Goal: Task Accomplishment & Management: Manage account settings

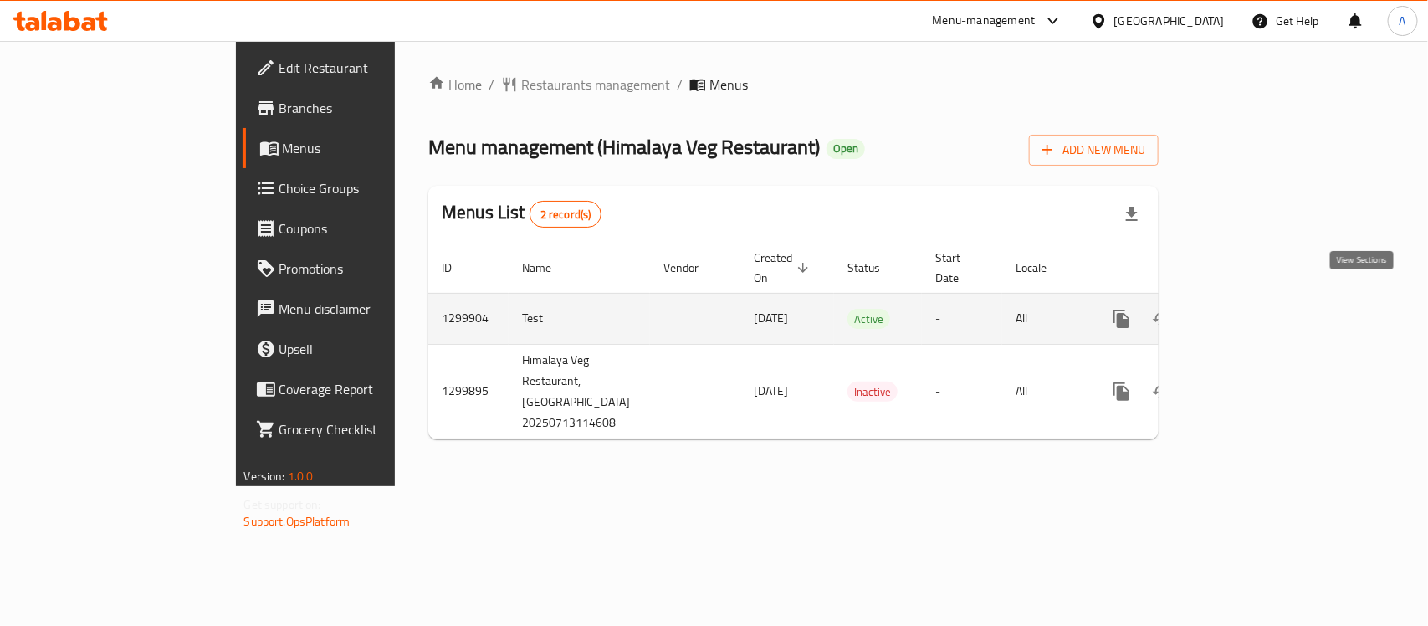
click at [1249, 311] on icon "enhanced table" at bounding box center [1241, 318] width 15 height 15
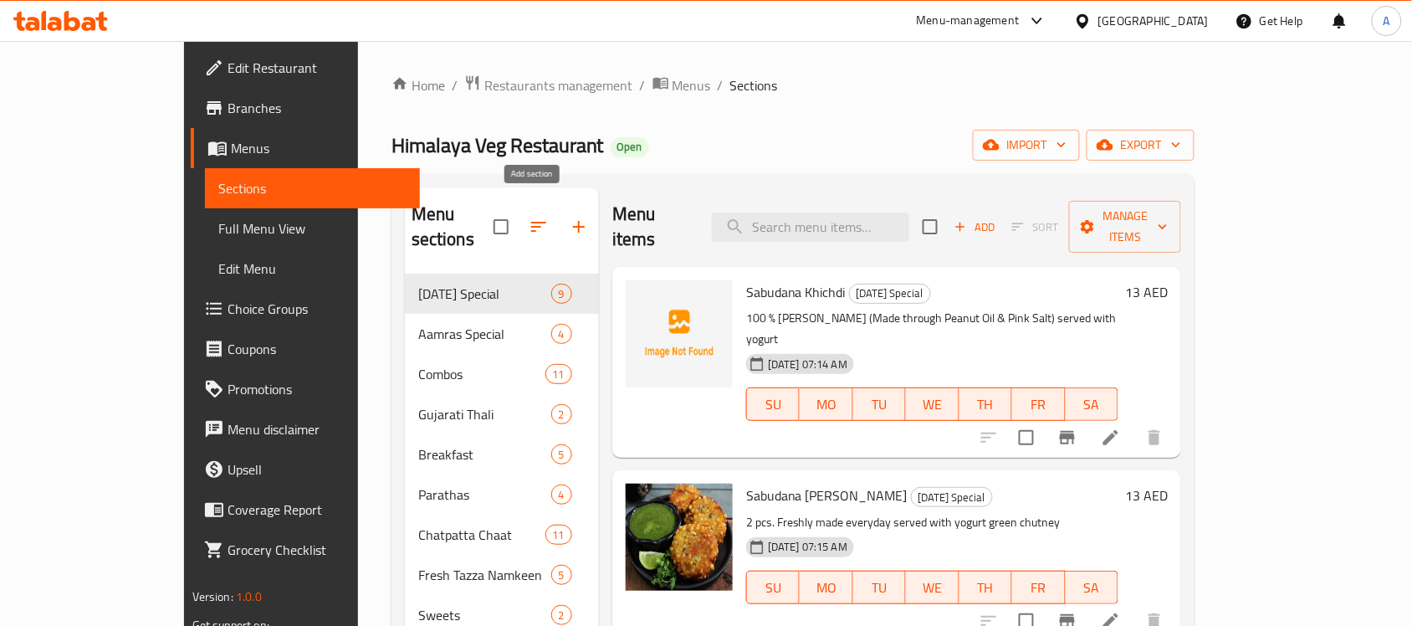
click at [569, 217] on icon "button" at bounding box center [579, 227] width 20 height 20
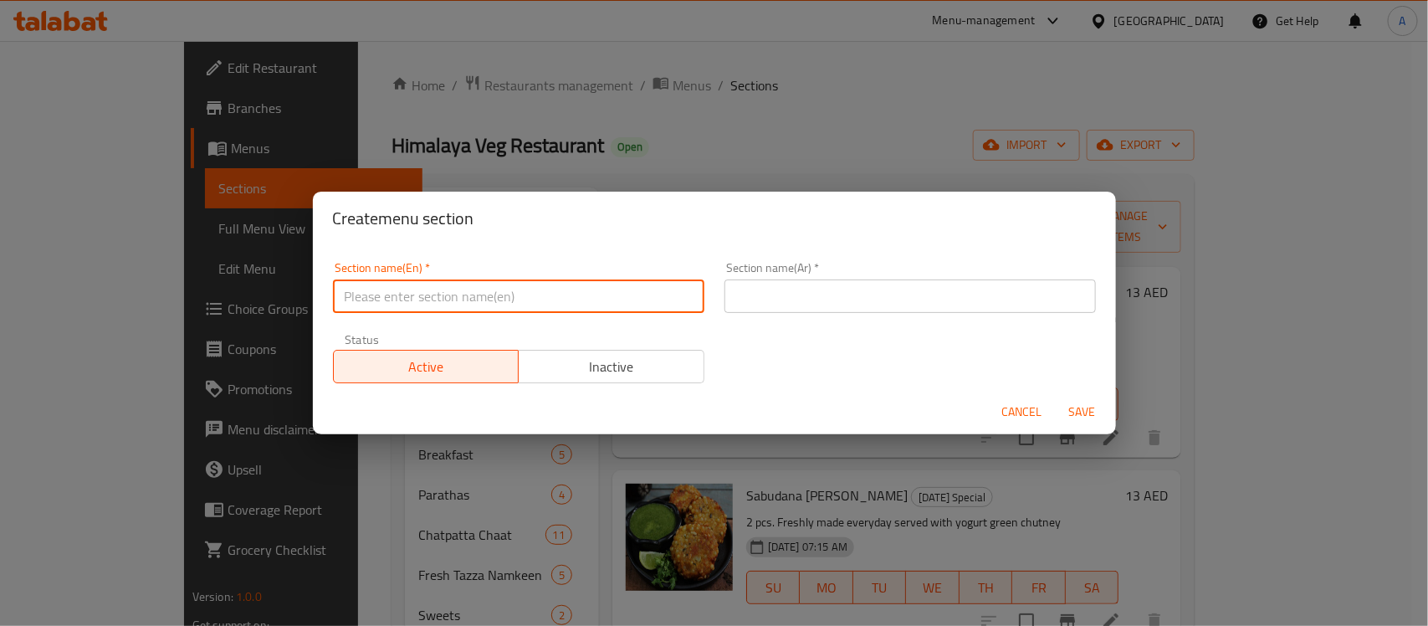
click at [524, 289] on input "text" at bounding box center [518, 295] width 371 height 33
paste input "Dusshera Specials"
type input "Dusshera Specials"
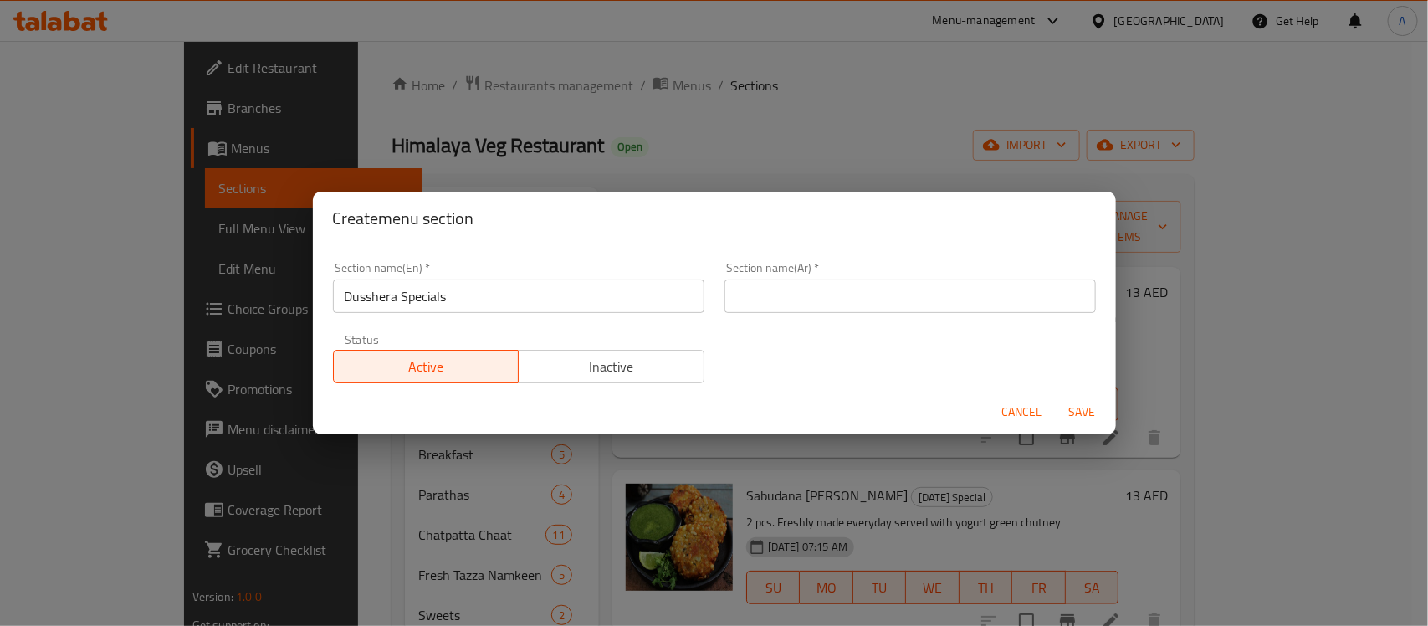
click at [835, 290] on input "text" at bounding box center [909, 295] width 371 height 33
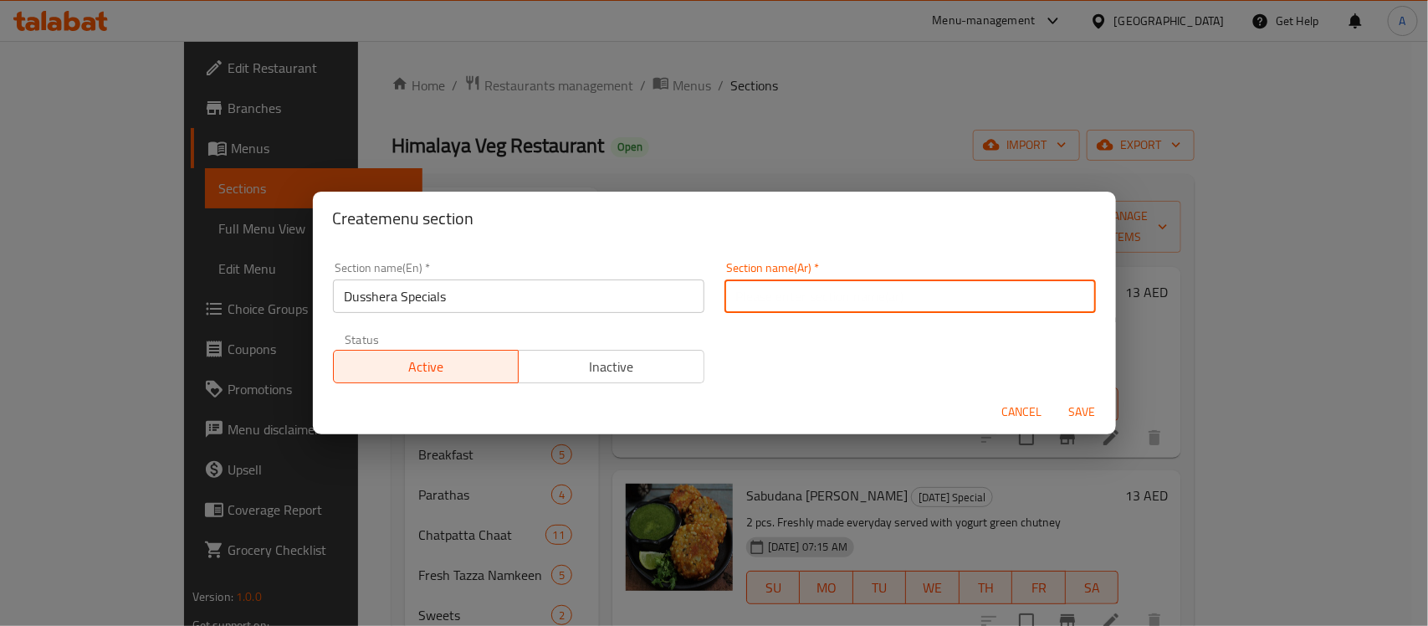
paste input "دوسيرا الخاصة"
type input "دوسيرا الخاصة"
click at [770, 370] on div "Section name(En)   * Dusshera Specials Section name(En) * Section name(Ar)   * …" at bounding box center [714, 322] width 783 height 141
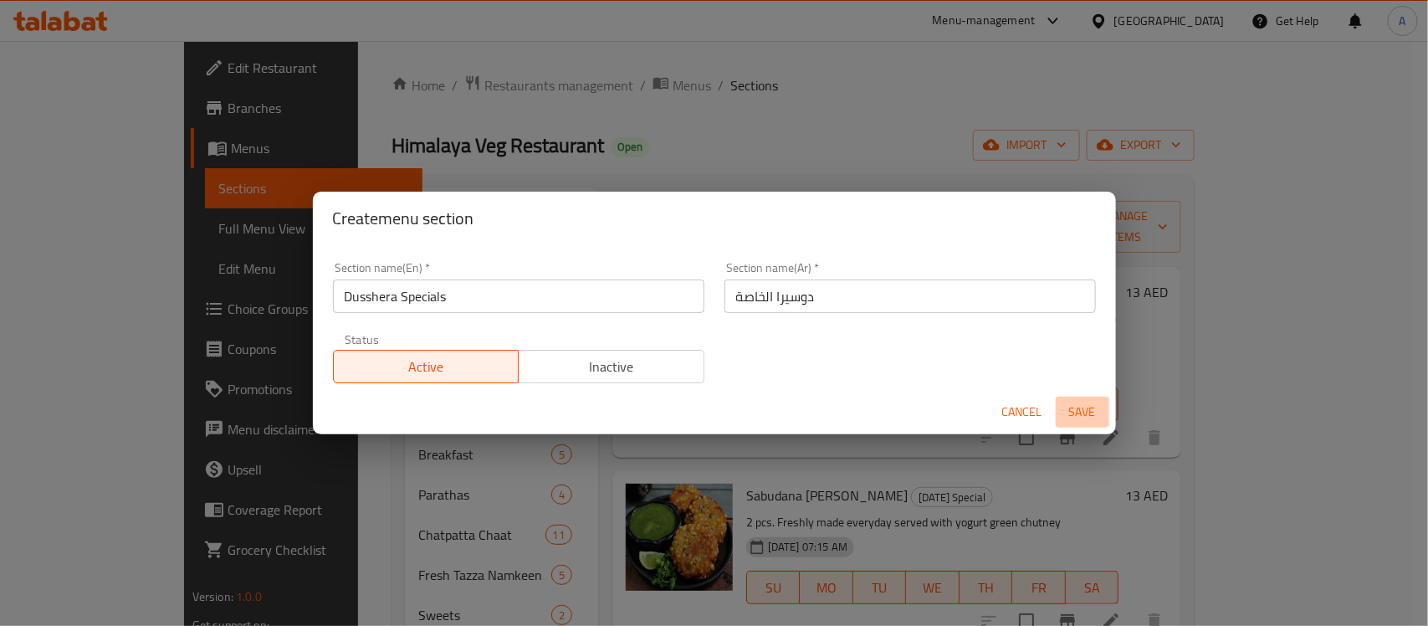
click at [1089, 411] on span "Save" at bounding box center [1082, 411] width 40 height 21
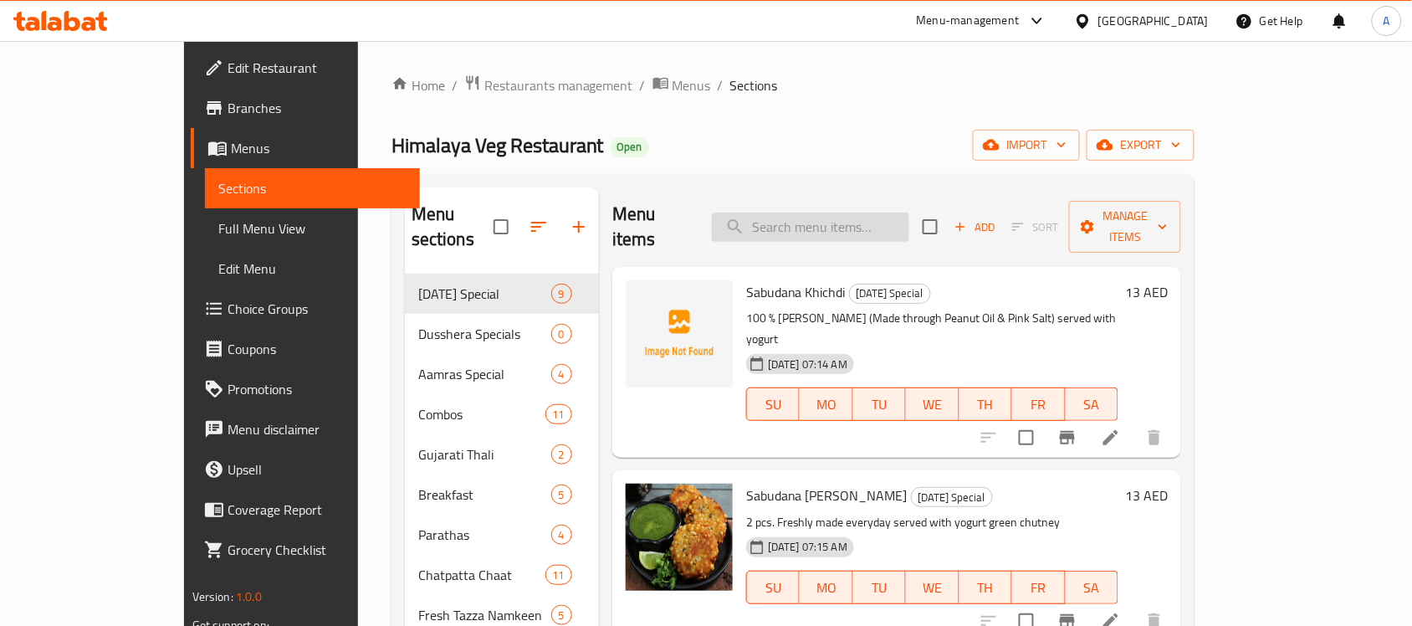
click at [871, 216] on input "search" at bounding box center [810, 226] width 197 height 29
paste input "Fafda Jalebi"
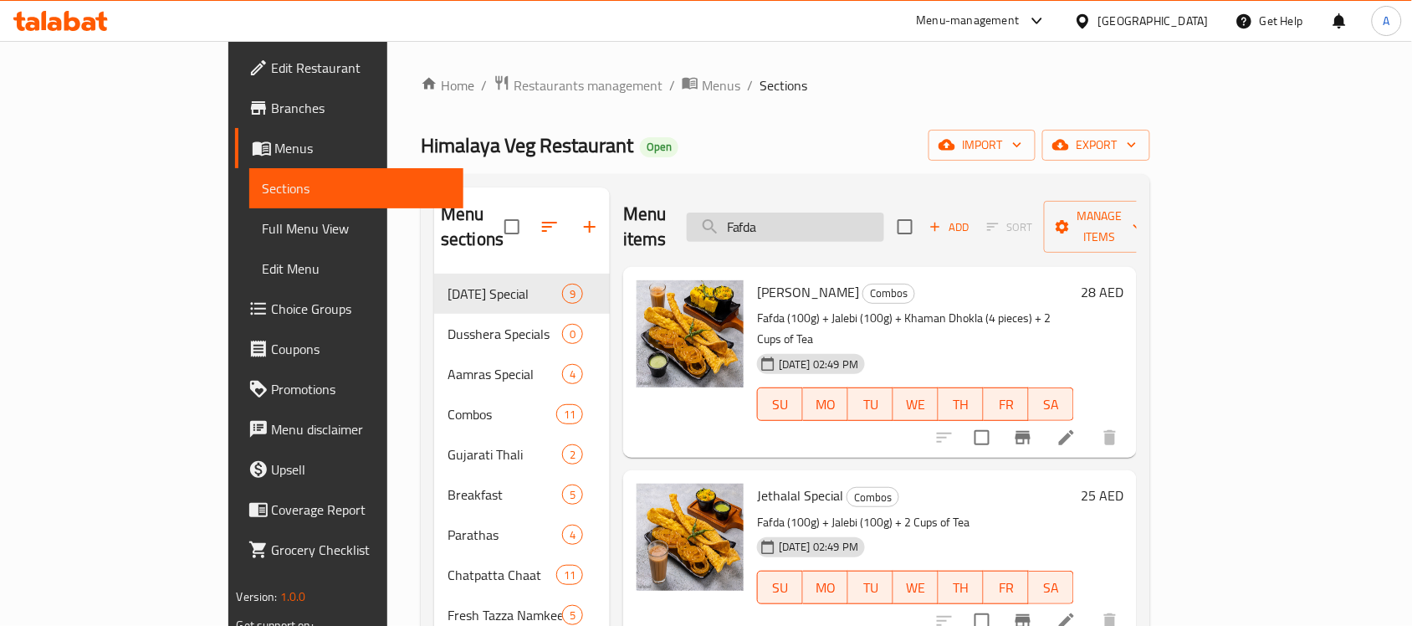
click at [870, 212] on input "Fafda" at bounding box center [785, 226] width 197 height 29
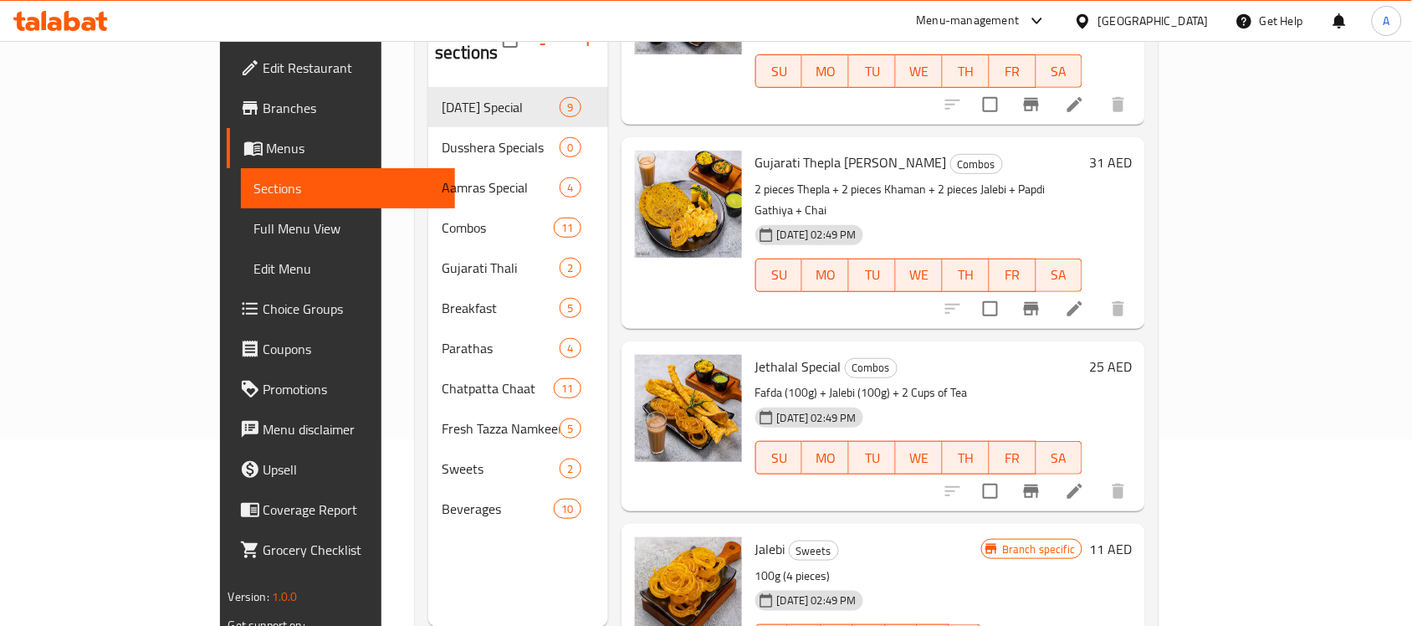
scroll to position [235, 0]
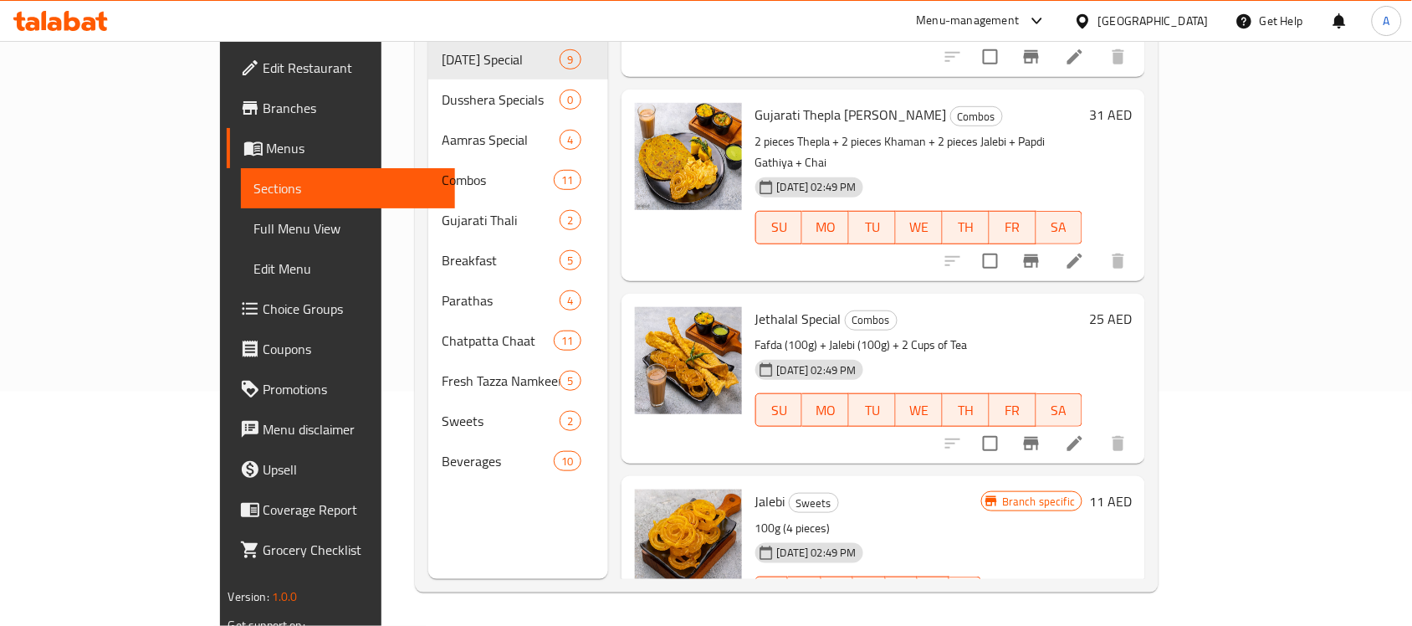
click at [893, 489] on h6 "Jalebi Sweets" at bounding box center [868, 500] width 227 height 23
click at [989, 483] on div "Jalebi Sweets 100g (4 pieces) 13-07-2025 02:49 PM SU MO TU WE TH FR SA" at bounding box center [869, 561] width 240 height 156
click at [858, 489] on h6 "Jalebi Sweets" at bounding box center [868, 500] width 227 height 23
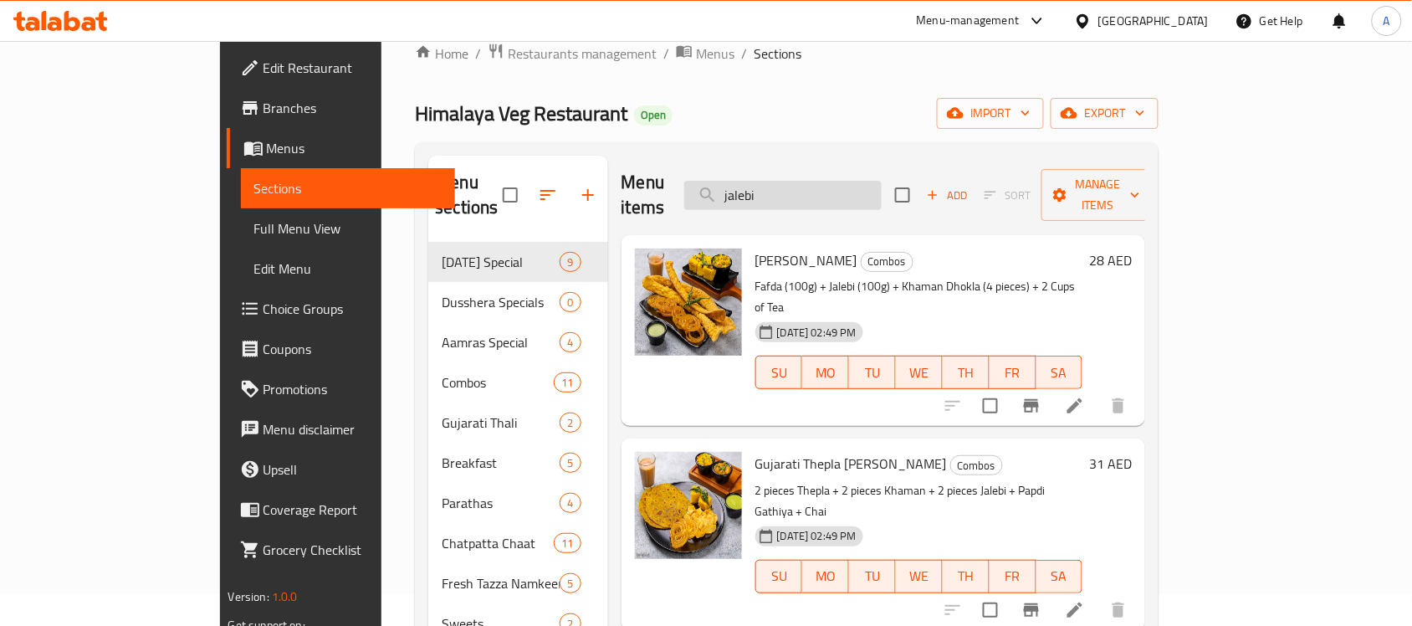
scroll to position [0, 0]
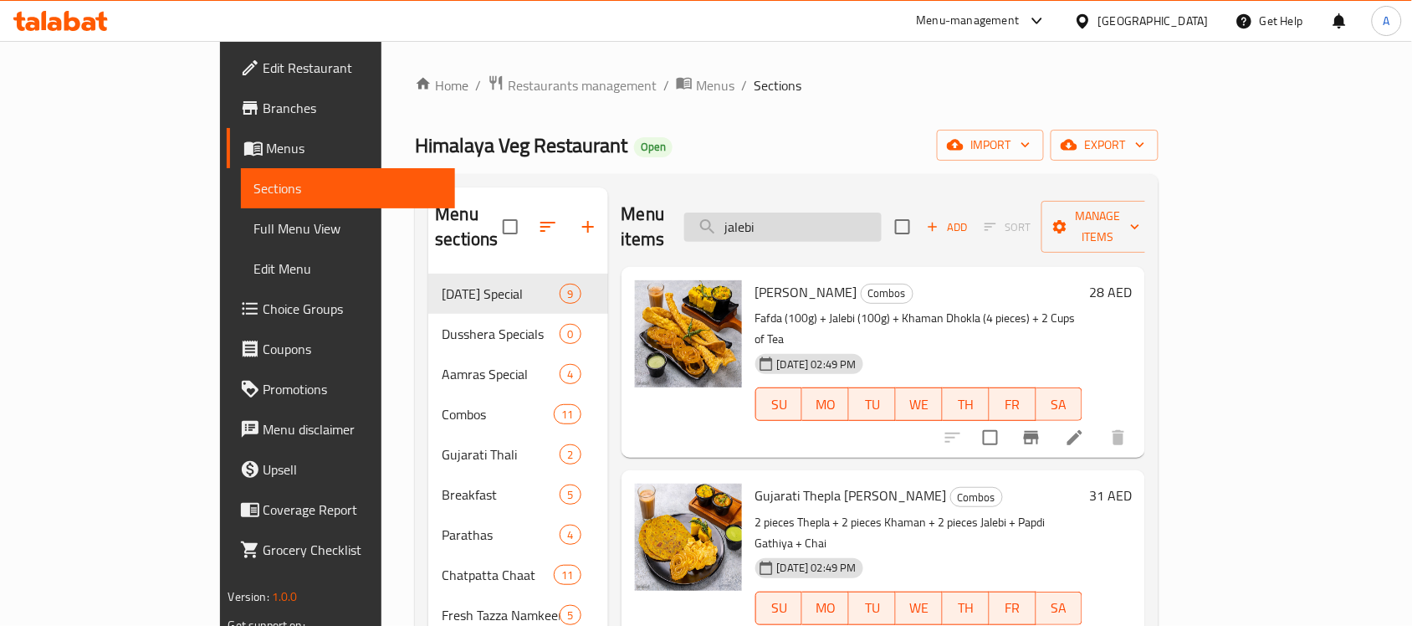
click at [882, 212] on input "jalebi" at bounding box center [782, 226] width 197 height 29
paste input "Jethalal Special"
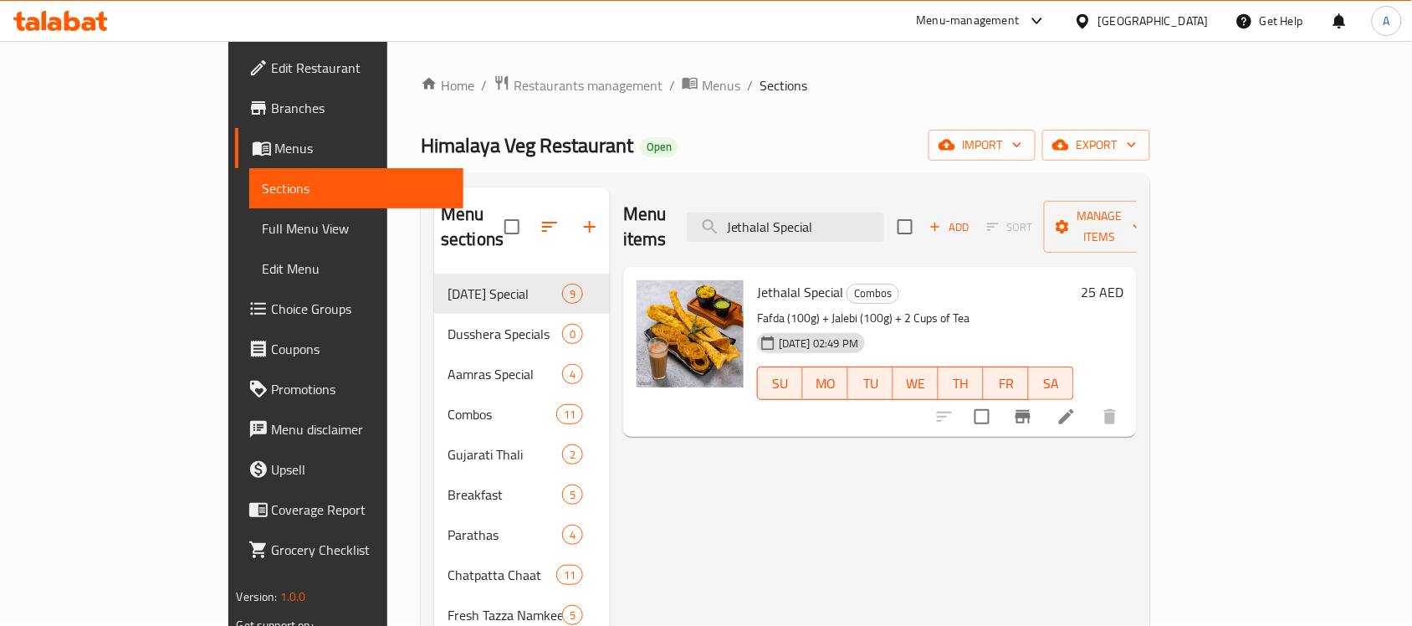
click at [922, 308] on p "Fafda (100g) + Jalebi (100g) + 2 Cups of Tea" at bounding box center [915, 318] width 317 height 21
click at [1030, 410] on icon "Branch-specific-item" at bounding box center [1022, 416] width 15 height 13
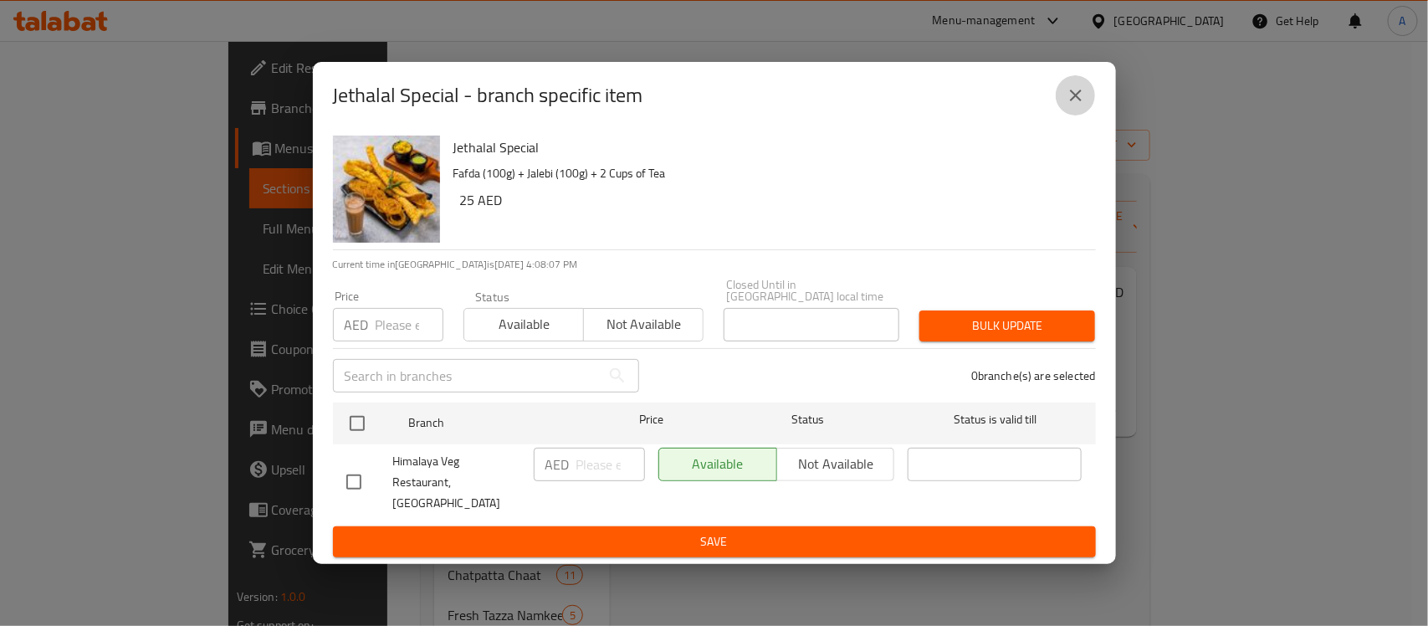
click at [1076, 105] on icon "close" at bounding box center [1076, 95] width 20 height 20
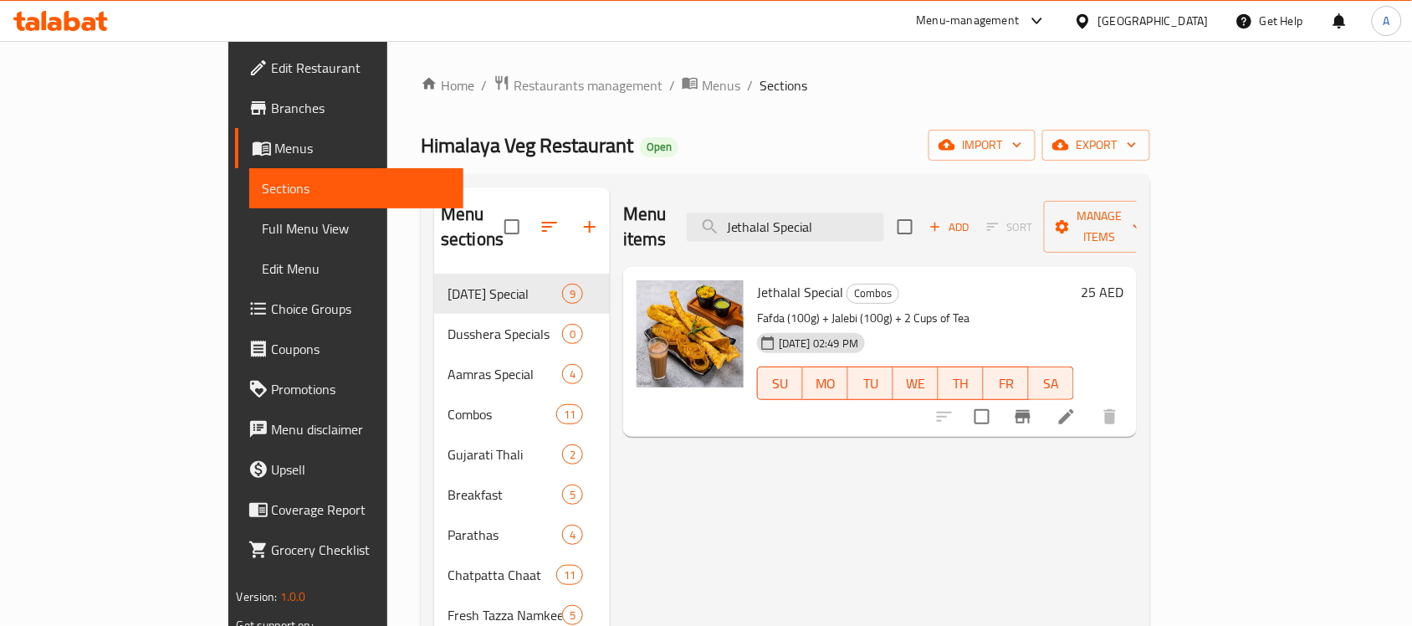
click at [1074, 308] on p "Fafda (100g) + Jalebi (100g) + 2 Cups of Tea" at bounding box center [915, 318] width 317 height 21
click at [674, 467] on div "Menu items Jethalal Special Add Sort Manage items Jethalal Special Combos Fafda…" at bounding box center [873, 500] width 527 height 626
click at [928, 194] on div "Menu items Jethalal Special Add Sort Manage items" at bounding box center [880, 226] width 514 height 79
click at [884, 212] on input "Jethalal Special" at bounding box center [785, 226] width 197 height 29
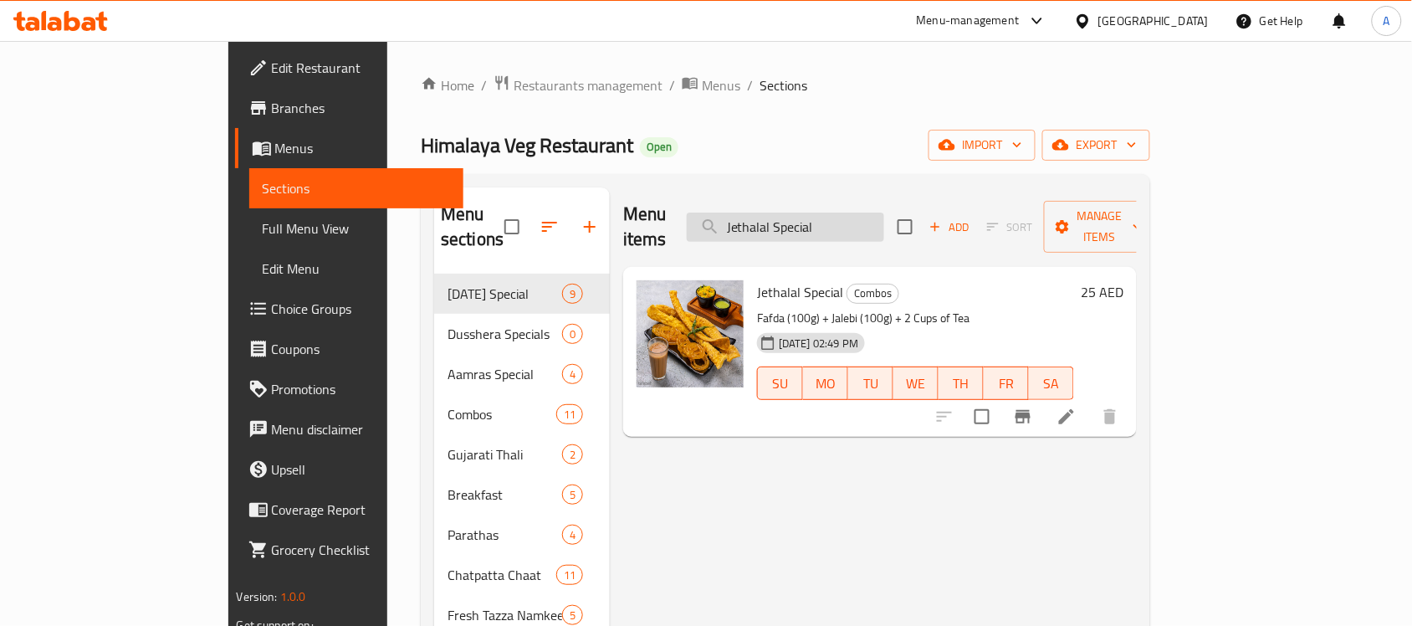
click at [884, 212] on input "Jethalal Special" at bounding box center [785, 226] width 197 height 29
paste input "[PERSON_NAME]"
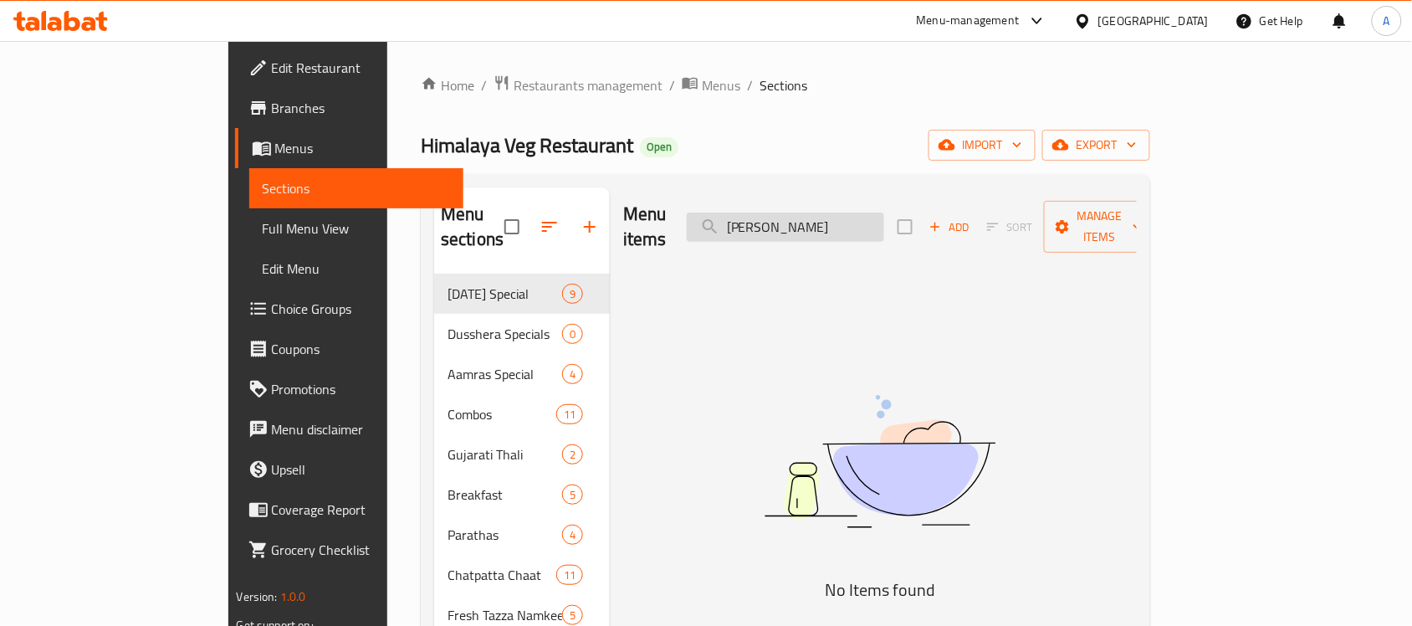
click at [880, 227] on input "[PERSON_NAME]" at bounding box center [785, 226] width 197 height 29
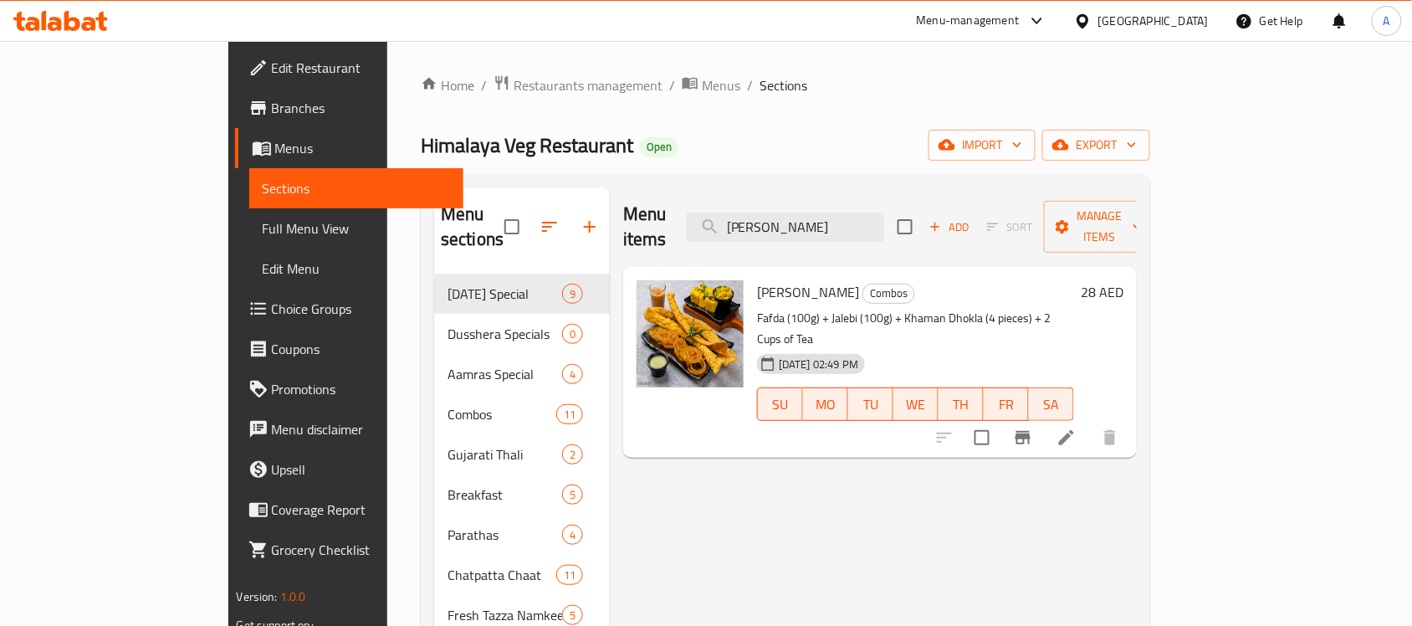
click at [933, 308] on p "Fafda (100g) + Jalebi (100g) + Khaman Dhokla (4 pieces) + 2 Cups of Tea" at bounding box center [915, 329] width 317 height 42
click at [845, 217] on input "Maja Aavi" at bounding box center [785, 226] width 197 height 29
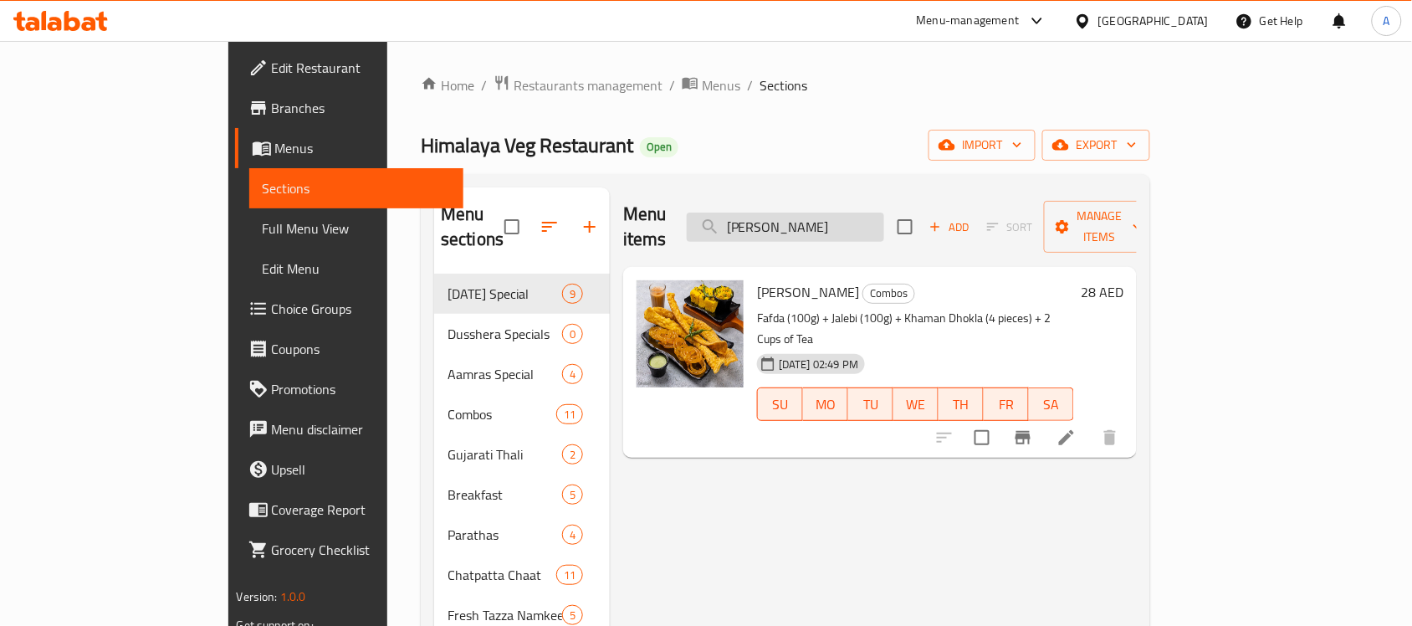
click at [845, 217] on input "Maja Aavi" at bounding box center [785, 226] width 197 height 29
paste input "Jaleb"
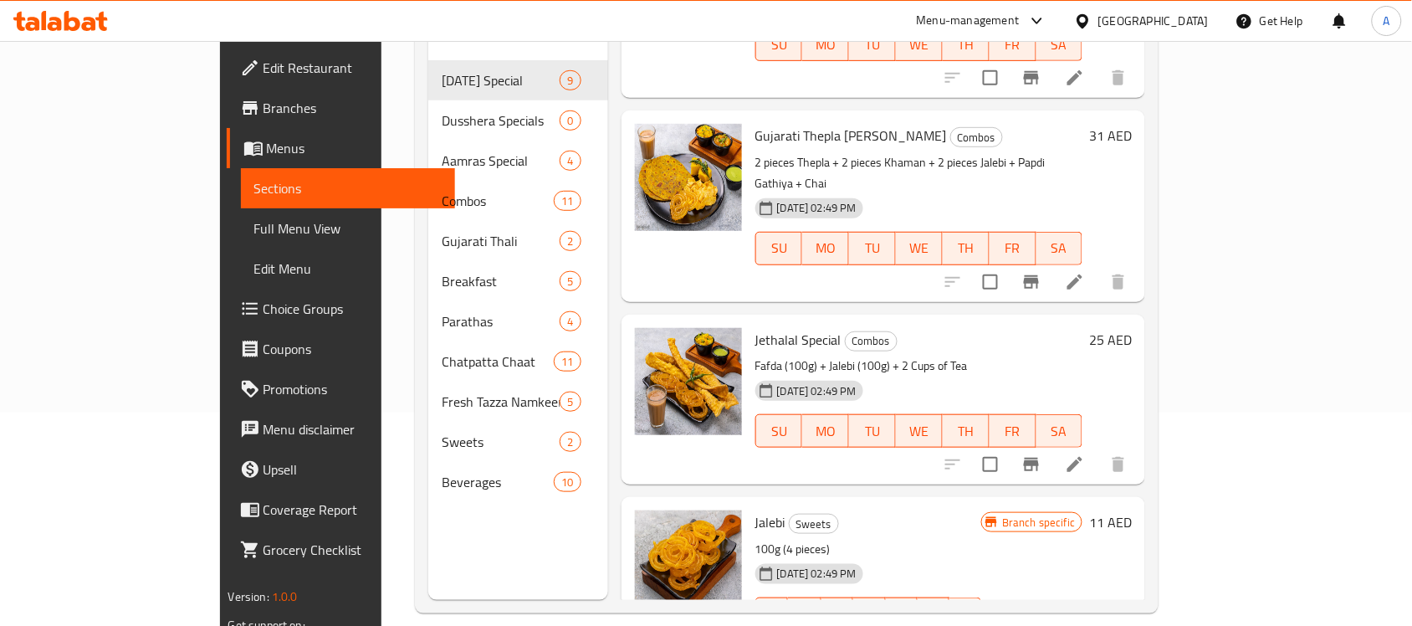
scroll to position [235, 0]
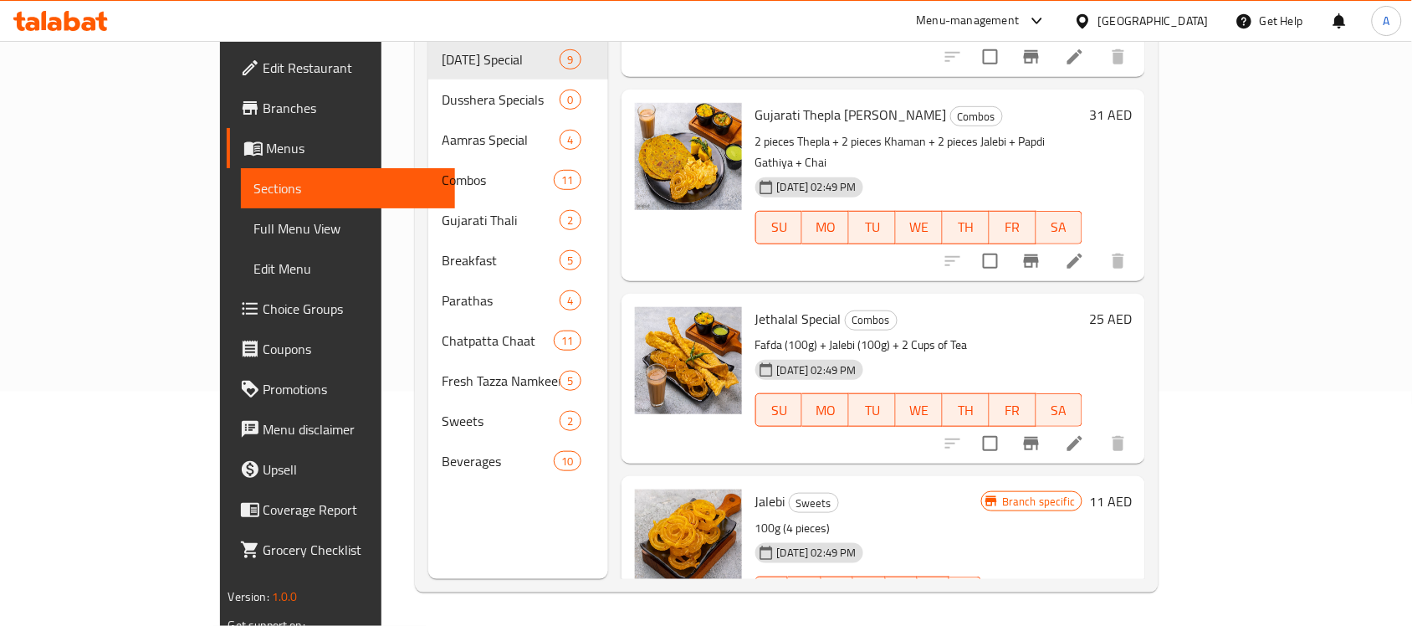
type input "Jalebi"
click at [947, 489] on h6 "Jalebi Sweets" at bounding box center [868, 500] width 227 height 23
click at [755, 518] on p "100g (4 pieces)" at bounding box center [868, 528] width 227 height 21
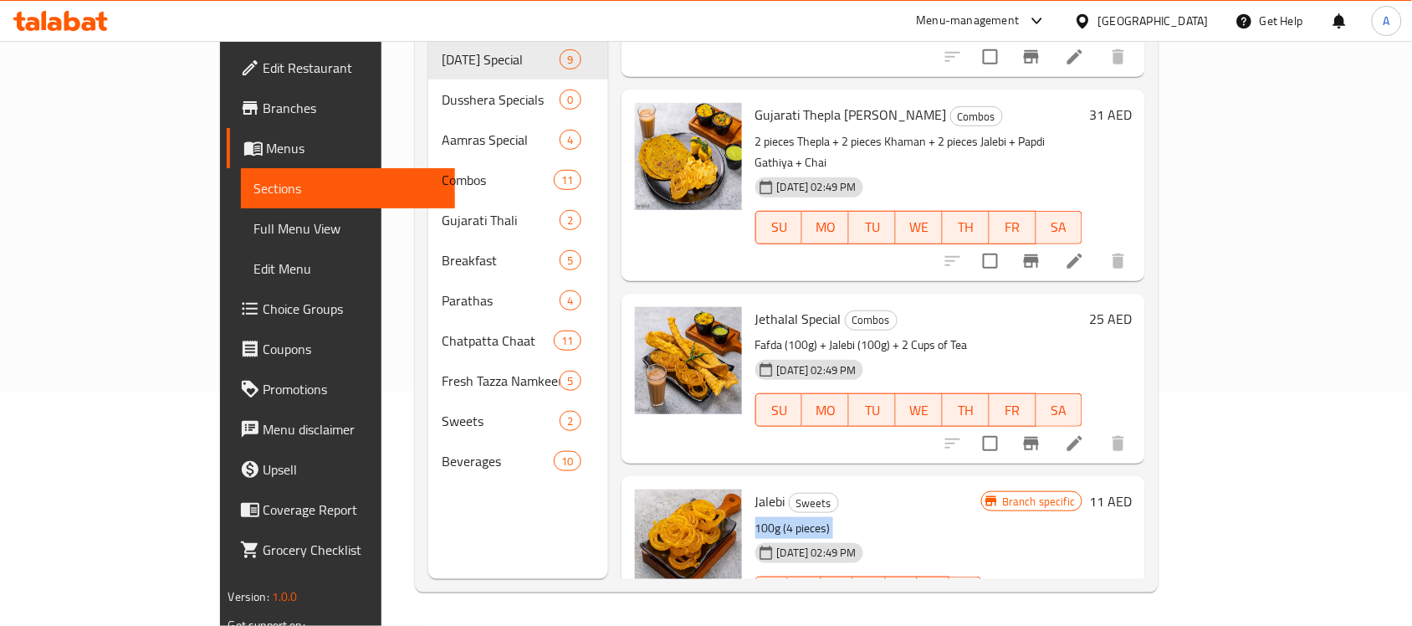
click at [841, 518] on p "100g (4 pieces)" at bounding box center [868, 528] width 227 height 21
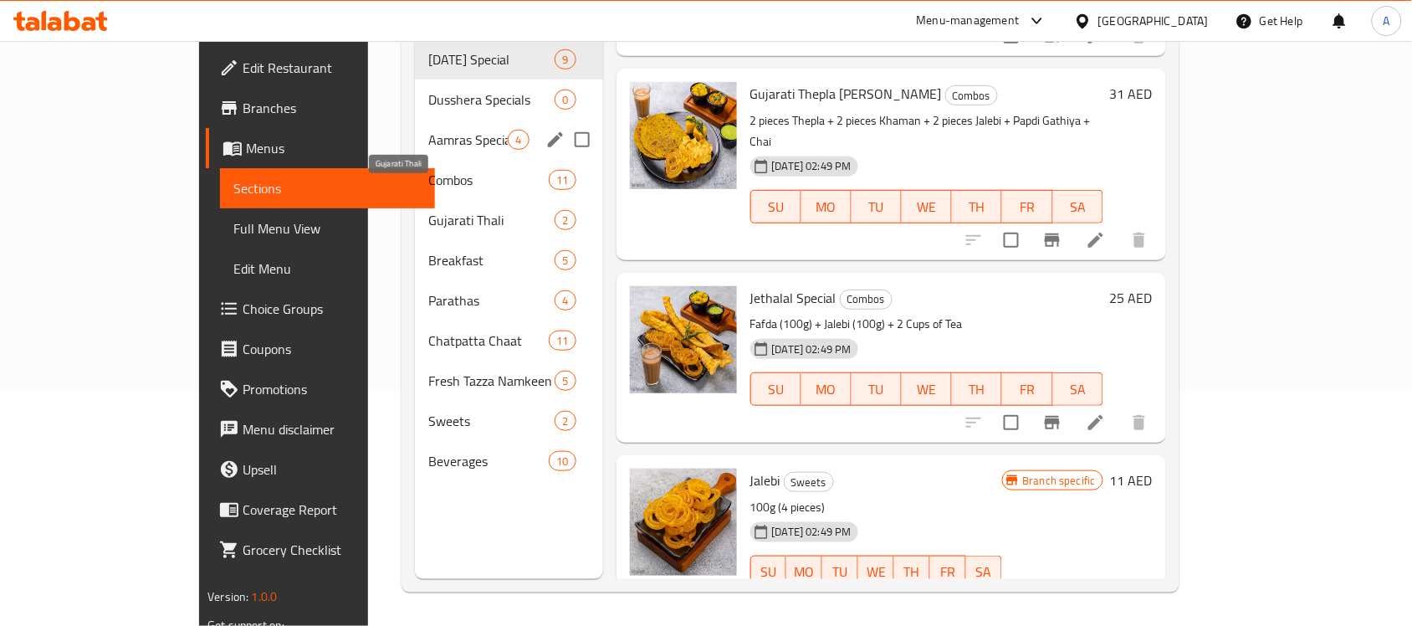
scroll to position [0, 0]
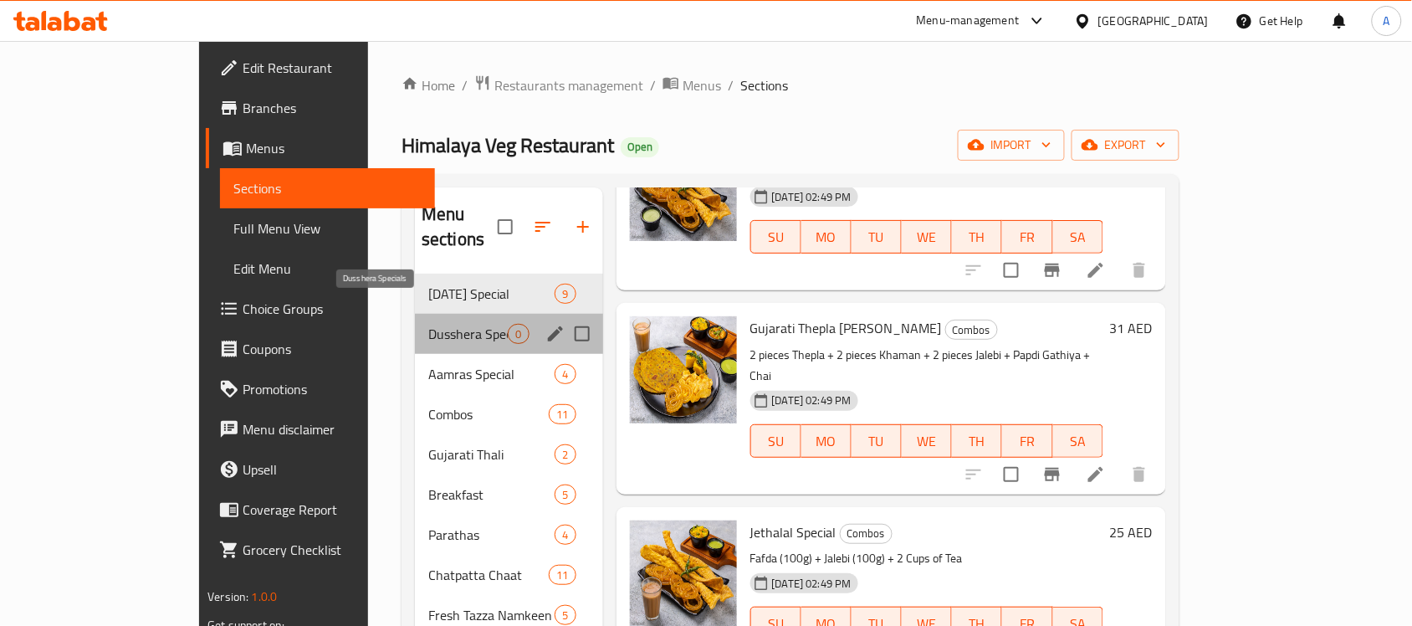
click at [428, 324] on span "Dusshera Specials" at bounding box center [467, 334] width 79 height 20
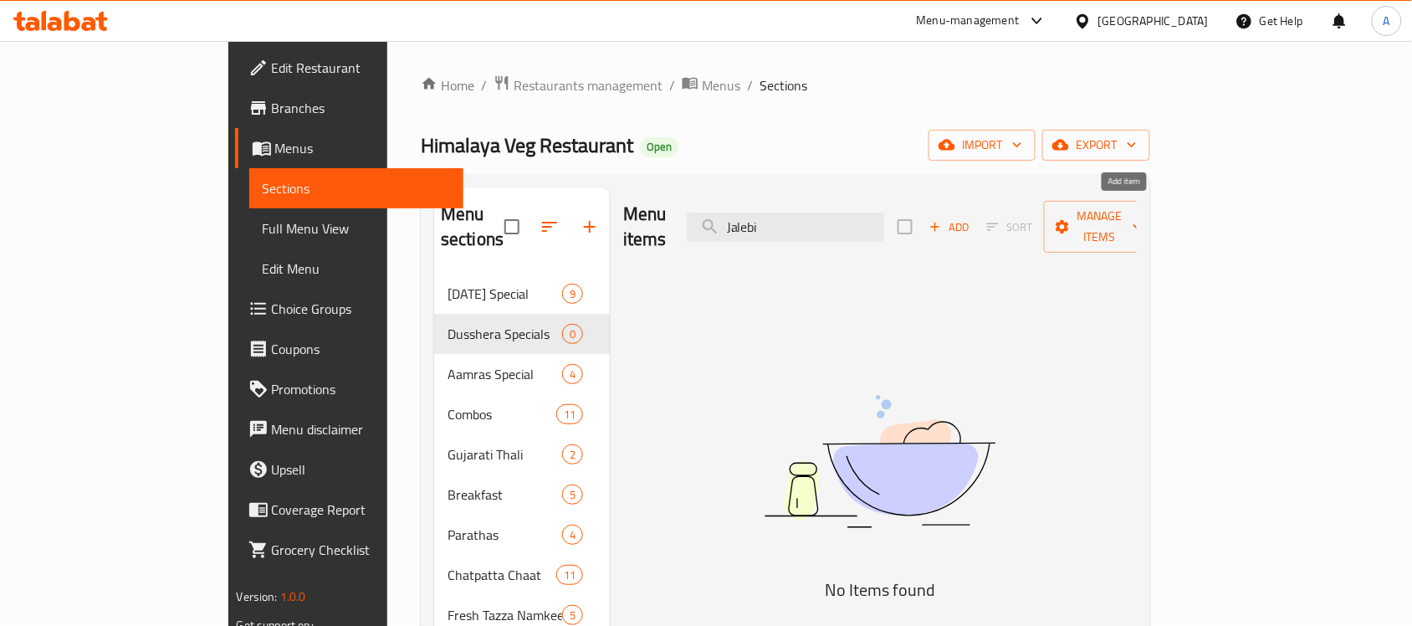
click at [972, 217] on span "Add" at bounding box center [949, 226] width 45 height 19
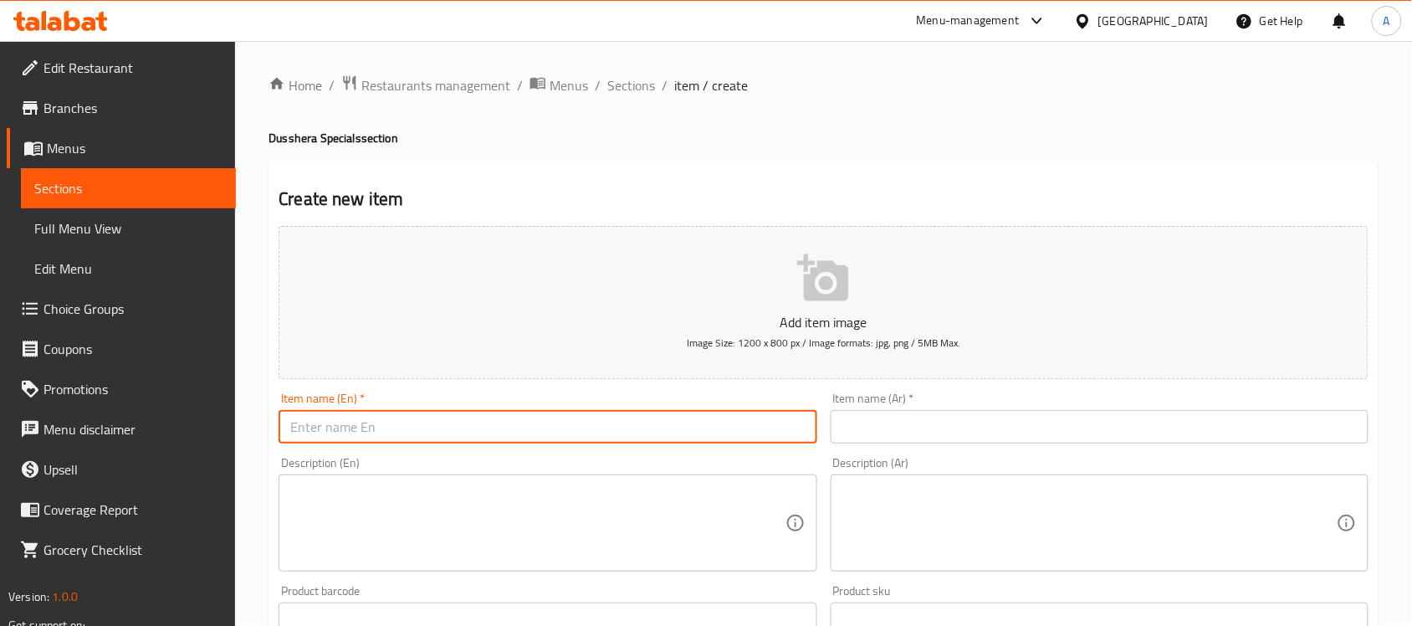
click at [390, 427] on input "text" at bounding box center [548, 426] width 538 height 33
paste input "Jalebi"
type input "Jalebi"
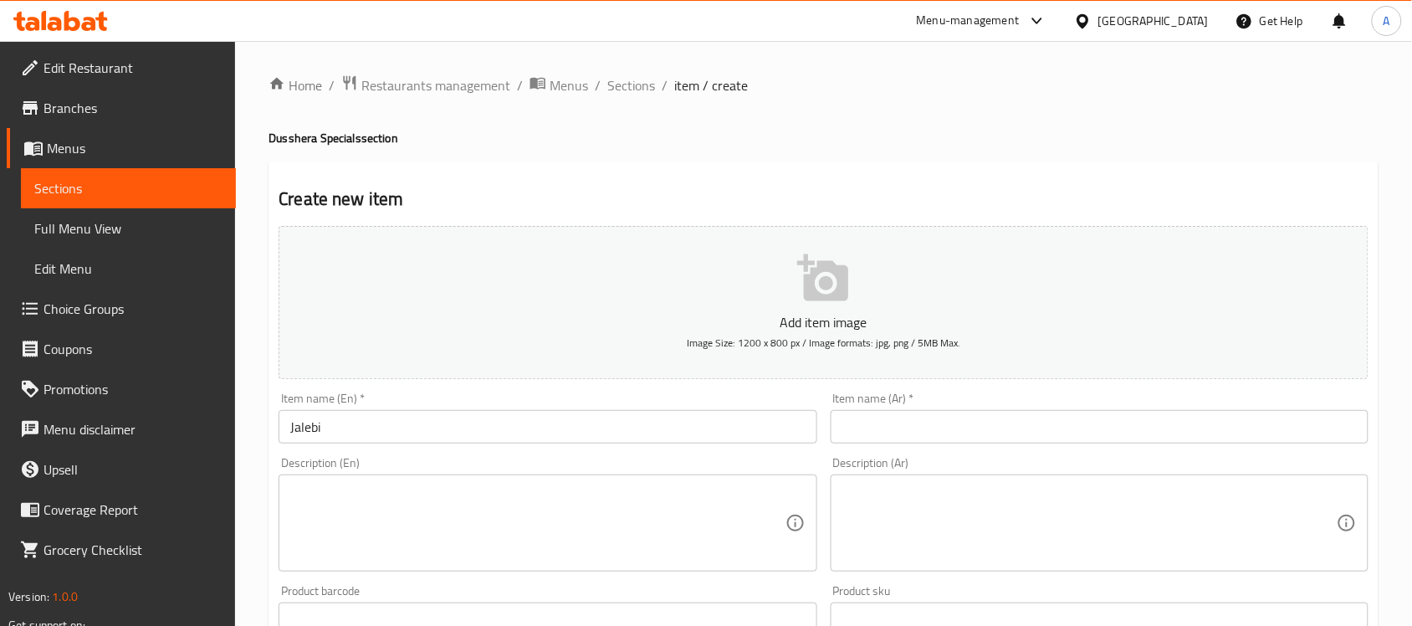
click at [661, 523] on textarea at bounding box center [537, 522] width 494 height 79
paste textarea "250gms"
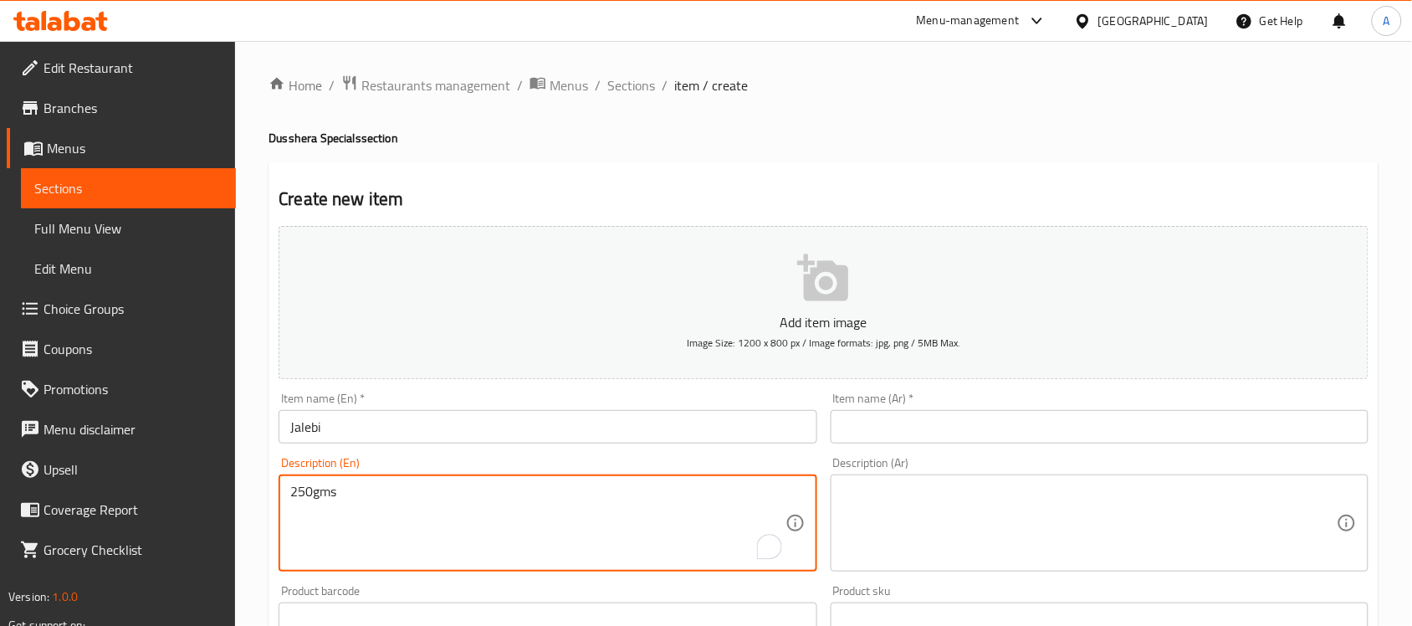
type textarea "250gms"
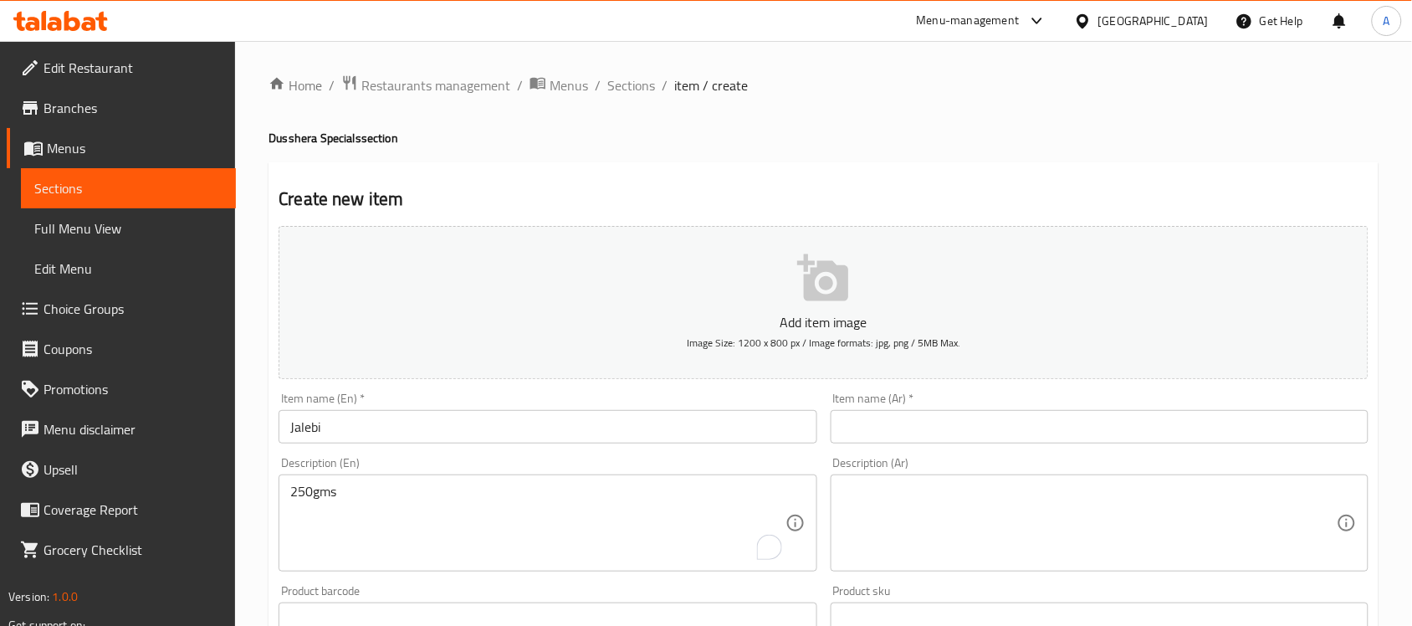
click at [330, 432] on input "Jalebi" at bounding box center [548, 426] width 538 height 33
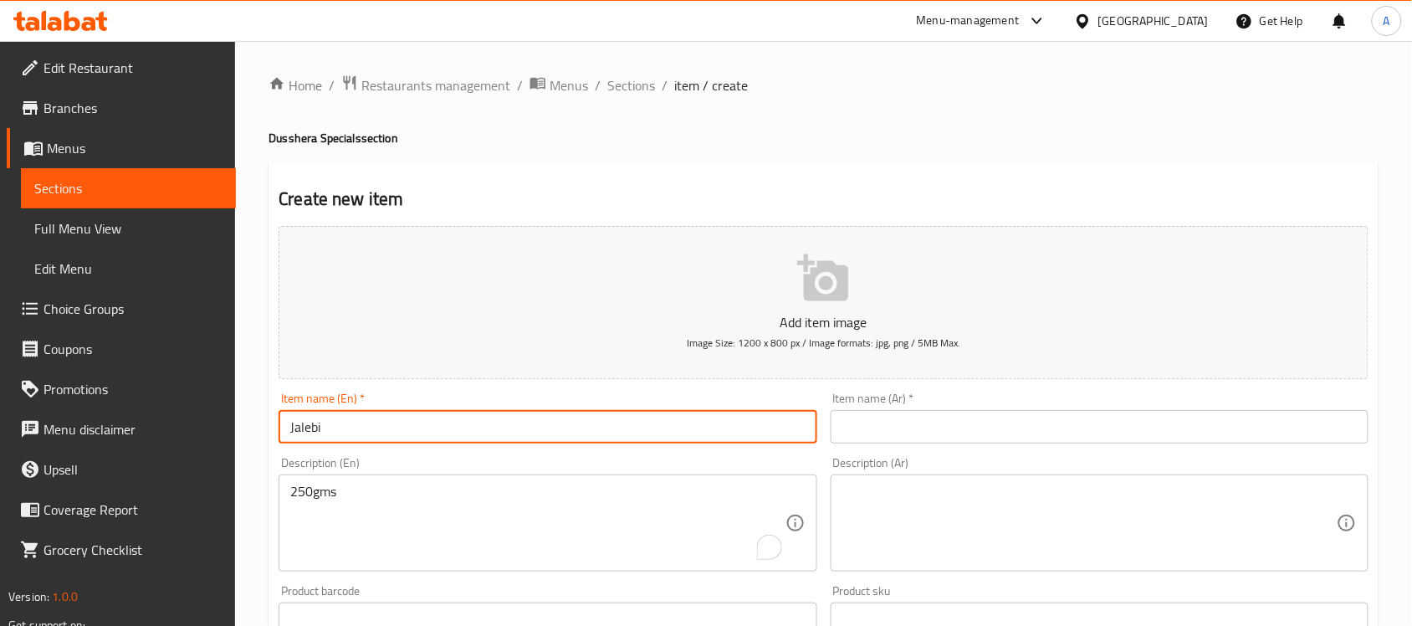
click at [330, 432] on input "Jalebi" at bounding box center [548, 426] width 538 height 33
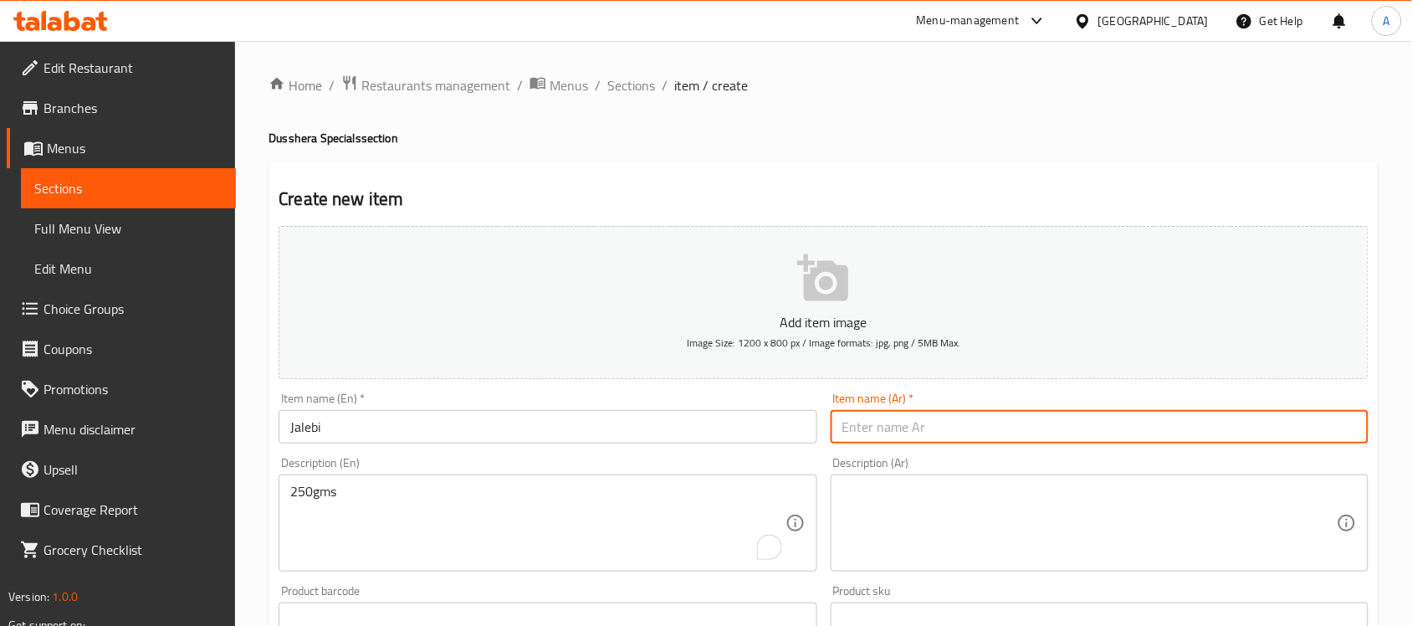
click at [922, 427] on input "text" at bounding box center [1099, 426] width 538 height 33
paste input "جاليبي"
type input "جاليبي"
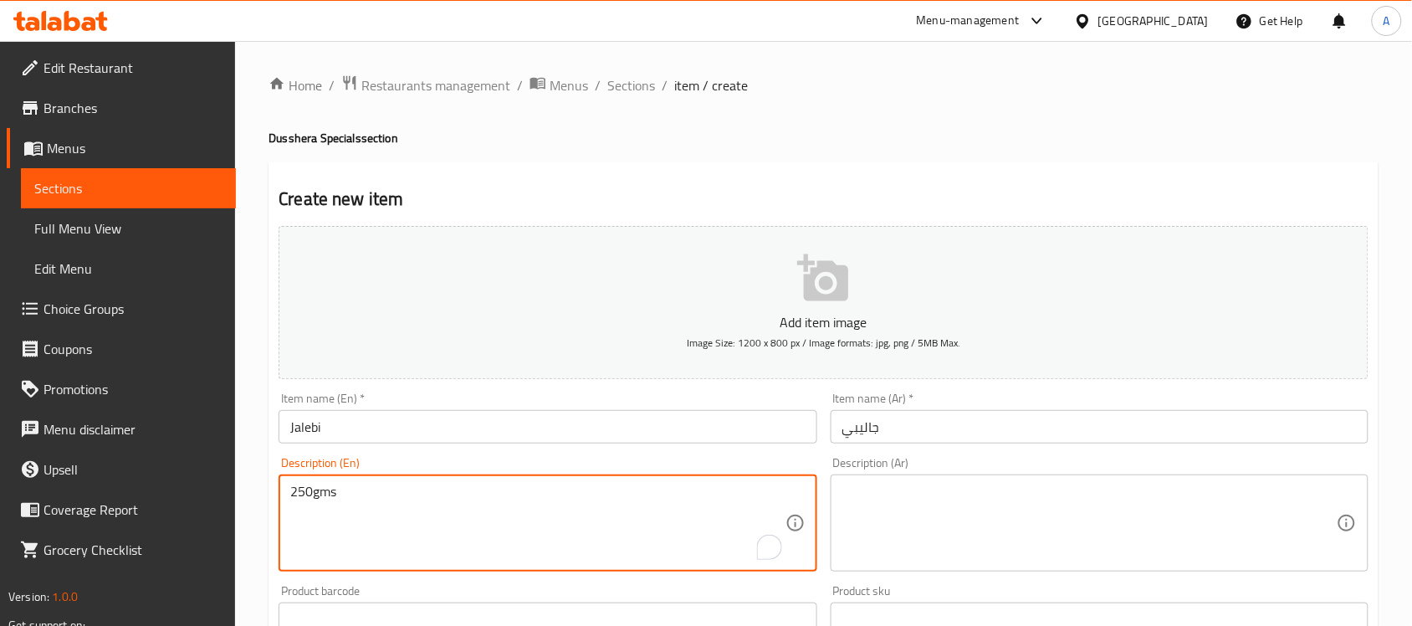
click at [513, 539] on textarea "250gms" at bounding box center [537, 522] width 494 height 79
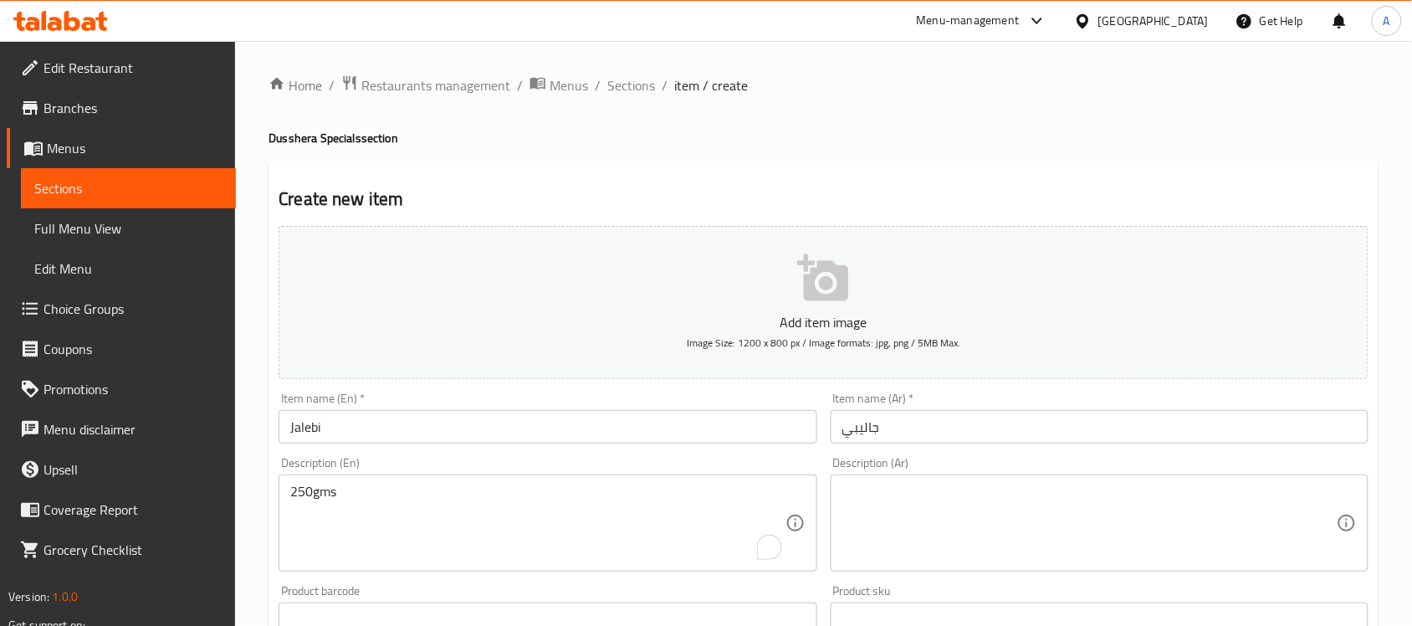
click at [991, 508] on textarea at bounding box center [1089, 522] width 494 height 79
paste textarea "250 جرامًا"
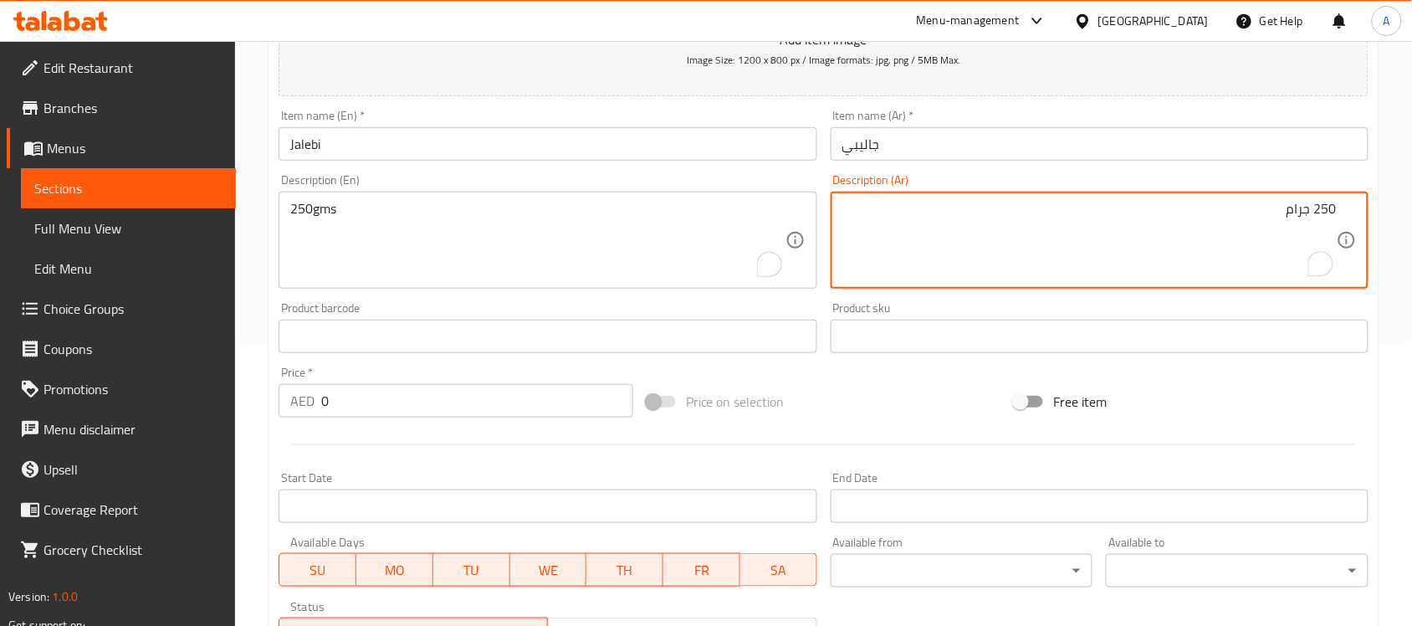
scroll to position [314, 0]
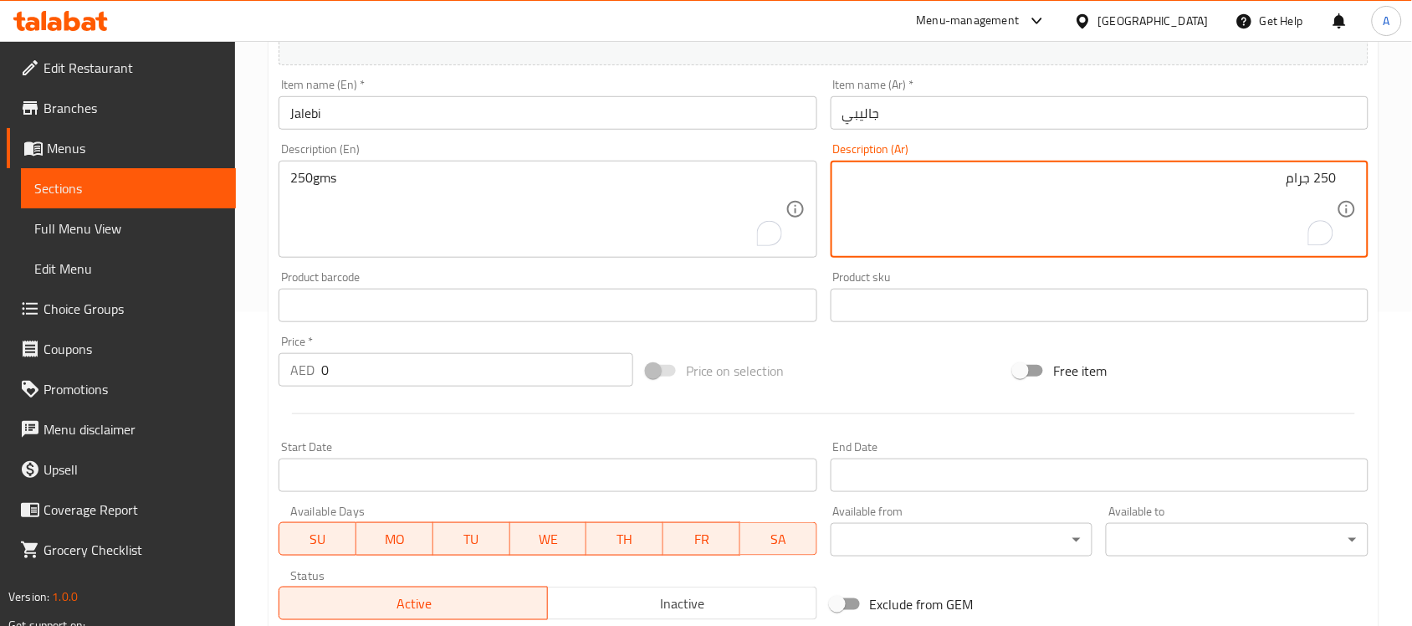
type textarea "250 جرام"
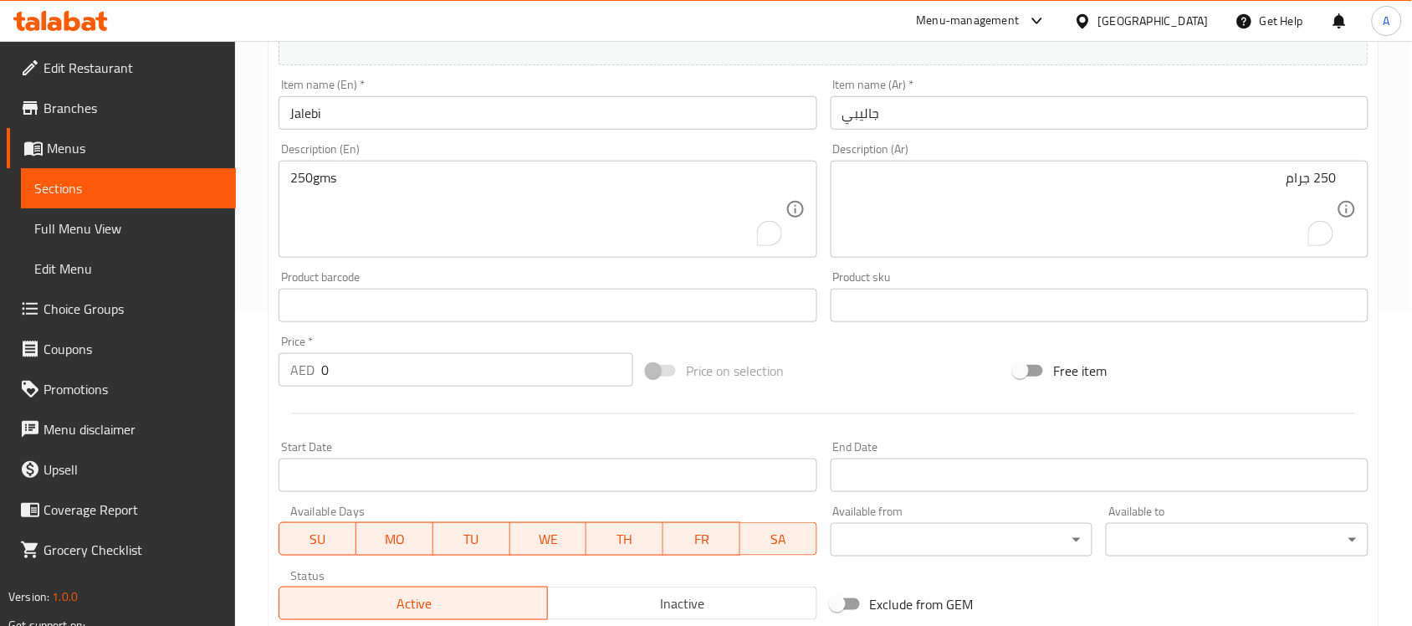
click at [410, 366] on input "0" at bounding box center [477, 369] width 312 height 33
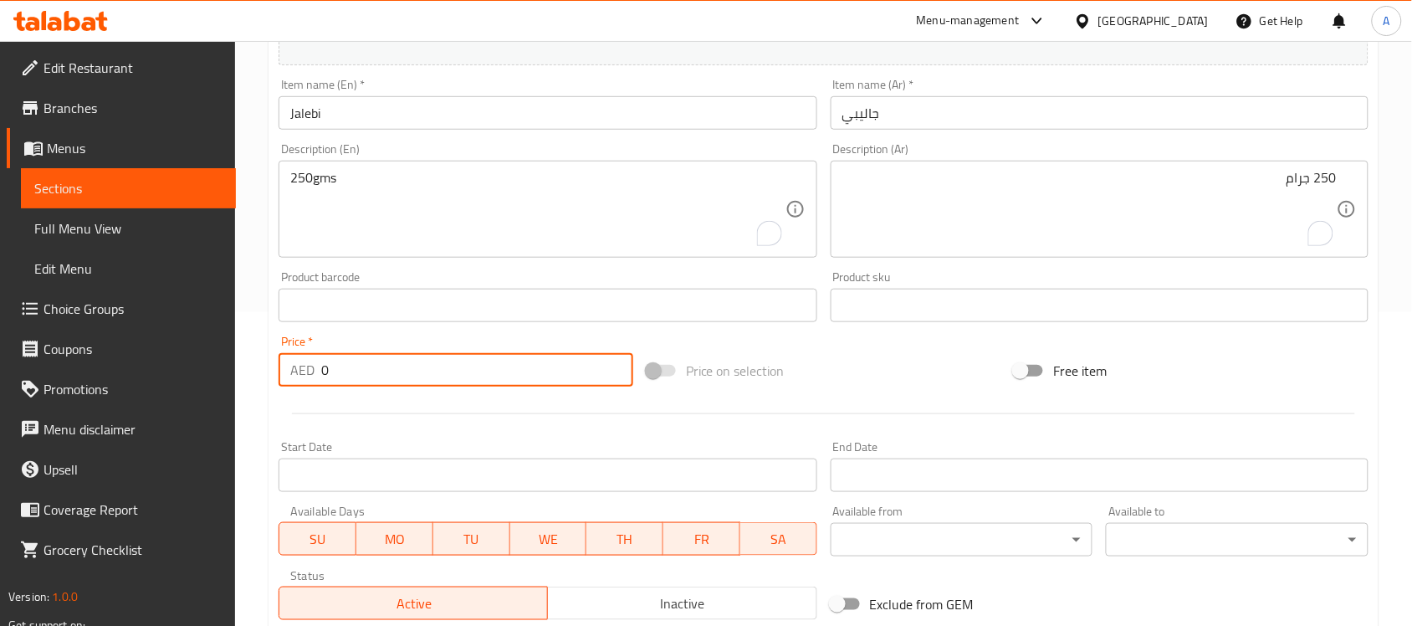
click at [410, 366] on input "0" at bounding box center [477, 369] width 312 height 33
paste input "17"
type input "17"
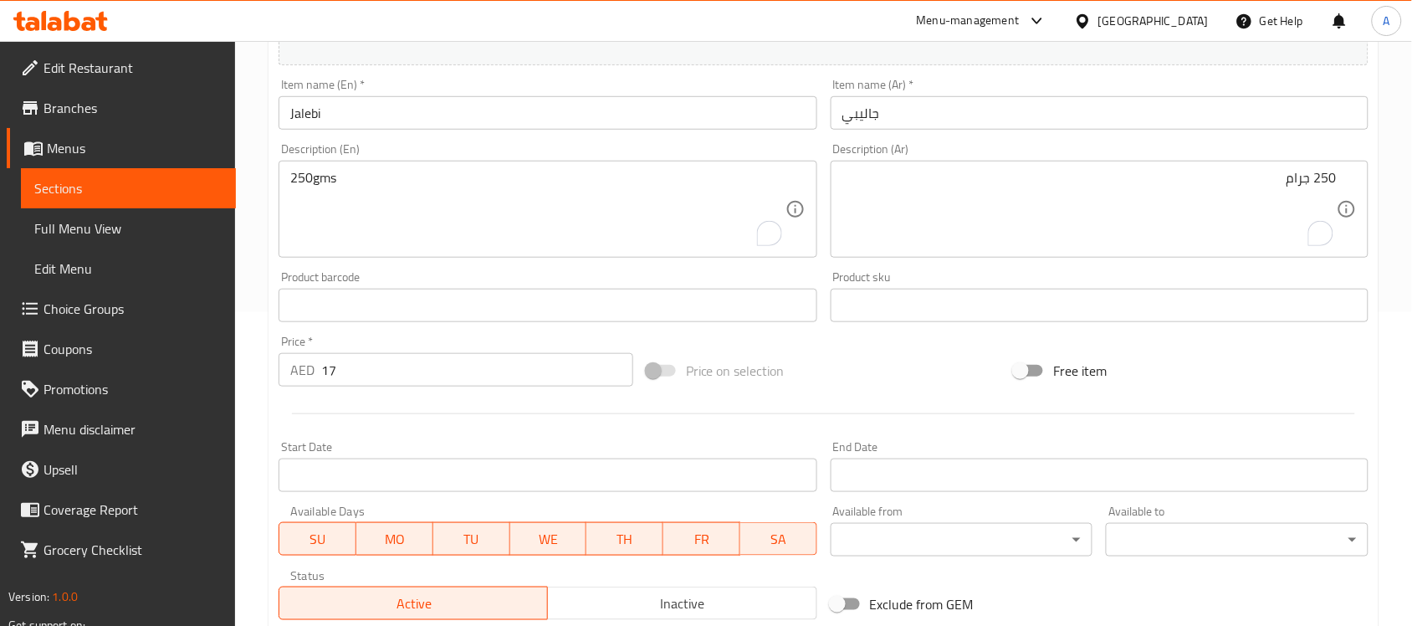
click at [427, 432] on div at bounding box center [823, 413] width 1103 height 41
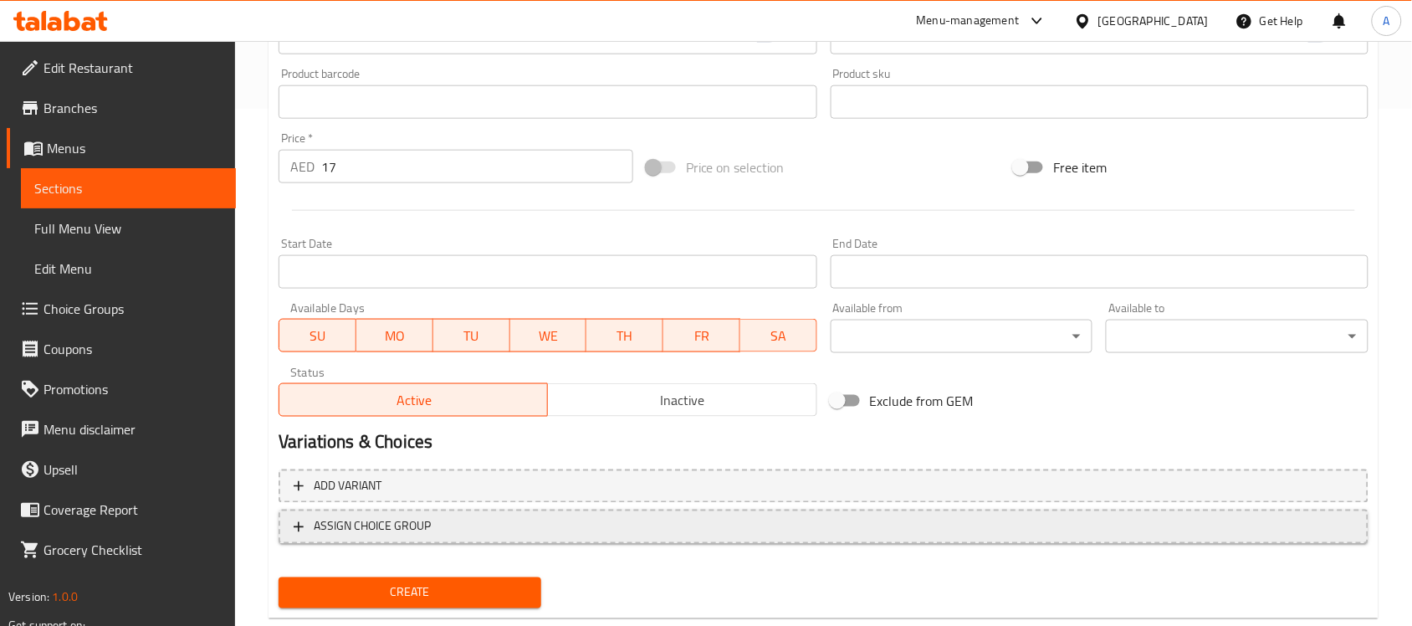
scroll to position [553, 0]
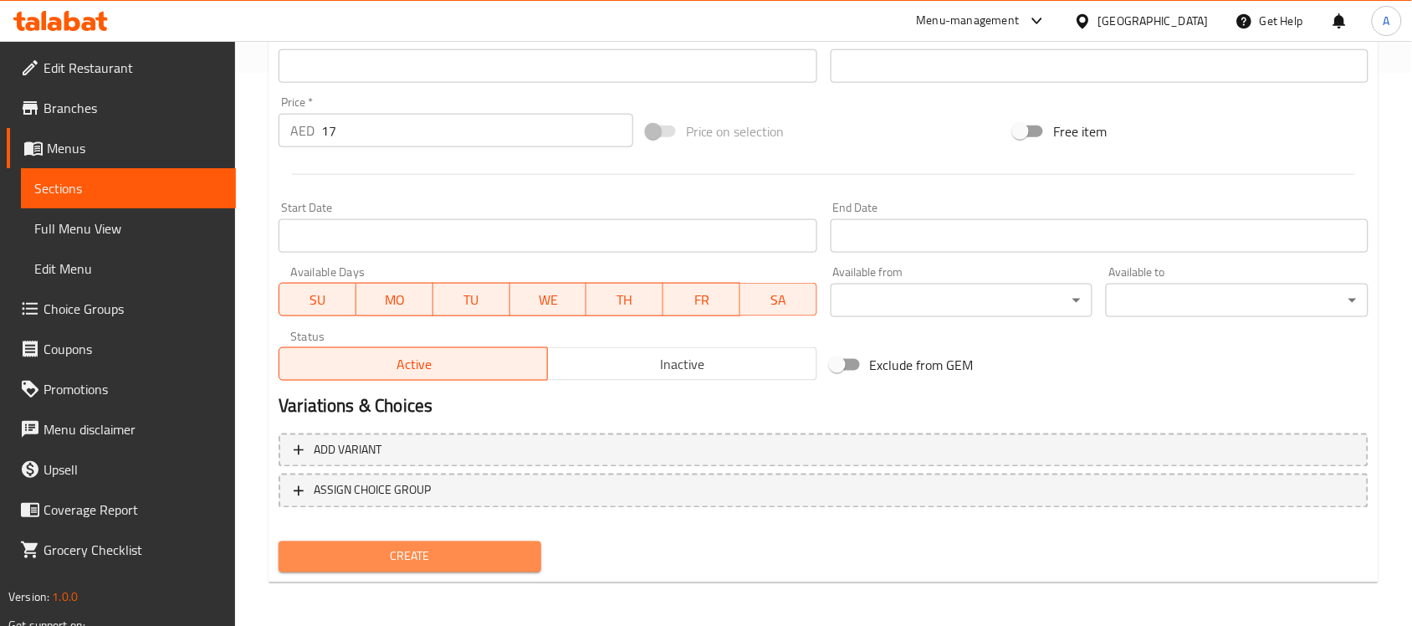
click at [461, 541] on button "Create" at bounding box center [410, 556] width 263 height 31
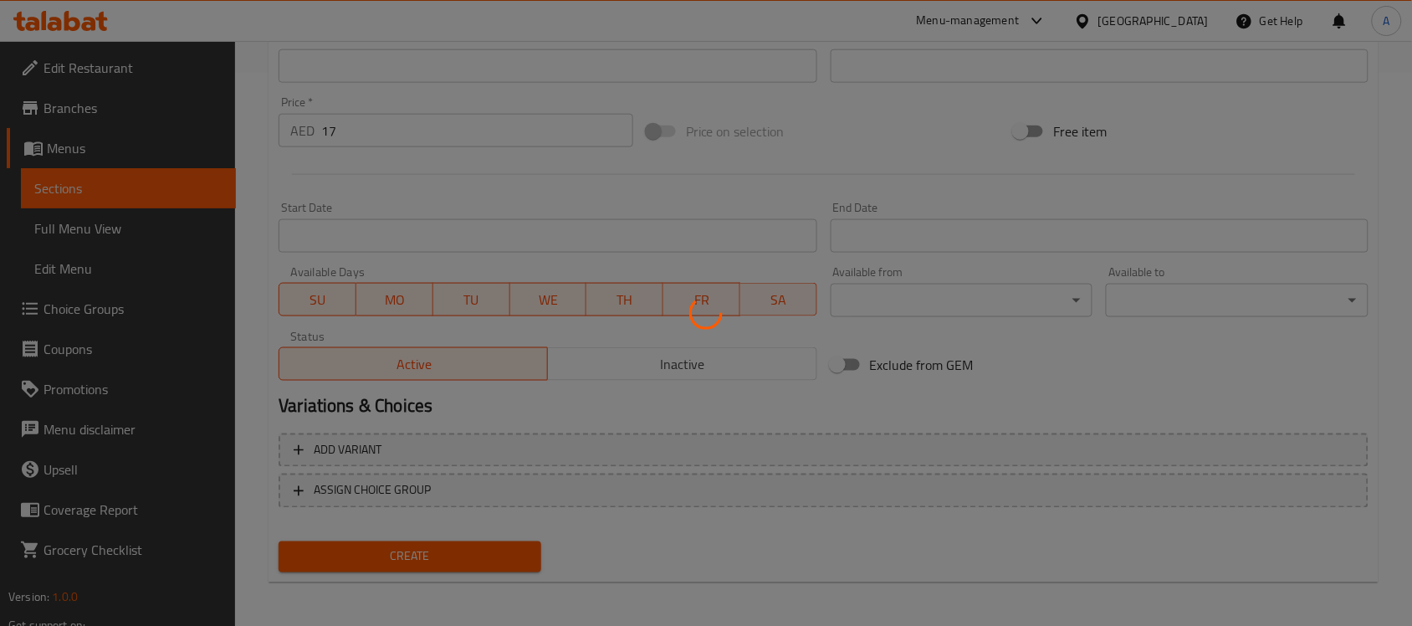
scroll to position [0, 0]
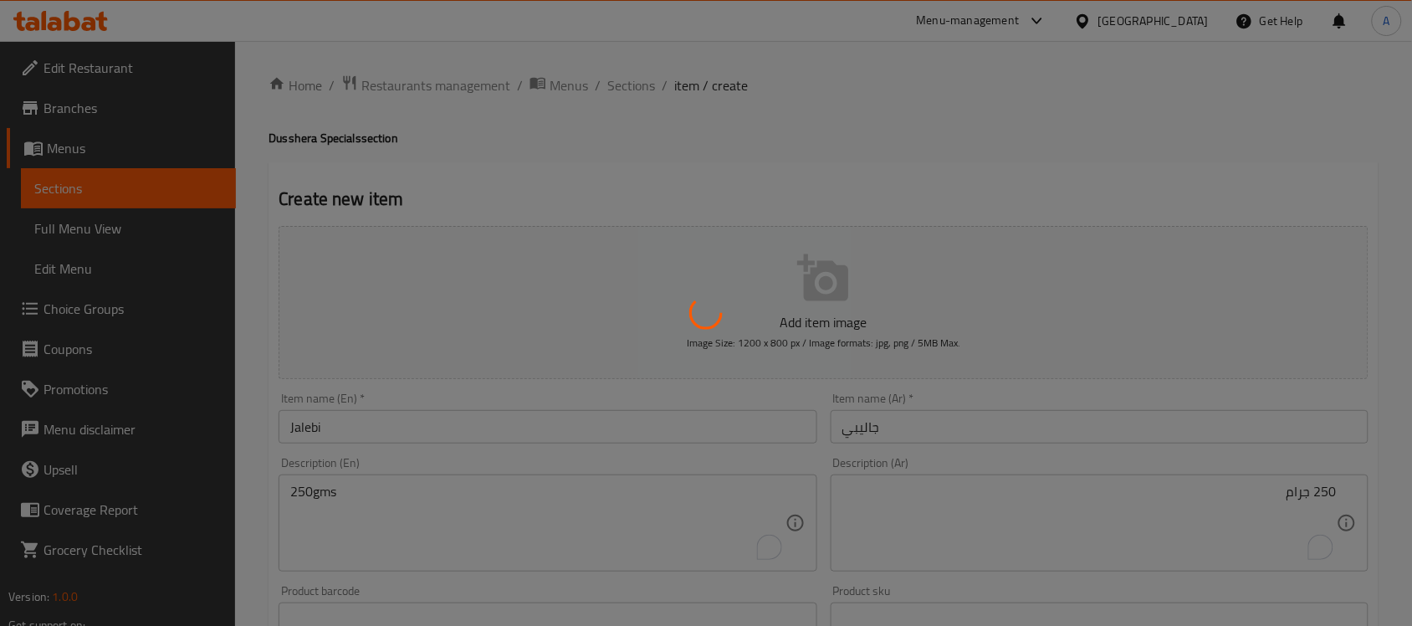
type input "0"
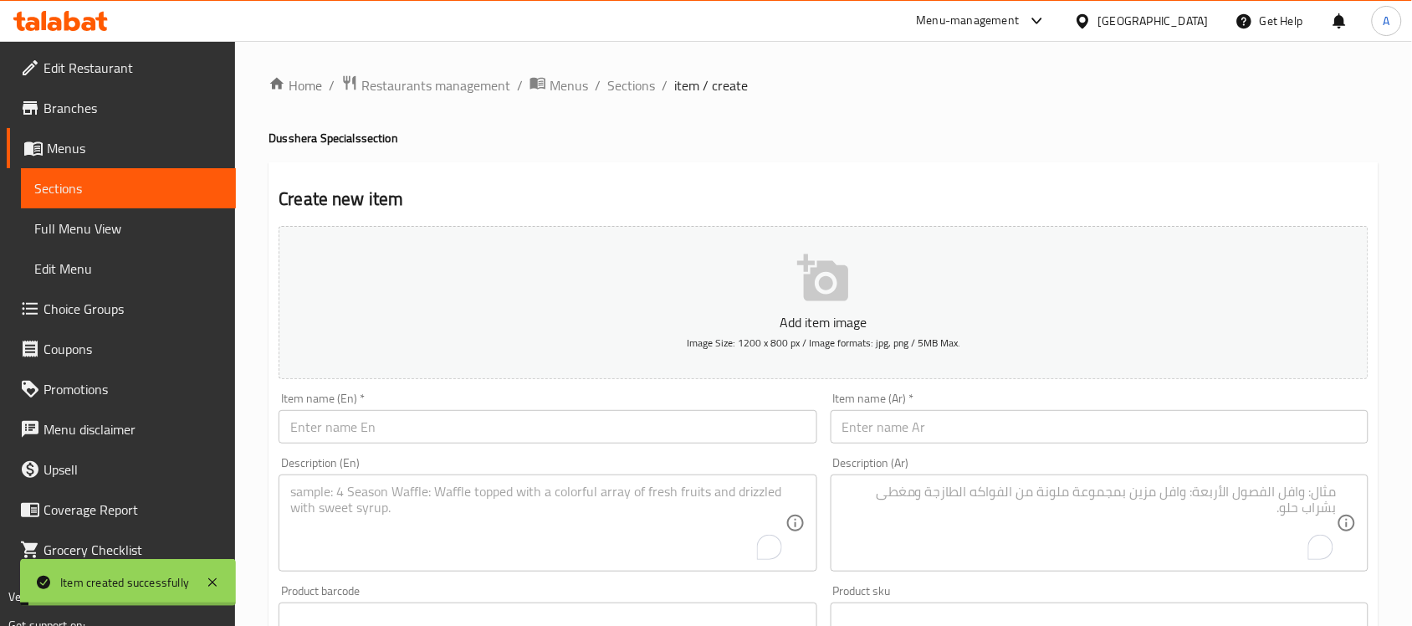
drag, startPoint x: 143, startPoint y: 186, endPoint x: 201, endPoint y: 198, distance: 59.1
click at [143, 186] on span "Sections" at bounding box center [128, 188] width 188 height 20
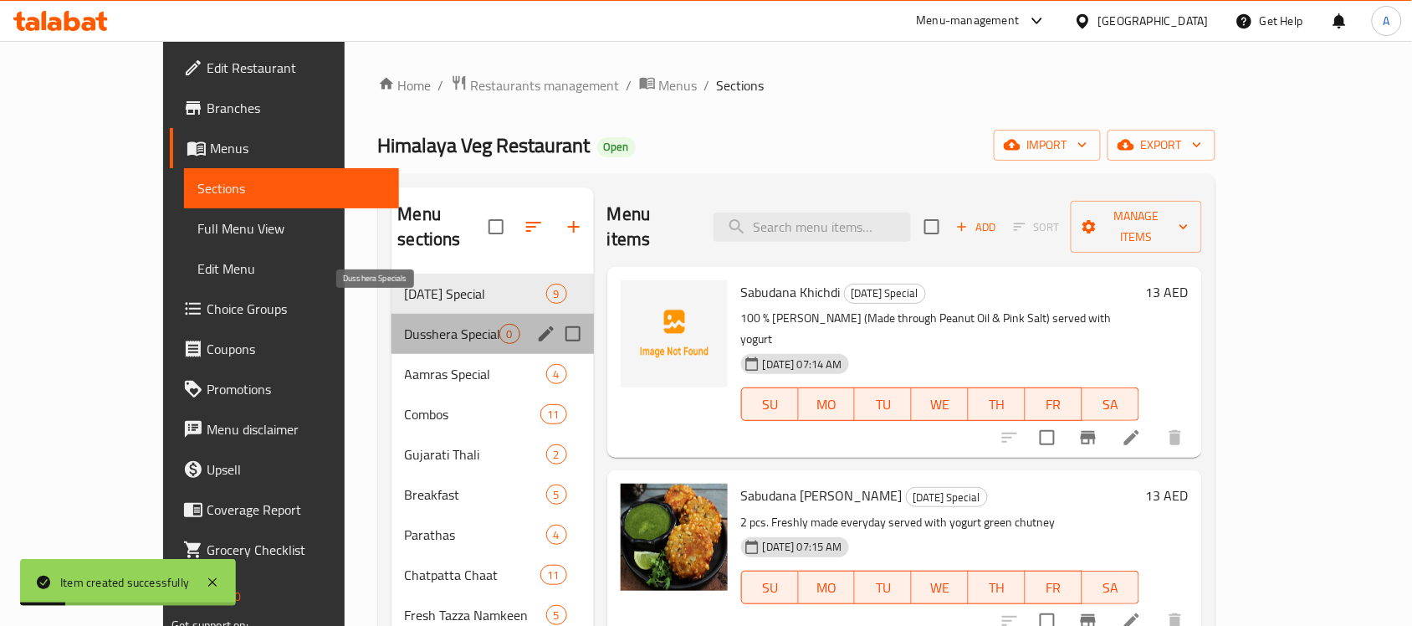
click at [405, 324] on span "Dusshera Specials" at bounding box center [452, 334] width 95 height 20
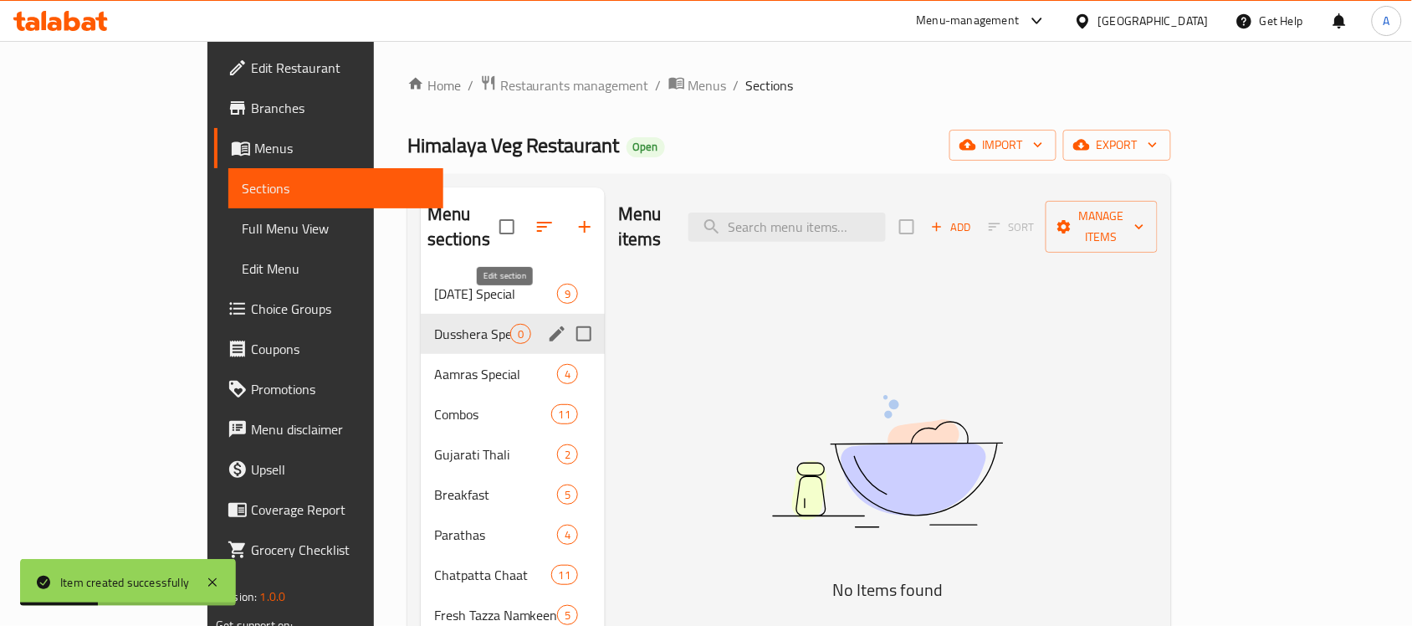
click at [549, 326] on icon "edit" at bounding box center [556, 333] width 15 height 15
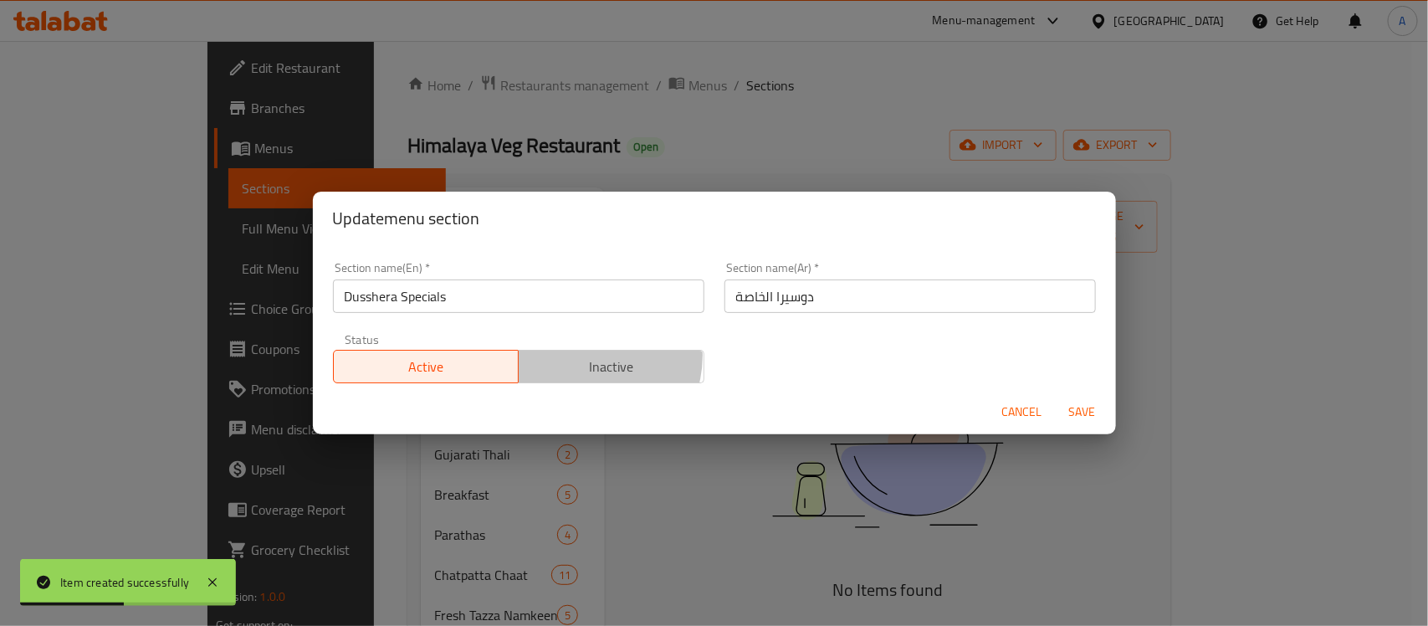
click at [581, 356] on span "Inactive" at bounding box center [611, 367] width 172 height 24
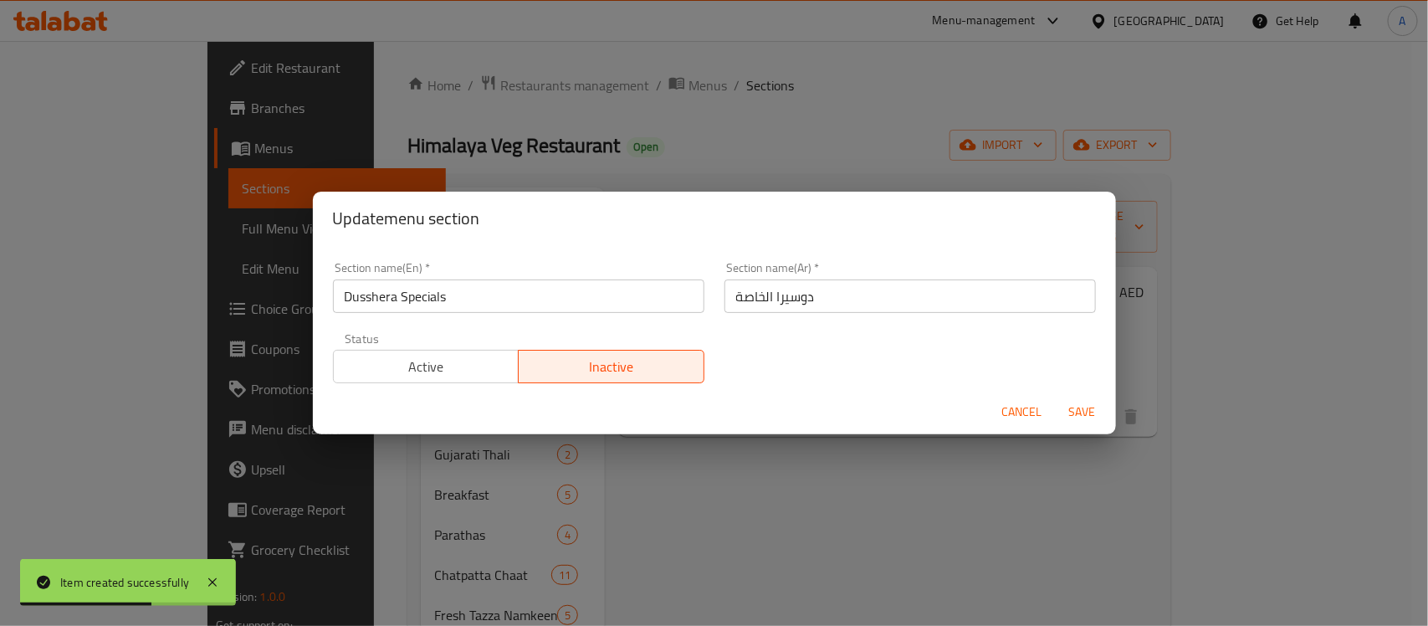
click at [1083, 408] on span "Save" at bounding box center [1082, 411] width 40 height 21
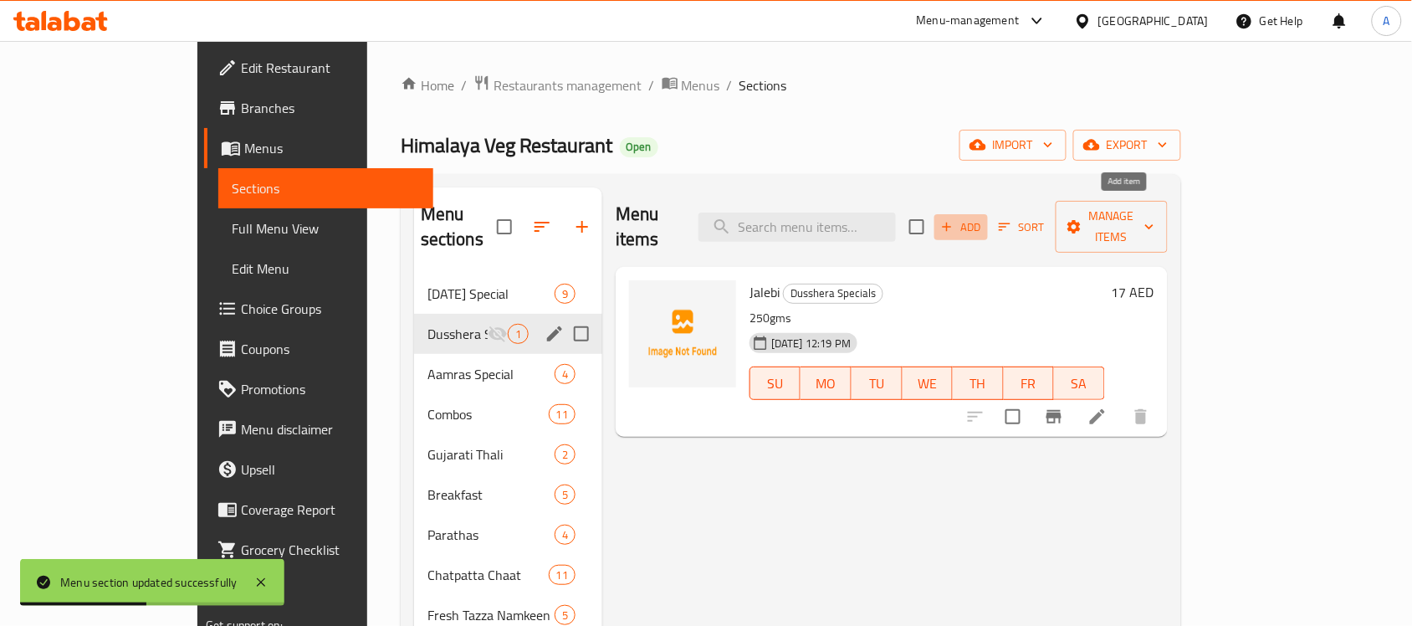
click at [984, 220] on span "Add" at bounding box center [960, 226] width 45 height 19
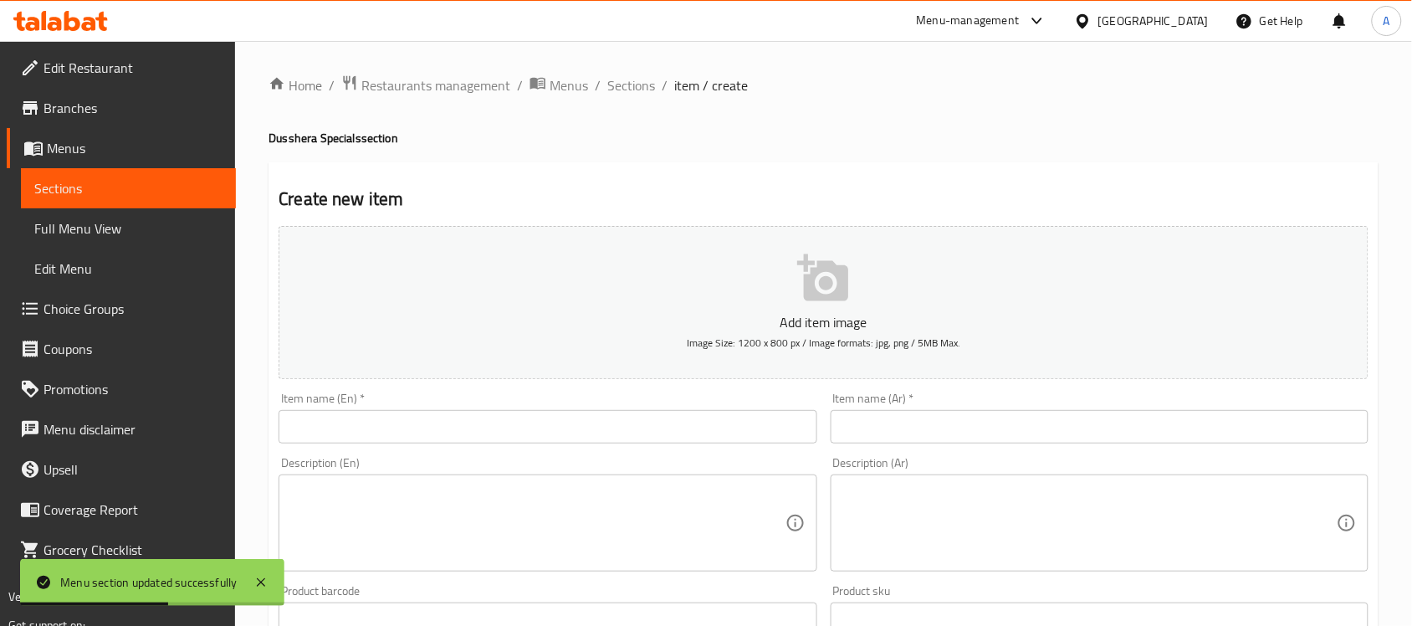
click at [414, 429] on input "text" at bounding box center [548, 426] width 538 height 33
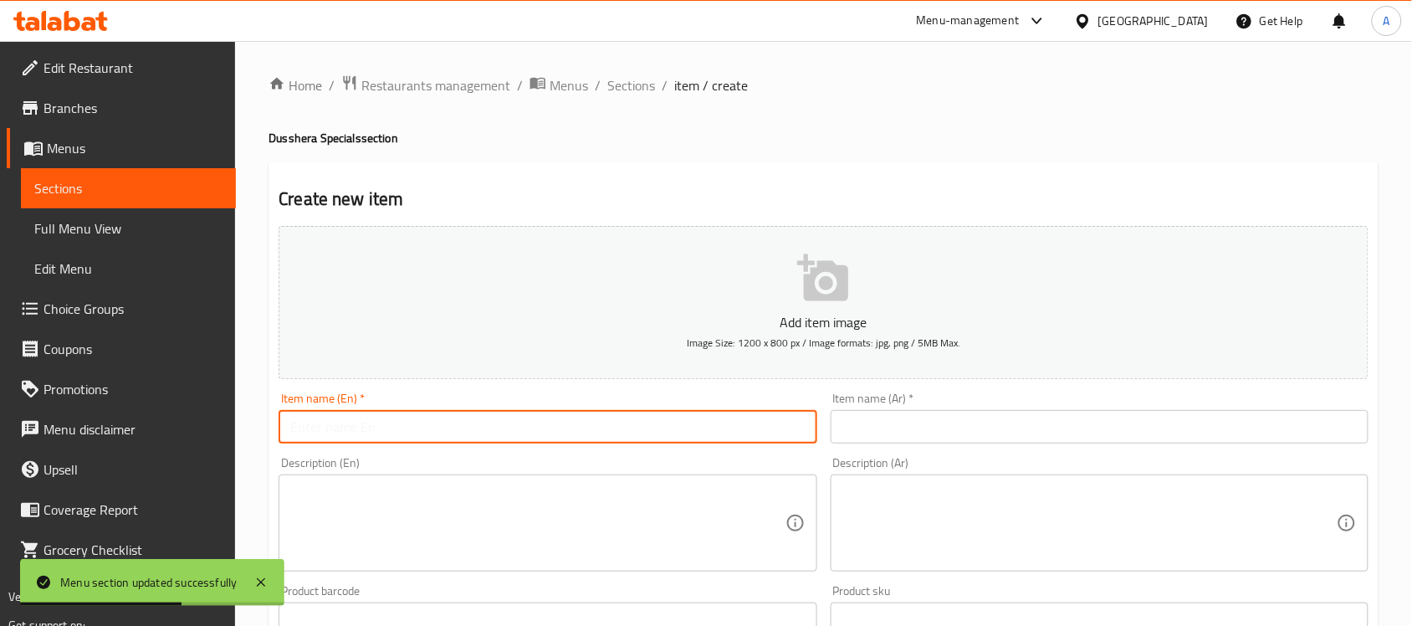
paste input "Jalebi"
type input "Jalebi"
click at [372, 519] on textarea at bounding box center [537, 522] width 494 height 79
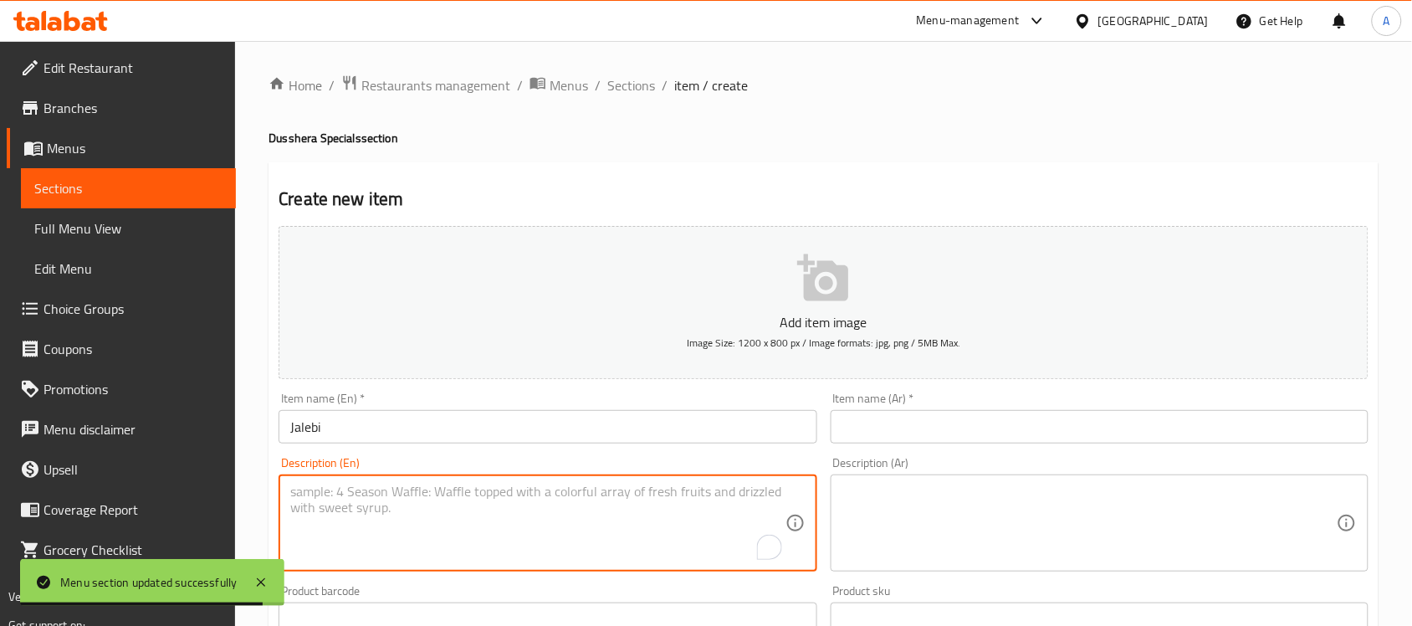
click at [977, 425] on input "text" at bounding box center [1099, 426] width 538 height 33
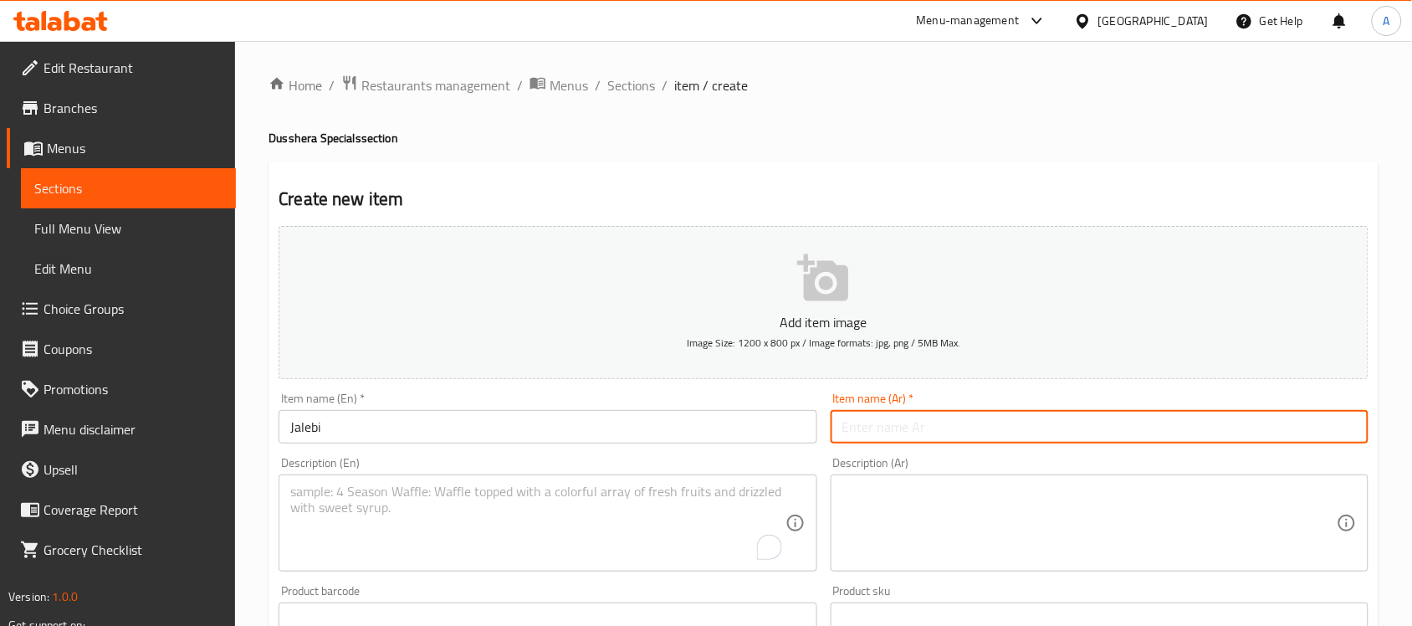
paste input "250 جرامًا"
paste input "17"
click at [889, 424] on input "250 جرامًا17" at bounding box center [1099, 426] width 538 height 33
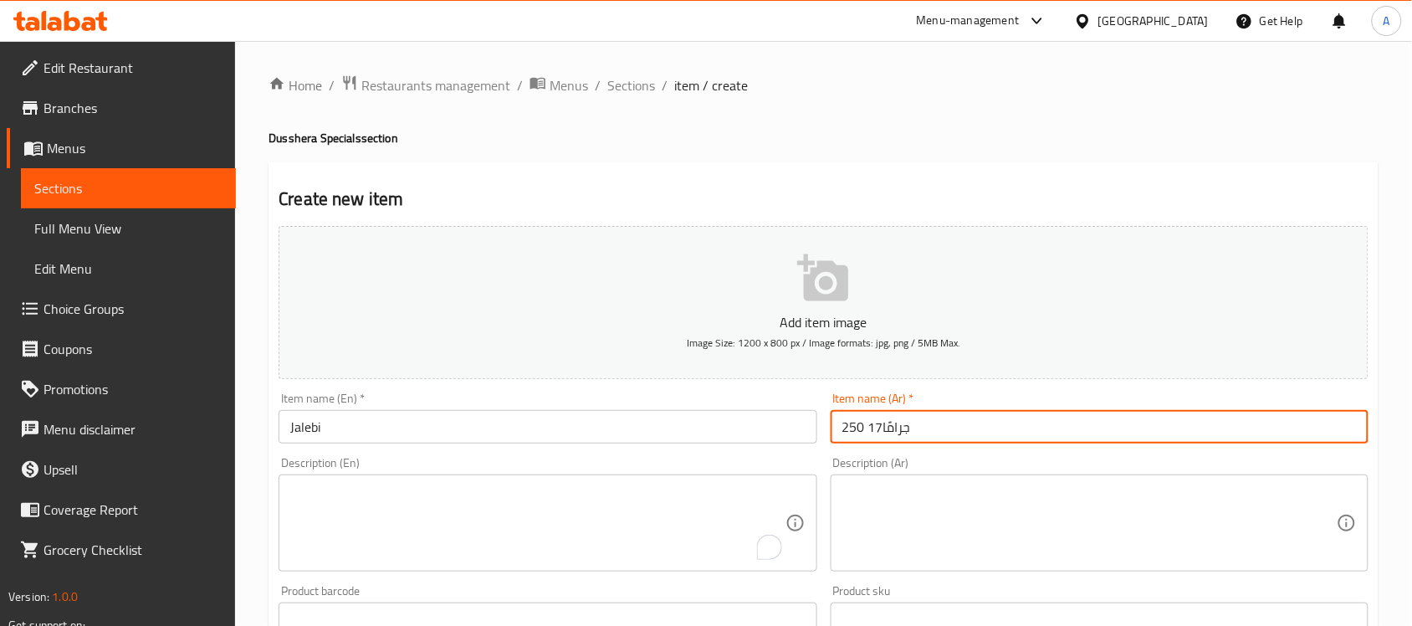
paste input "جاليبي"
type input "جاليبي"
click at [516, 503] on textarea "To enrich screen reader interactions, please activate Accessibility in Grammarl…" at bounding box center [537, 522] width 494 height 79
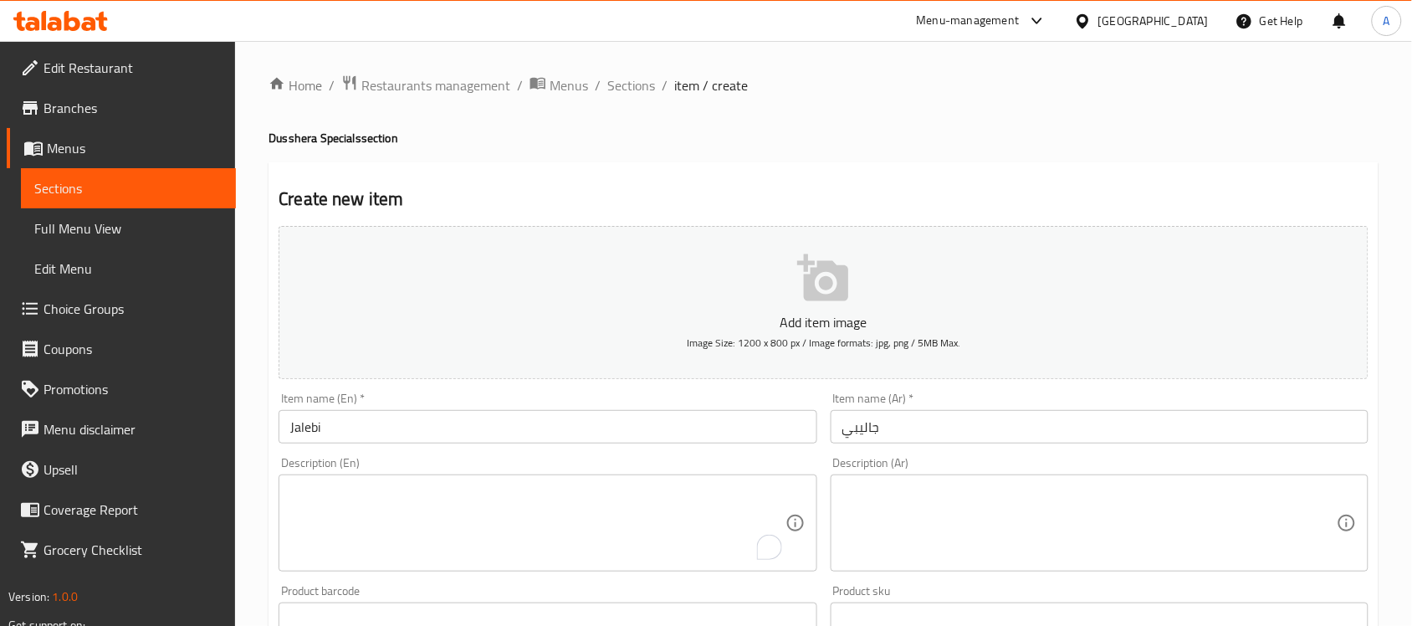
click at [471, 517] on textarea "To enrich screen reader interactions, please activate Accessibility in Grammarl…" at bounding box center [537, 522] width 494 height 79
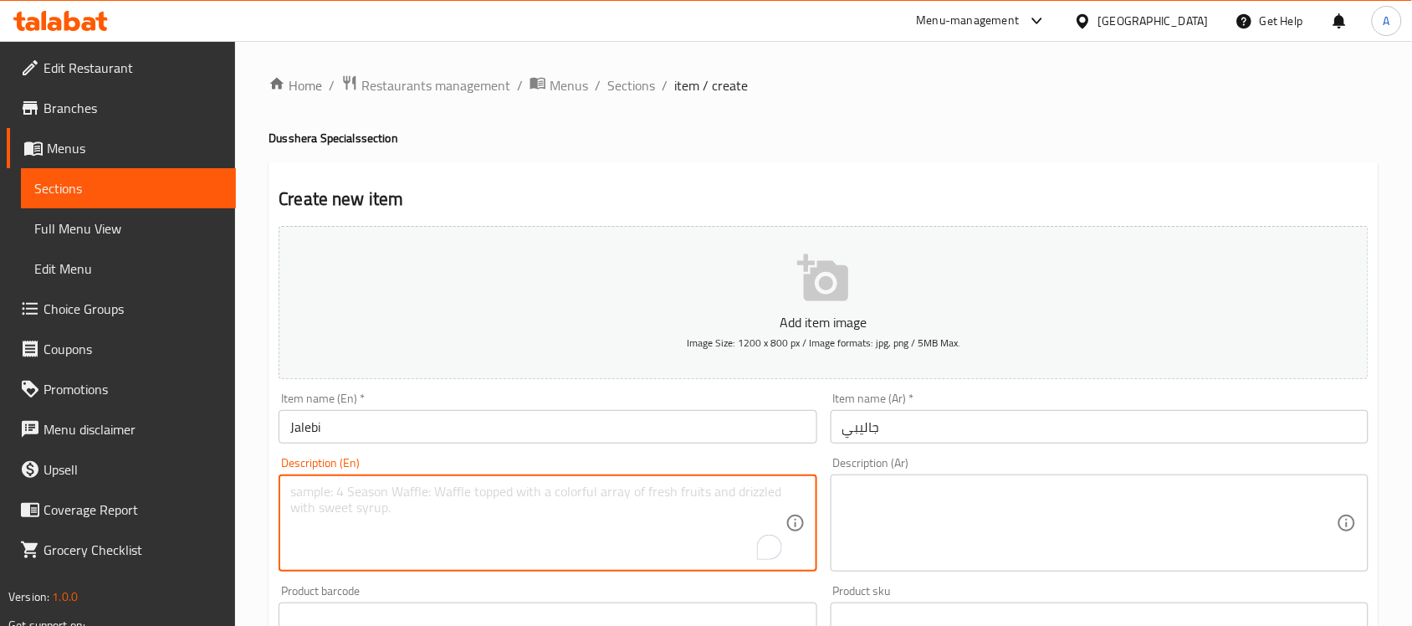
paste textarea "100 gms"
type textarea "100 gms"
click at [917, 496] on textarea at bounding box center [1089, 522] width 494 height 79
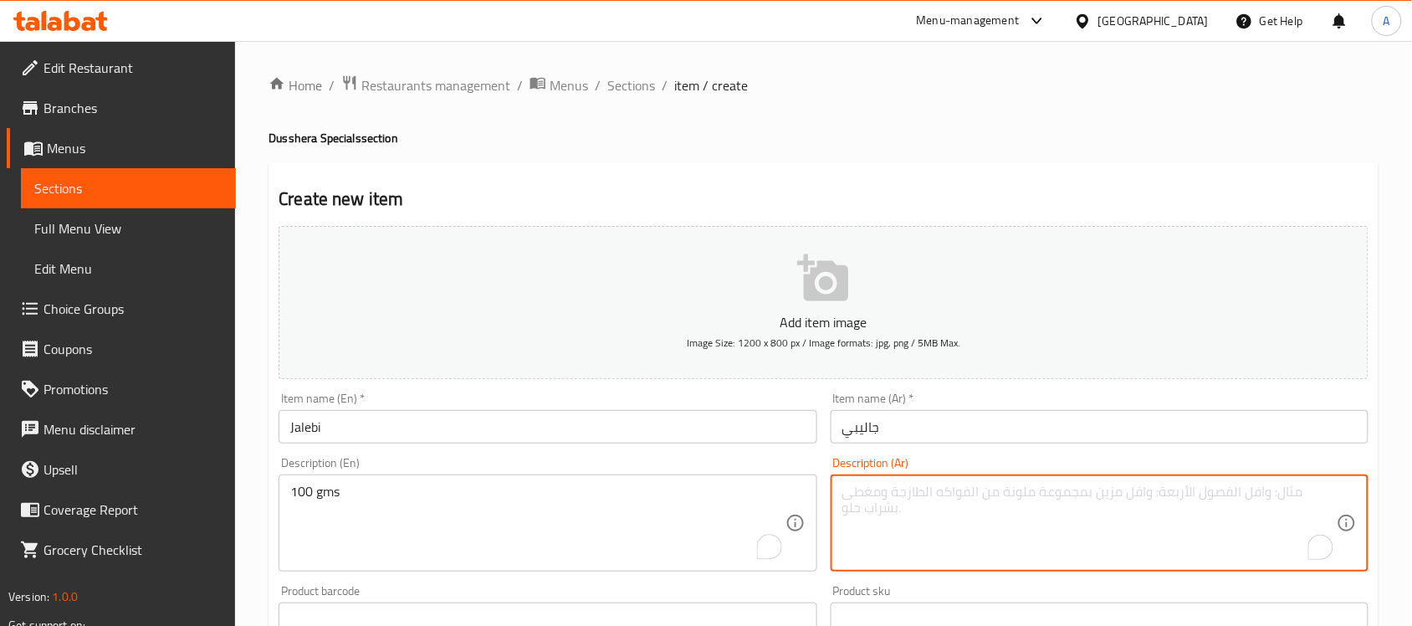
paste textarea "250 جرامًا"
drag, startPoint x: 1314, startPoint y: 496, endPoint x: 1408, endPoint y: 503, distance: 93.9
click at [1408, 503] on div "Home / Restaurants management / Menus / Sections / item / create Dusshera Speci…" at bounding box center [823, 611] width 1177 height 1141
click at [1228, 500] on textarea "100 جرامًا" at bounding box center [1089, 522] width 494 height 79
type textarea "100 جرام"
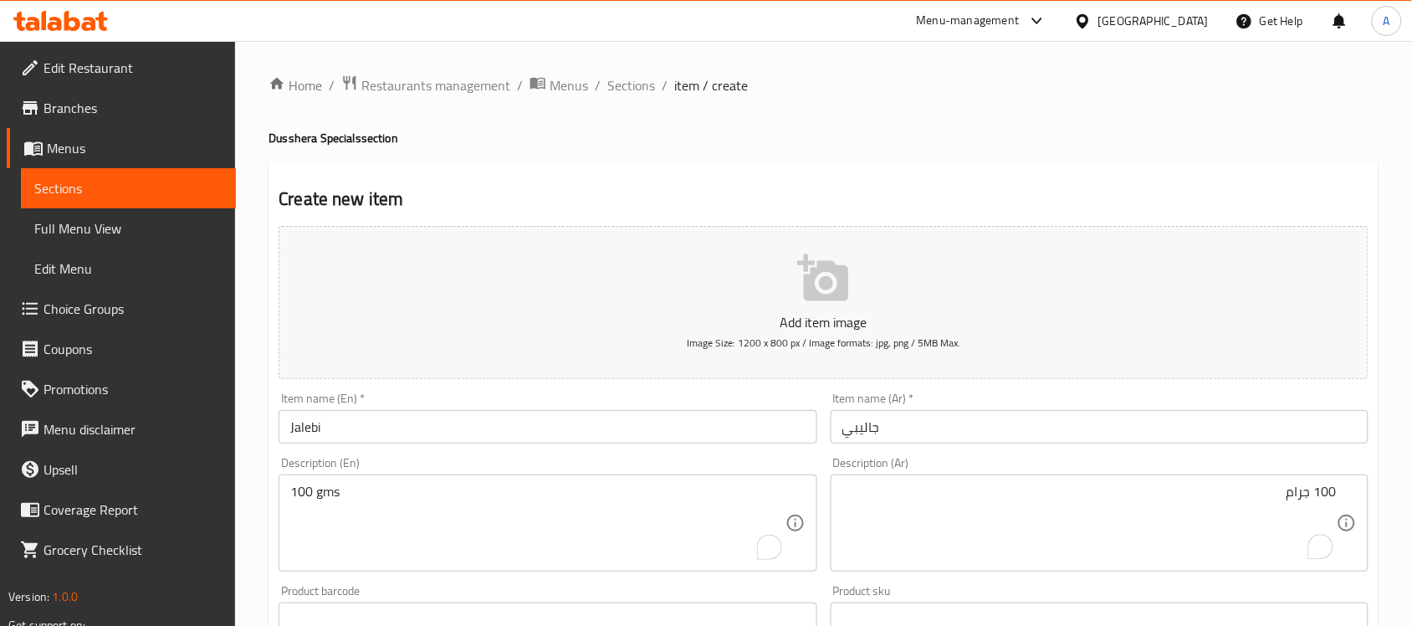
click at [1173, 585] on div "Product sku Product sku" at bounding box center [1099, 610] width 538 height 51
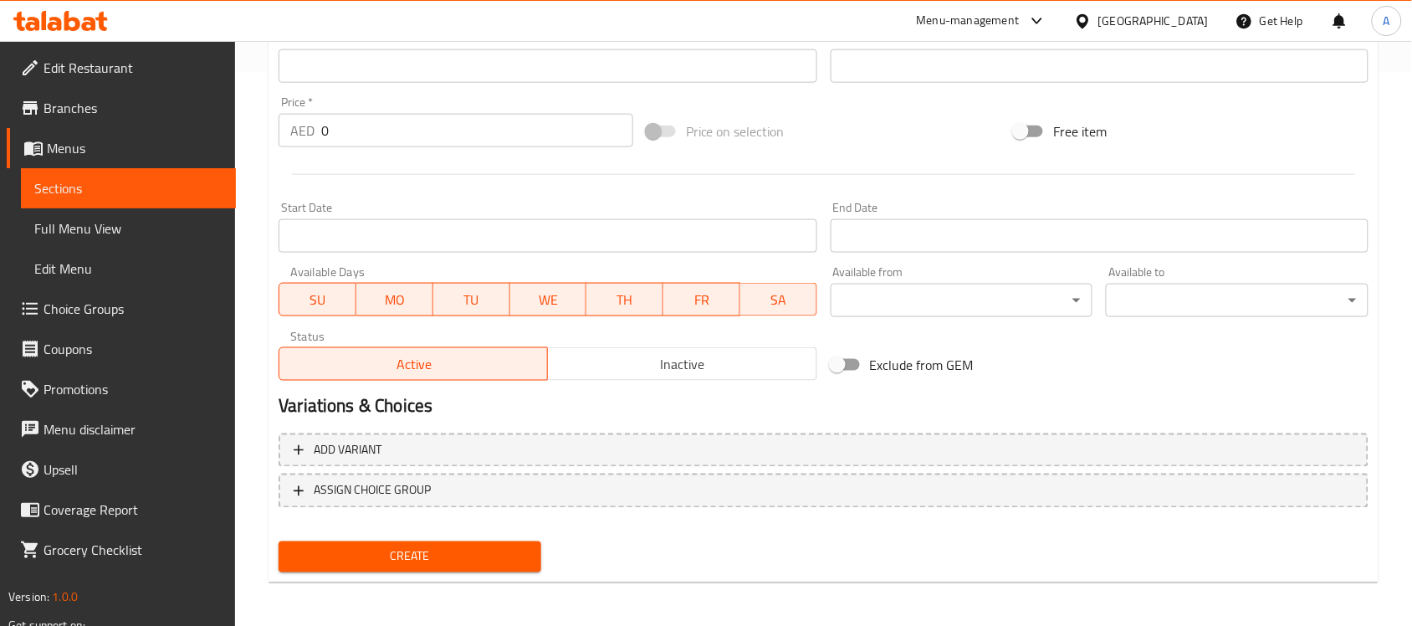
click at [365, 135] on input "0" at bounding box center [477, 130] width 312 height 33
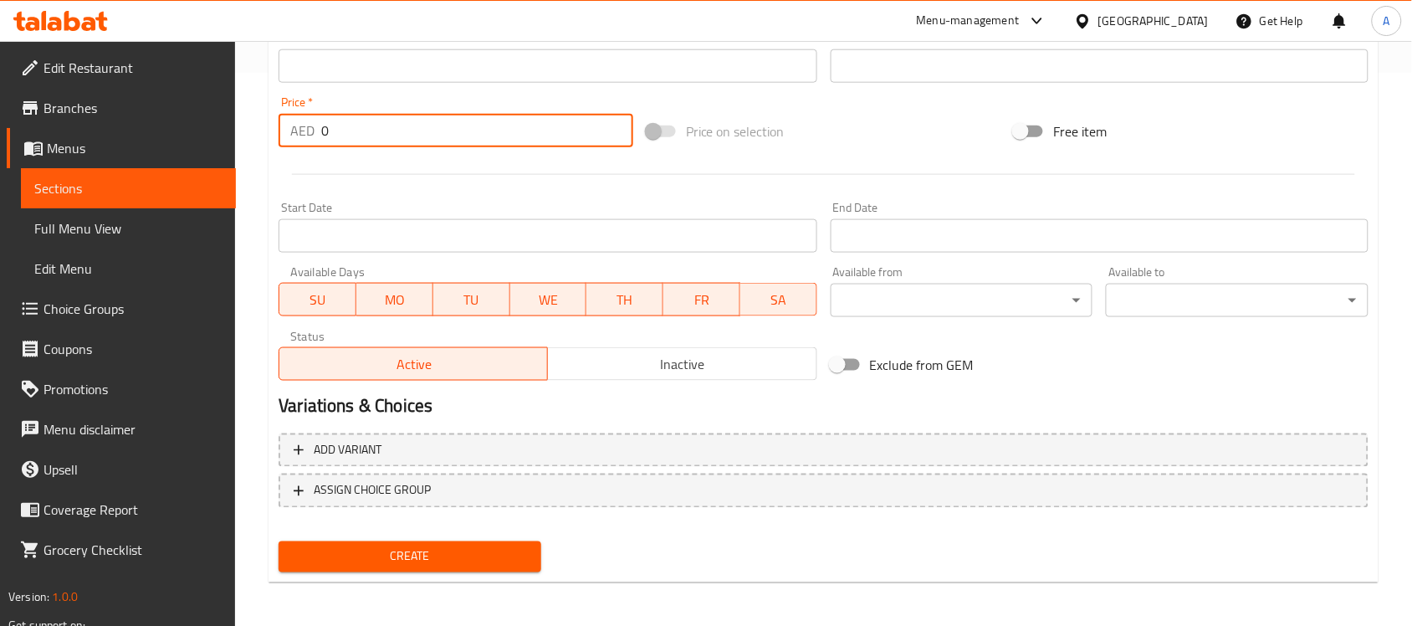
click at [365, 135] on input "0" at bounding box center [477, 130] width 312 height 33
type input "11"
click at [673, 416] on h2 "Variations & Choices" at bounding box center [824, 406] width 1090 height 25
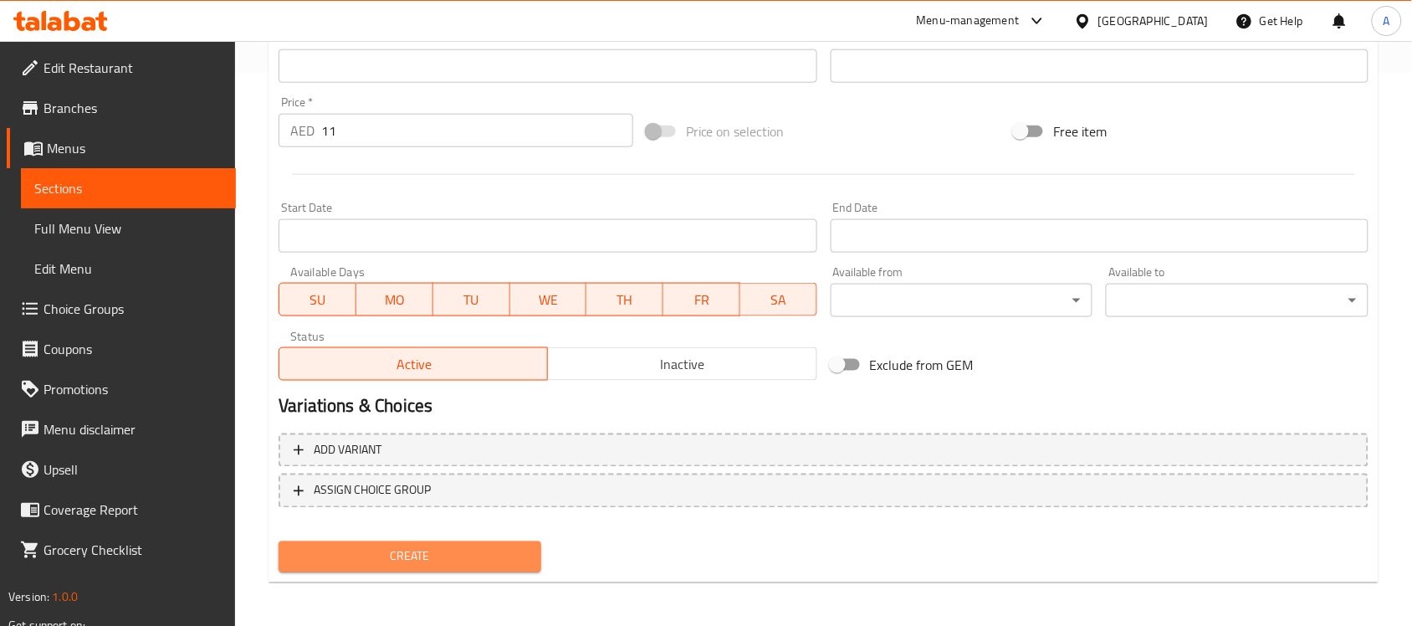
click at [498, 552] on span "Create" at bounding box center [410, 556] width 236 height 21
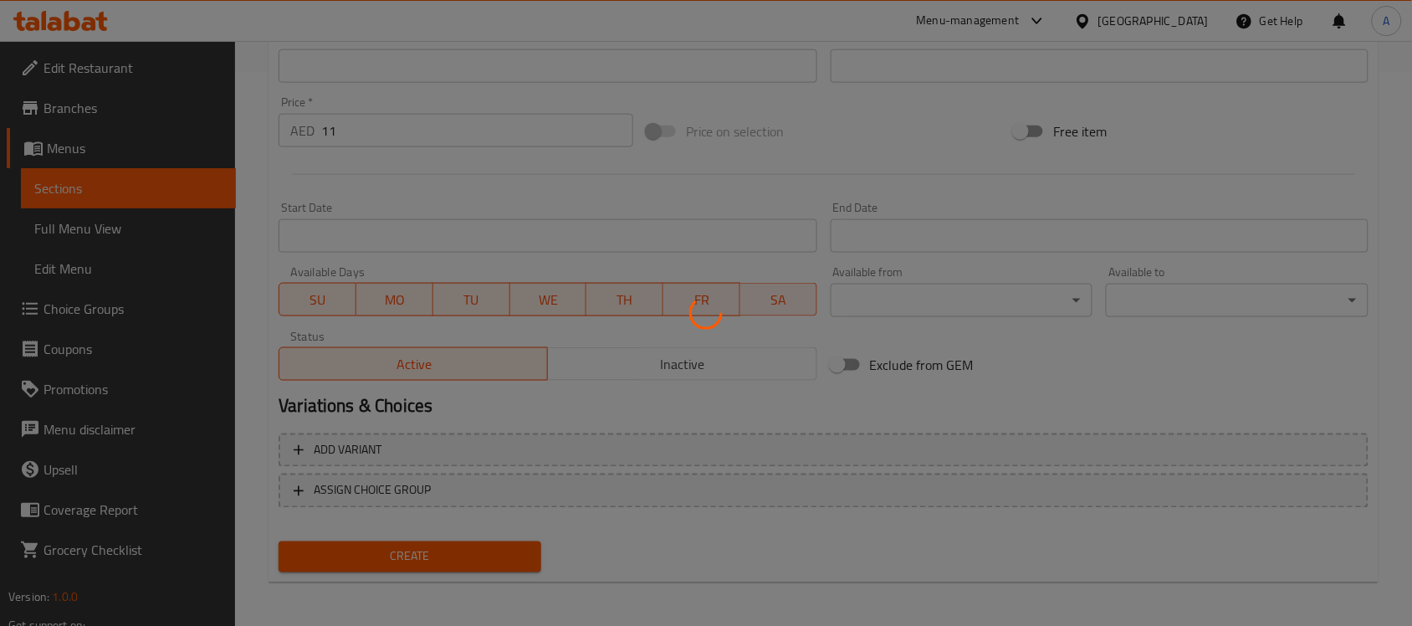
type input "0"
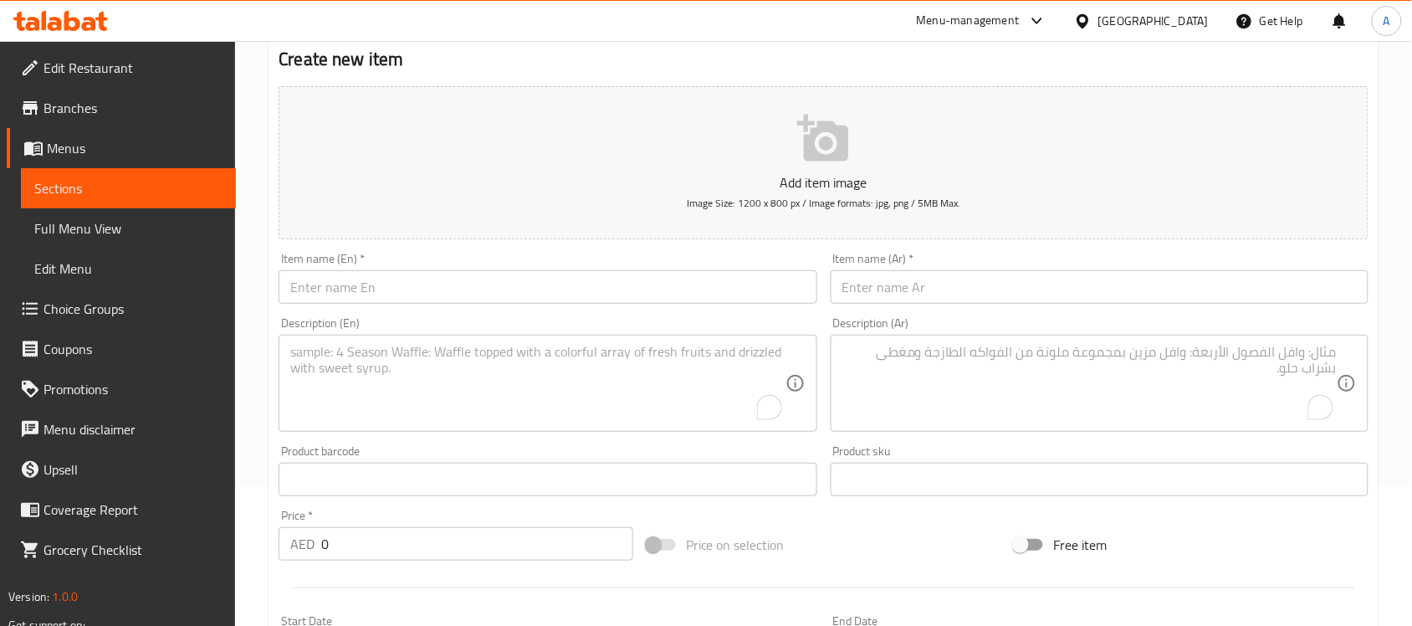
scroll to position [0, 0]
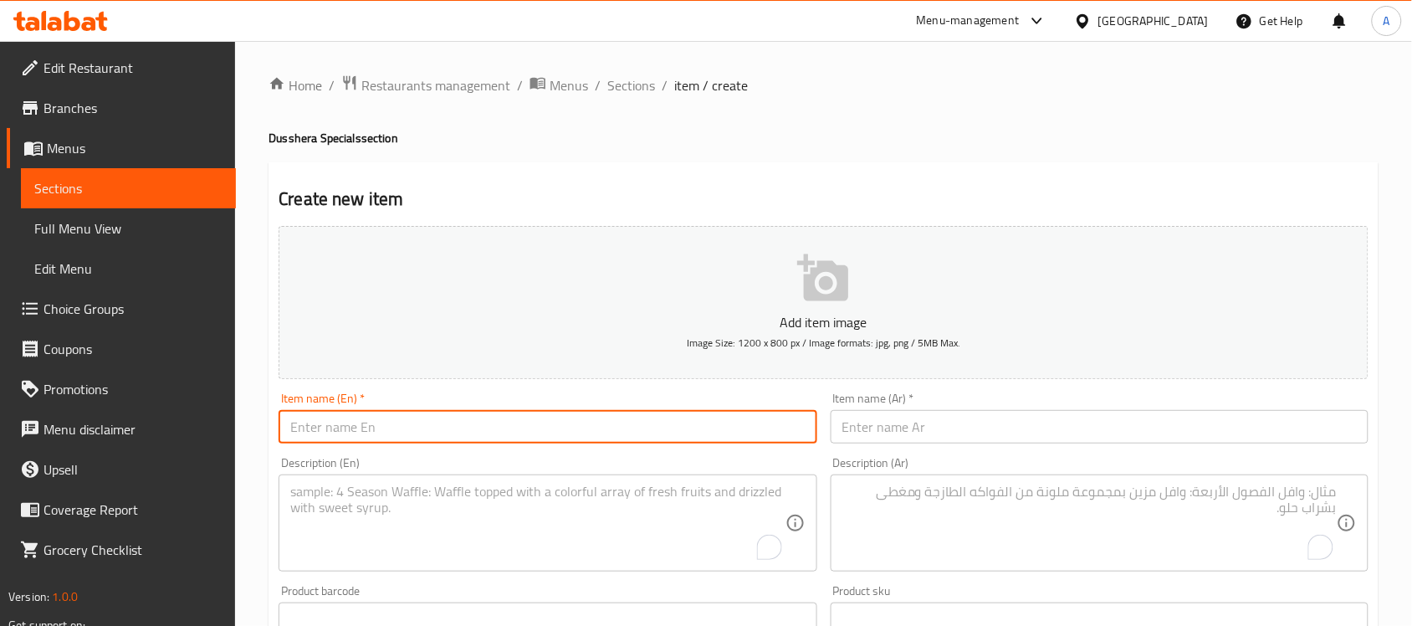
click at [546, 432] on input "text" at bounding box center [548, 426] width 538 height 33
paste input "Fafda"
type input "Fafda"
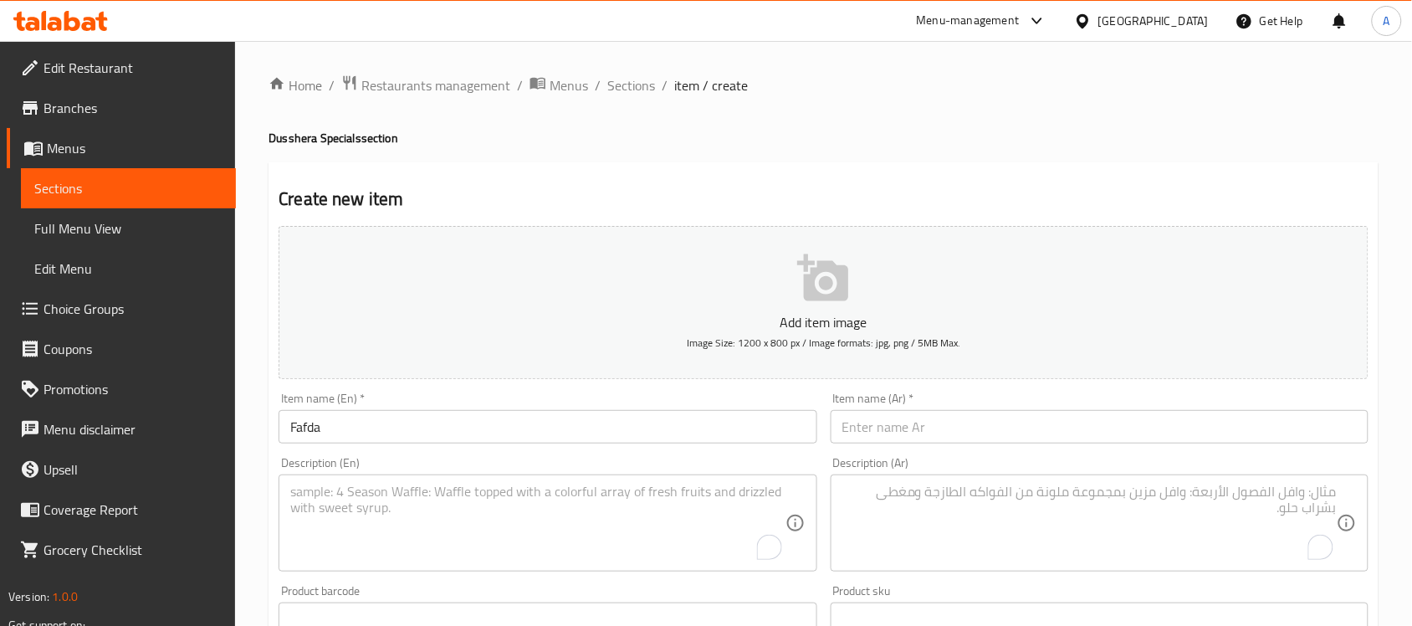
click at [1117, 418] on input "text" at bounding box center [1099, 426] width 538 height 33
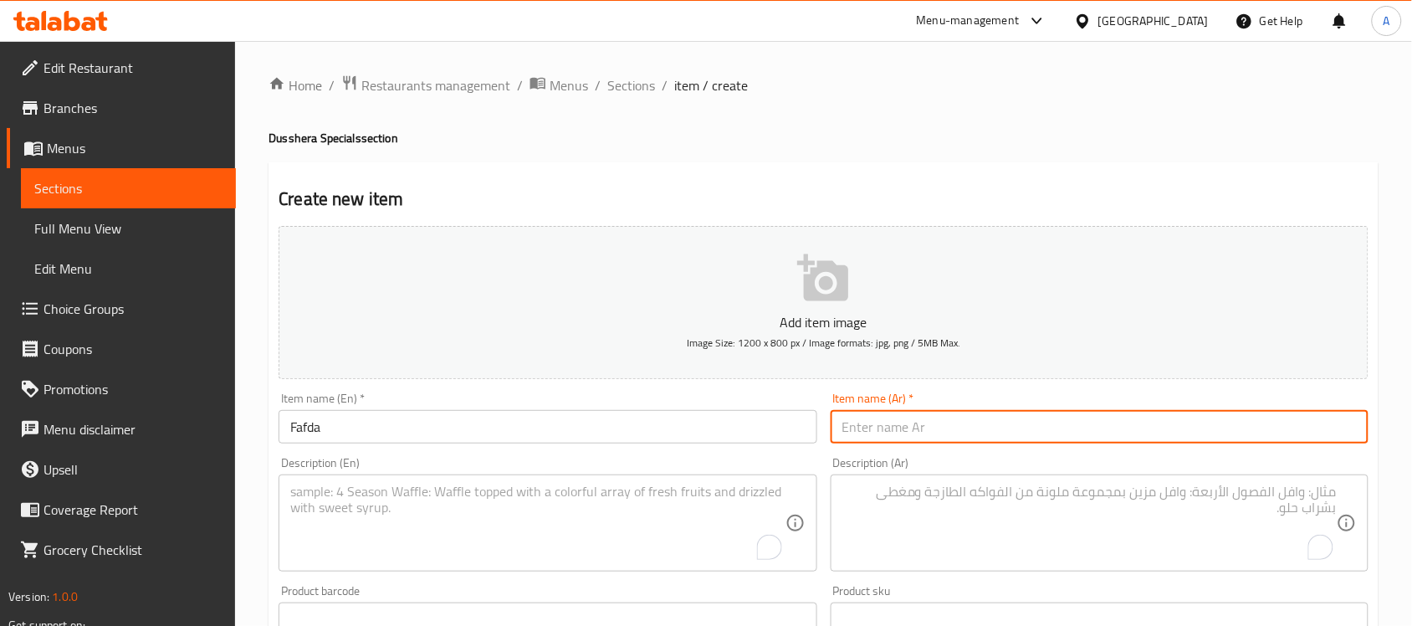
paste input "فافدا"
type input "فافدا"
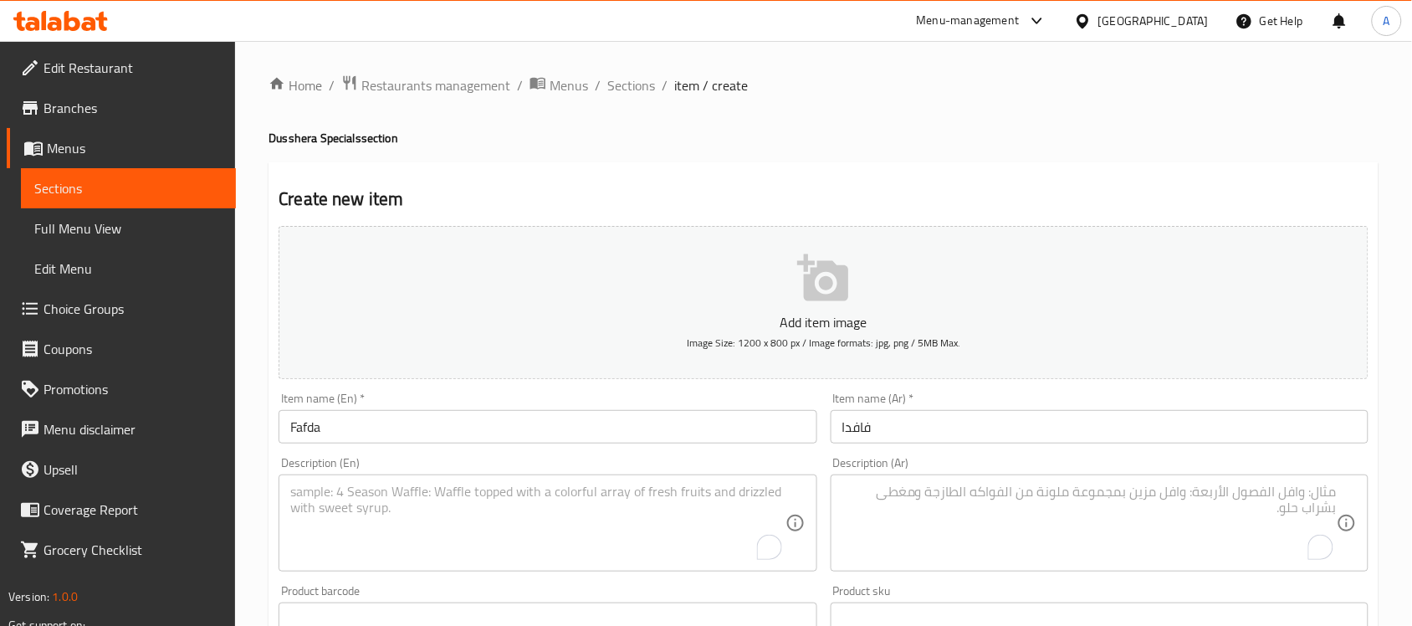
click at [517, 544] on textarea "To enrich screen reader interactions, please activate Accessibility in Grammarl…" at bounding box center [537, 522] width 494 height 79
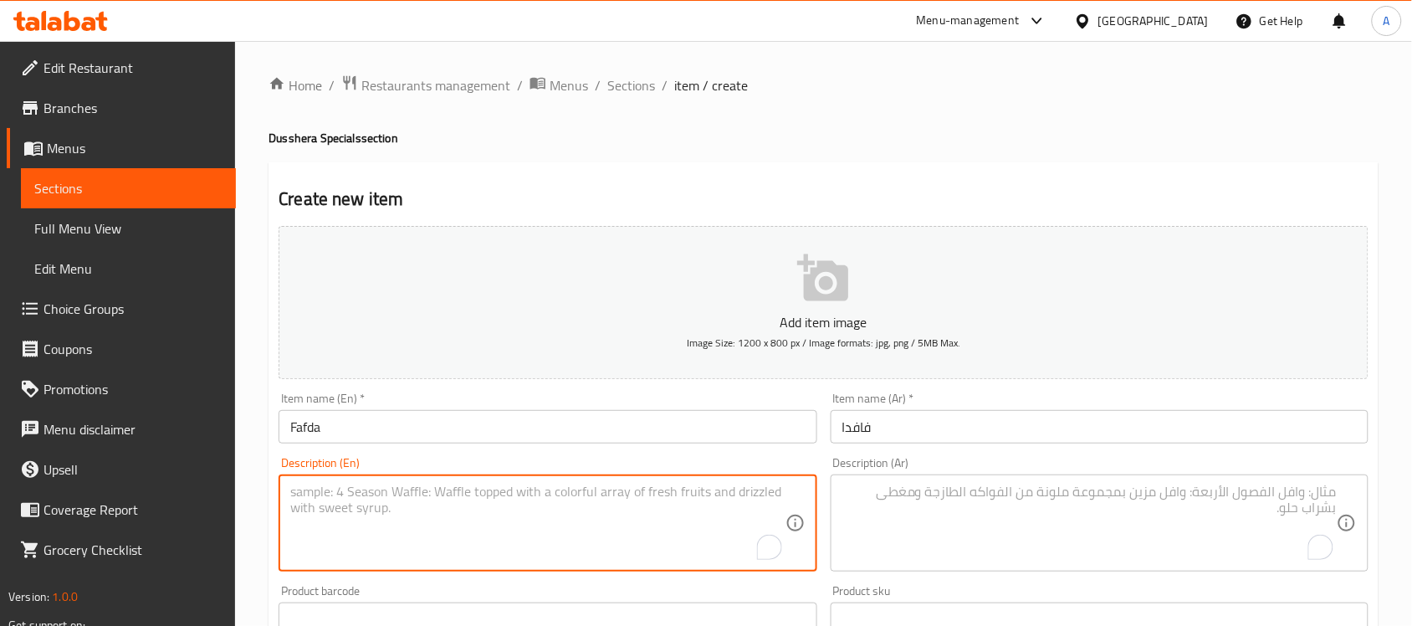
paste textarea "250gms"
type textarea "250gms"
click at [994, 533] on textarea "To enrich screen reader interactions, please activate Accessibility in Grammarl…" at bounding box center [1089, 522] width 494 height 79
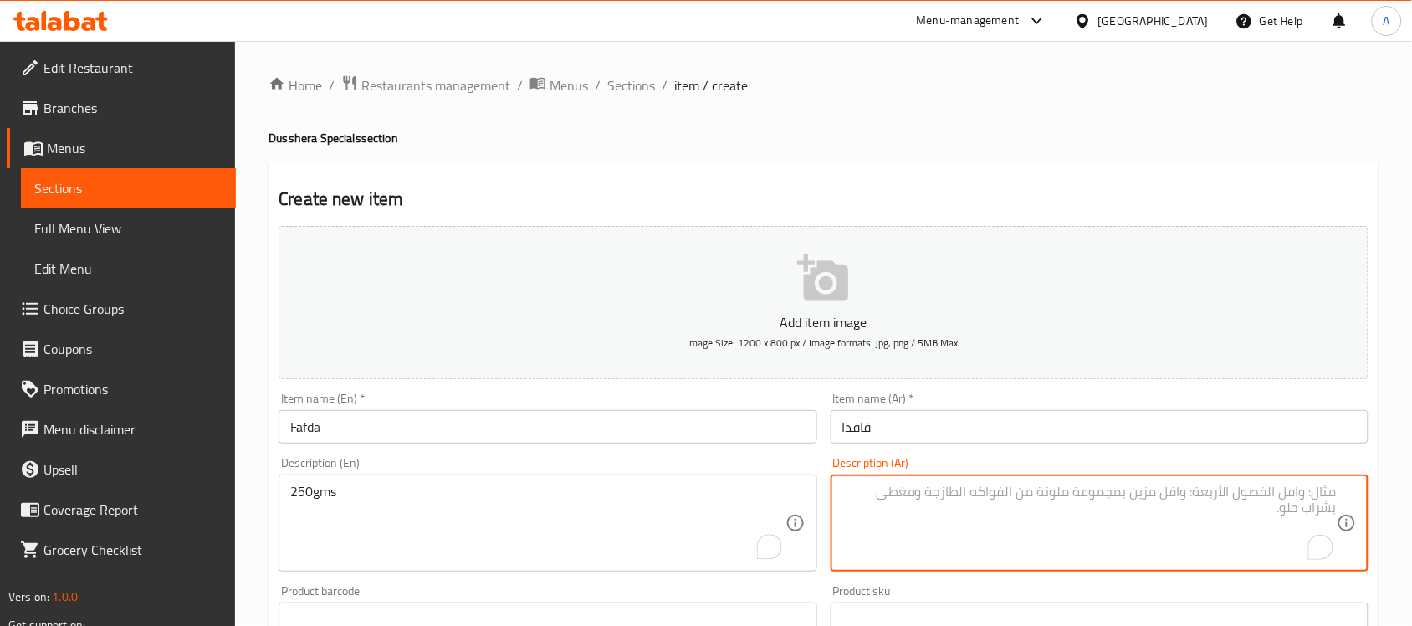
paste textarea "250 جرامًا"
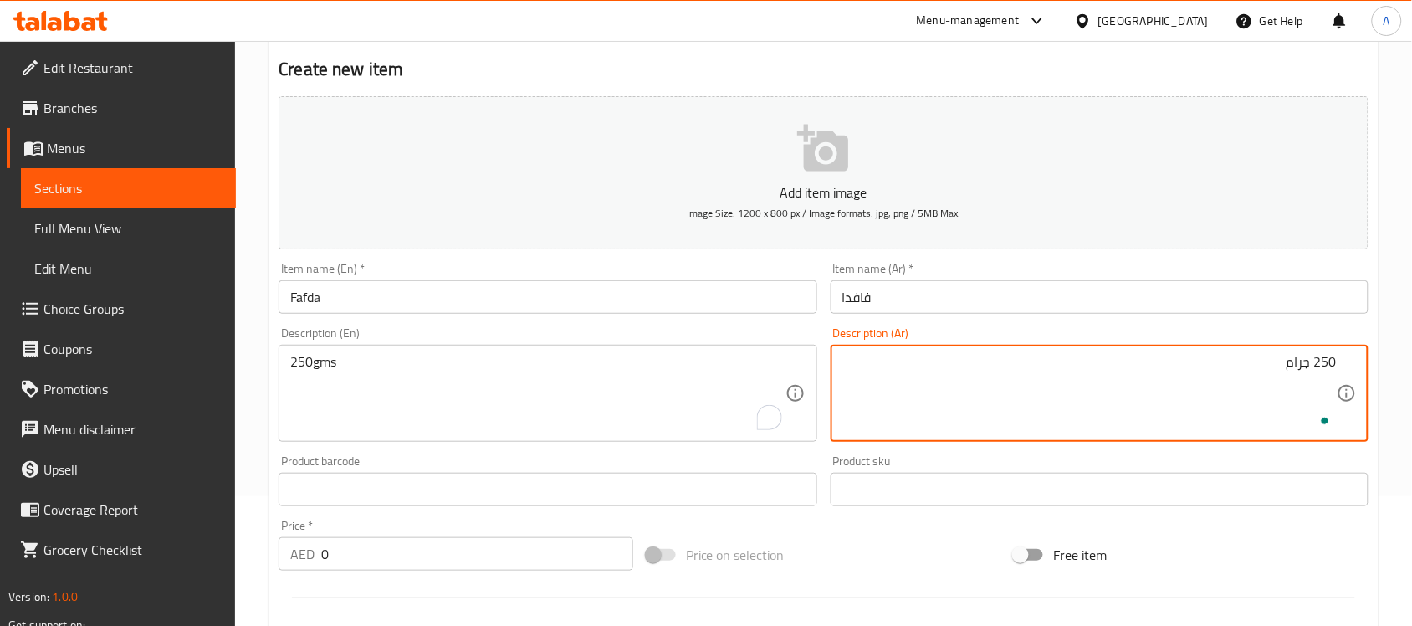
scroll to position [553, 0]
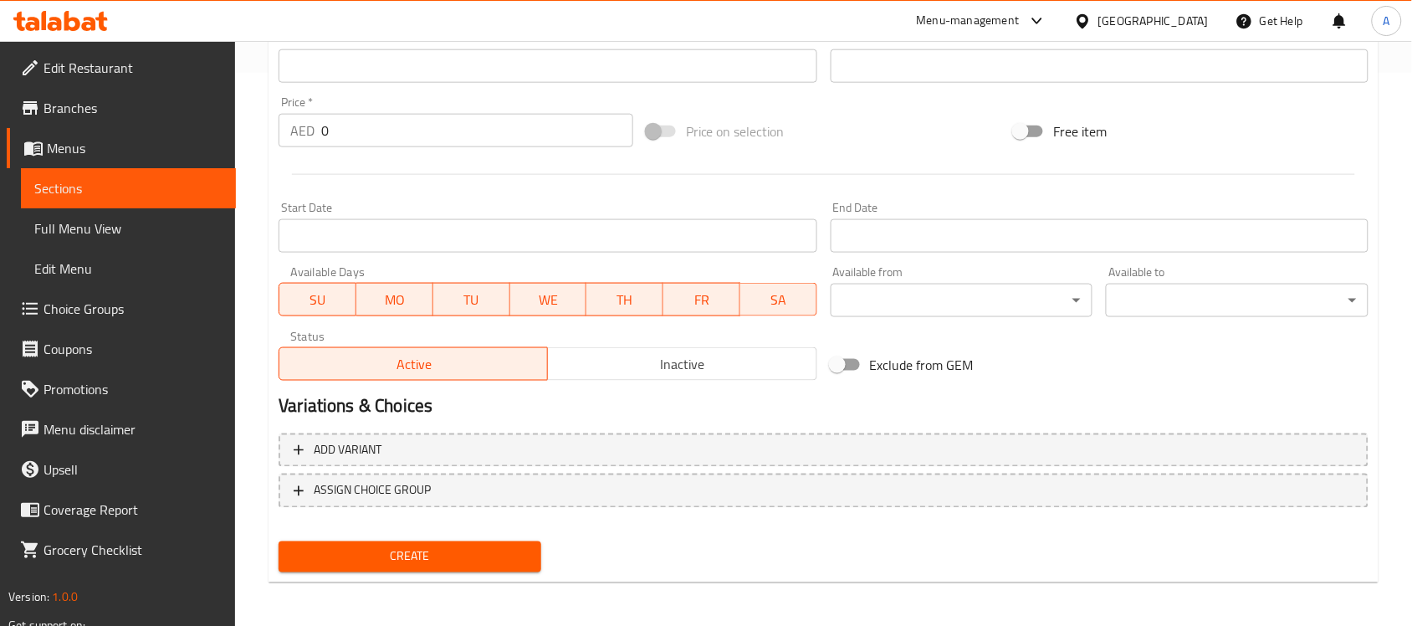
type textarea "250 جرام"
click at [373, 135] on input "0" at bounding box center [477, 130] width 312 height 33
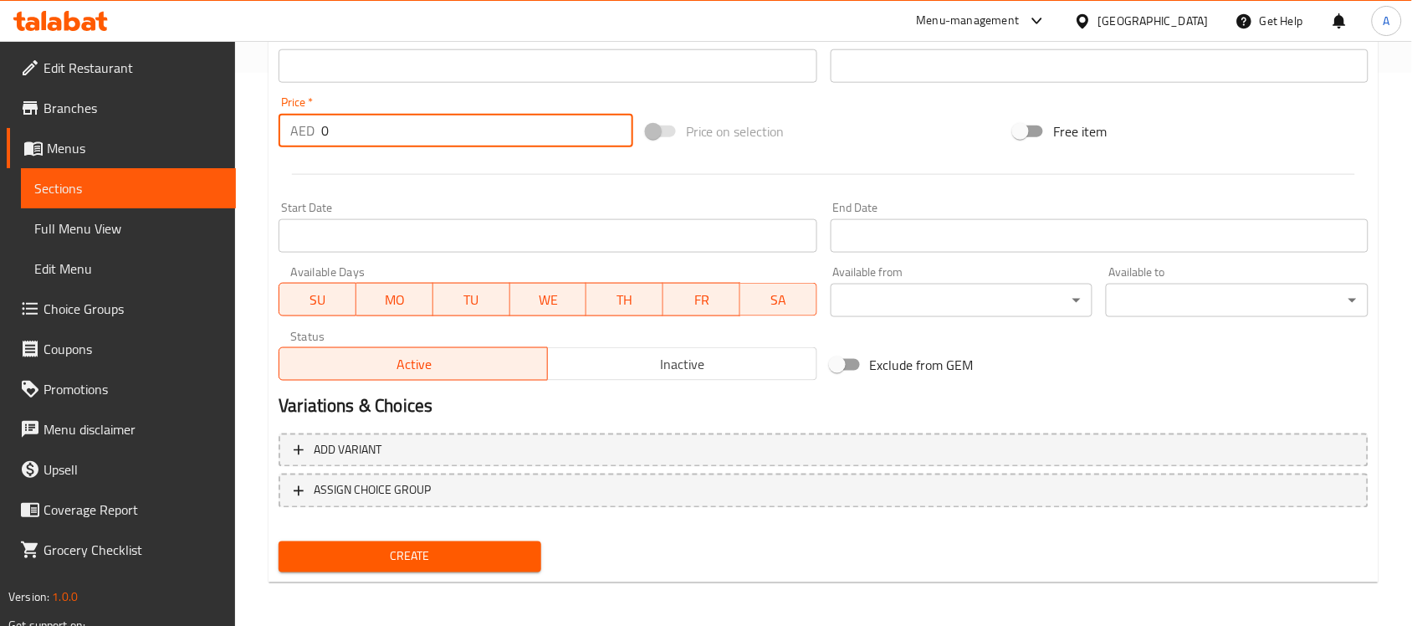
click at [373, 135] on input "0" at bounding box center [477, 130] width 312 height 33
type input "15"
click at [372, 151] on div "Price   * AED 15 Price *" at bounding box center [456, 121] width 368 height 64
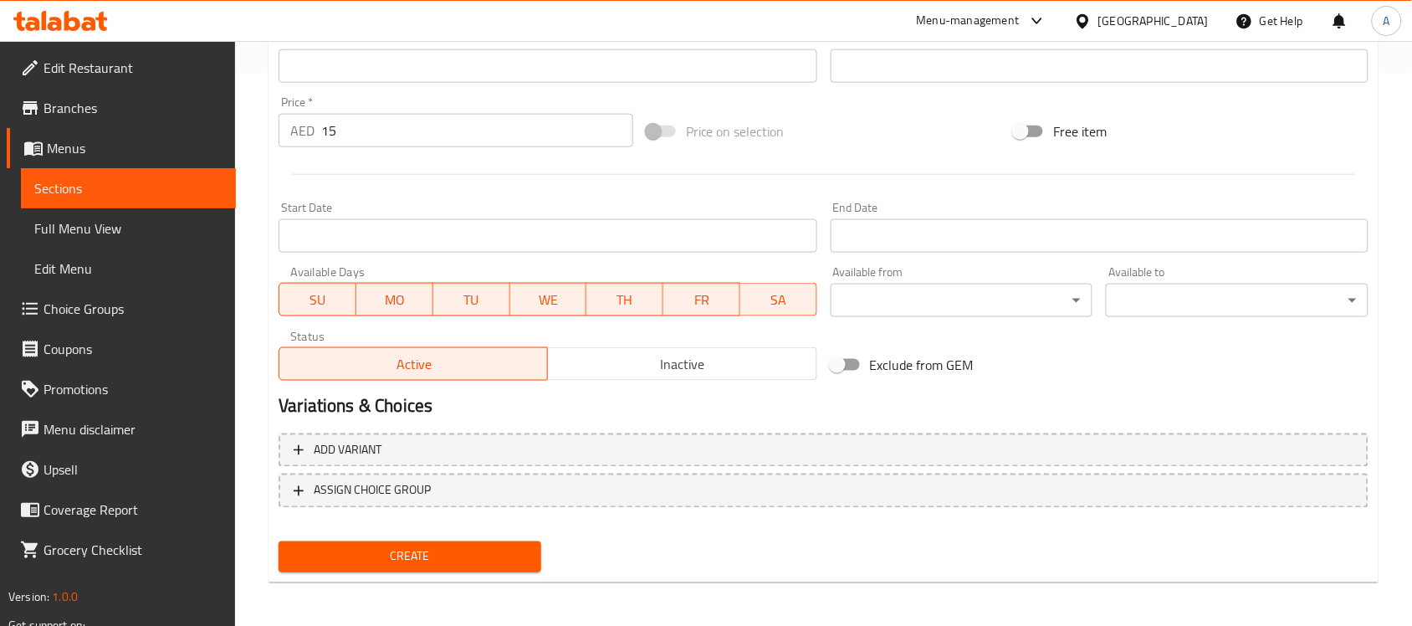
click at [376, 566] on button "Create" at bounding box center [410, 556] width 263 height 31
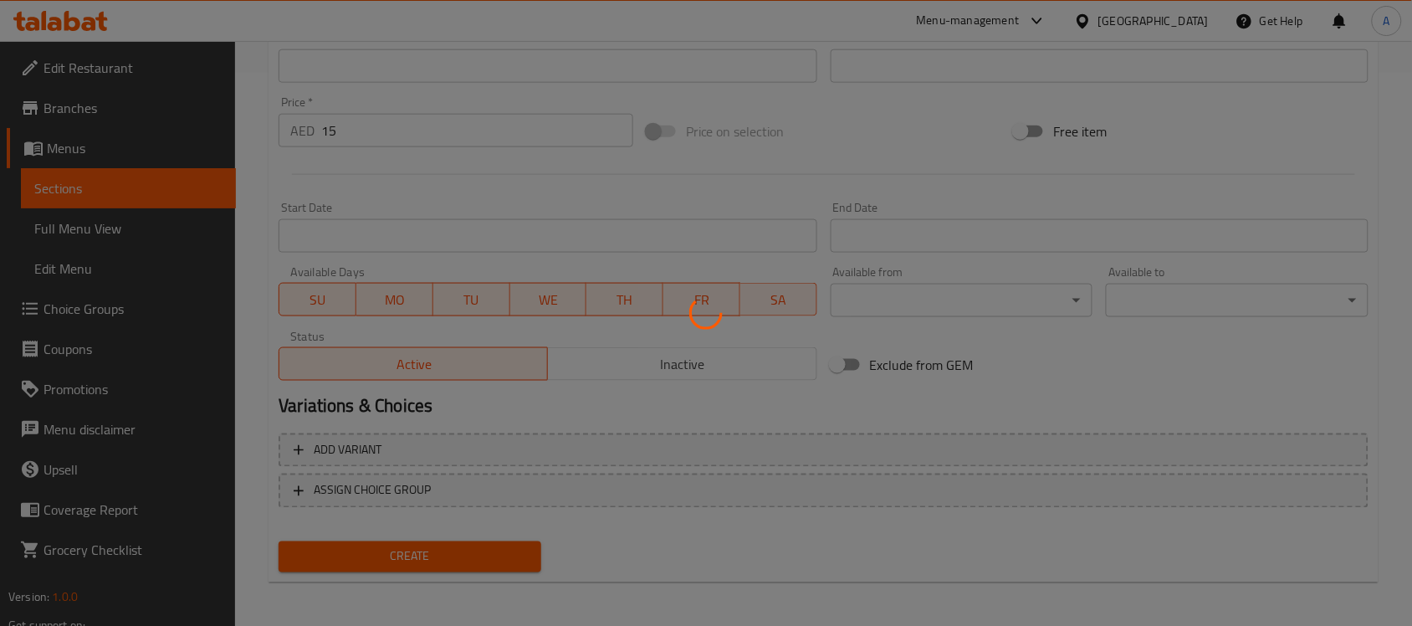
type input "0"
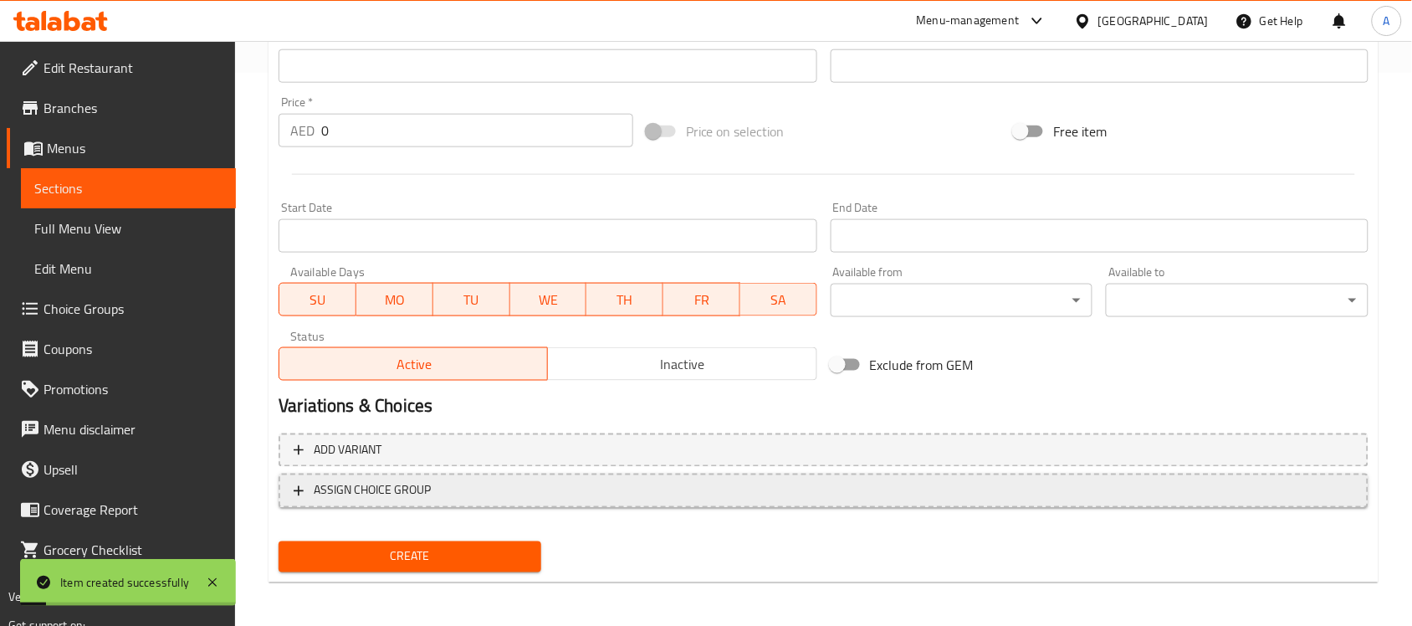
scroll to position [30, 0]
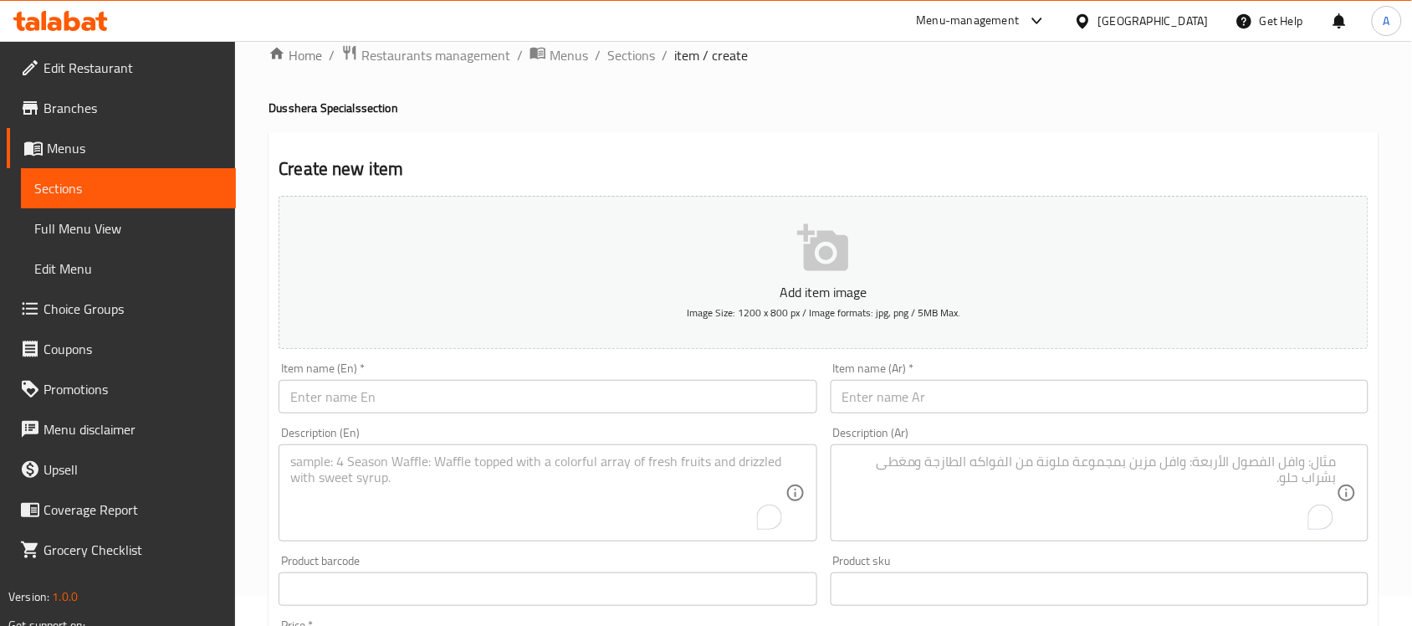
click at [366, 402] on input "text" at bounding box center [548, 396] width 538 height 33
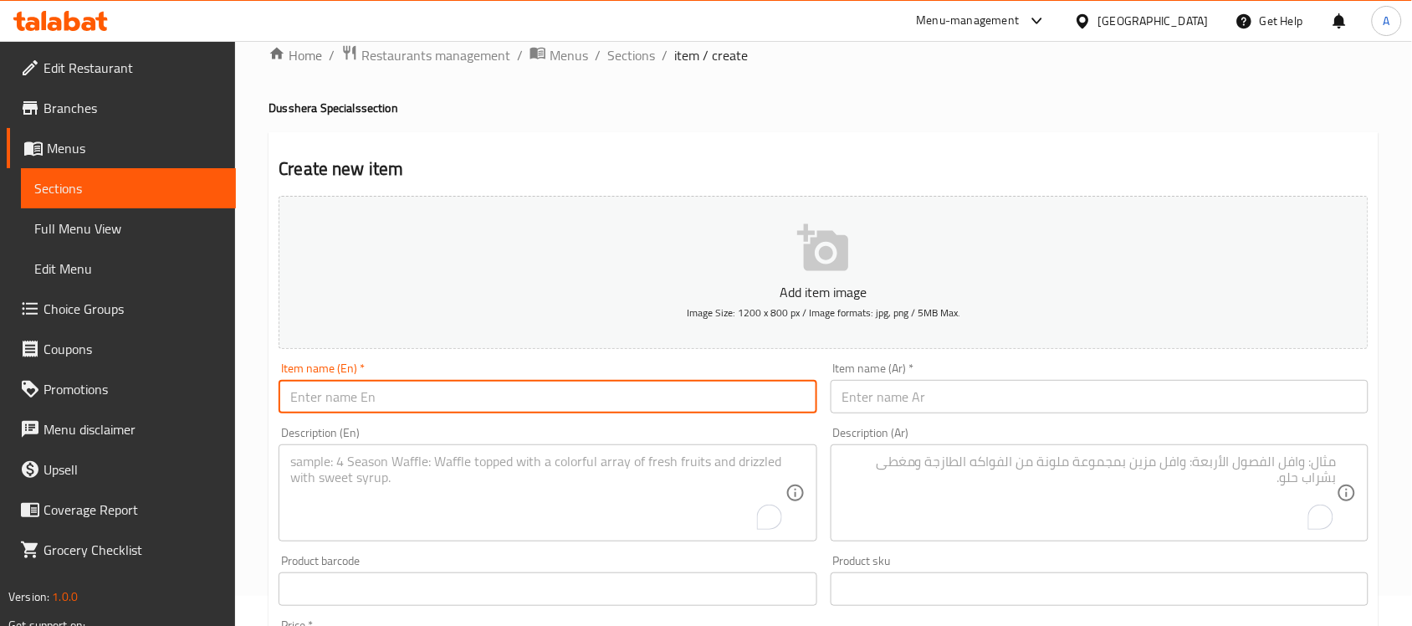
paste input "[PERSON_NAME]"
type input "[PERSON_NAME]"
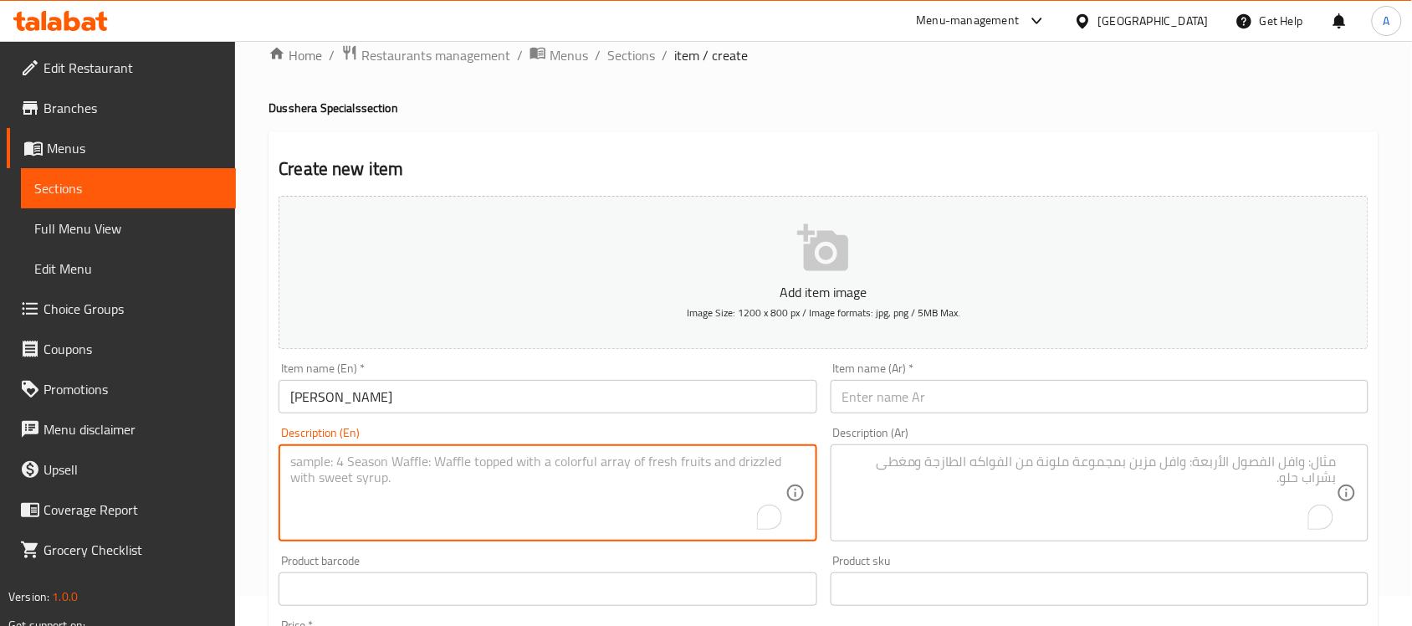
click at [429, 483] on textarea "To enrich screen reader interactions, please activate Accessibility in Grammarl…" at bounding box center [537, 492] width 494 height 79
paste textarea "Combo of Fafda - 250gms & Jalebi - 250gms, Khaman Dhokla (4 tpcs) & 2 cups Chai"
drag, startPoint x: 390, startPoint y: 466, endPoint x: 381, endPoint y: 468, distance: 9.5
click at [381, 468] on textarea "Combo of Fafda - 250gms & Jalebi - 250gms, Khaman Dhokla (4 tpcs) & 2 cups Chai" at bounding box center [537, 492] width 494 height 79
click at [406, 462] on textarea "Combo of Fafda 250gms & Jalebi - 250gms, Khaman Dhokla (4 tpcs) & 2 cups Chai" at bounding box center [537, 492] width 494 height 79
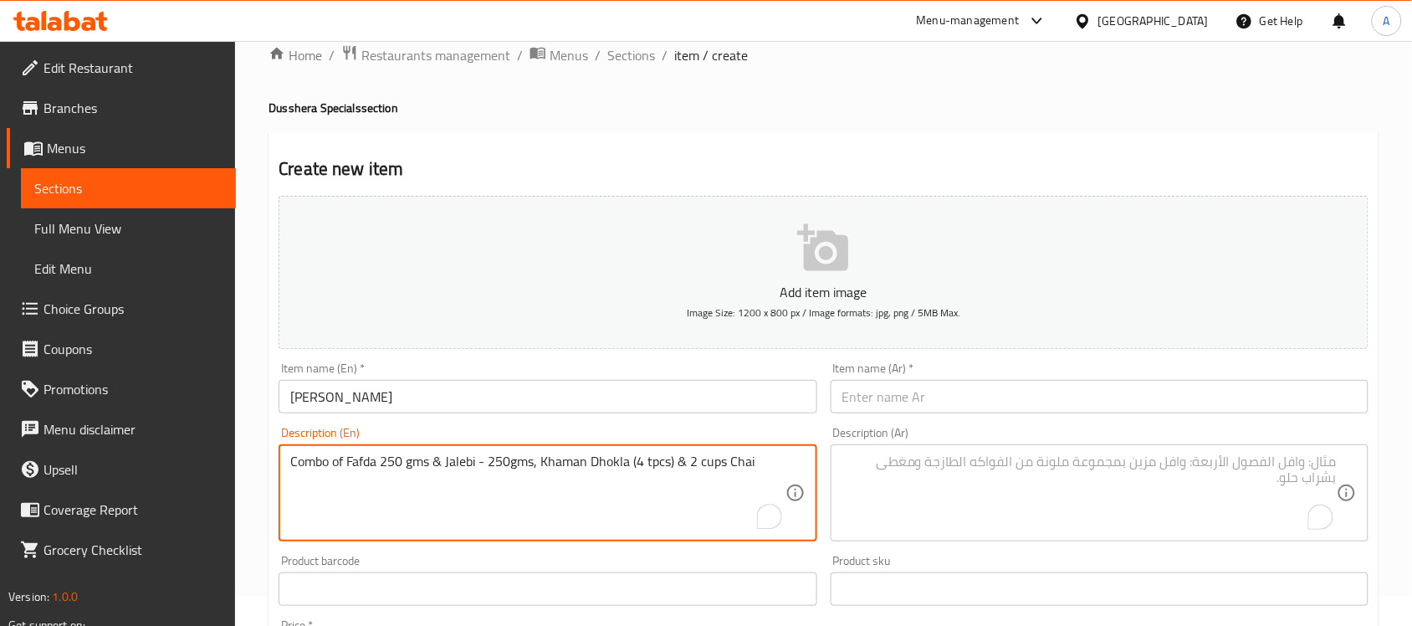
click at [441, 460] on textarea "Combo of Fafda 250 gms & Jalebi - 250gms, Khaman Dhokla (4 tpcs) & 2 cups Chai" at bounding box center [537, 492] width 494 height 79
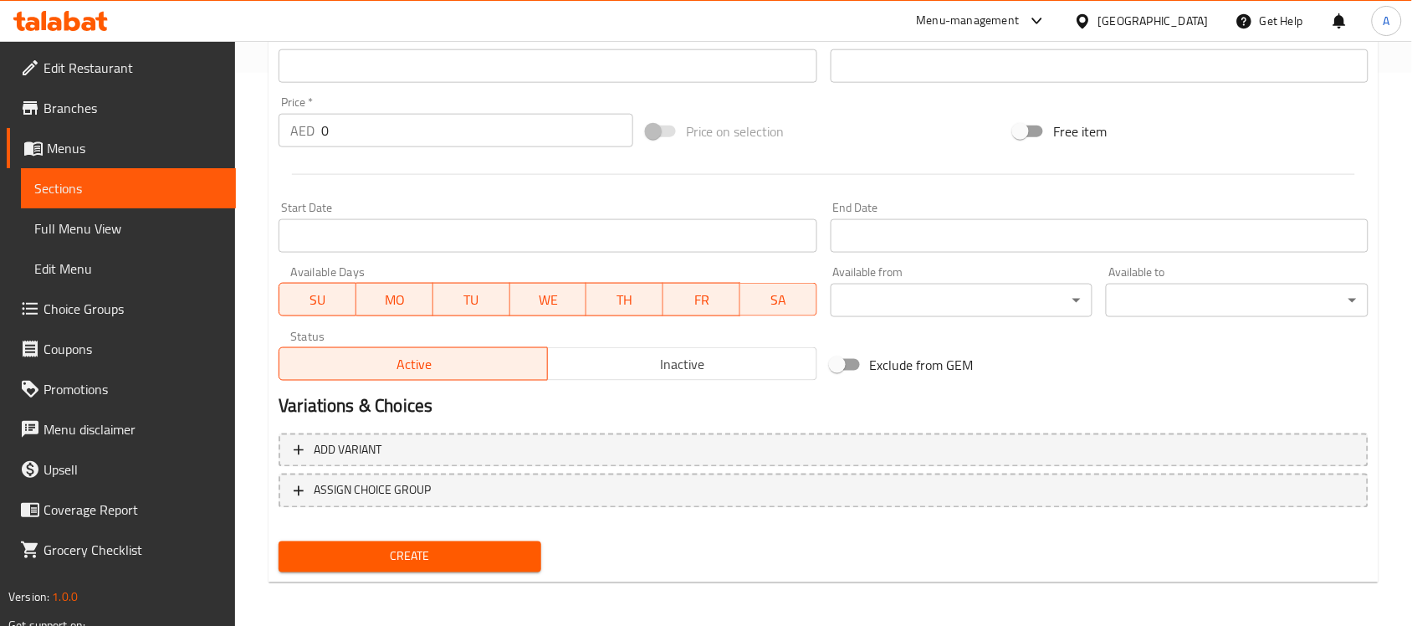
type textarea "Combo of Fafda 250 gms, Jalebi 250gms, Khaman Dhokla (4 pcs) and 2 cups Chai"
click at [345, 123] on input "0" at bounding box center [477, 130] width 312 height 33
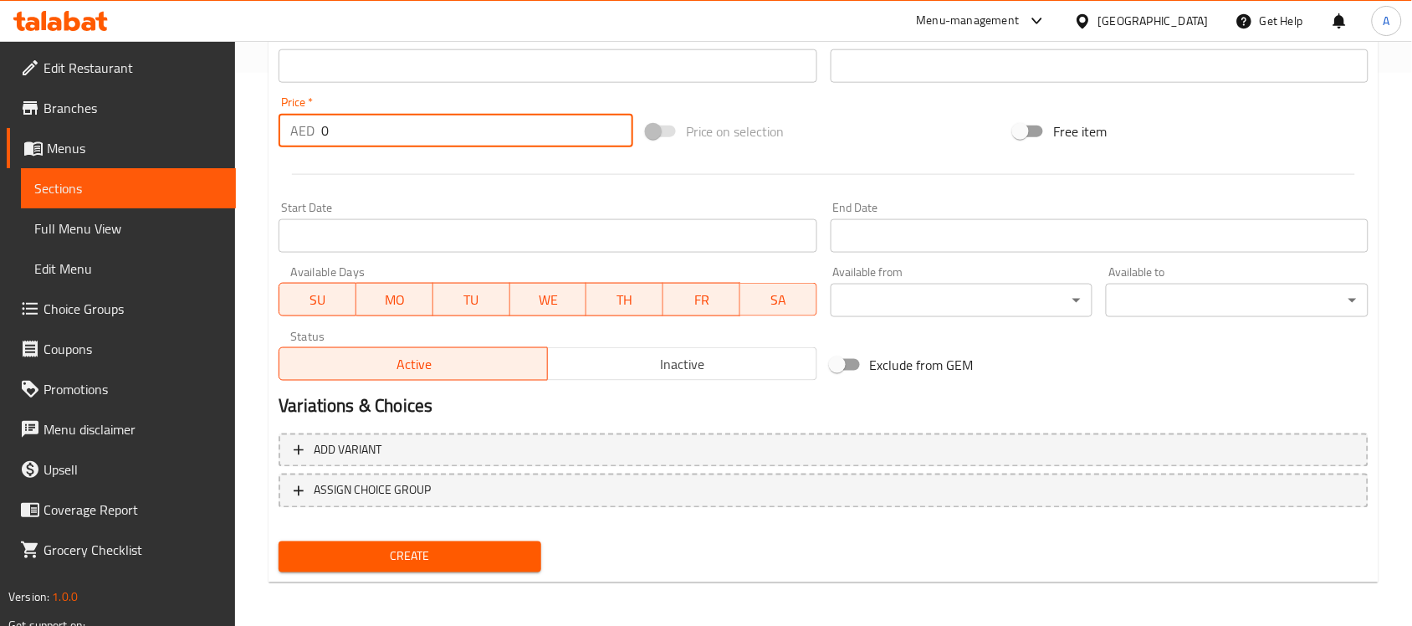
click at [345, 123] on input "0" at bounding box center [477, 130] width 312 height 33
type input "37"
click at [379, 161] on div at bounding box center [823, 174] width 1103 height 41
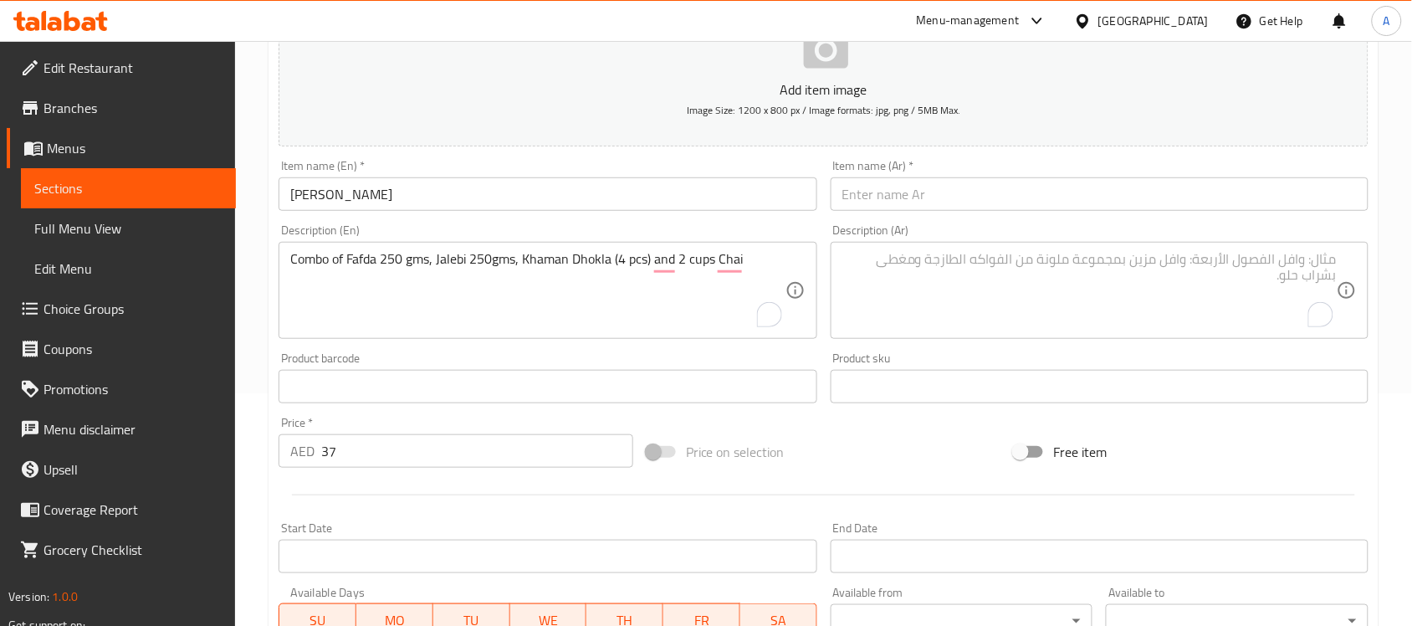
scroll to position [135, 0]
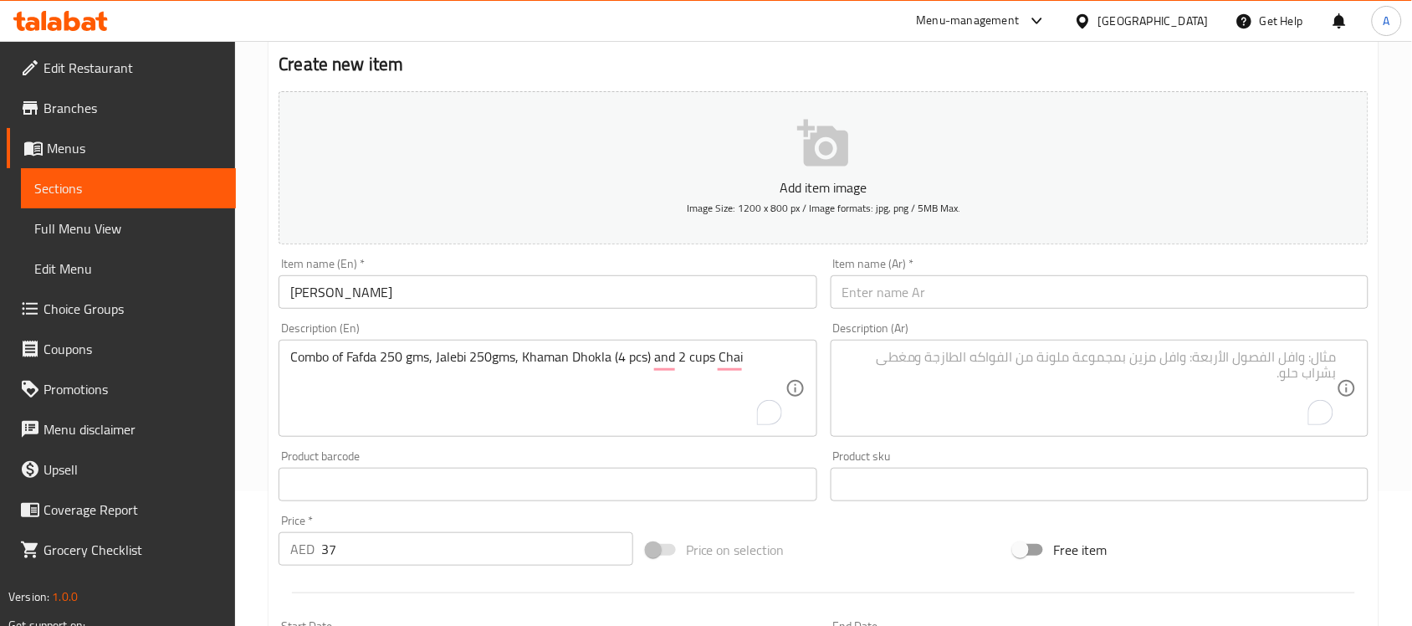
click at [529, 299] on input "[PERSON_NAME]" at bounding box center [548, 291] width 538 height 33
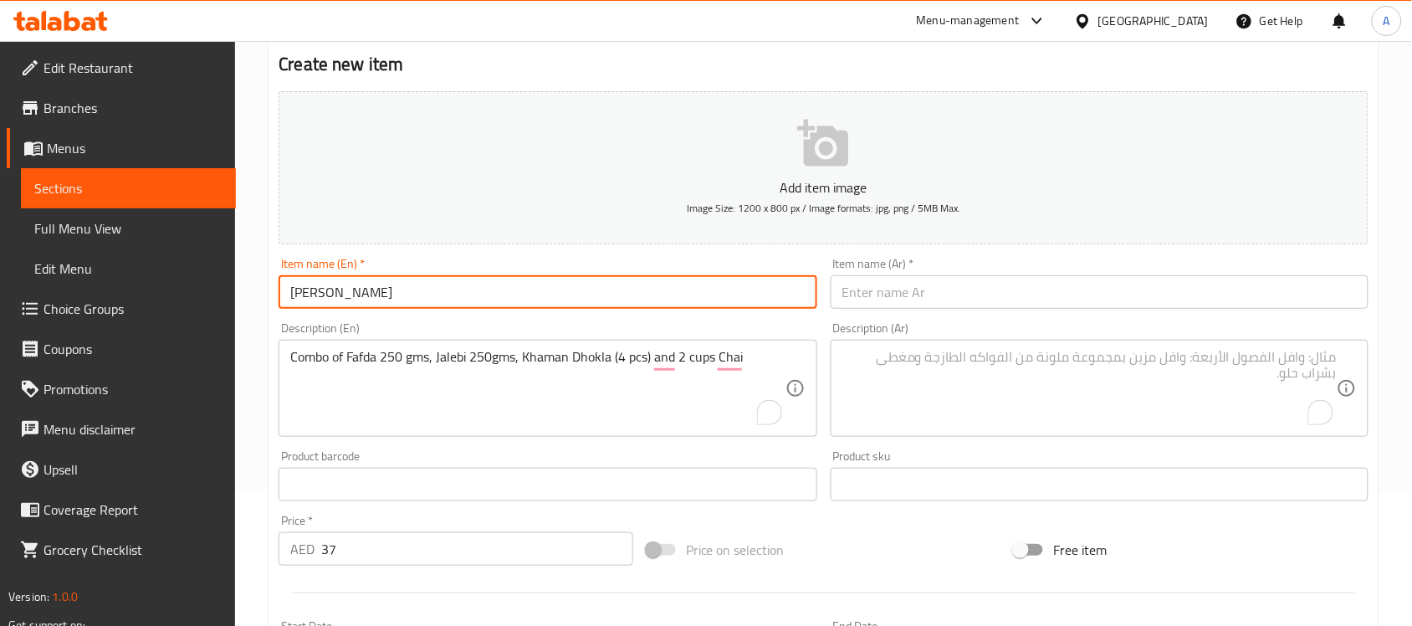
click at [529, 299] on input "[PERSON_NAME]" at bounding box center [548, 291] width 538 height 33
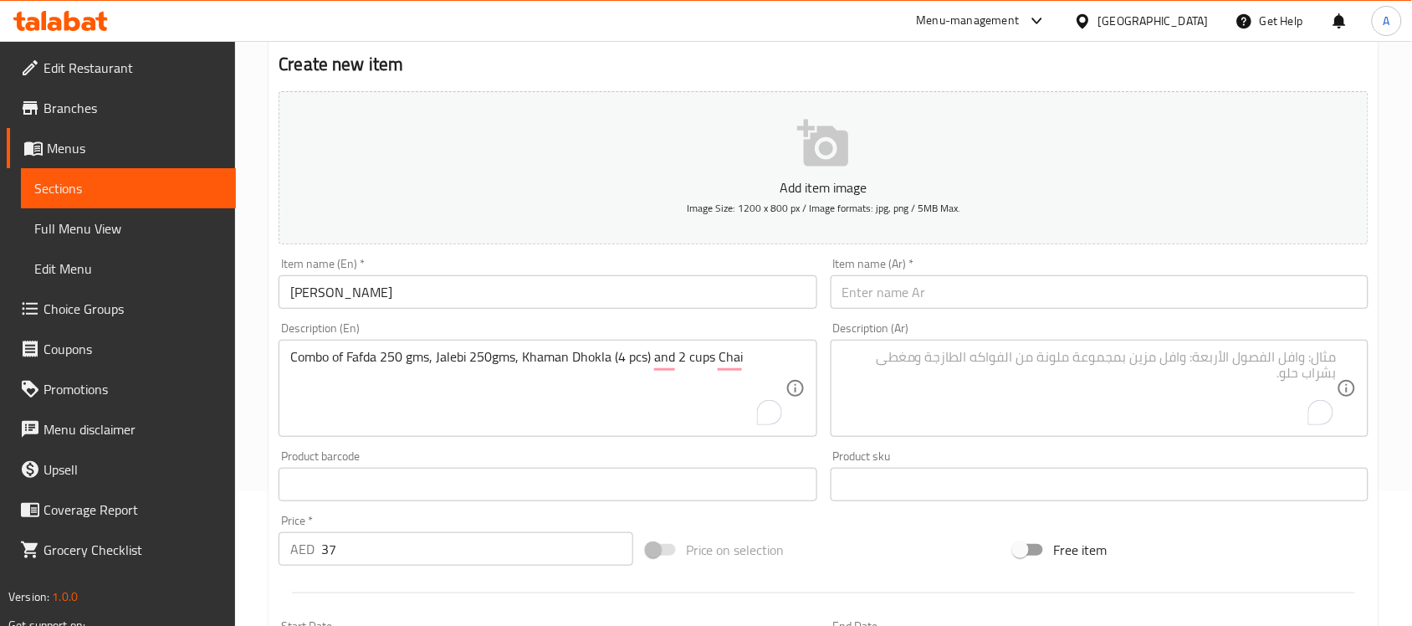
click at [1020, 303] on input "text" at bounding box center [1099, 291] width 538 height 33
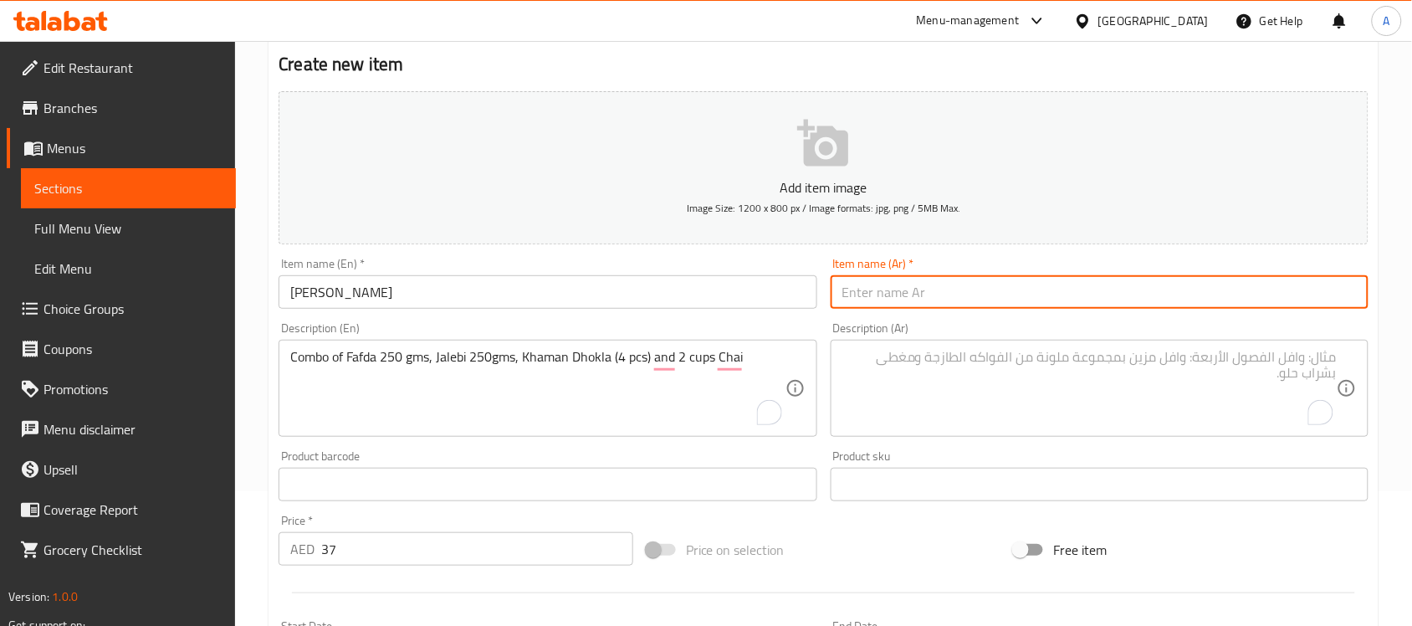
paste input "ماجا آفي غايي"
click at [1295, 290] on input "ماجا آفي غايي" at bounding box center [1099, 291] width 538 height 33
type input "ماجا آفي جايي"
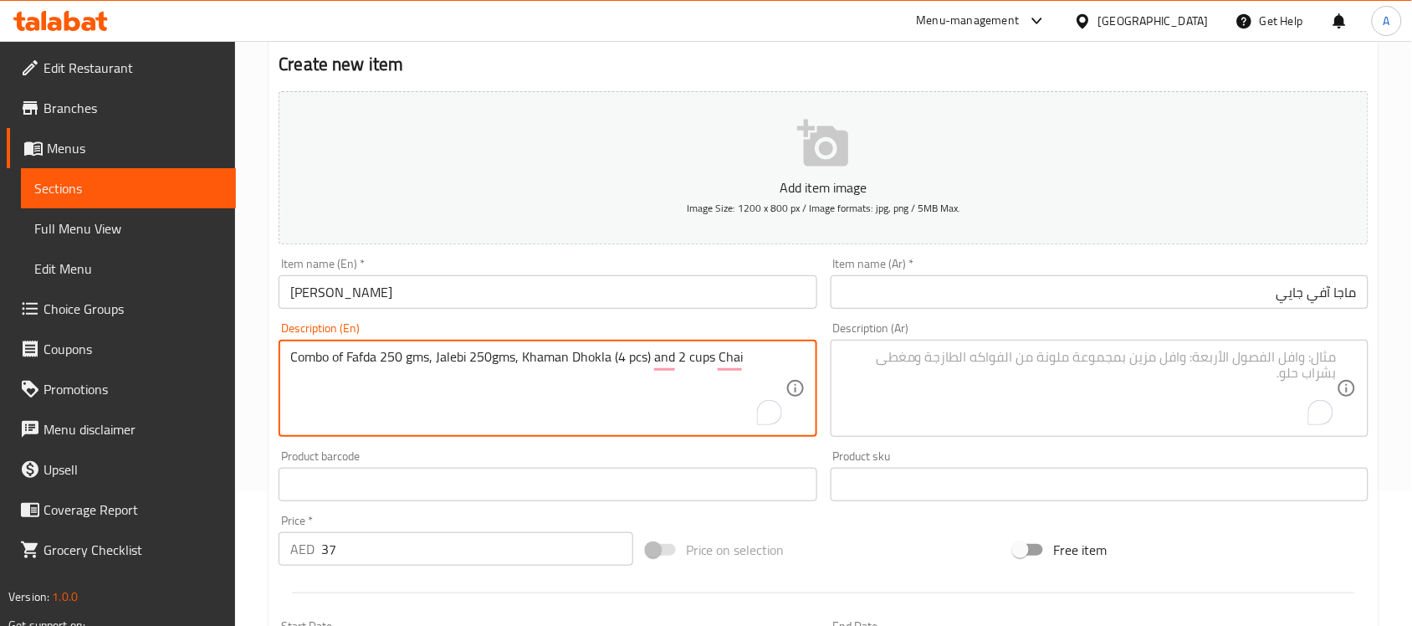
click at [691, 403] on textarea "Combo of Fafda 250 gms, Jalebi 250gms, Khaman Dhokla (4 pcs) and 2 cups Chai" at bounding box center [537, 388] width 494 height 79
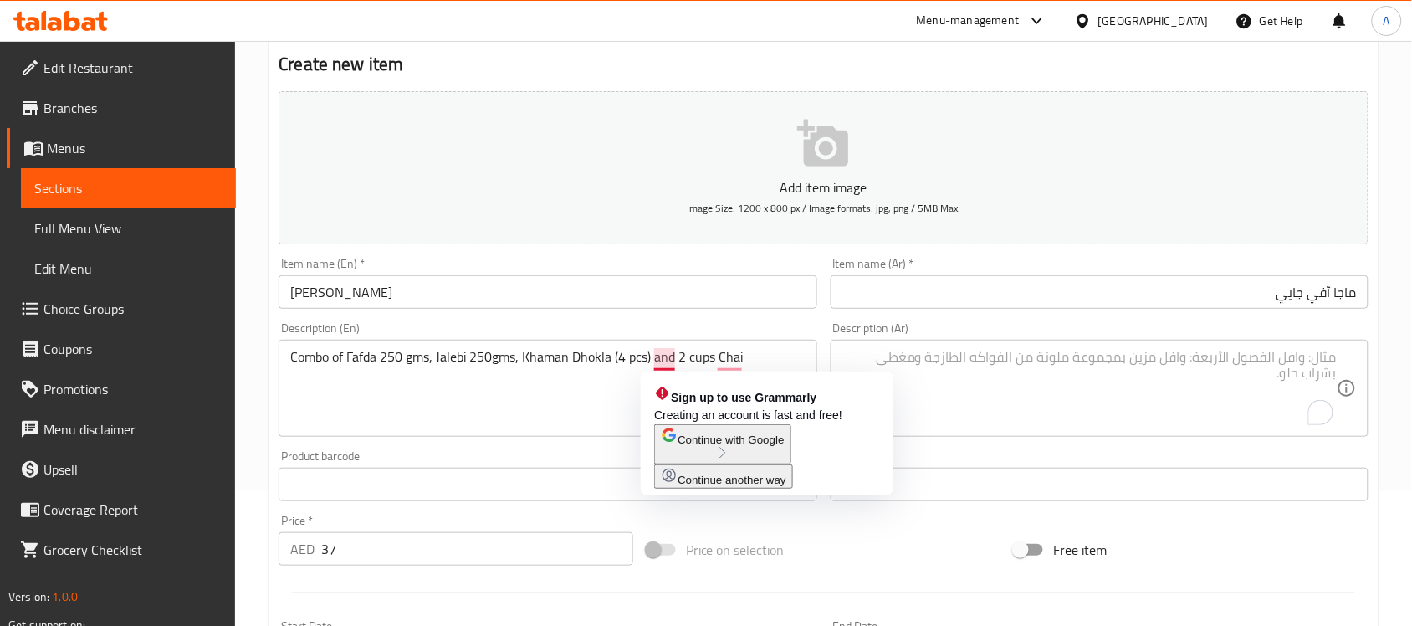
click at [733, 446] on span "Continue with Google" at bounding box center [730, 439] width 106 height 13
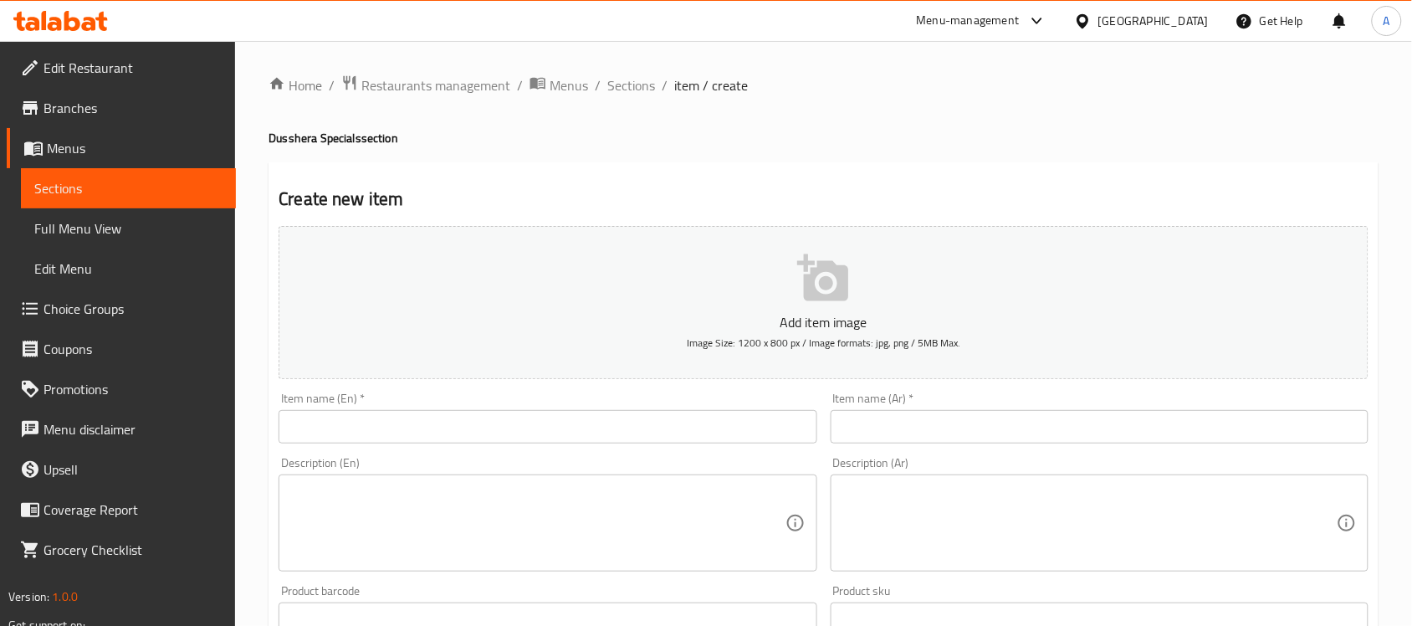
click at [482, 437] on input "text" at bounding box center [548, 426] width 538 height 33
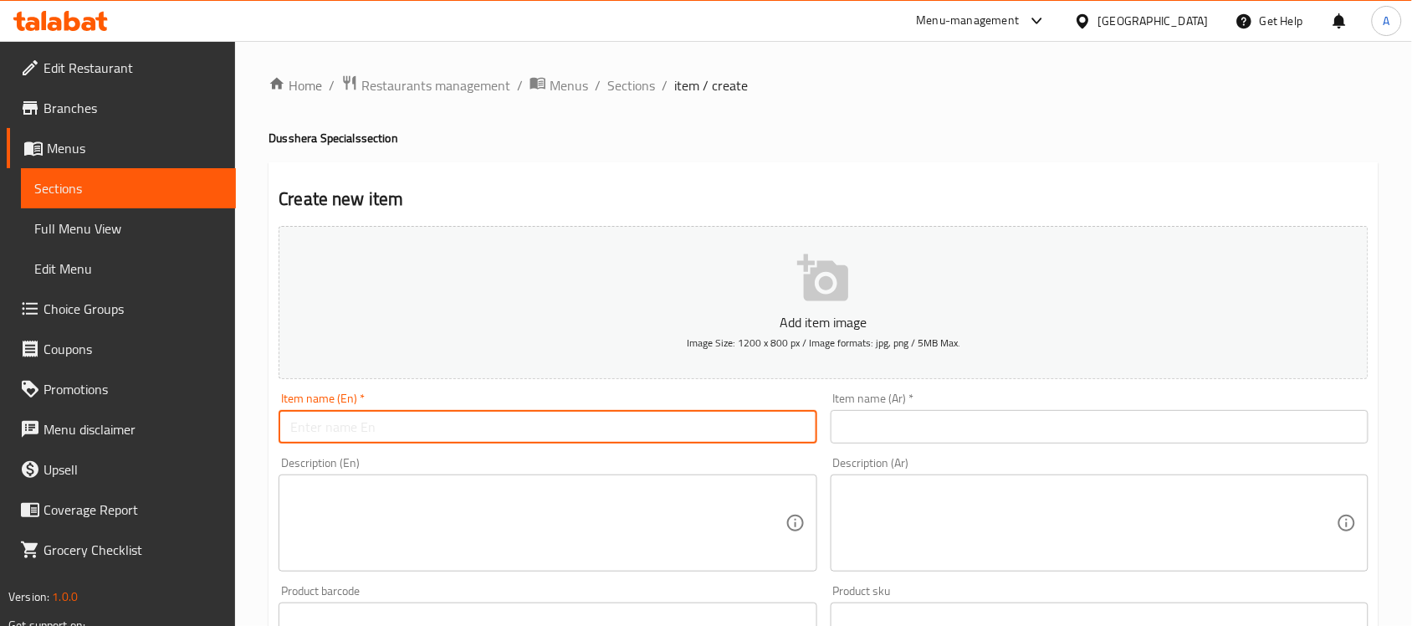
paste input "[PERSON_NAME]"
type input "[PERSON_NAME]"
click at [880, 424] on input "text" at bounding box center [1099, 426] width 538 height 33
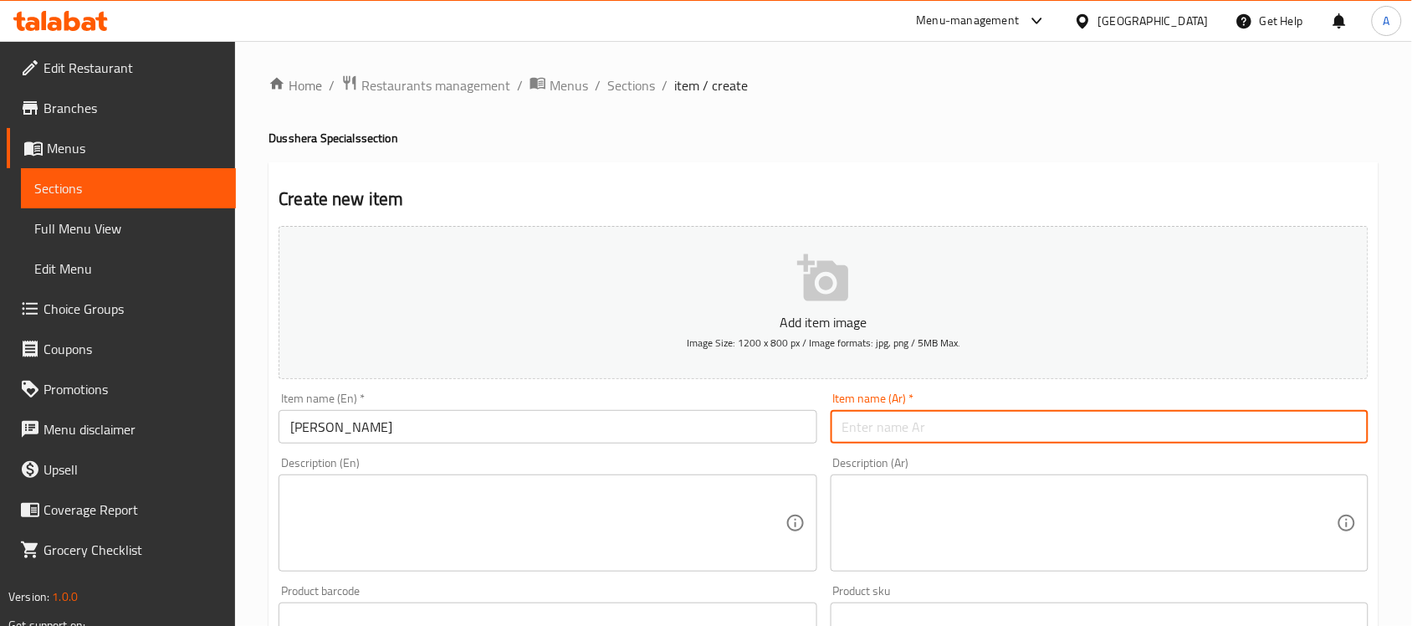
paste input "ماجا آفي غايي"
click at [867, 428] on input "ماجا آفي غايي" at bounding box center [1099, 426] width 538 height 33
click at [904, 427] on input "ماجا آفي جايي" at bounding box center [1099, 426] width 538 height 33
type input "ماجا آفي جايي"
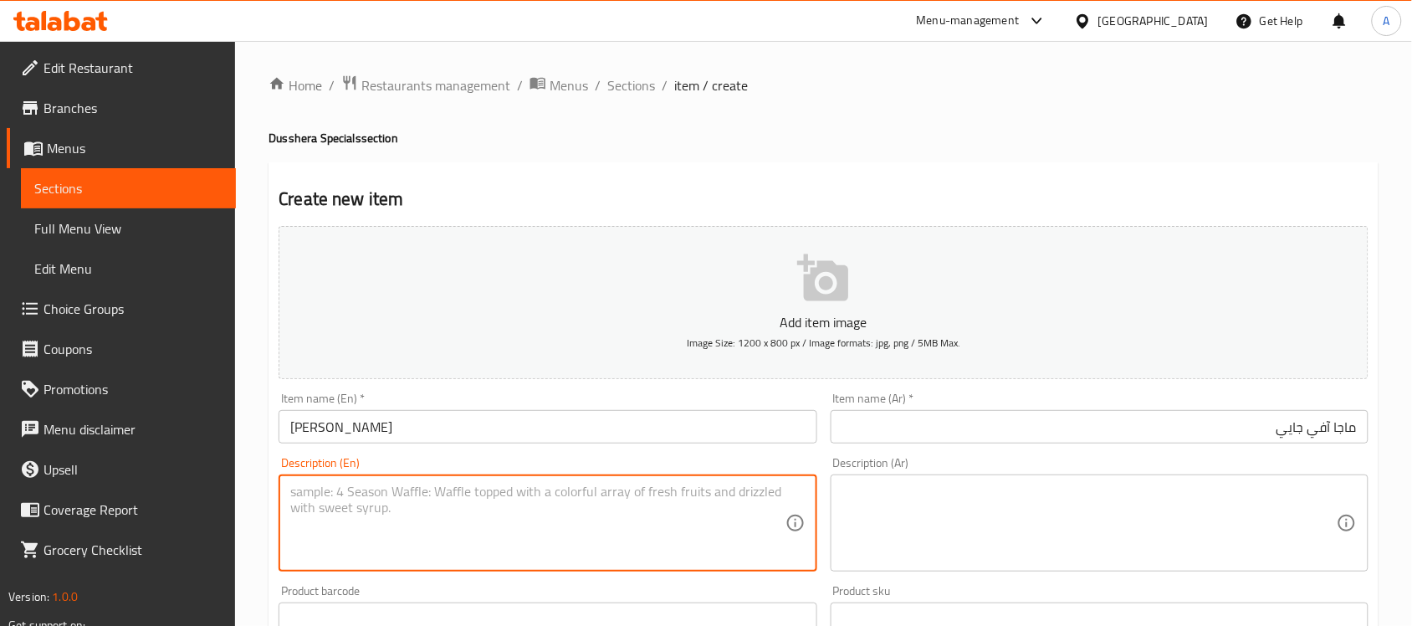
click at [554, 548] on textarea at bounding box center [537, 522] width 494 height 79
paste textarea "Combo of Fafda - 250gms & Jalebi - 250gms, Khaman Dhokla (4 tpcs) & 2 cups Chai"
click at [446, 488] on textarea "Combo of Fafda - 250gms & Jalebi - 250gms, Khaman Dhokla (4 tpcs) & 2 cups Chai" at bounding box center [537, 522] width 494 height 79
click at [657, 496] on textarea "Combo of Fafda 250 gms, Jalebi 250gms, Khaman Dhokla (4 pcs) & 2 cups Chai" at bounding box center [537, 522] width 494 height 79
type textarea "Combo of Fafda 250 gms, Jalebi 250gms, Khaman Dhokla (4 pcs), and 2 cups Chai"
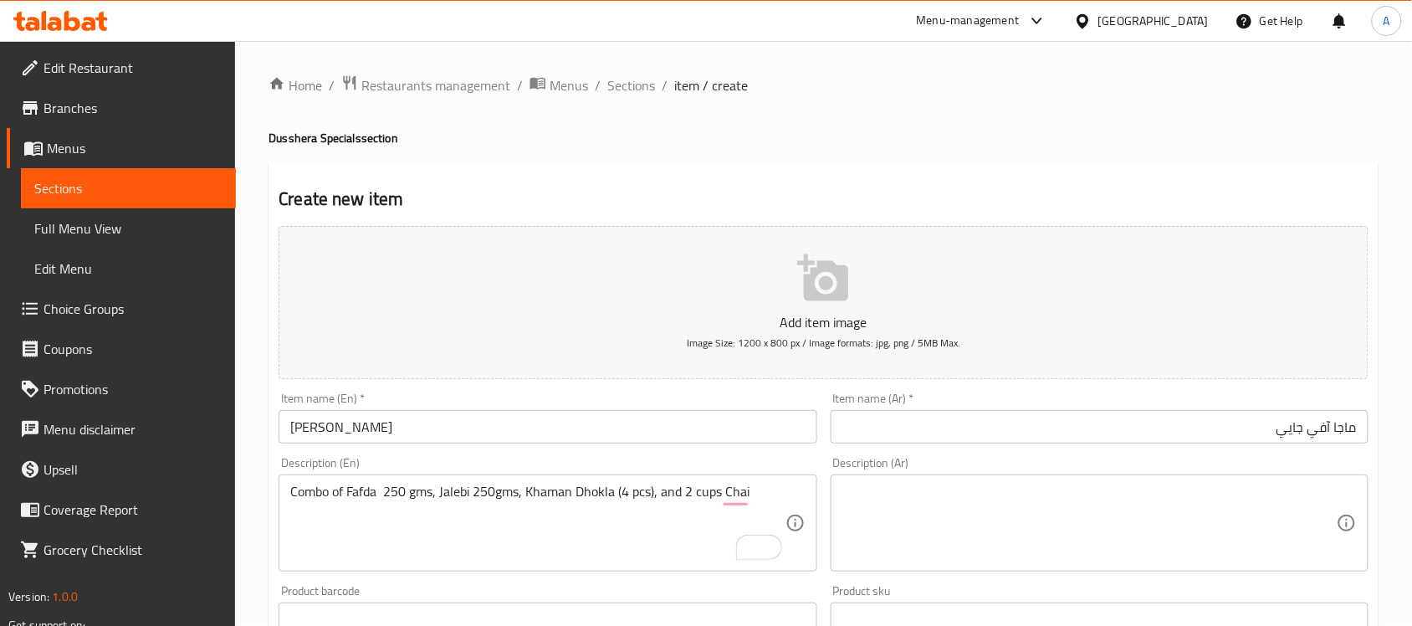
click at [707, 492] on textarea "Combo of Fafda 250 gms, Jalebi 250gms, Khaman Dhokla (4 pcs), and 2 cups Chai" at bounding box center [537, 522] width 494 height 79
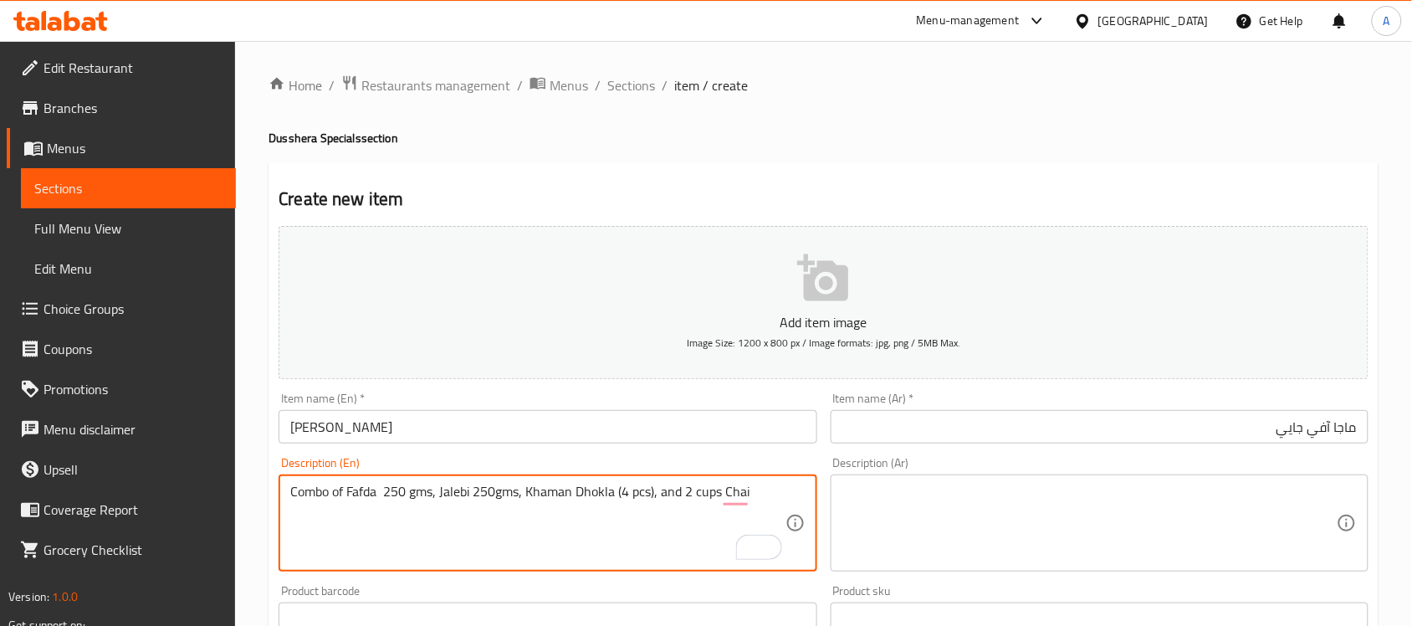
click at [707, 492] on textarea "Combo of Fafda 250 gms, Jalebi 250gms, Khaman Dhokla (4 pcs), and 2 cups Chai" at bounding box center [537, 522] width 494 height 79
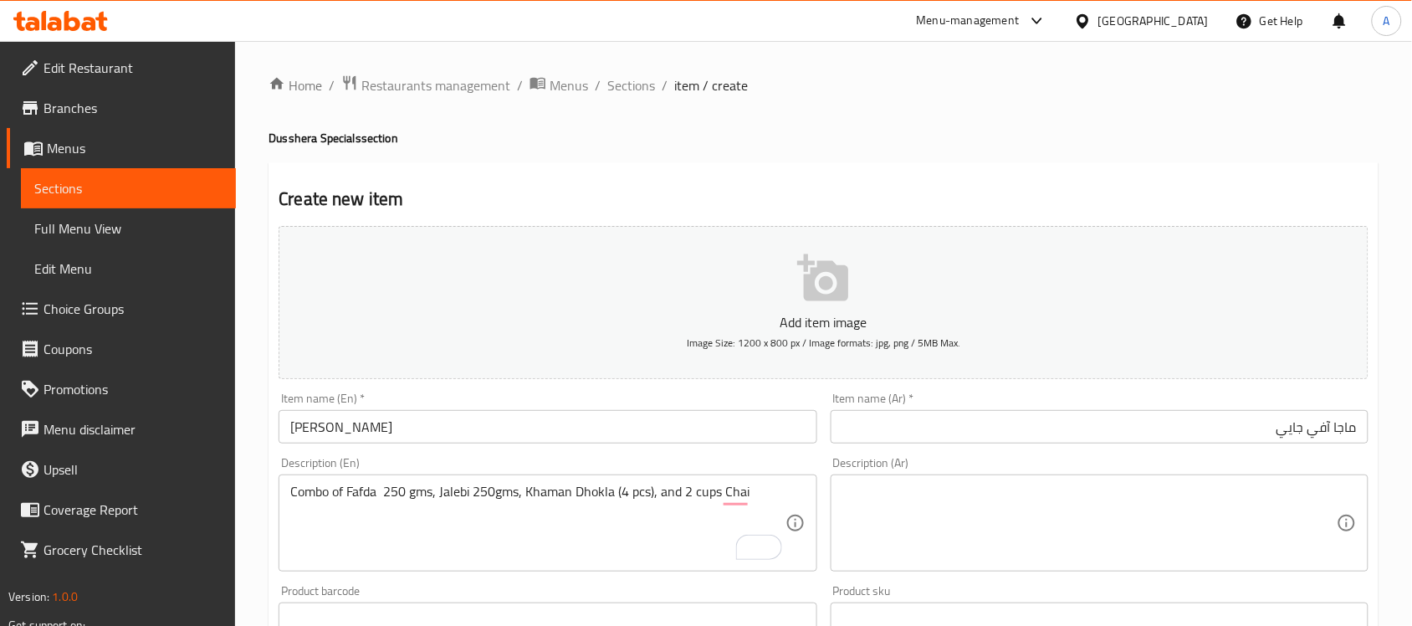
click at [1081, 511] on textarea at bounding box center [1089, 522] width 494 height 79
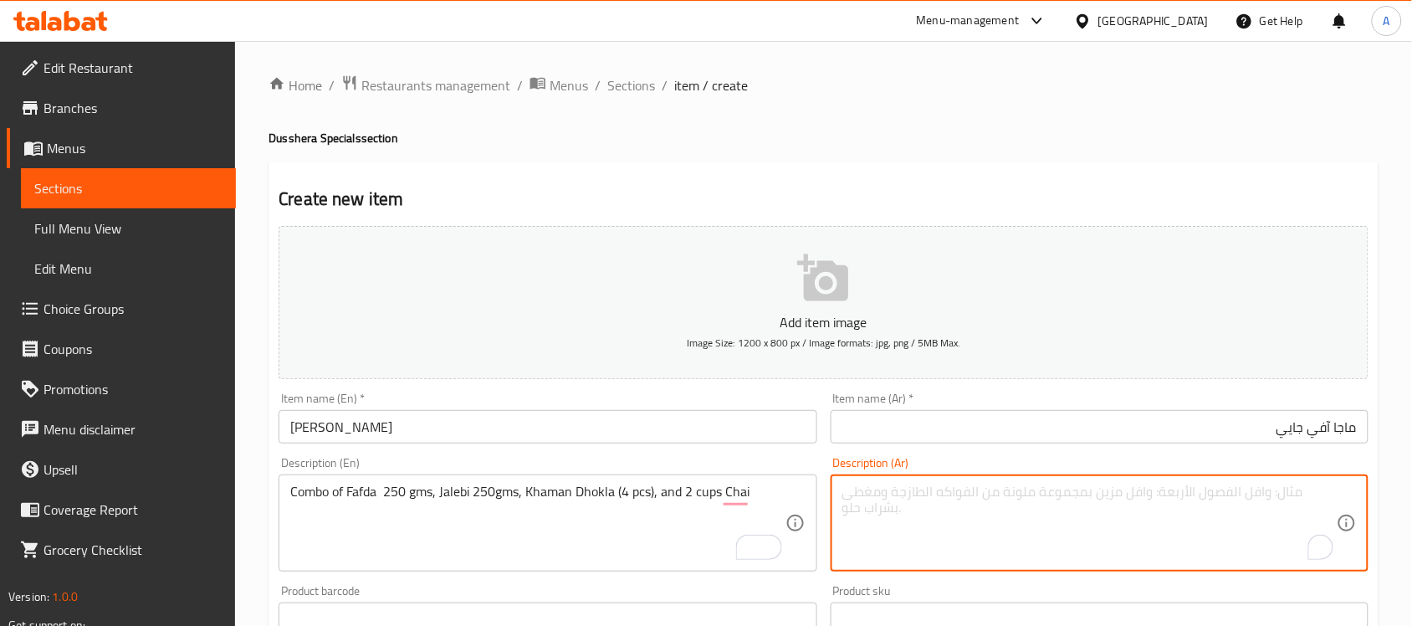
paste textarea "كومبو من فافدا 250 جرام، جاليبي 250 جرام، خامان دكلا (4 قطع)، و2 كوب شاي"
click at [1050, 498] on textarea "كومبو من فافدا 250 جرام، جاليبي 250 جرام، خامان دكلا (4 قطع)، و2 كوب شاي" at bounding box center [1089, 522] width 494 height 79
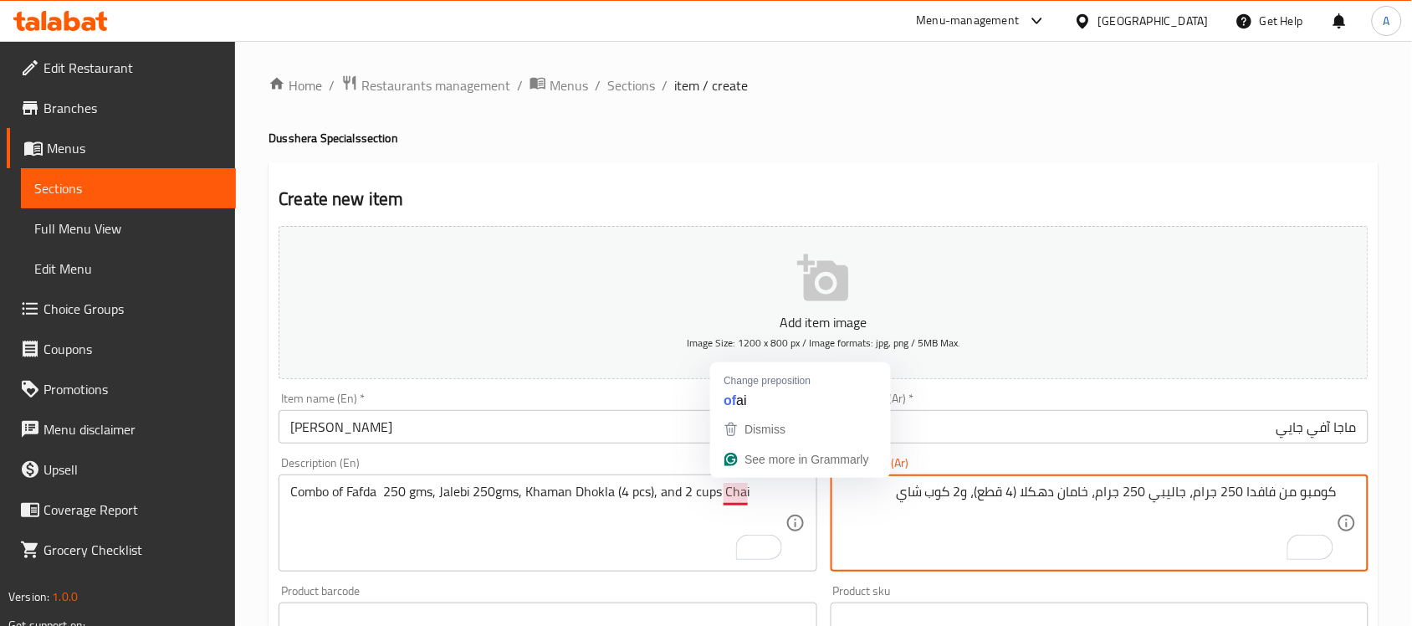
type textarea "كومبو من فافدا 250 جرام، جاليبي 250 جرام، خامان دهكلا (4 قطع)، و2 كوب شاي"
click at [733, 496] on textarea "Combo of Fafda 250 gms, Jalebi 250gms, Khaman Dhokla (4 pcs), and 2 cups Chai" at bounding box center [537, 522] width 494 height 79
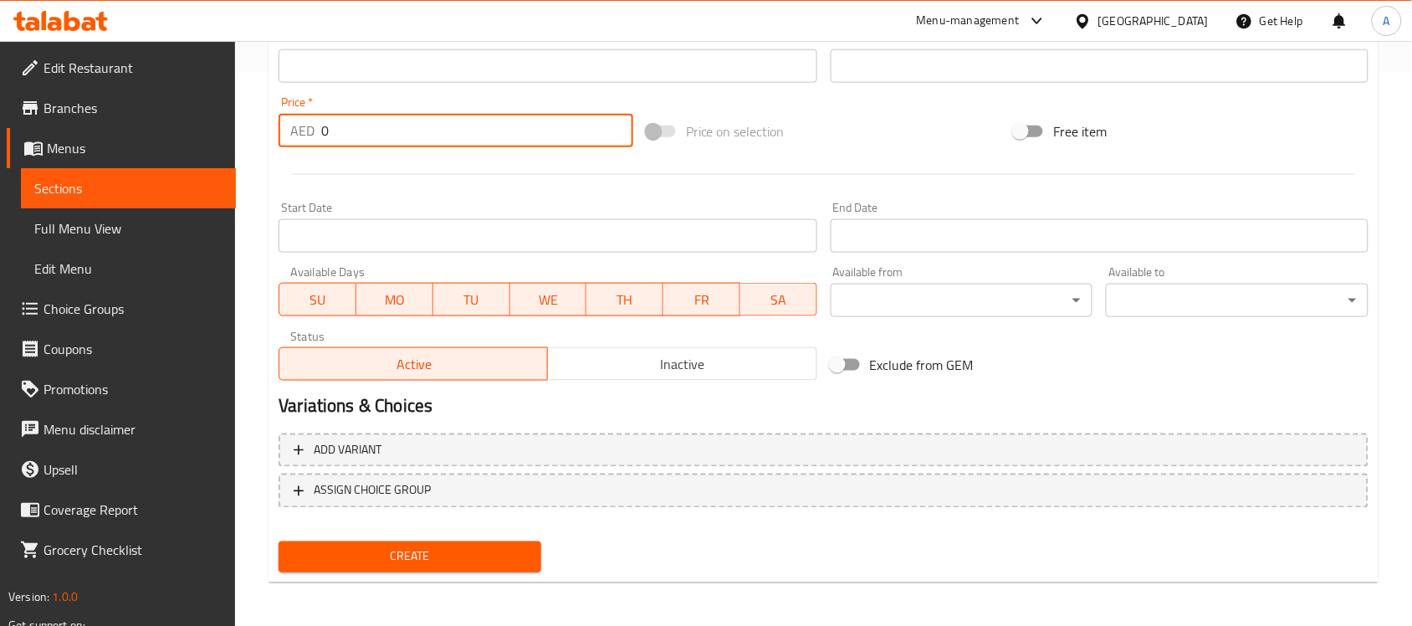
click at [414, 123] on input "0" at bounding box center [477, 130] width 312 height 33
type input "37"
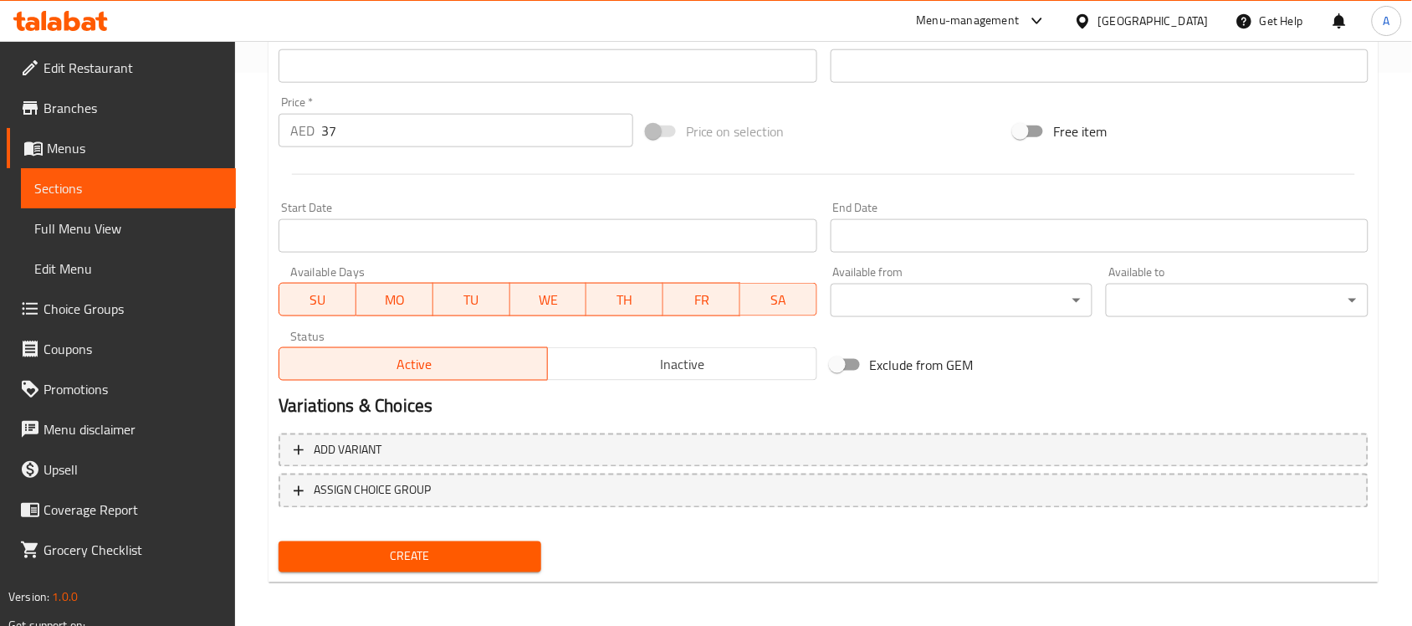
click at [325, 195] on div "Start Date Start Date" at bounding box center [547, 227] width 551 height 64
click at [415, 549] on span "Create" at bounding box center [410, 556] width 236 height 21
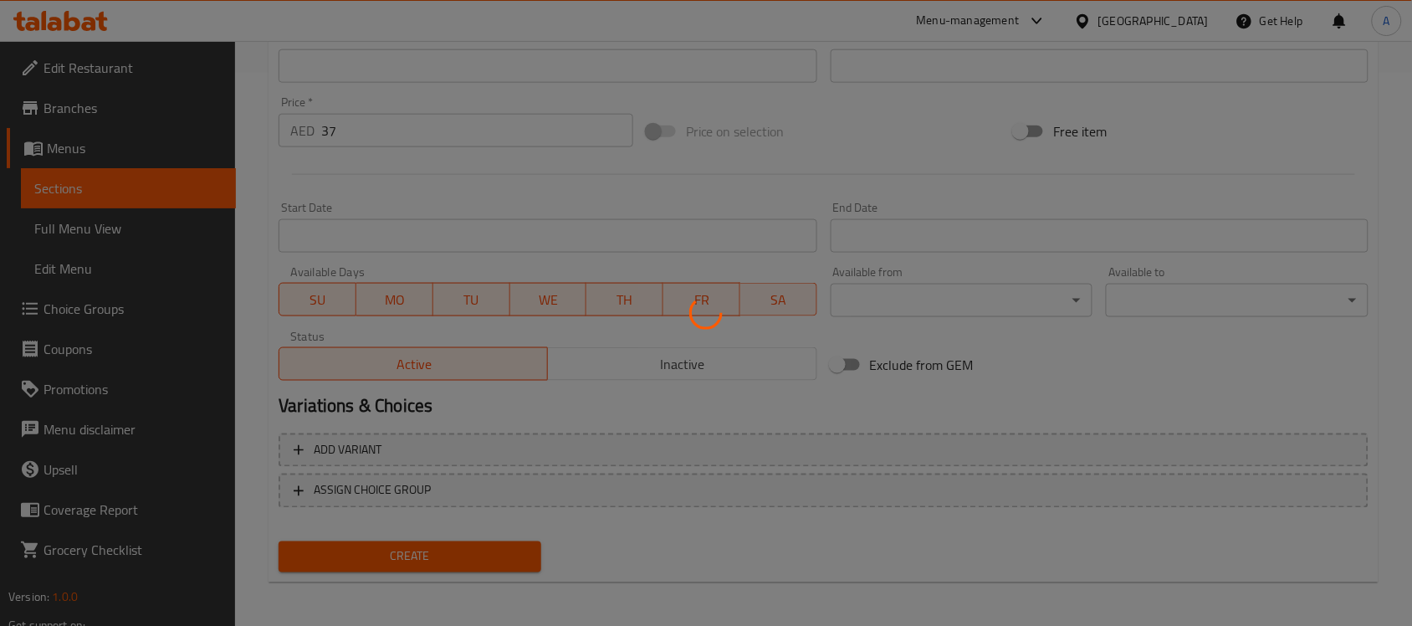
type input "0"
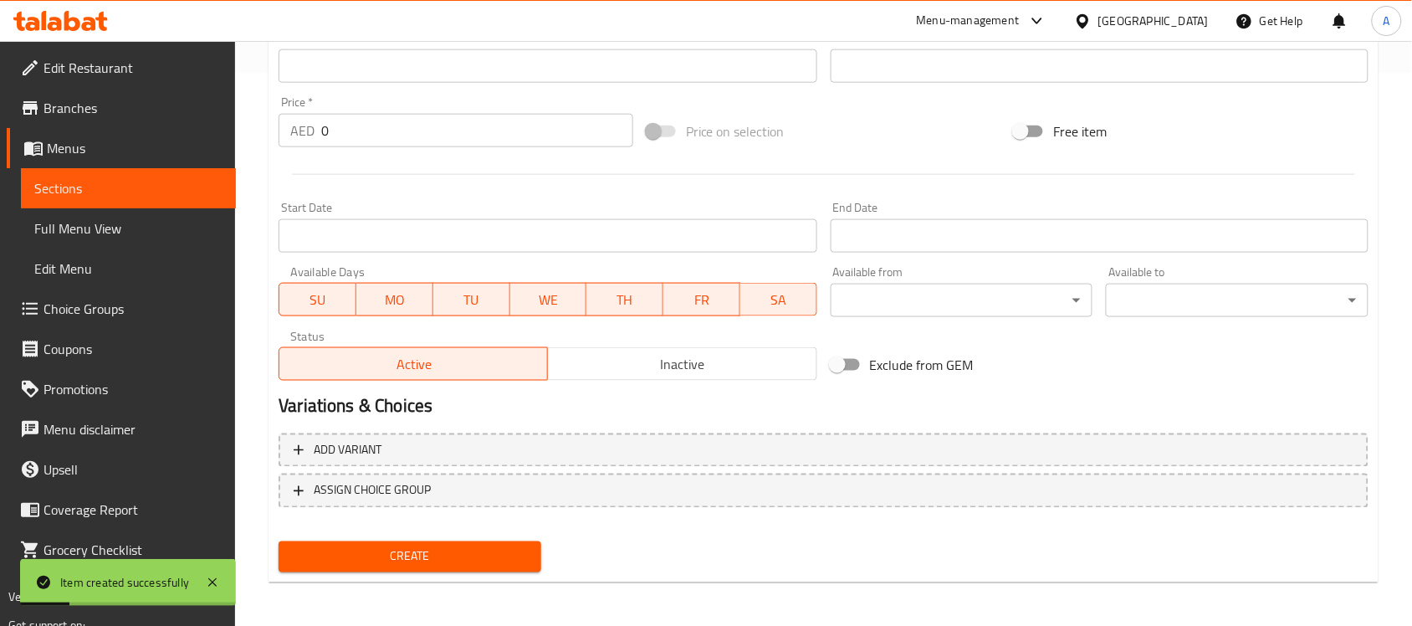
scroll to position [0, 0]
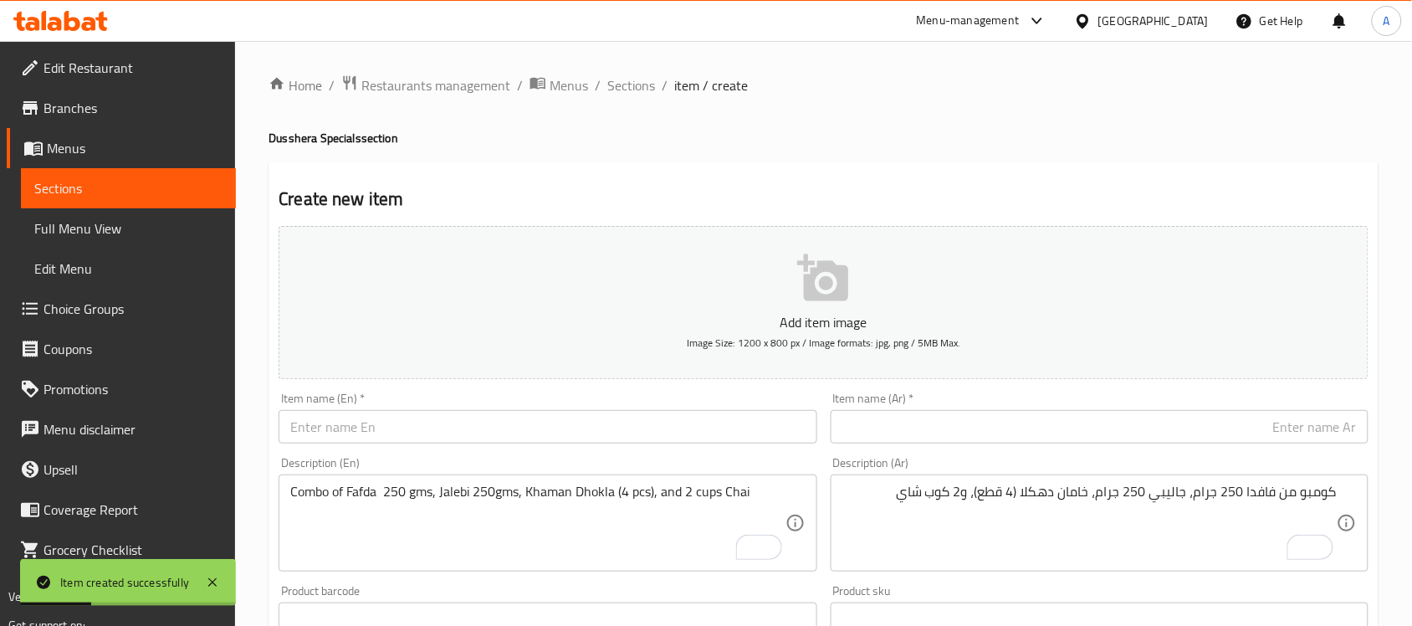
click at [349, 446] on div "Item name (En)   * Item name (En) *" at bounding box center [547, 418] width 551 height 64
click at [360, 407] on div "Item name (En)   * Item name (En) *" at bounding box center [548, 417] width 538 height 51
drag, startPoint x: 361, startPoint y: 427, endPoint x: 386, endPoint y: 424, distance: 25.2
click at [361, 427] on input "text" at bounding box center [548, 426] width 538 height 33
paste input "Jethalal Special"
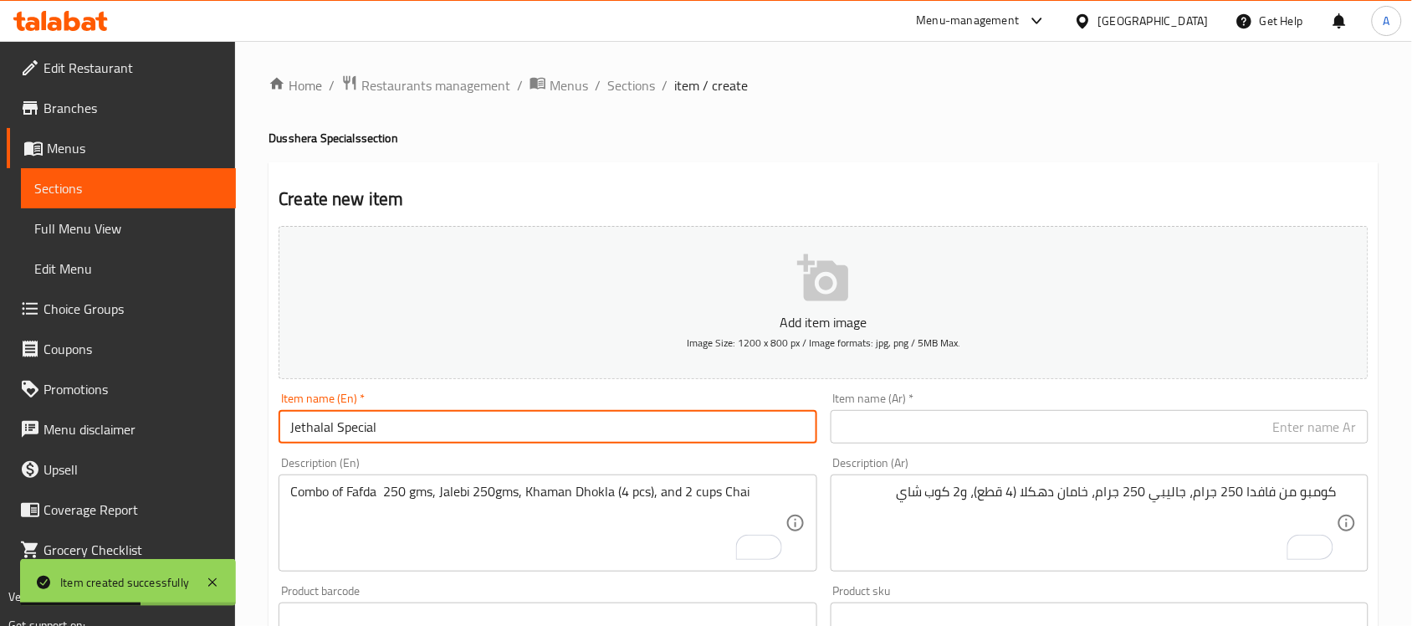
type input "Jethalal Special"
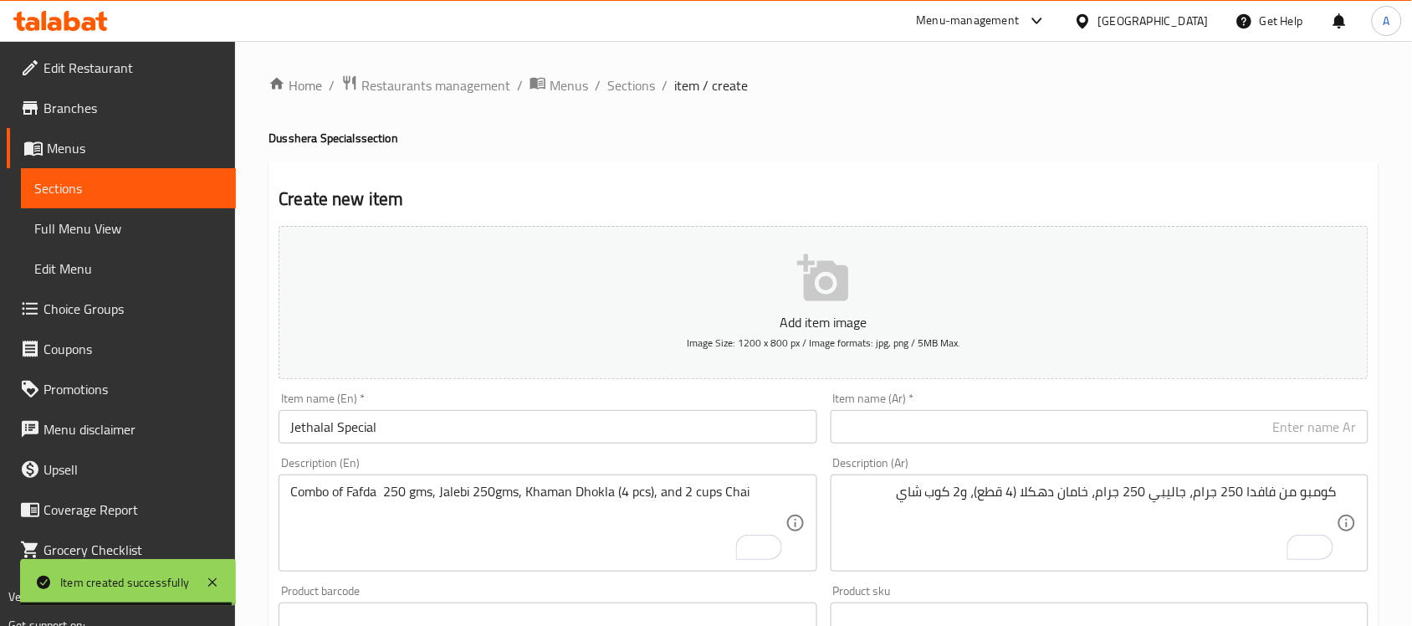
click at [956, 435] on input "text" at bounding box center [1099, 426] width 538 height 33
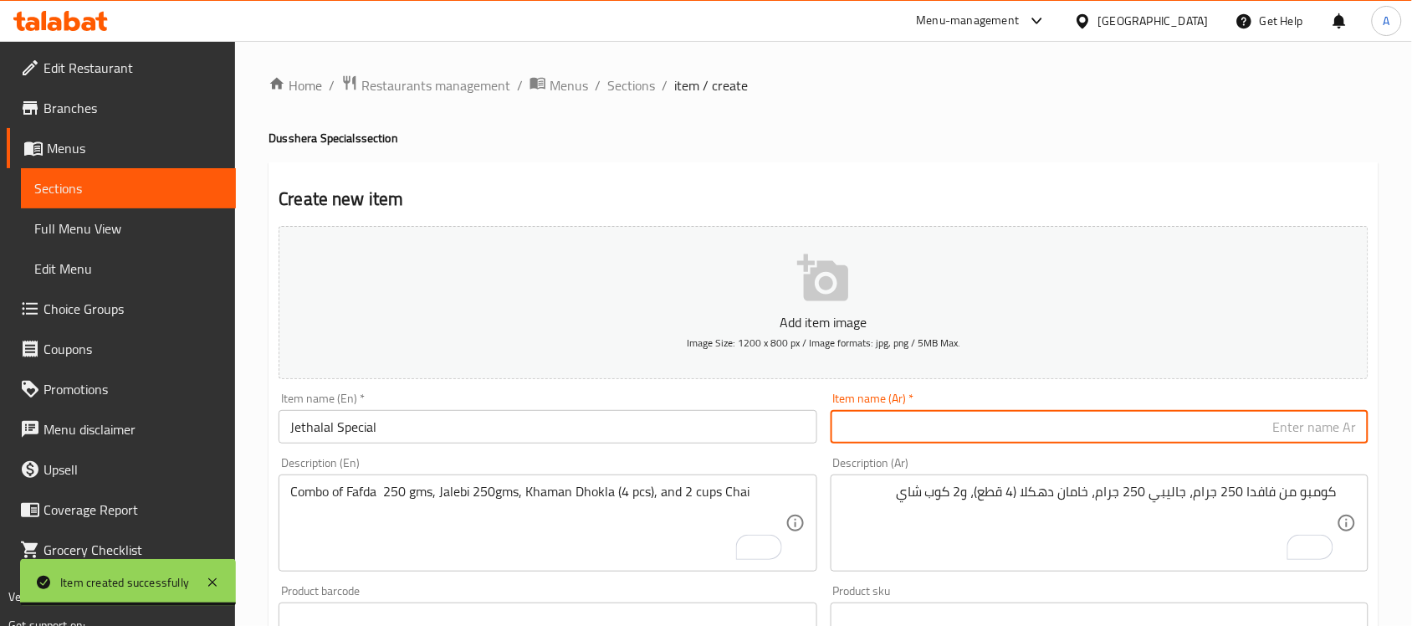
paste input "جيتالال خاص"
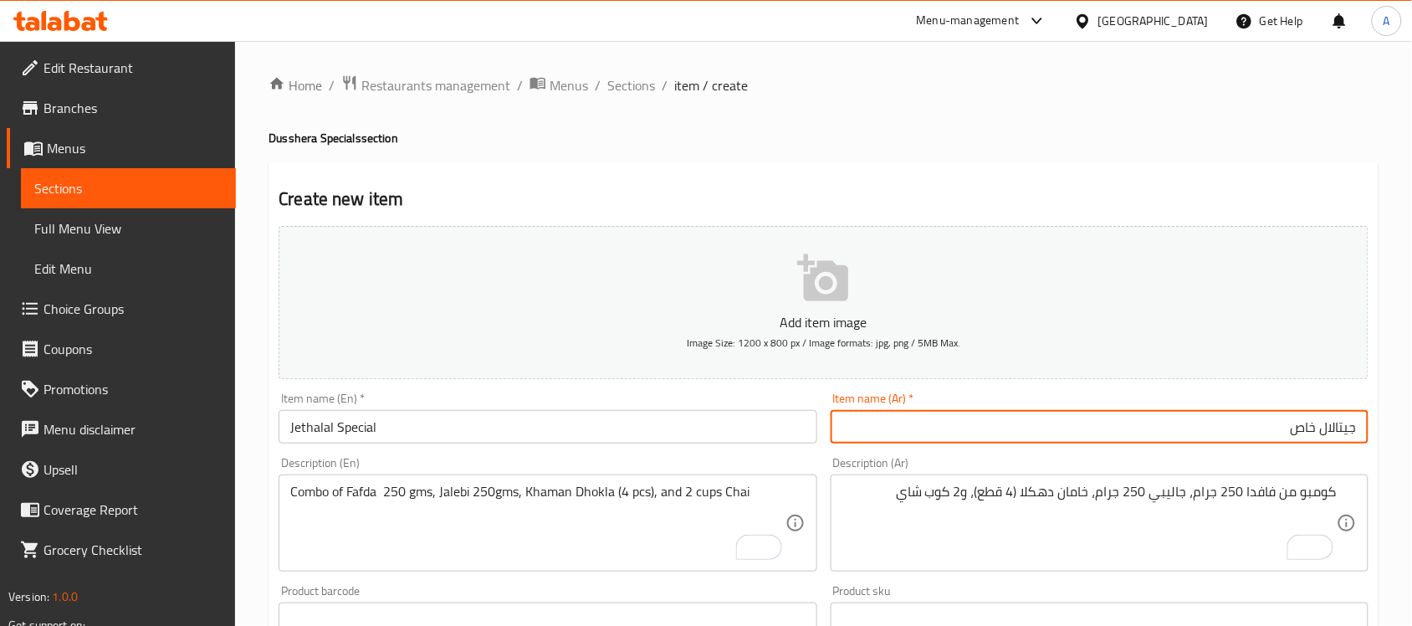
click at [1338, 428] on input "جيتالال خاص" at bounding box center [1099, 426] width 538 height 33
click at [1307, 432] on input "جيثالال خاص" at bounding box center [1099, 426] width 538 height 33
type input "جيثالال خاص"
click at [1289, 465] on div "Description (Ar) كومبو من فافدا 250 جرام، جاليبي 250 جرام، خامان دهكلا (4 قطع)،…" at bounding box center [1099, 514] width 538 height 115
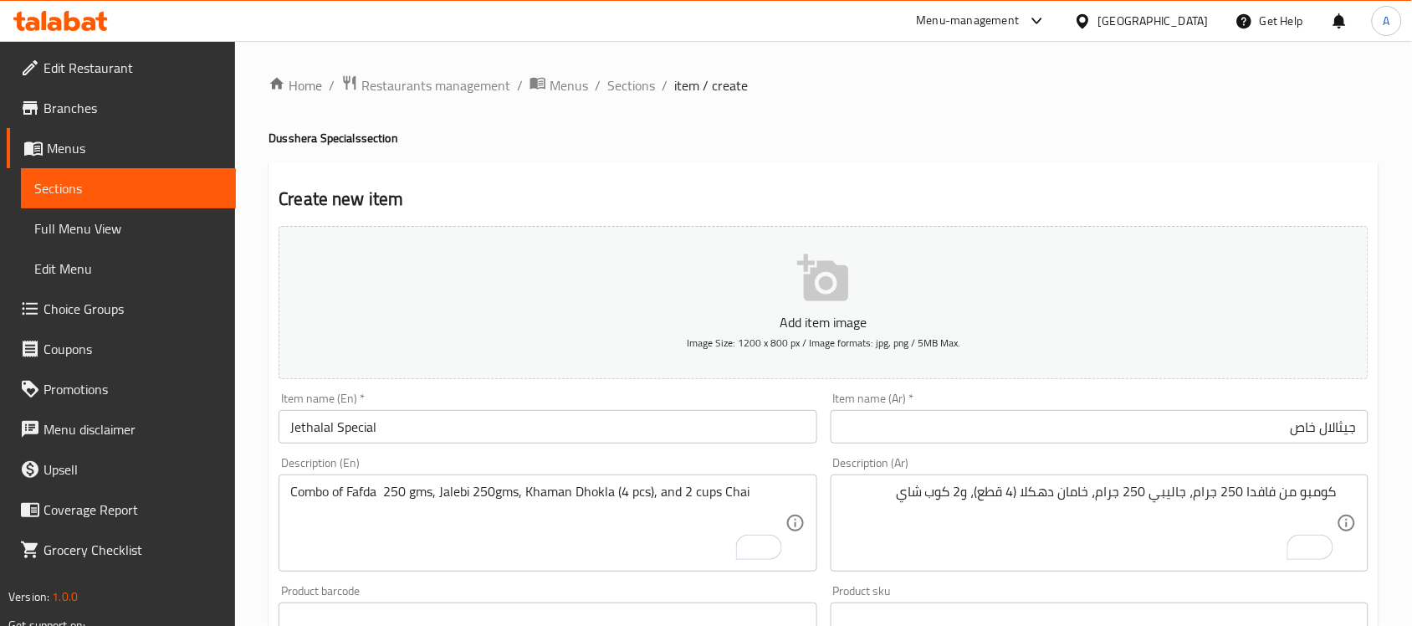
click at [532, 499] on textarea "Combo of Fafda 250 gms, Jalebi 250gms, Khaman Dhokla (4 pcs), and 2 cups Chai" at bounding box center [537, 522] width 494 height 79
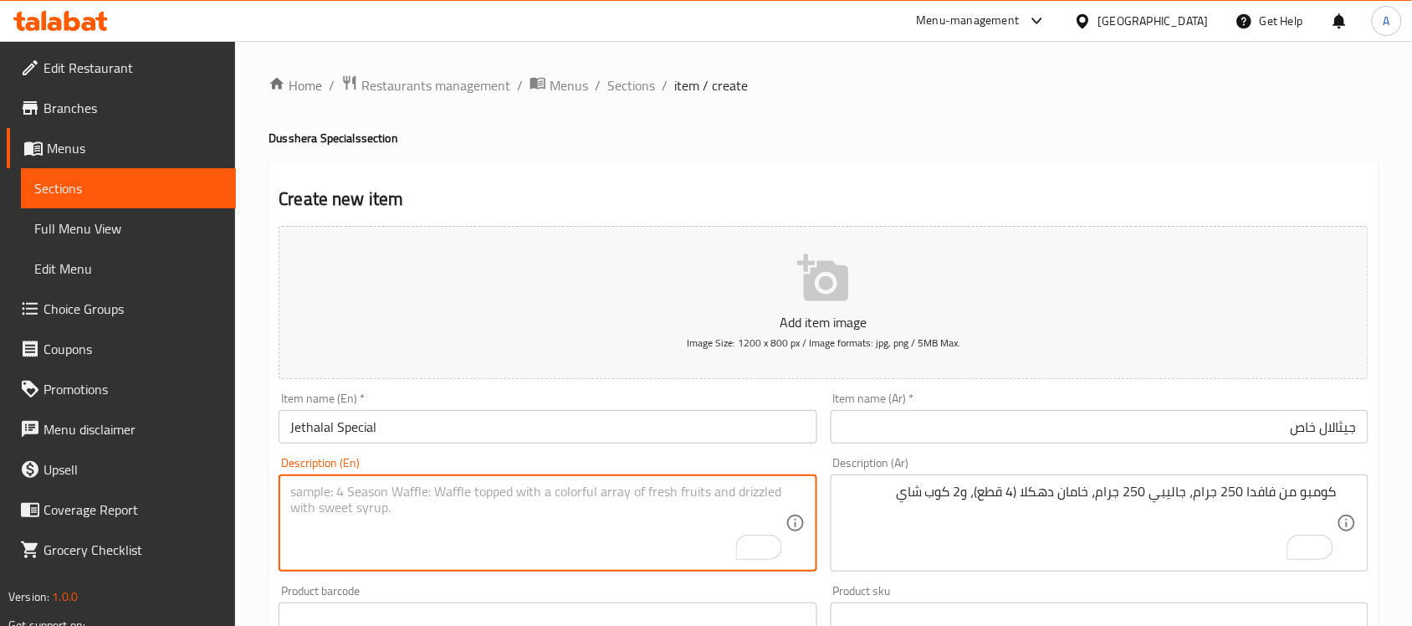
paste textarea "Combo of Fafda - 250gms, Jalebi - 250 gms, 2 cups Chai"
type textarea "Combo of Fafda - 250gms, Jalebi - 250 gms, 2 cups Chai"
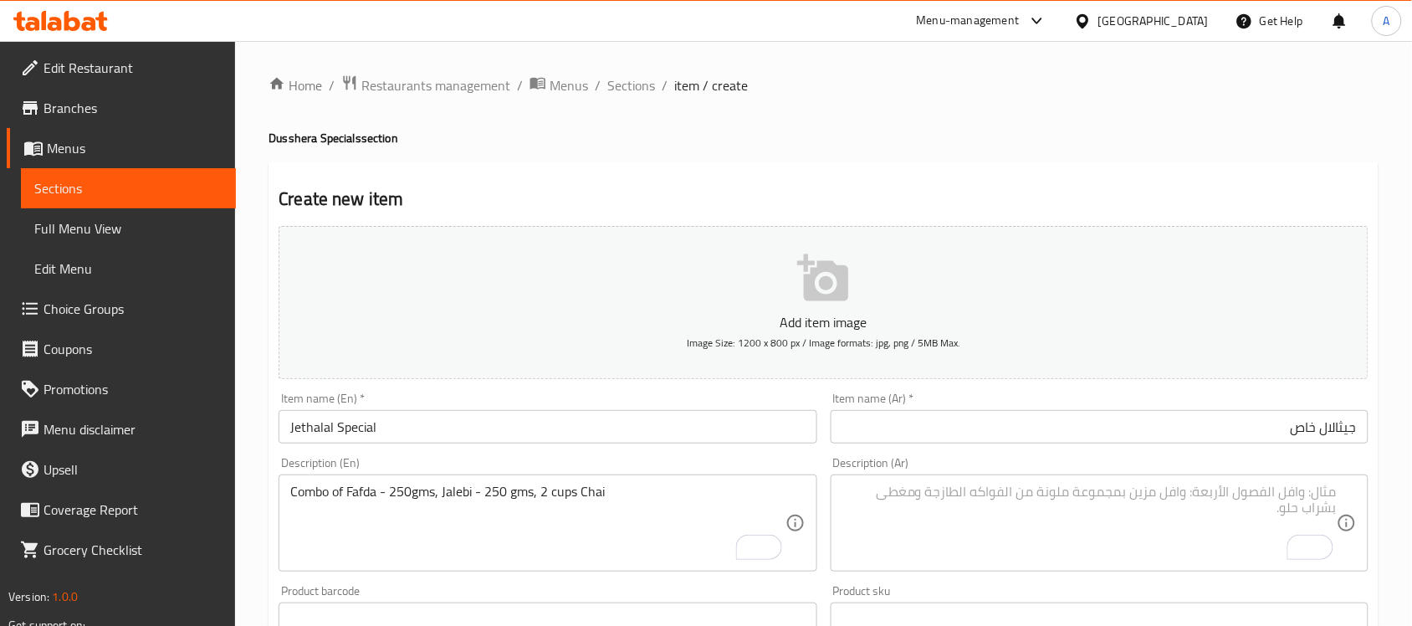
click at [1026, 536] on textarea "To enrich screen reader interactions, please activate Accessibility in Grammarl…" at bounding box center [1089, 522] width 494 height 79
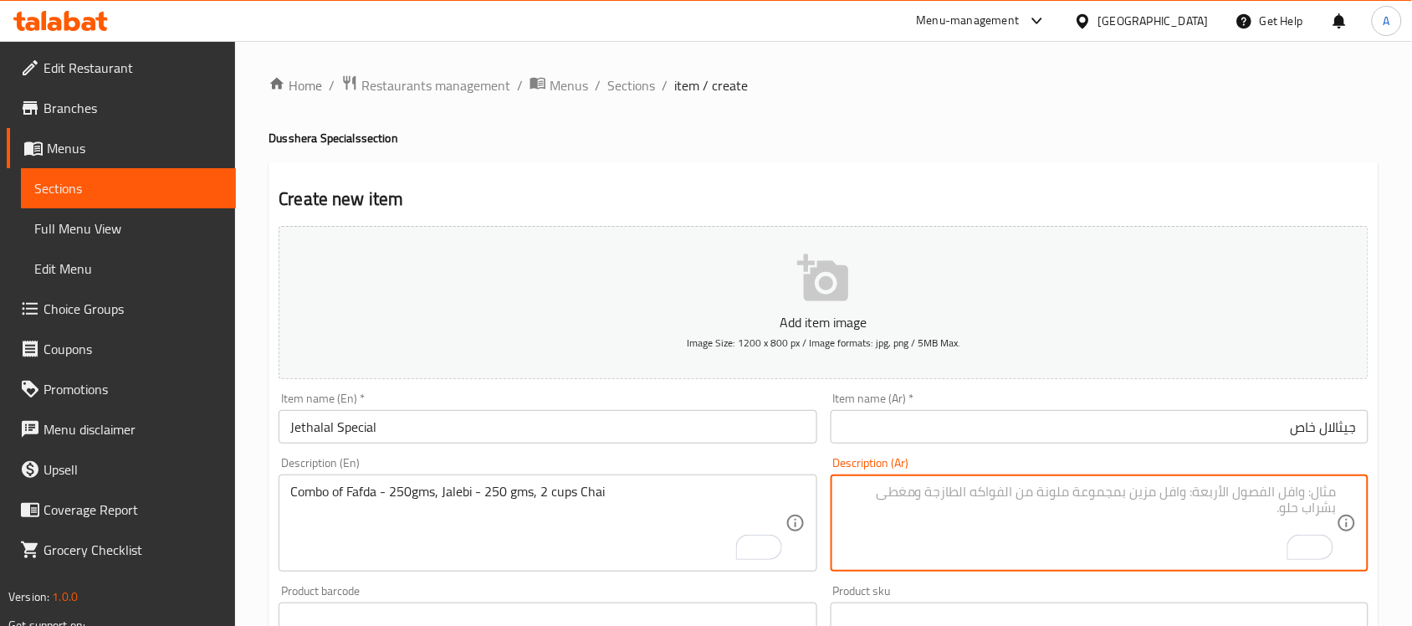
paste textarea "مزيج من فافدة - 250 جرام، جاليبي - 250 جرام، 2 كوب شاي"
click at [1319, 498] on textarea "مزيج من فافدة - 250 جرام، جاليبي - 250 جرام، 2 كوب شاي" at bounding box center [1089, 522] width 494 height 79
click at [1235, 491] on textarea "كومبو من فافدة - 250 جرام، جاليبي - 250 جرام، 2 كوب شاي" at bounding box center [1089, 522] width 494 height 79
type textarea "كومبو من فافدة ، 250 جرام، جاليبي - 250 جرام، 2 كوب شاي"
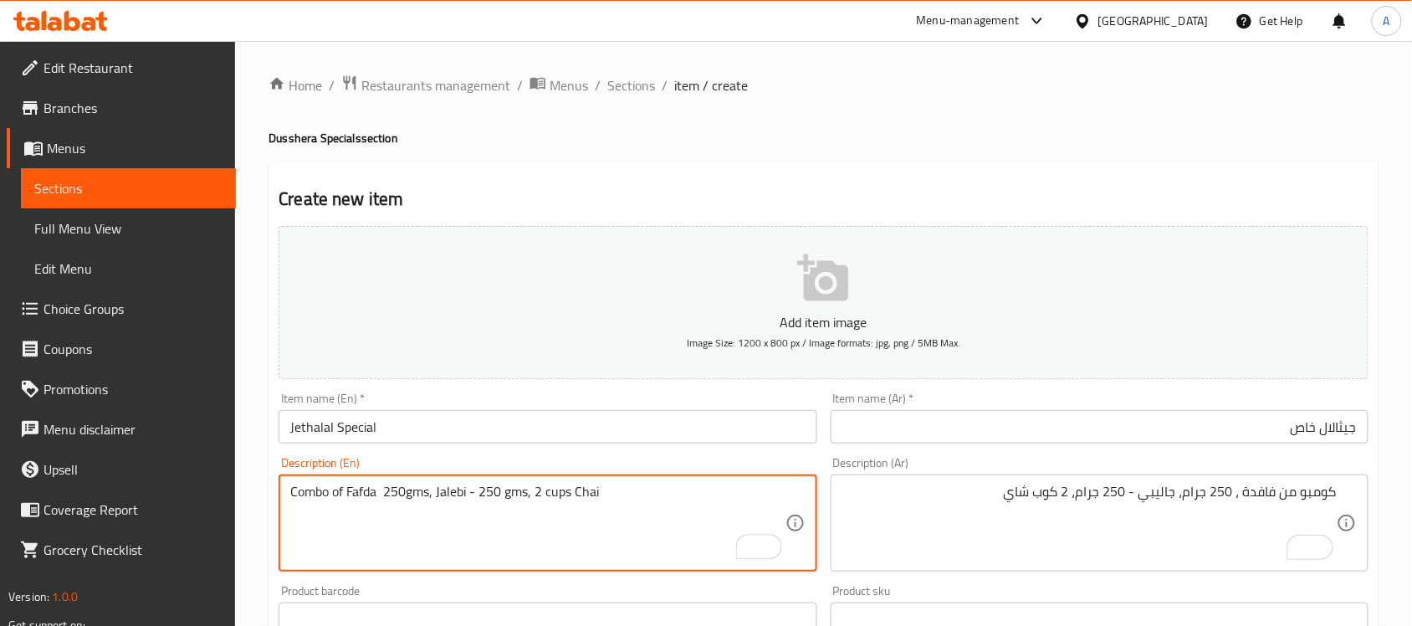
click at [473, 494] on textarea "Combo of Fafda 250gms, Jalebi - 250 gms, 2 cups Chai" at bounding box center [537, 522] width 494 height 79
type textarea "Combo of Fafda 250gms, Jalebi 250 gms, 2 cups Chai"
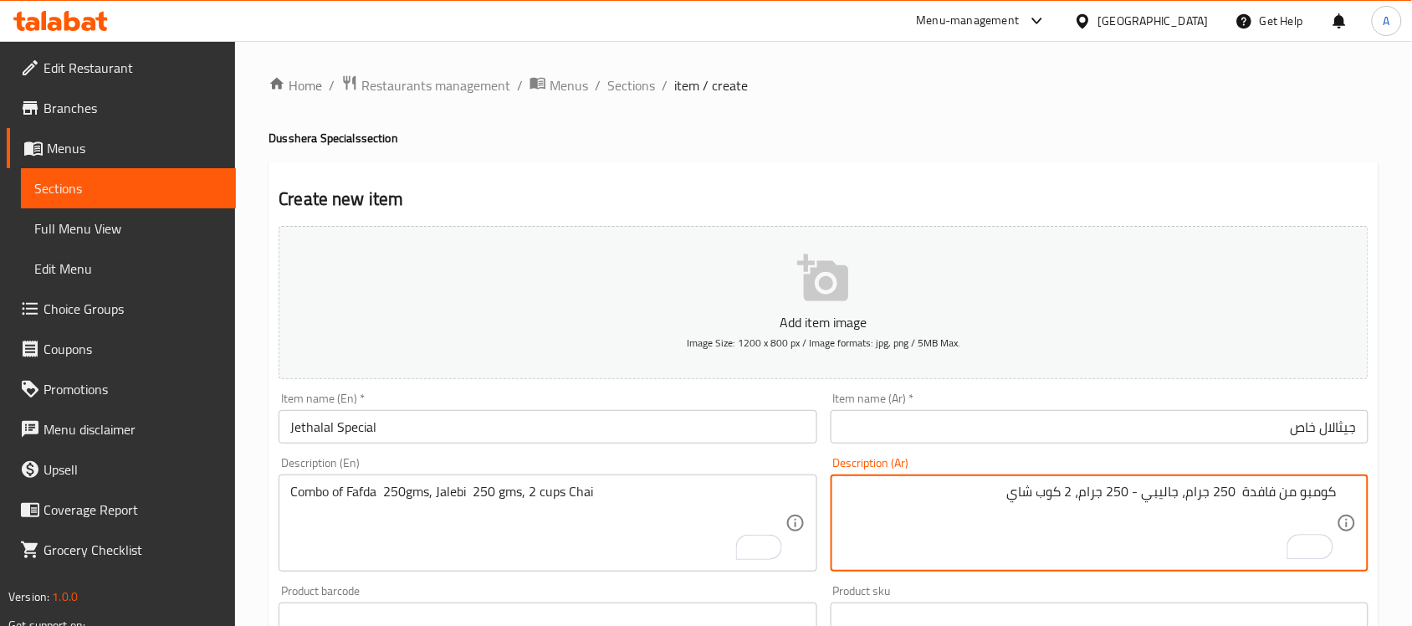
click at [1139, 495] on textarea "كومبو من فافدة 250 جرام، جاليبي - 250 جرام، 2 كوب شاي" at bounding box center [1089, 522] width 494 height 79
type textarea "كومبو من فافدة 250 جرام، جاليبي 250 جرام، 2 كوب شاي"
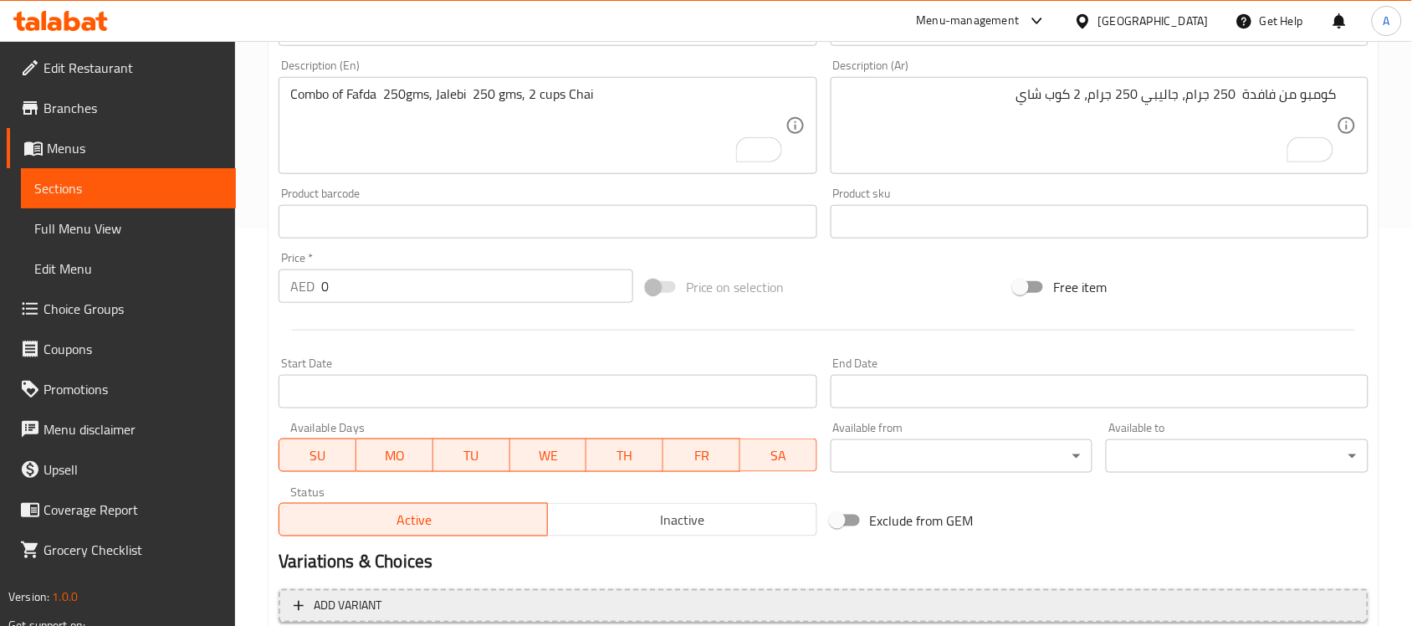
scroll to position [418, 0]
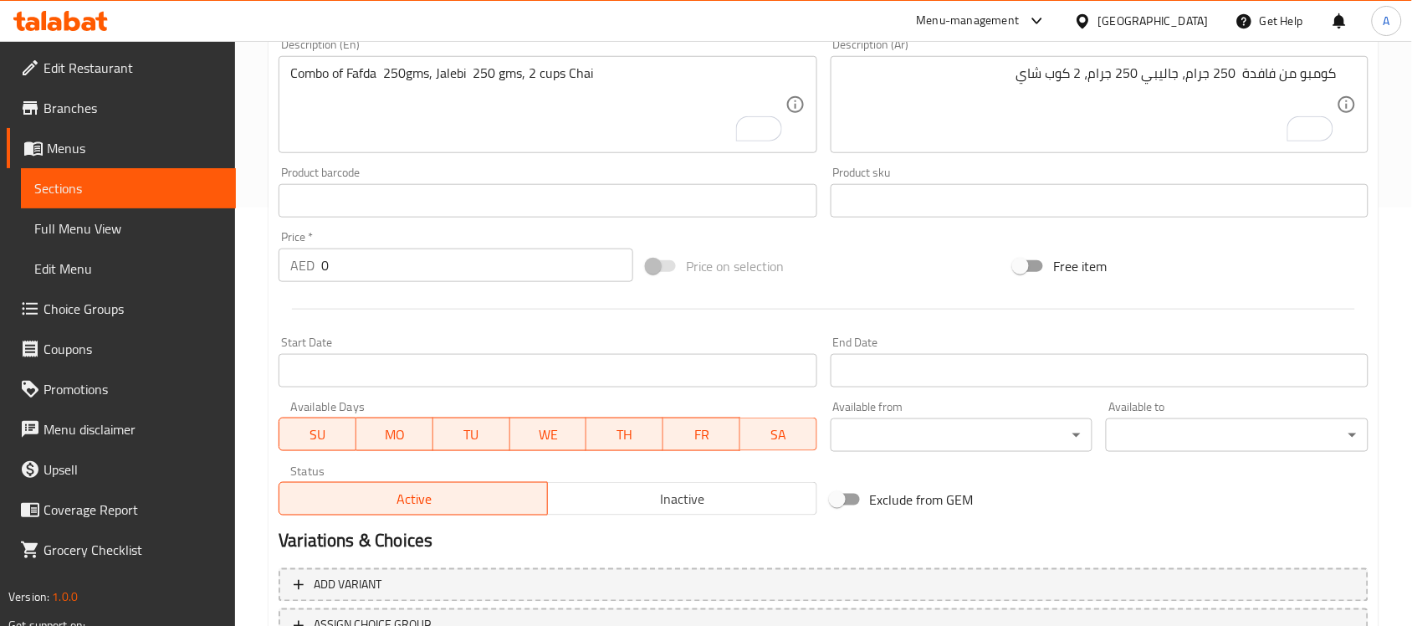
click at [450, 257] on input "0" at bounding box center [477, 264] width 312 height 33
paste input "33"
click at [435, 281] on input "33" at bounding box center [477, 264] width 312 height 33
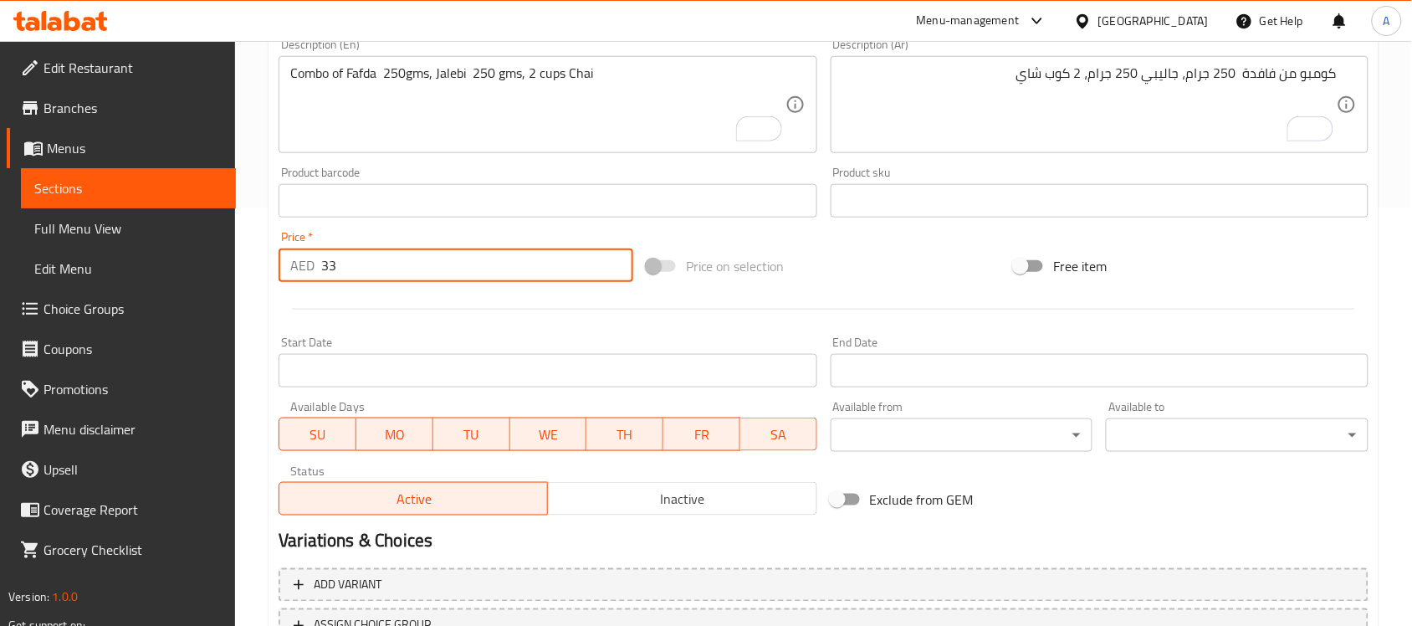
type input "33"
click at [442, 319] on div at bounding box center [823, 309] width 1103 height 41
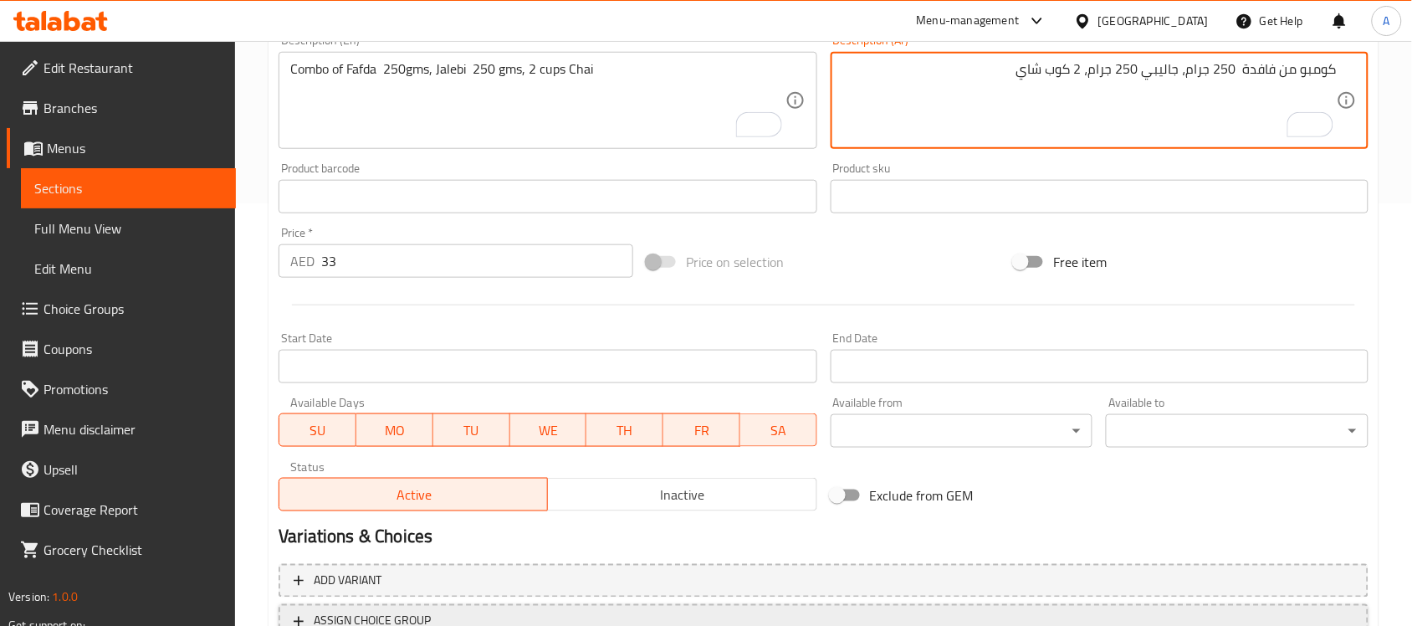
scroll to position [553, 0]
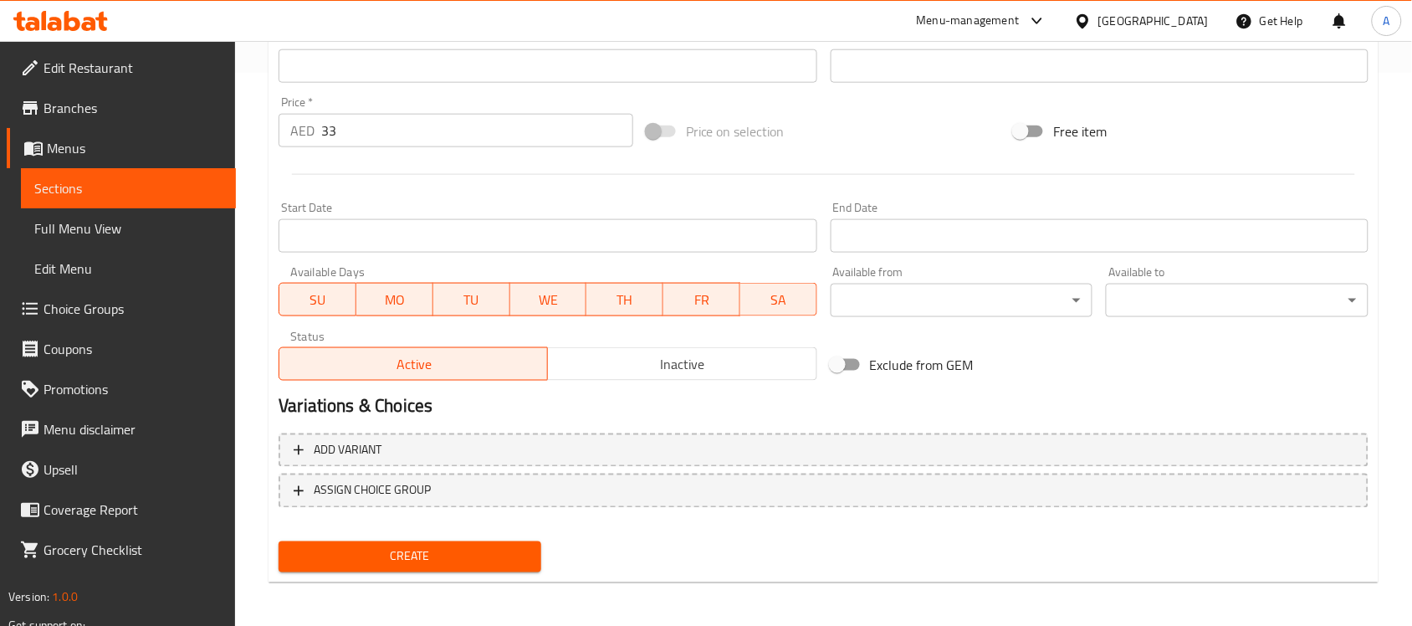
click at [319, 541] on button "Create" at bounding box center [410, 556] width 263 height 31
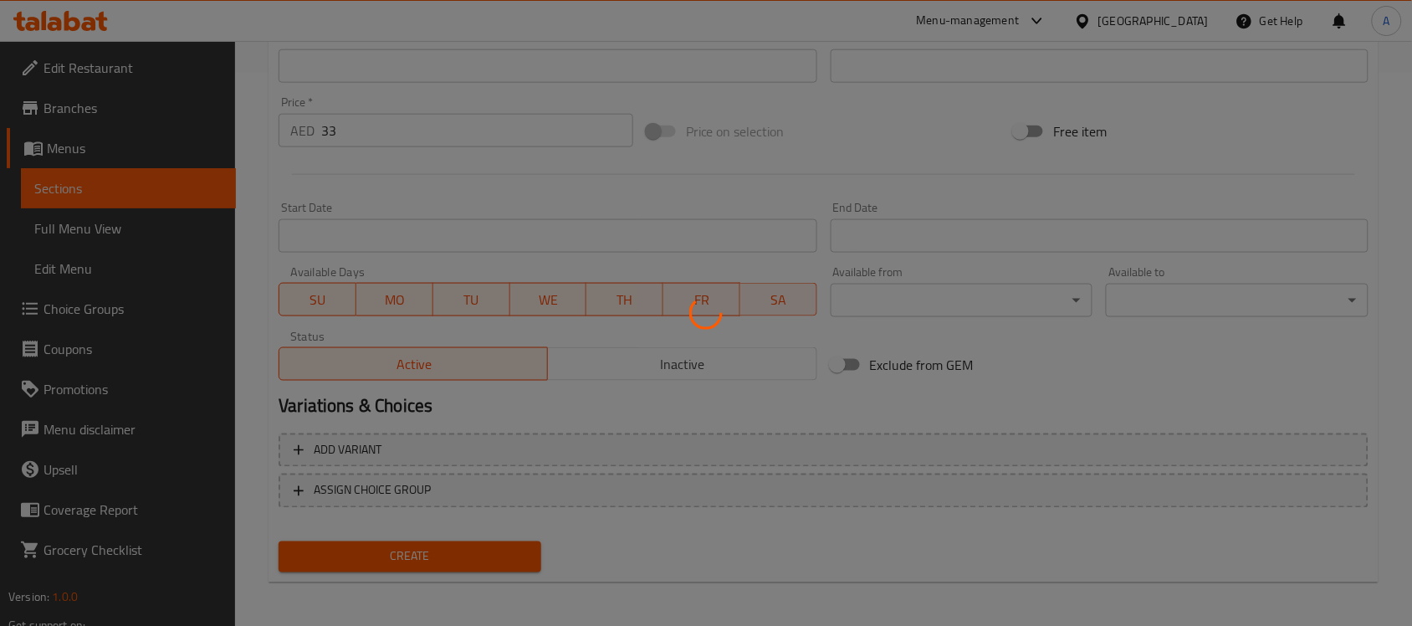
type input "0"
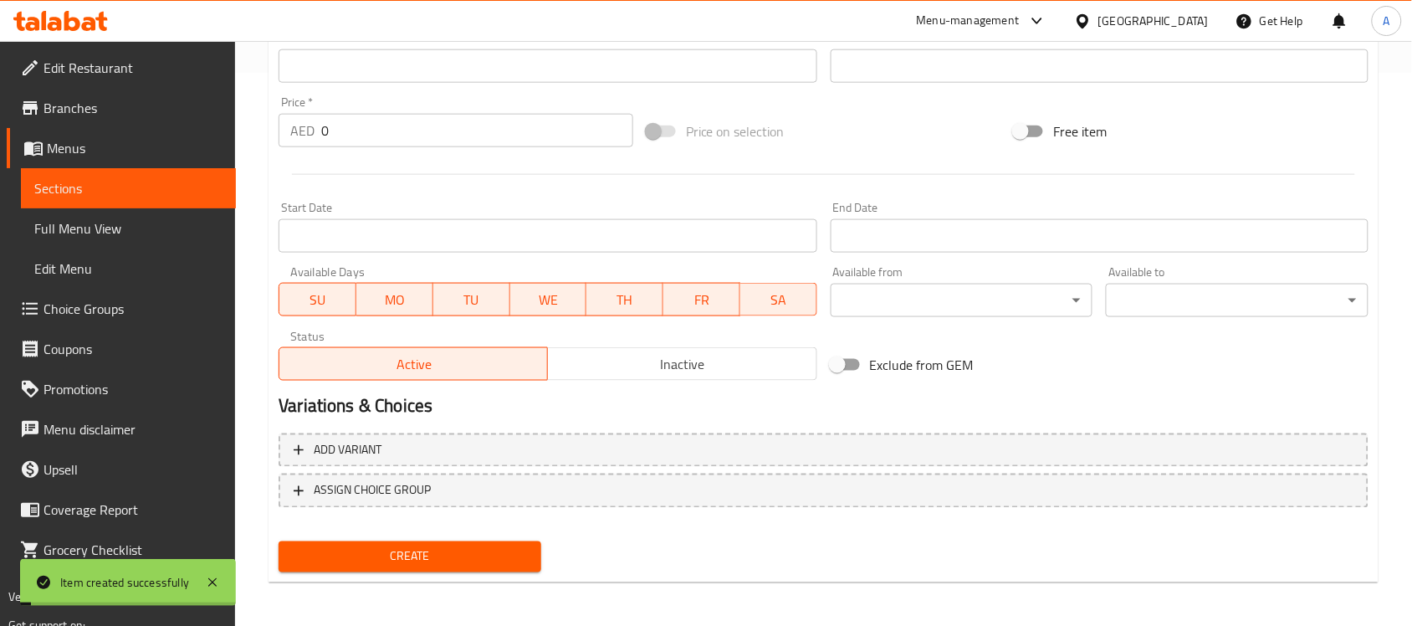
scroll to position [0, 0]
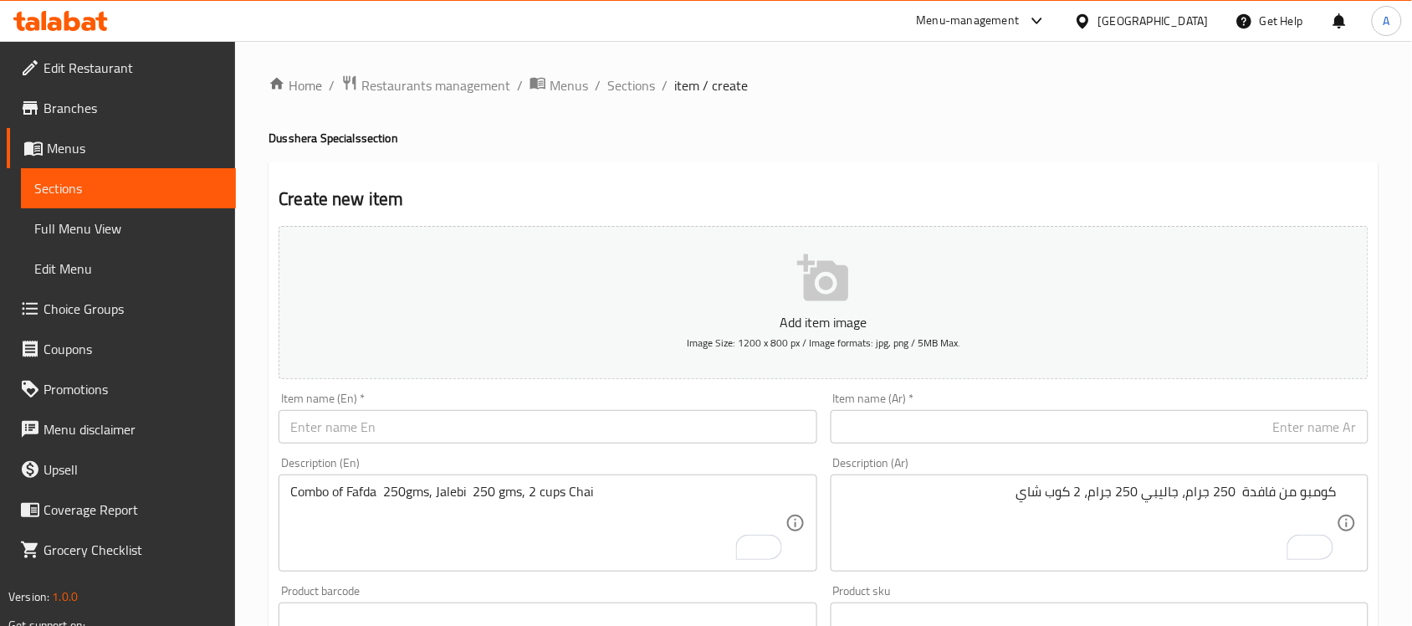
click at [467, 437] on input "text" at bounding box center [548, 426] width 538 height 33
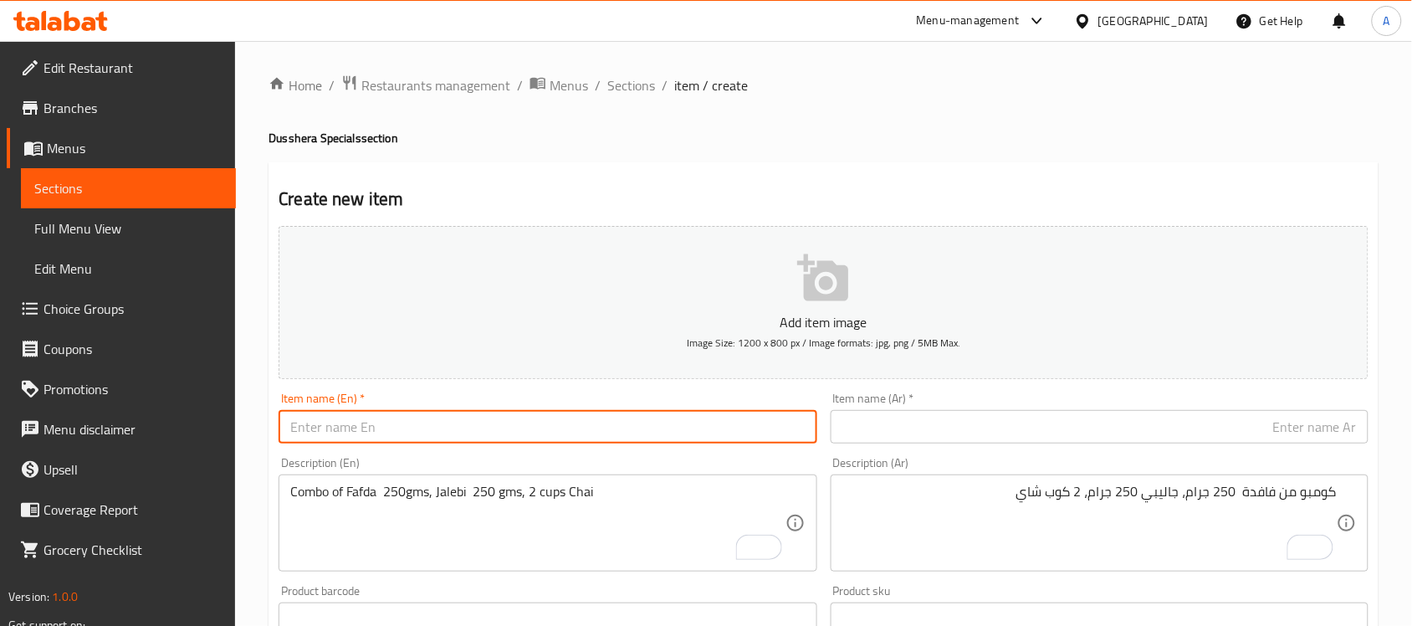
paste input "Fafda Jalebi"
type input "Fafda Jalebi"
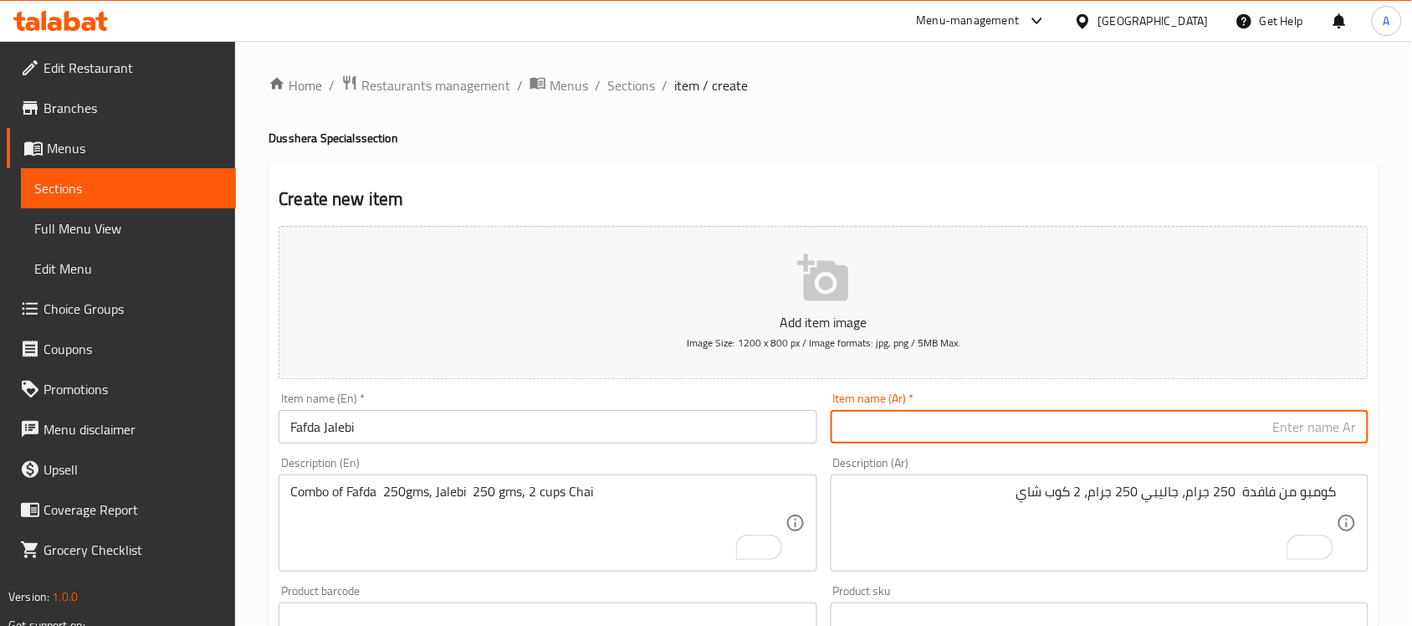
click at [864, 423] on input "text" at bounding box center [1099, 426] width 538 height 33
paste input "[PERSON_NAME]"
click at [1351, 432] on input "[PERSON_NAME]" at bounding box center [1099, 426] width 538 height 33
type input "[PERSON_NAME]"
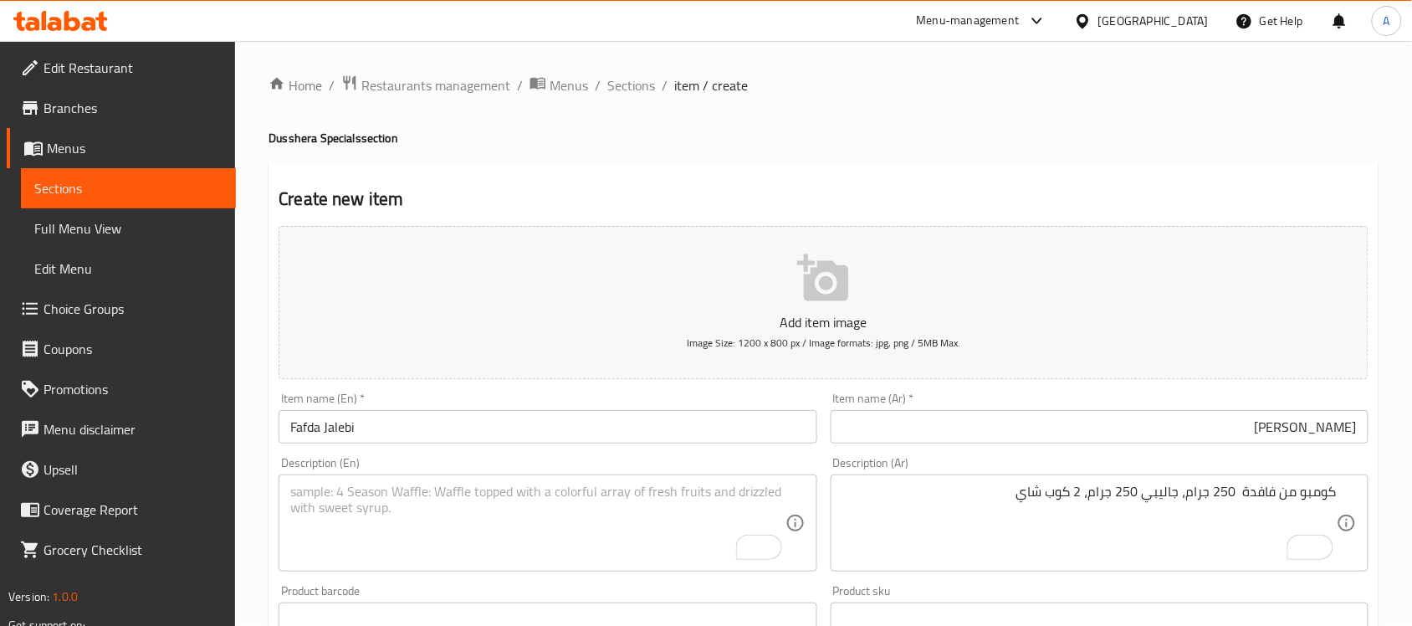
click at [485, 515] on textarea "To enrich screen reader interactions, please activate Accessibility in Grammarl…" at bounding box center [537, 522] width 494 height 79
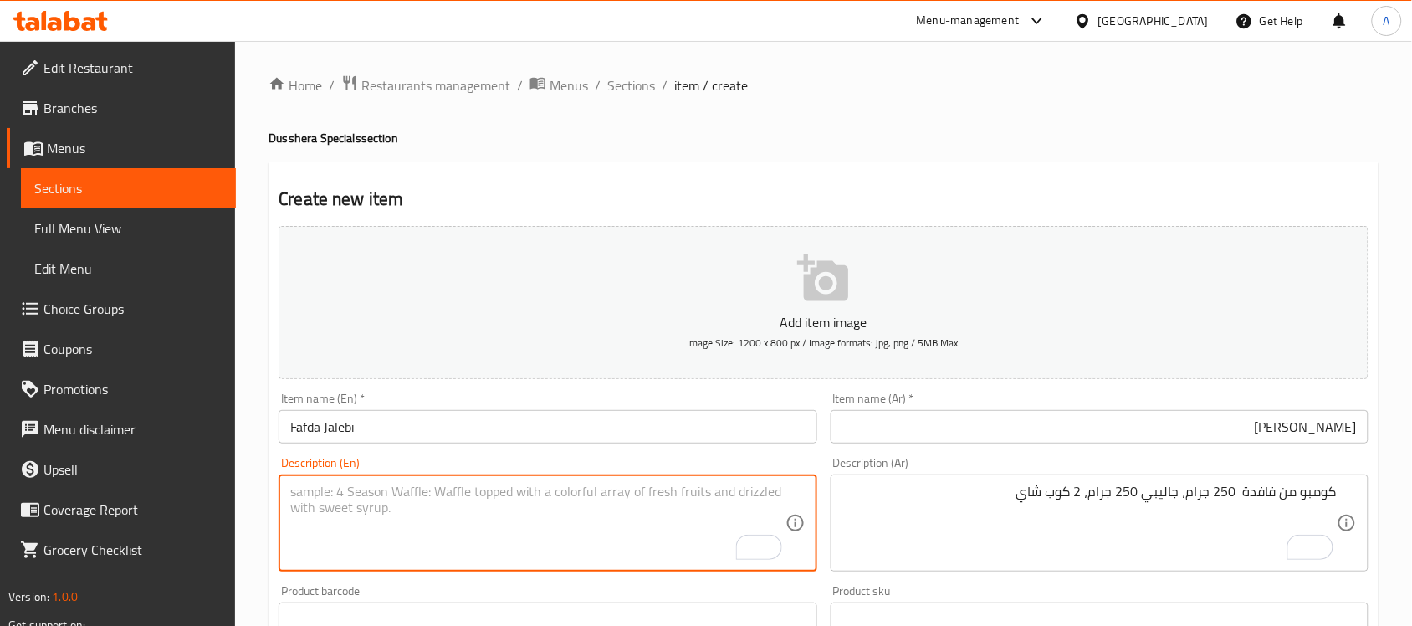
paste textarea "Fafda - 250gms & Jalebi - 250gms"
click at [332, 496] on textarea "Fafda - 250gms & Jalebi - 250gms" at bounding box center [537, 522] width 494 height 79
click at [385, 494] on textarea "Fafda 250gms & Jalebi - 250gms" at bounding box center [537, 522] width 494 height 79
click at [439, 494] on textarea "Fafda 250gms and Jalebi - 250gms" at bounding box center [537, 522] width 494 height 79
click at [435, 493] on textarea "Fafda 250gms and Jalebi 250gms" at bounding box center [537, 522] width 494 height 79
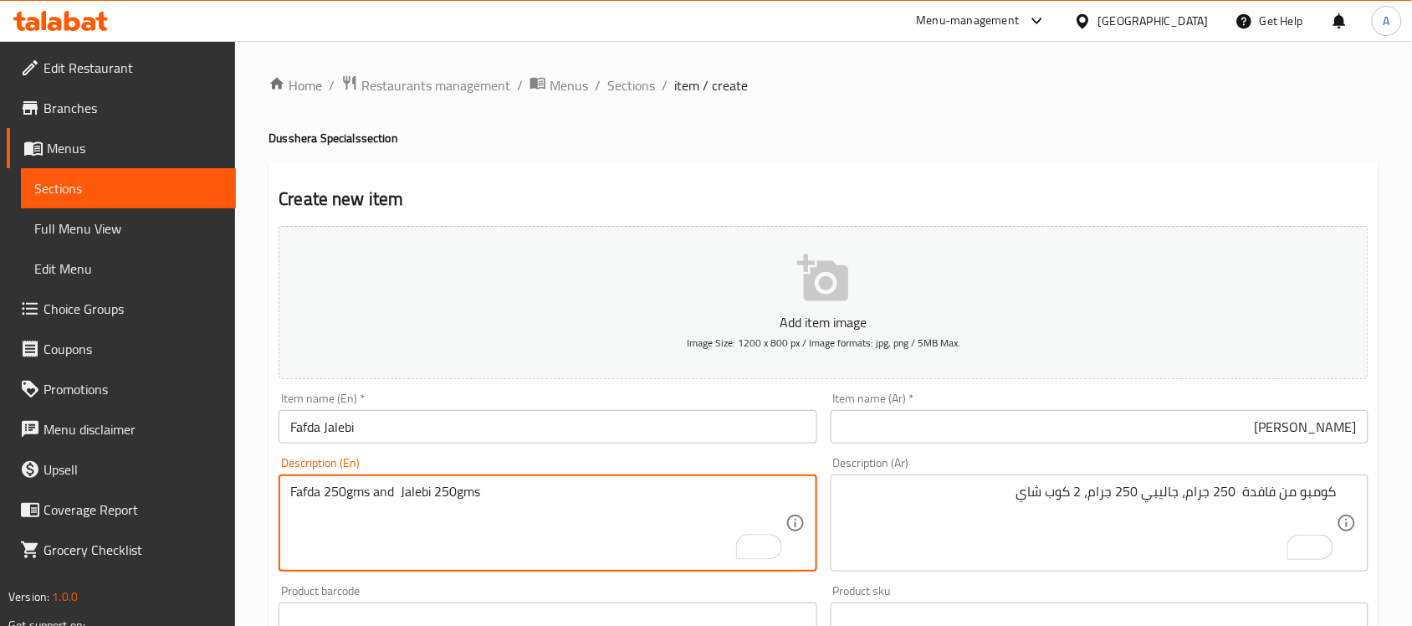
click at [460, 513] on textarea "Fafda 250gms and Jalebi 250gms" at bounding box center [537, 522] width 494 height 79
type textarea "Fafda 250gms and Jalebi 250gms"
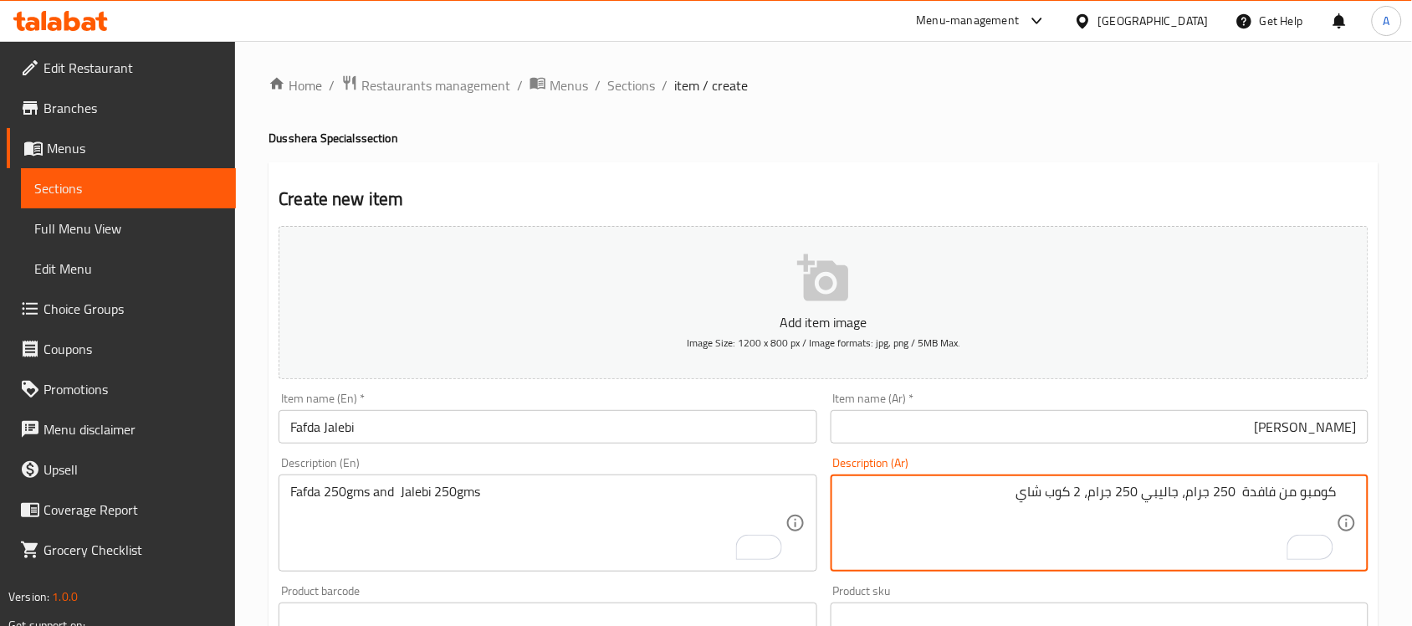
click at [952, 503] on textarea "كومبو من فافدة 250 جرام، جاليبي 250 جرام، 2 كوب شاي" at bounding box center [1089, 522] width 494 height 79
paste textarea "فافدة 250 جرام وجلابي 250 جرام"
click at [1303, 493] on textarea "فافدة 250 جرام وجلابي 250 جرام" at bounding box center [1089, 522] width 494 height 79
type textarea "فافدا 250 جرام وجلابي 250 جرام"
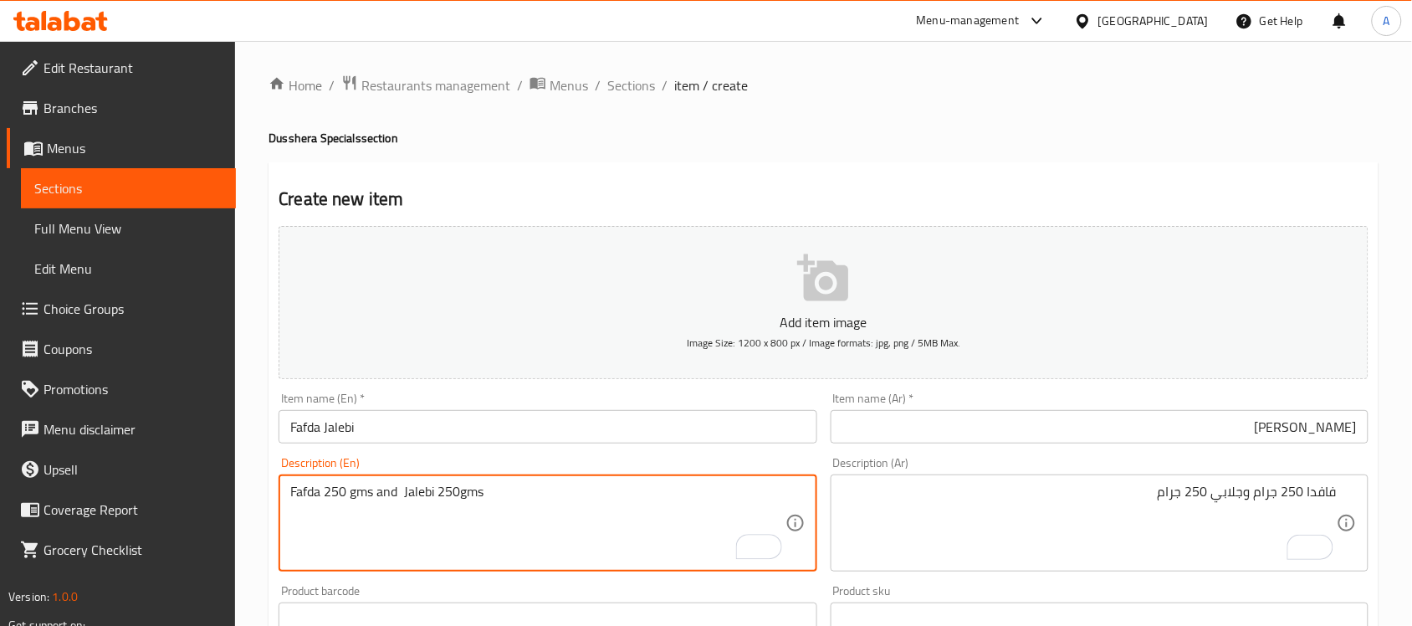
click at [461, 500] on textarea "Fafda 250 gms and Jalebi 250gms" at bounding box center [537, 522] width 494 height 79
type textarea "Fafda 250 gms and Jalebi 250 gms"
click at [1302, 432] on input "فافدا جاليبي" at bounding box center [1099, 426] width 538 height 33
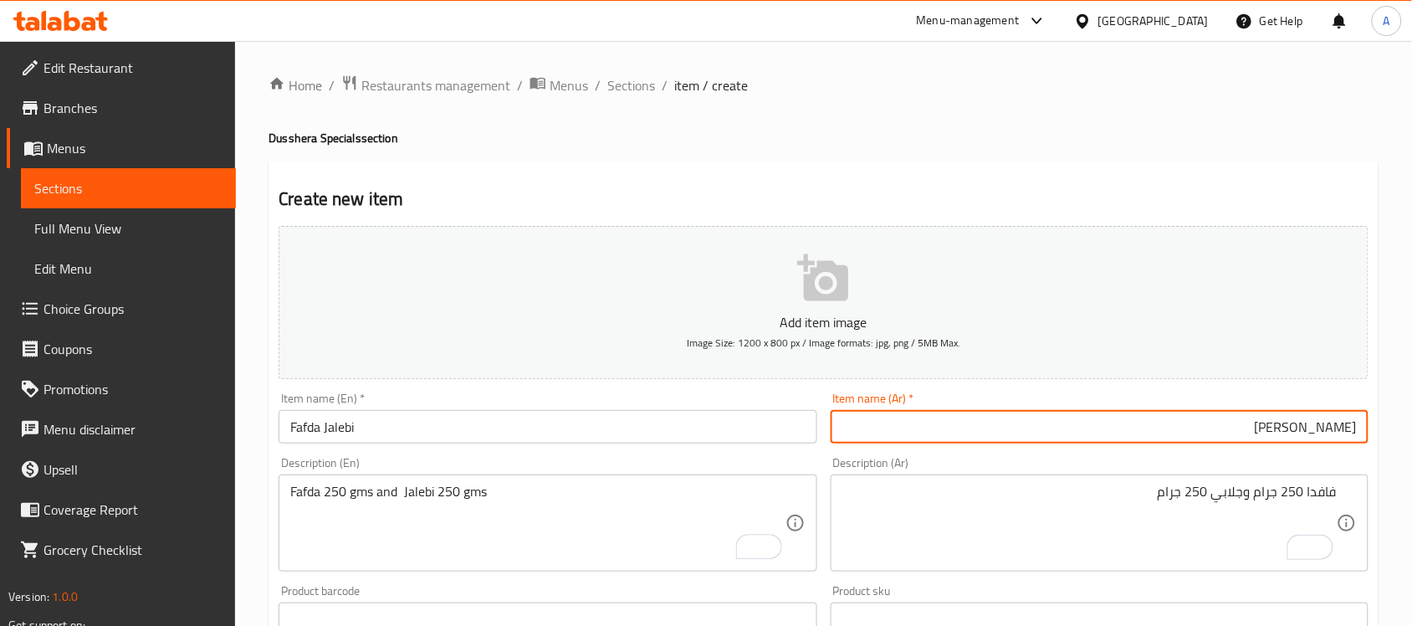
click at [1302, 432] on input "فافدا جاليبي" at bounding box center [1099, 426] width 538 height 33
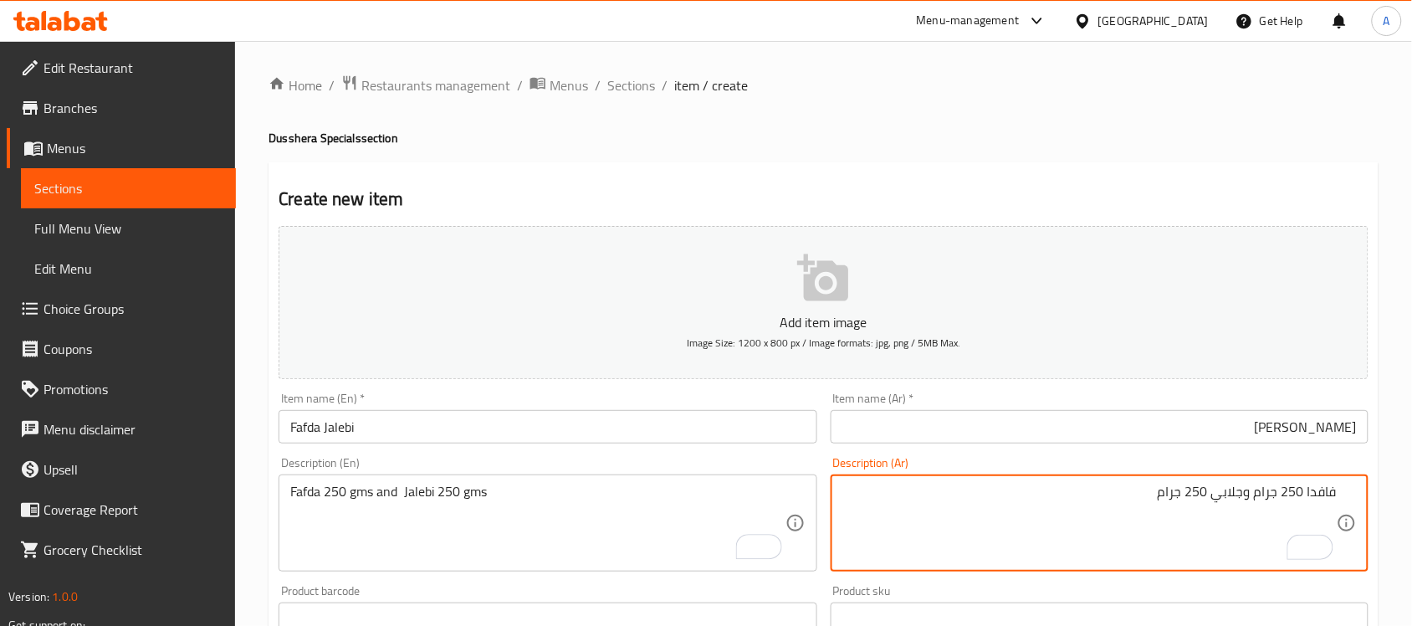
click at [1228, 494] on textarea "فافدا 250 جرام وجلابي 250 جرام" at bounding box center [1089, 522] width 494 height 79
paste textarea "جاليبي"
click at [1255, 502] on textarea "فافدا 250 جرام جاليبي250 جرام" at bounding box center [1089, 522] width 494 height 79
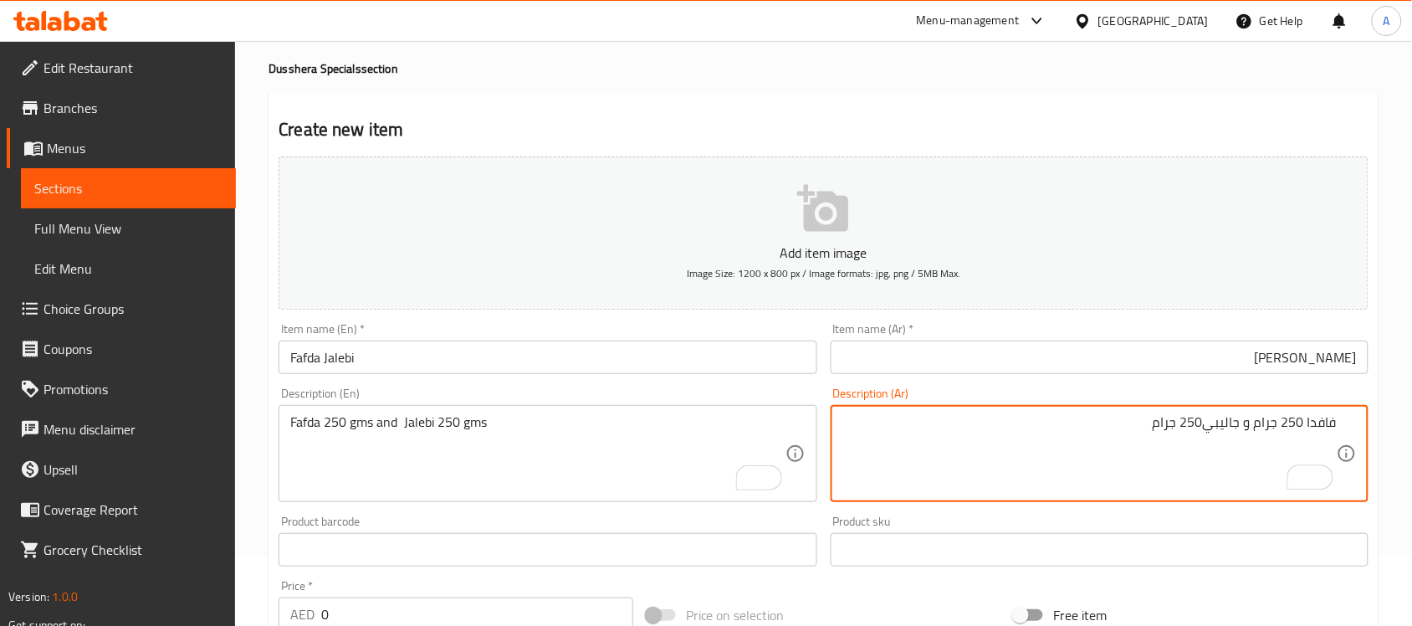
scroll to position [105, 0]
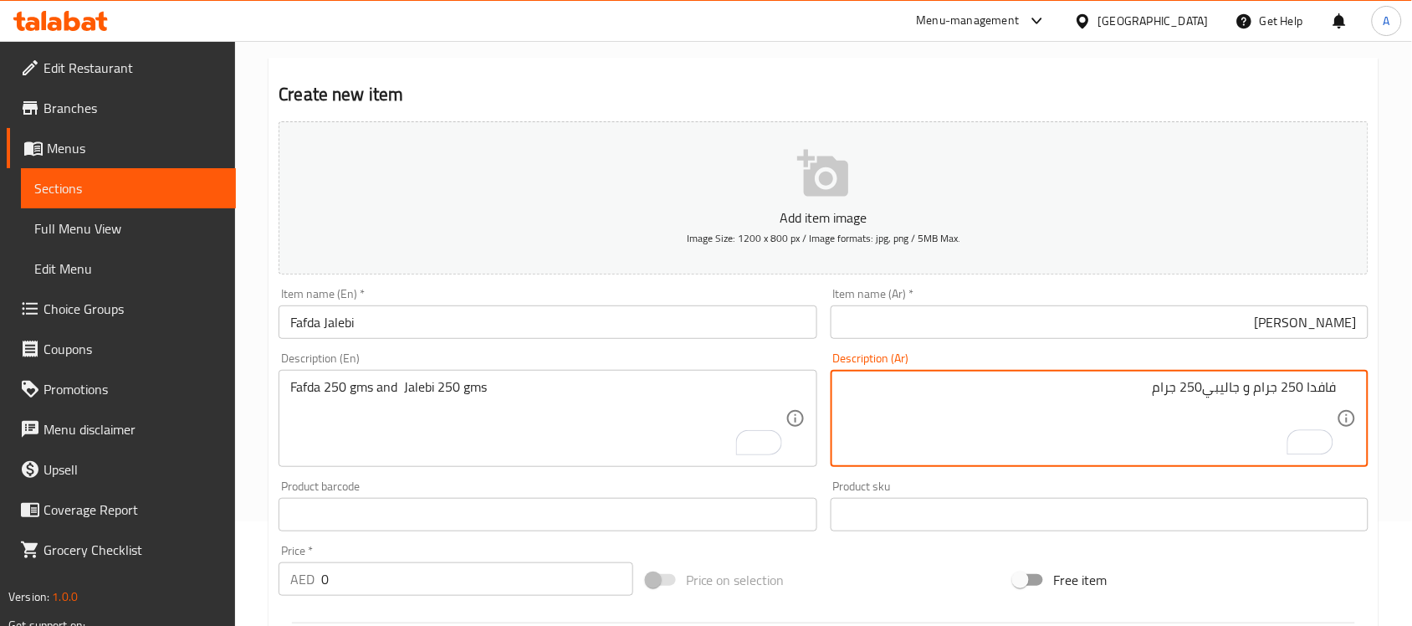
type textarea "فافدا 250 جرام و جاليبي250 جرام"
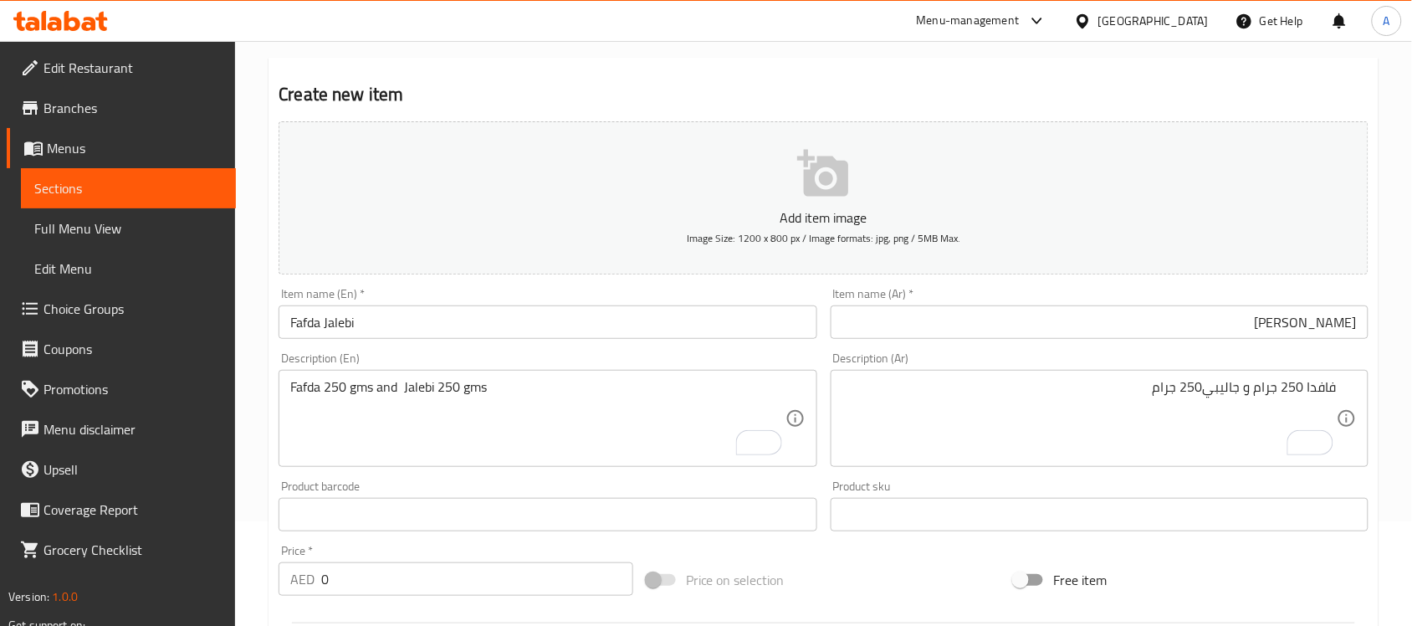
click at [460, 595] on input "0" at bounding box center [477, 578] width 312 height 33
click at [467, 571] on input "0" at bounding box center [477, 578] width 312 height 33
type input "30"
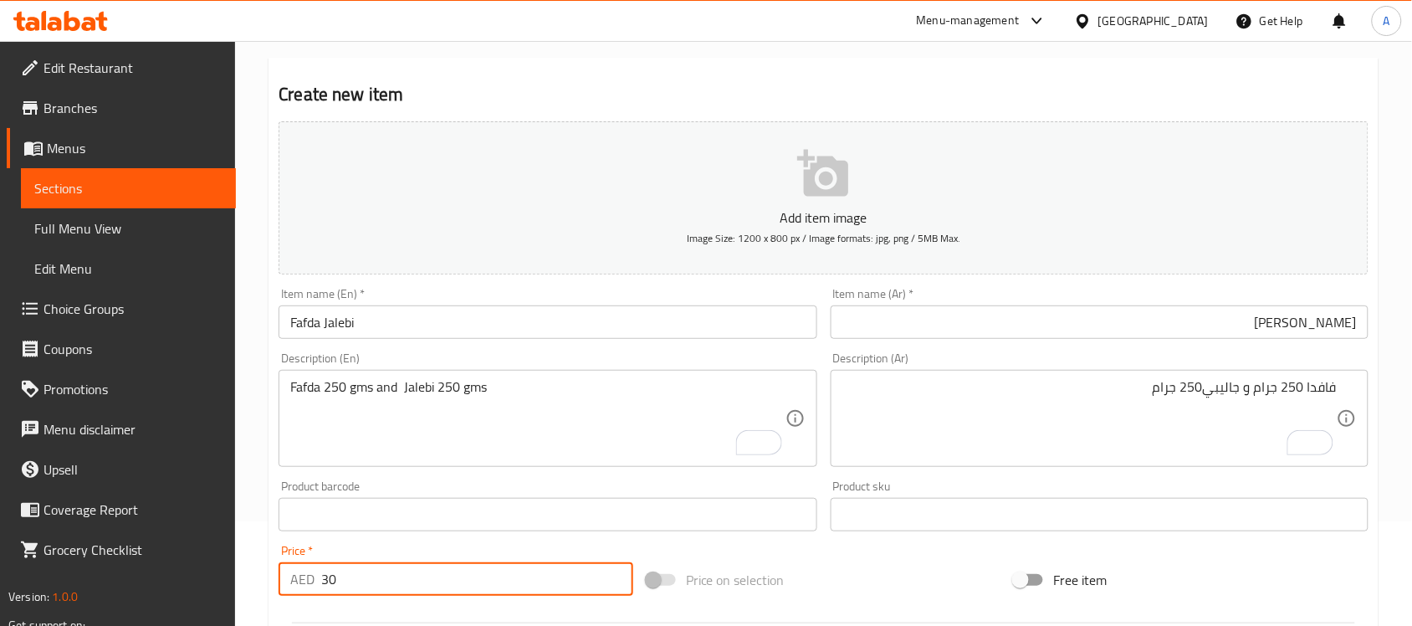
click at [910, 582] on div "Price on selection" at bounding box center [824, 579] width 368 height 45
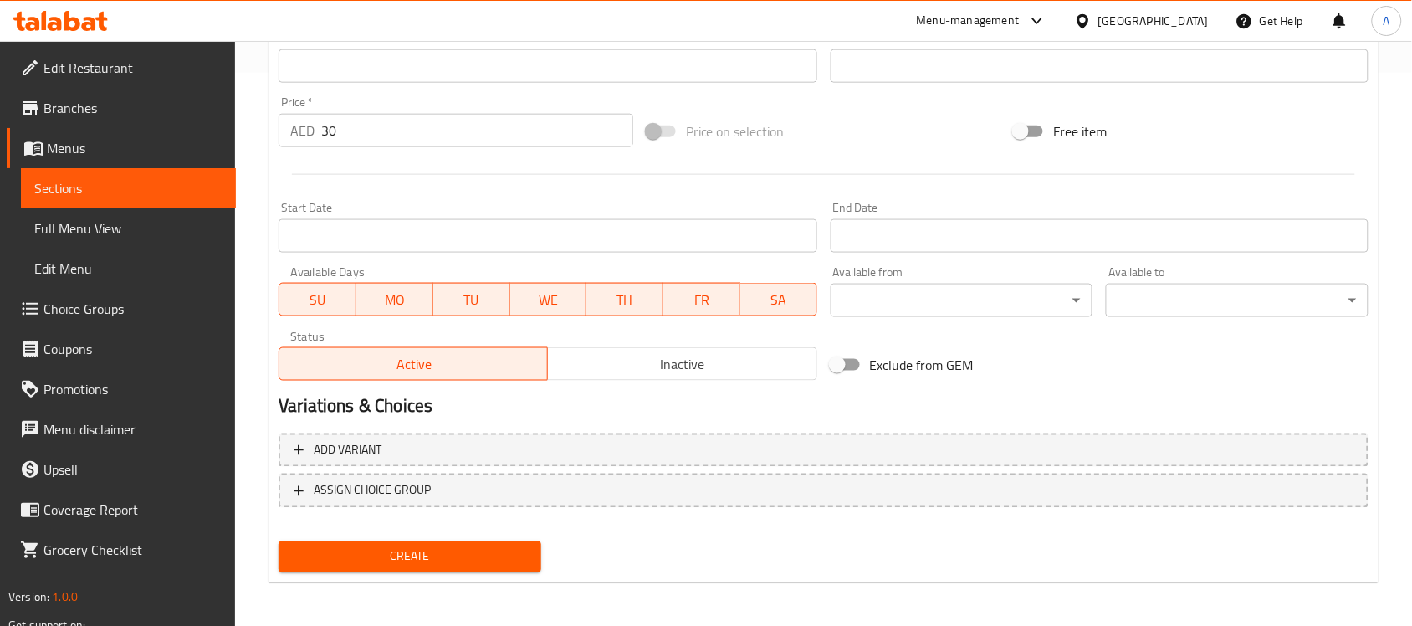
click at [386, 561] on span "Create" at bounding box center [410, 556] width 236 height 21
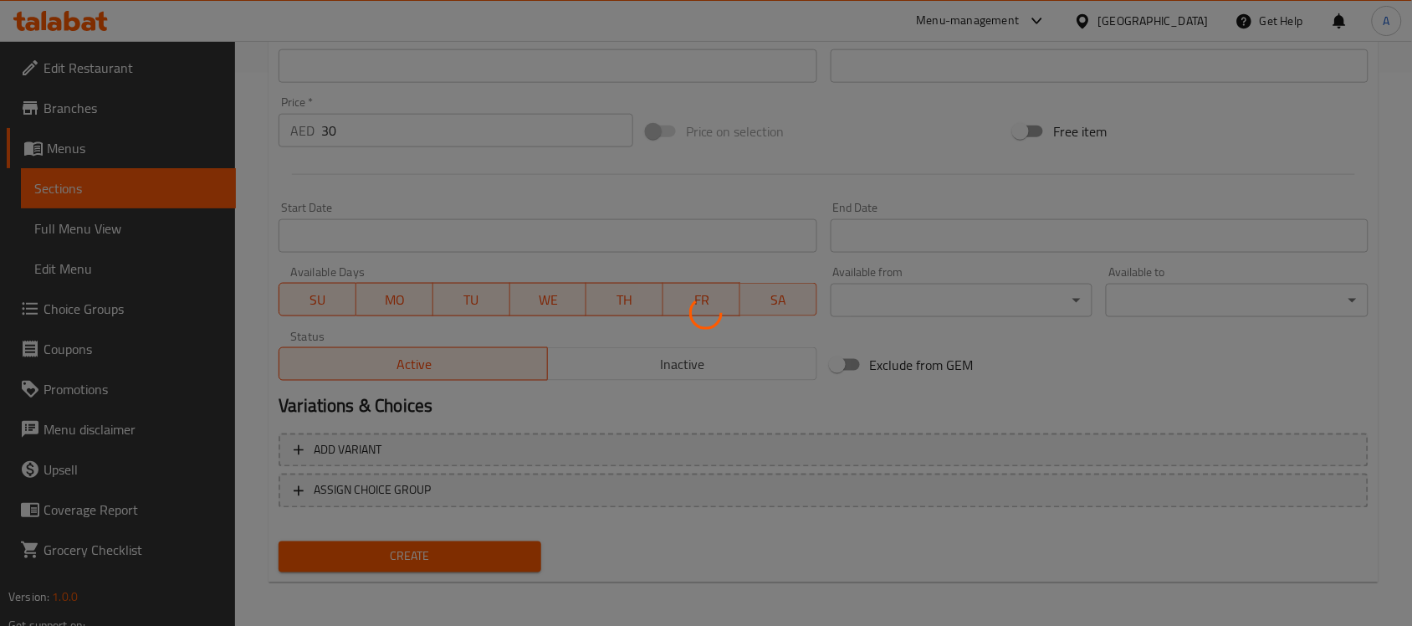
type input "0"
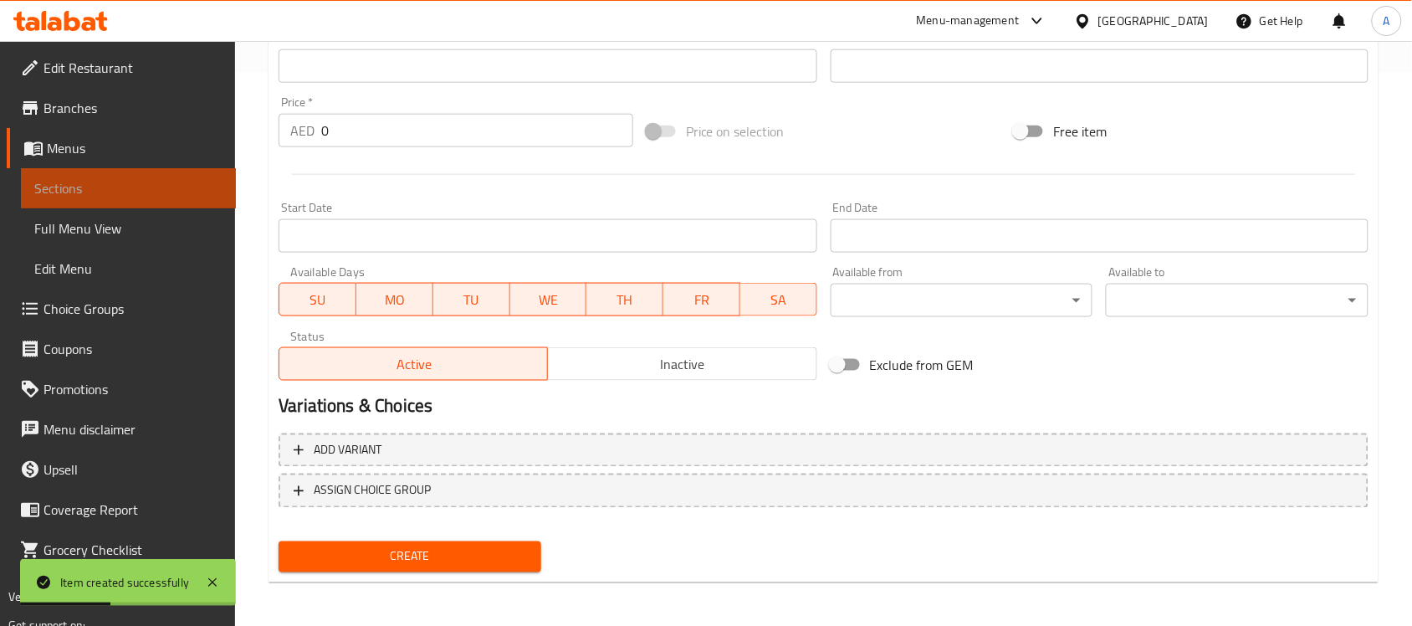
click at [164, 202] on link "Sections" at bounding box center [128, 188] width 215 height 40
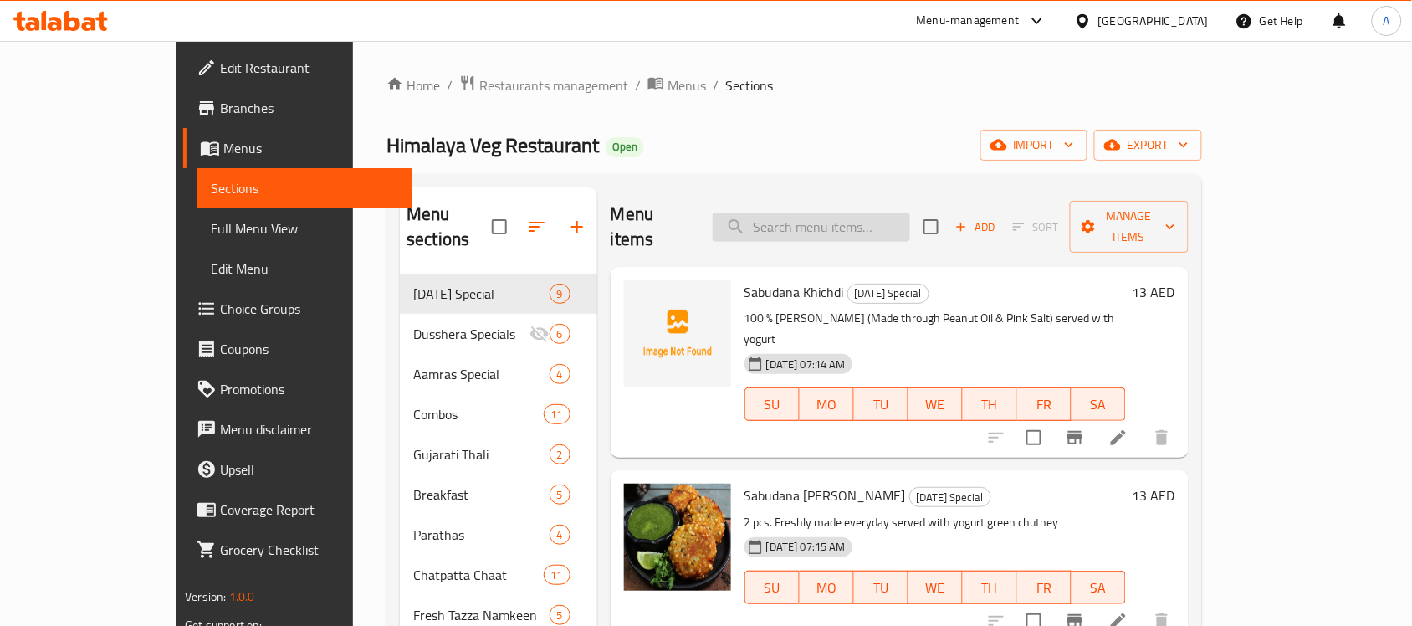
click at [859, 222] on input "search" at bounding box center [811, 226] width 197 height 29
click at [860, 222] on input "search" at bounding box center [811, 226] width 197 height 29
paste input "Jalebi"
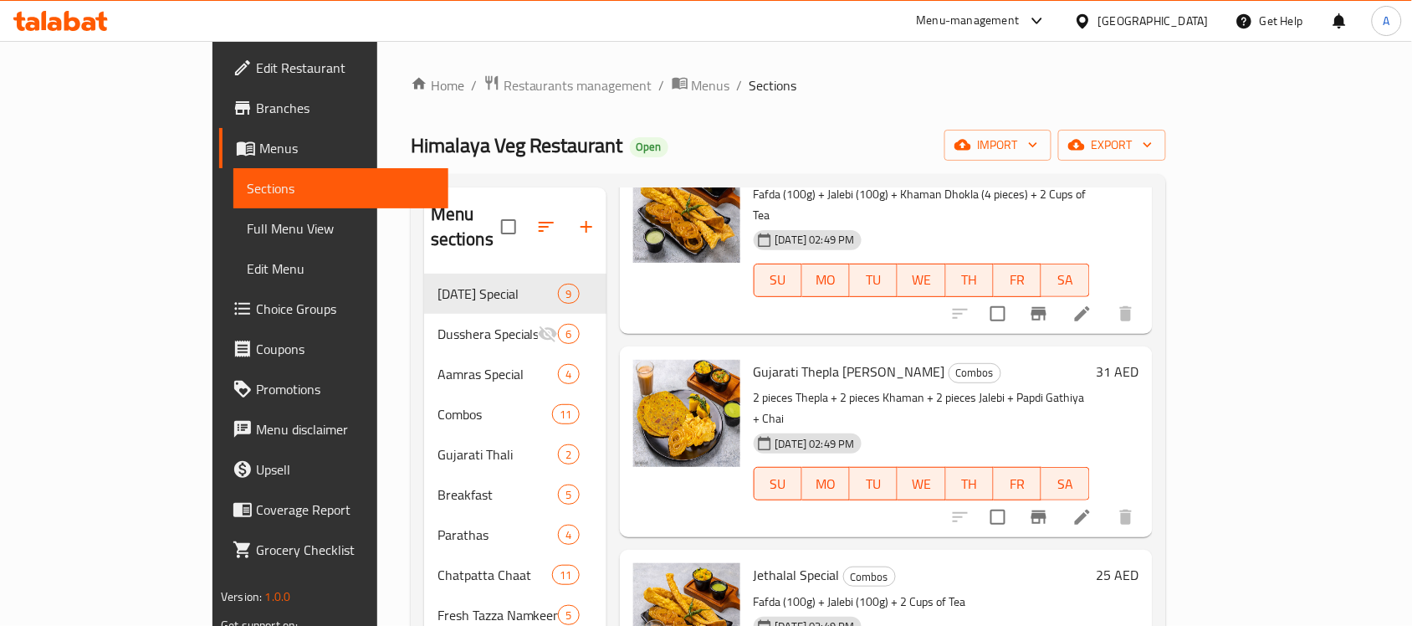
scroll to position [235, 0]
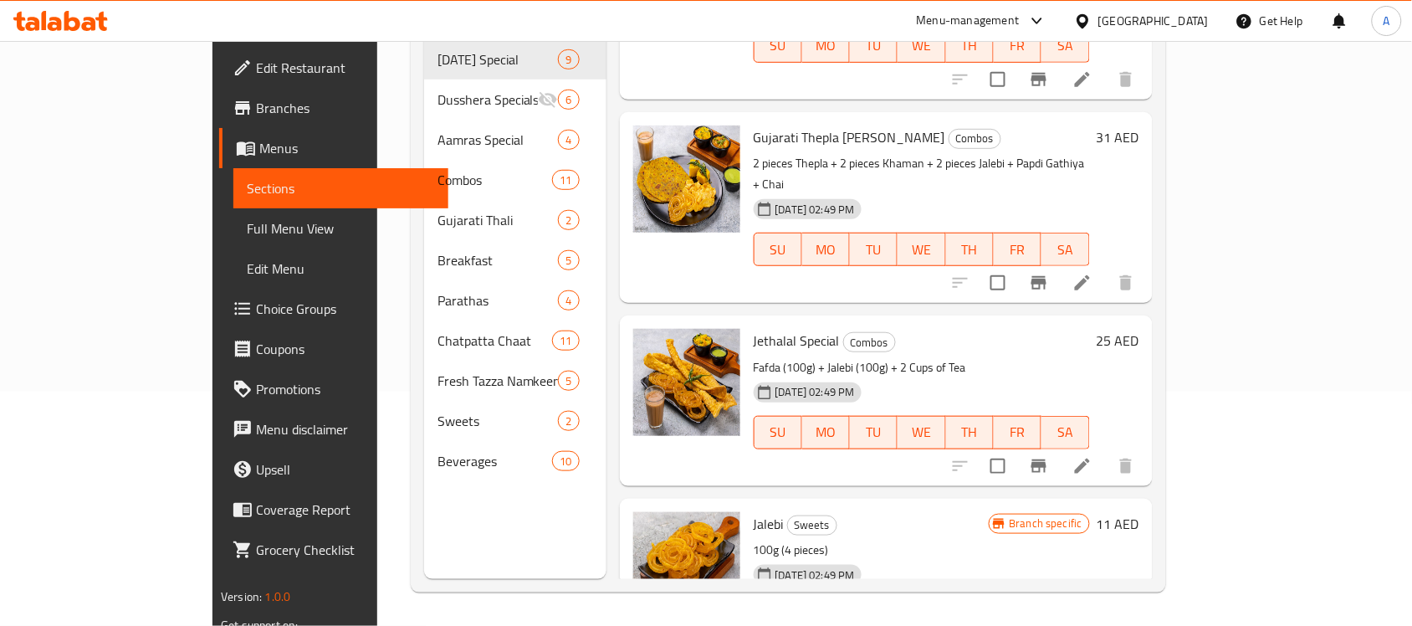
type input "Jalebi"
click at [864, 539] on p "100g (4 pieces)" at bounding box center [871, 549] width 235 height 21
click at [874, 539] on p "100g (4 pieces)" at bounding box center [871, 549] width 235 height 21
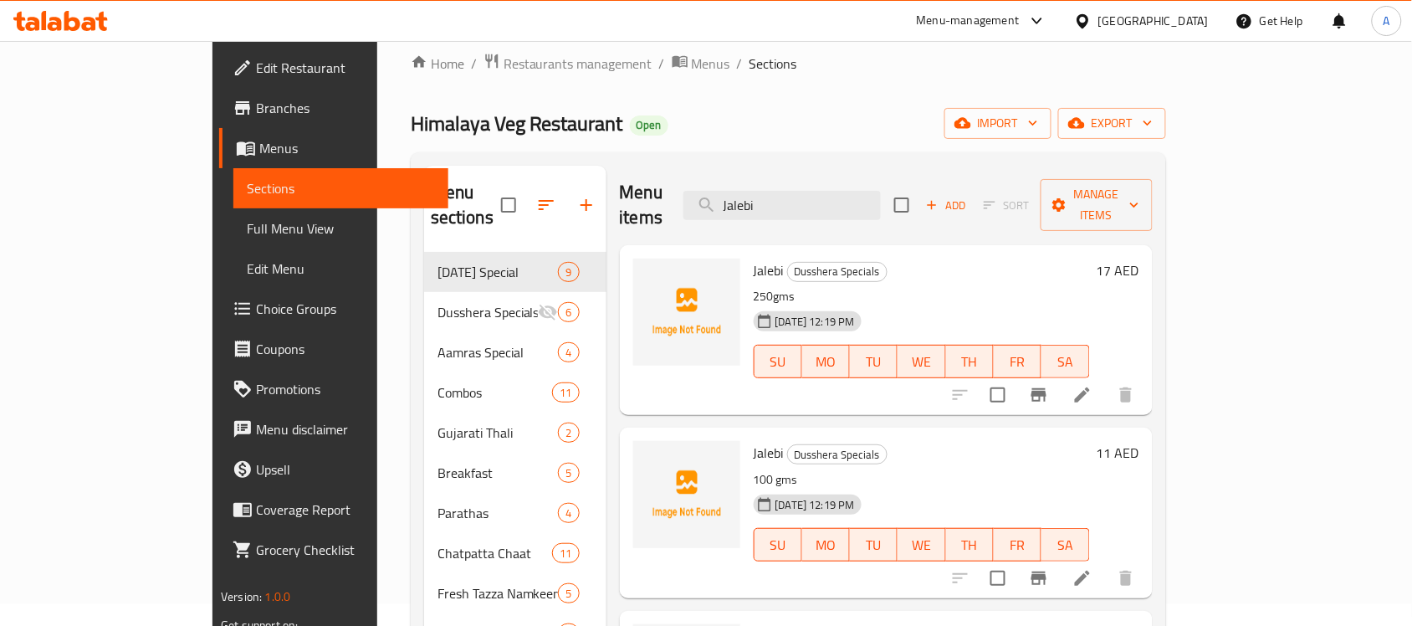
scroll to position [0, 0]
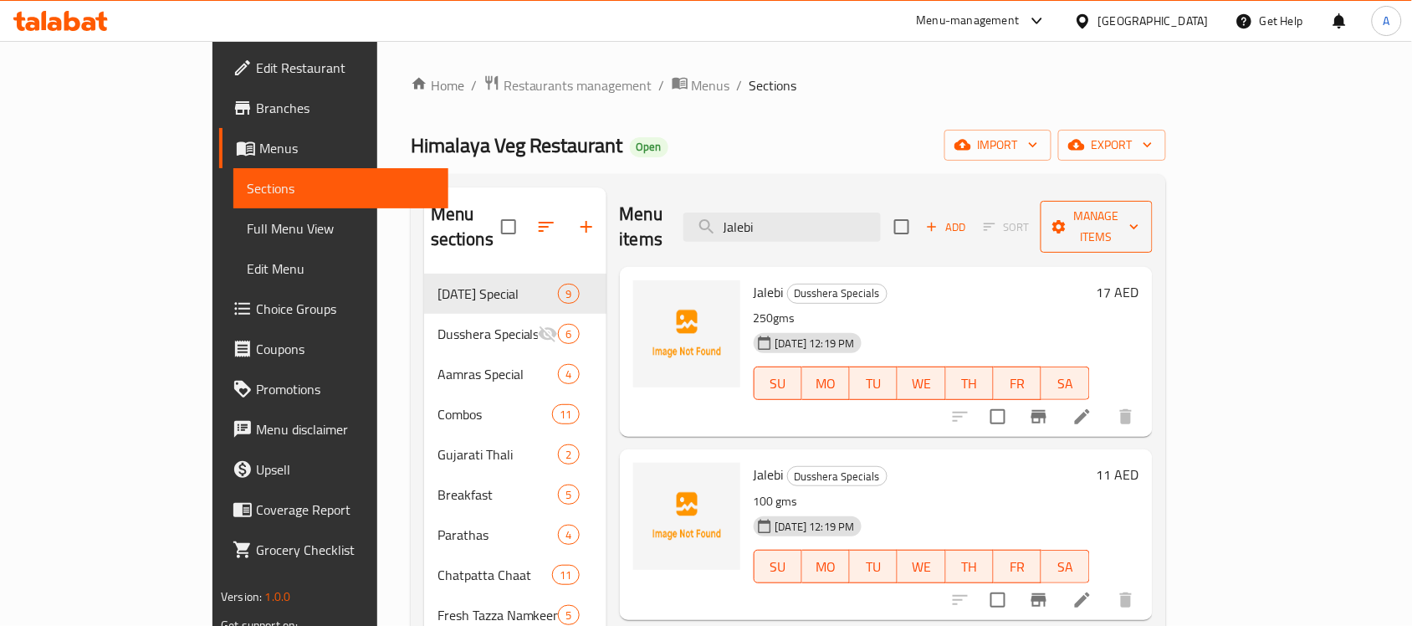
click at [1139, 216] on span "Manage items" at bounding box center [1096, 227] width 85 height 42
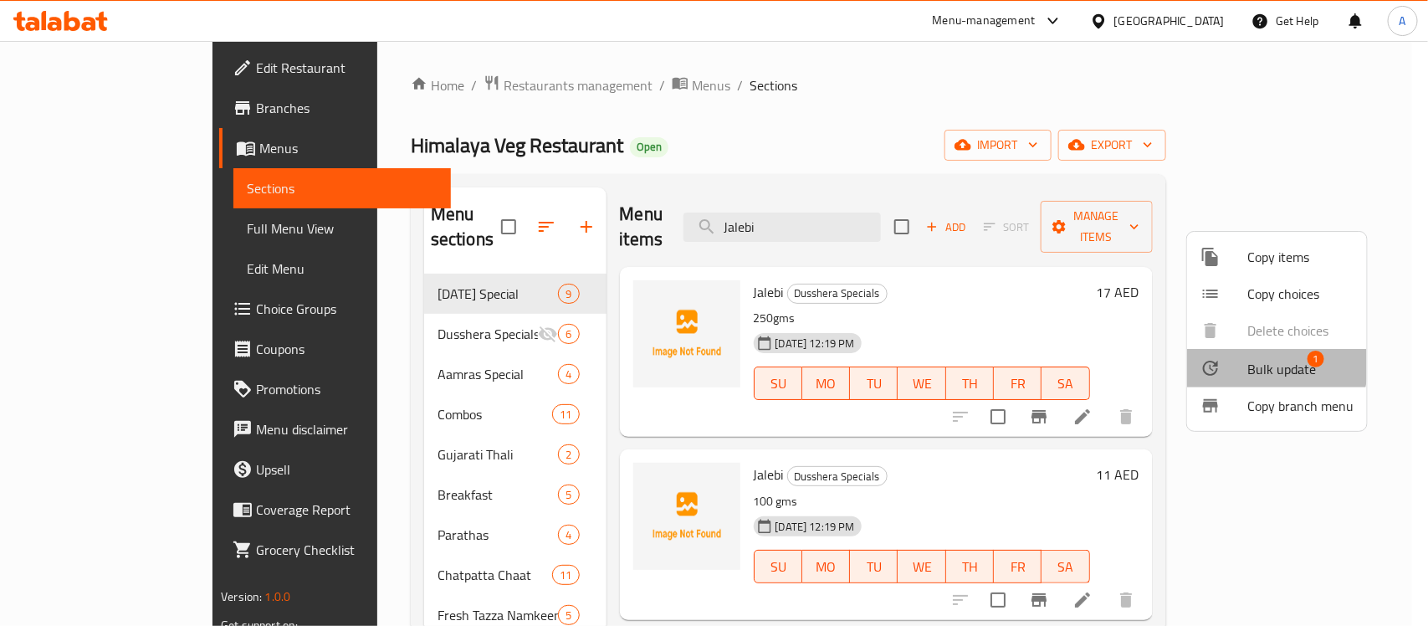
click at [1244, 361] on div at bounding box center [1223, 368] width 47 height 20
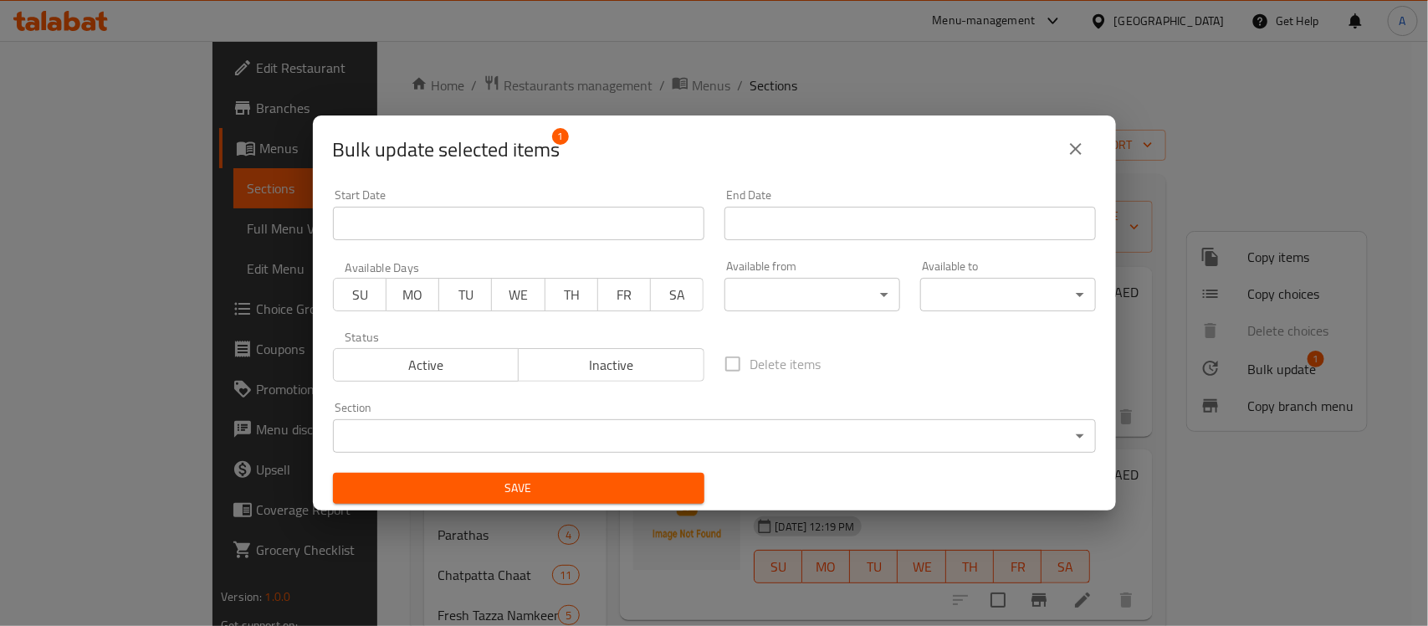
click at [514, 431] on body "​ Menu-management United Arab Emirates Get Help A Edit Restaurant Branches Menu…" at bounding box center [714, 333] width 1428 height 585
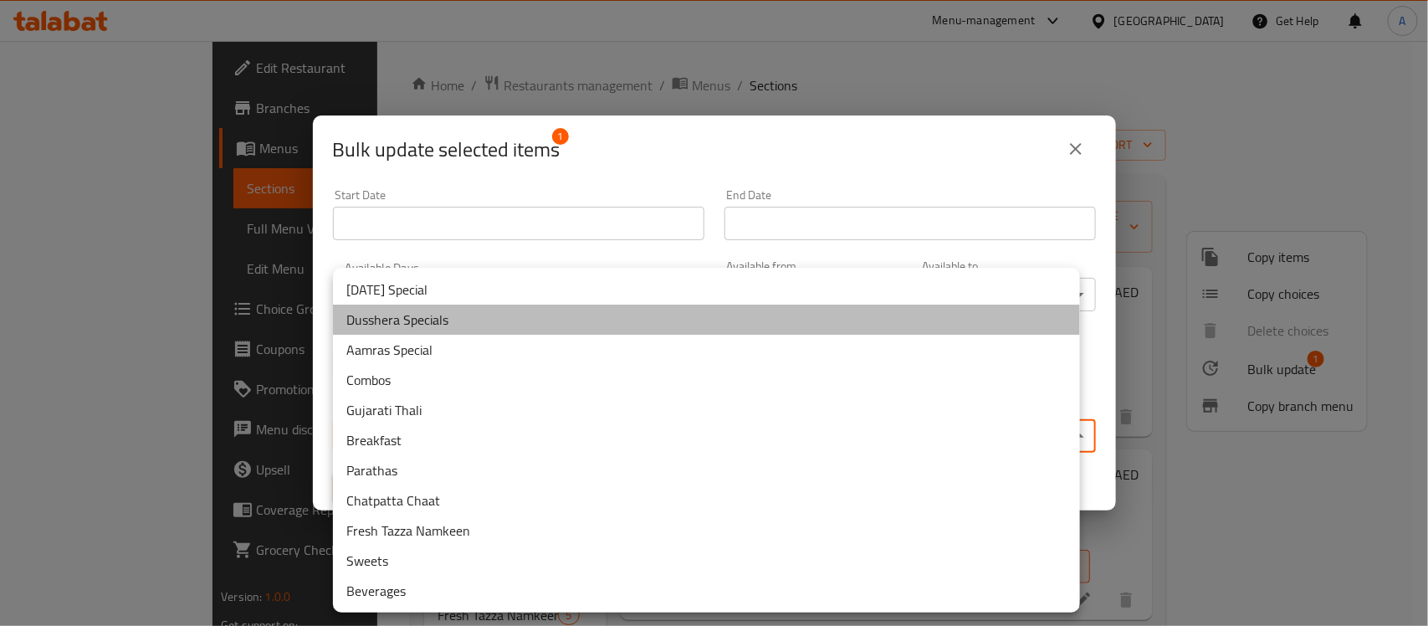
click at [420, 318] on li "Dusshera Specials" at bounding box center [706, 319] width 747 height 30
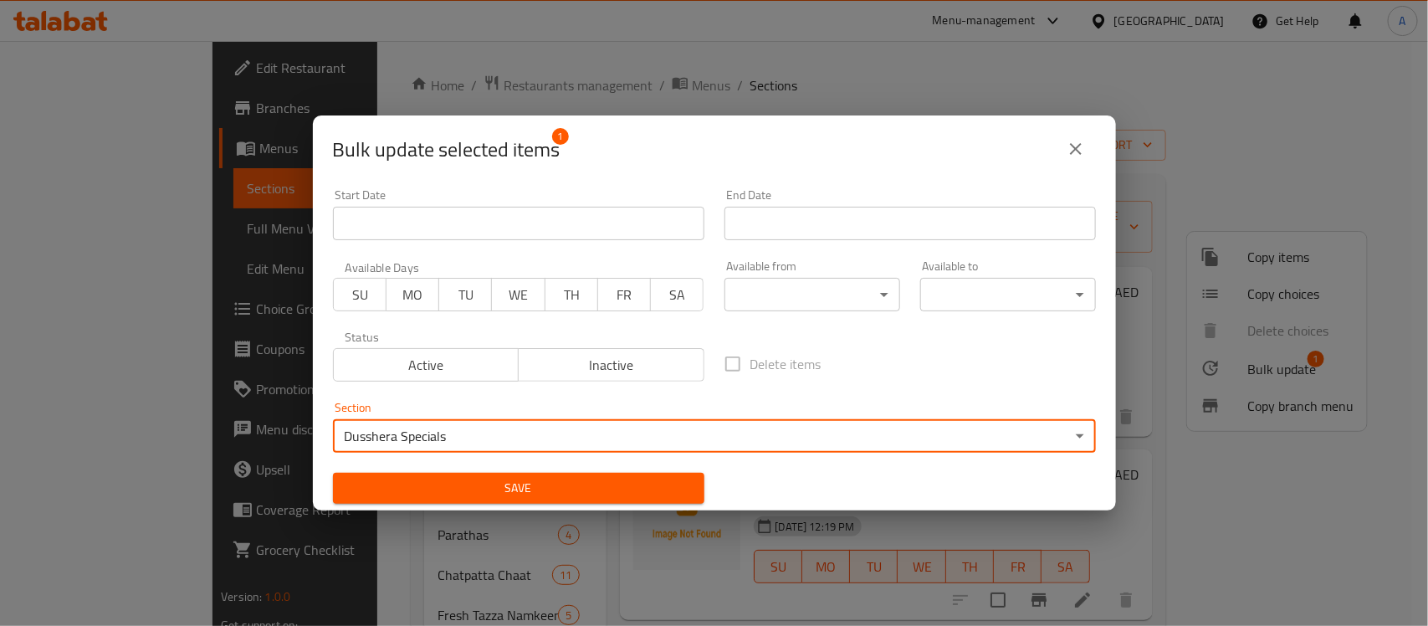
click at [473, 491] on span "Save" at bounding box center [518, 488] width 345 height 21
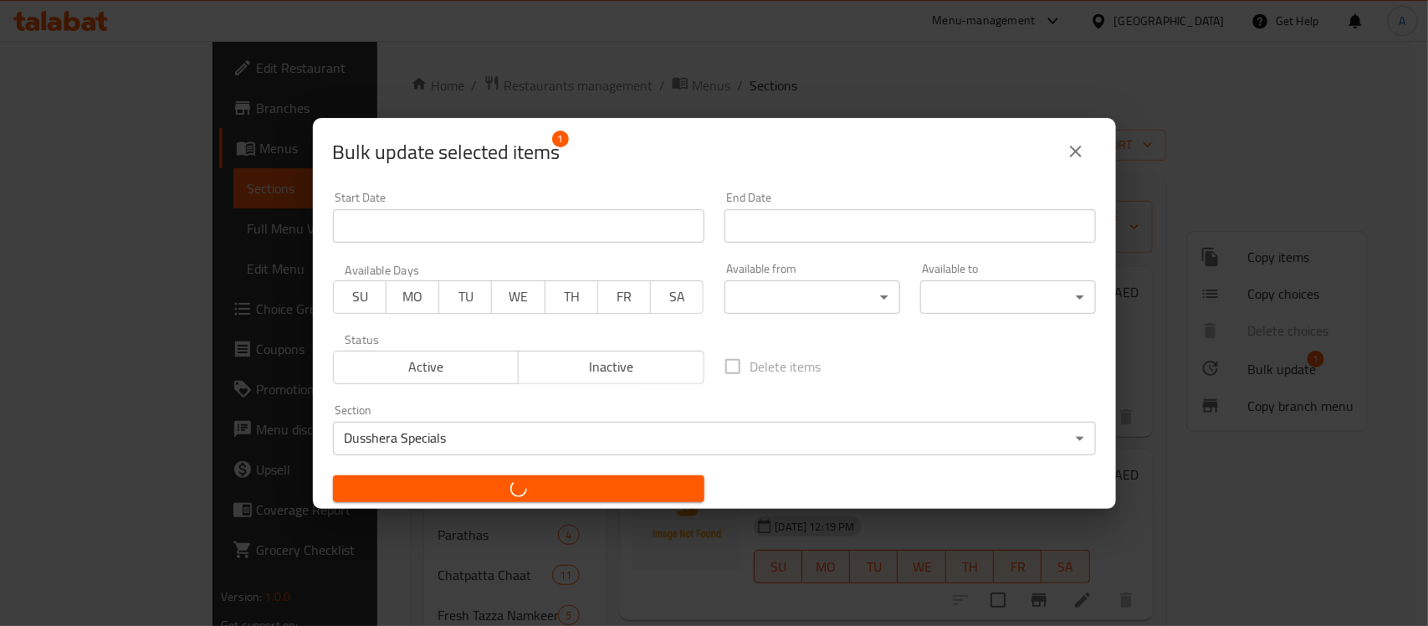
checkbox input "false"
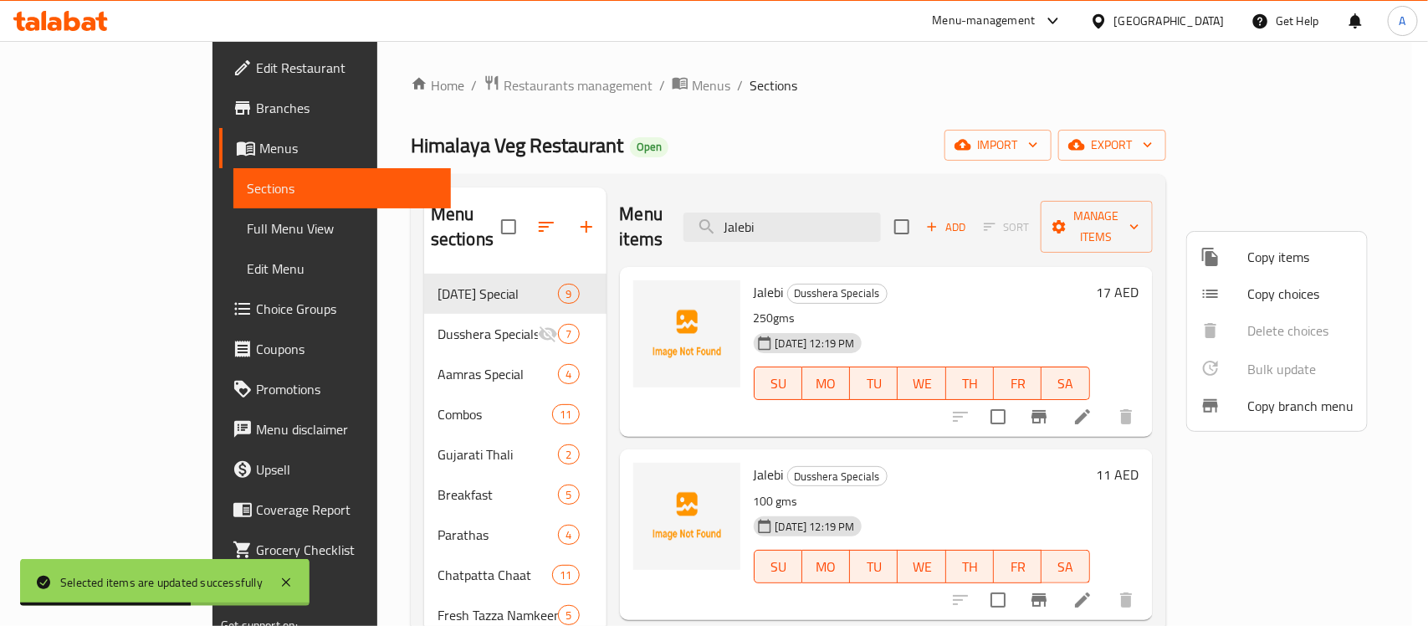
click at [856, 212] on div at bounding box center [714, 313] width 1428 height 626
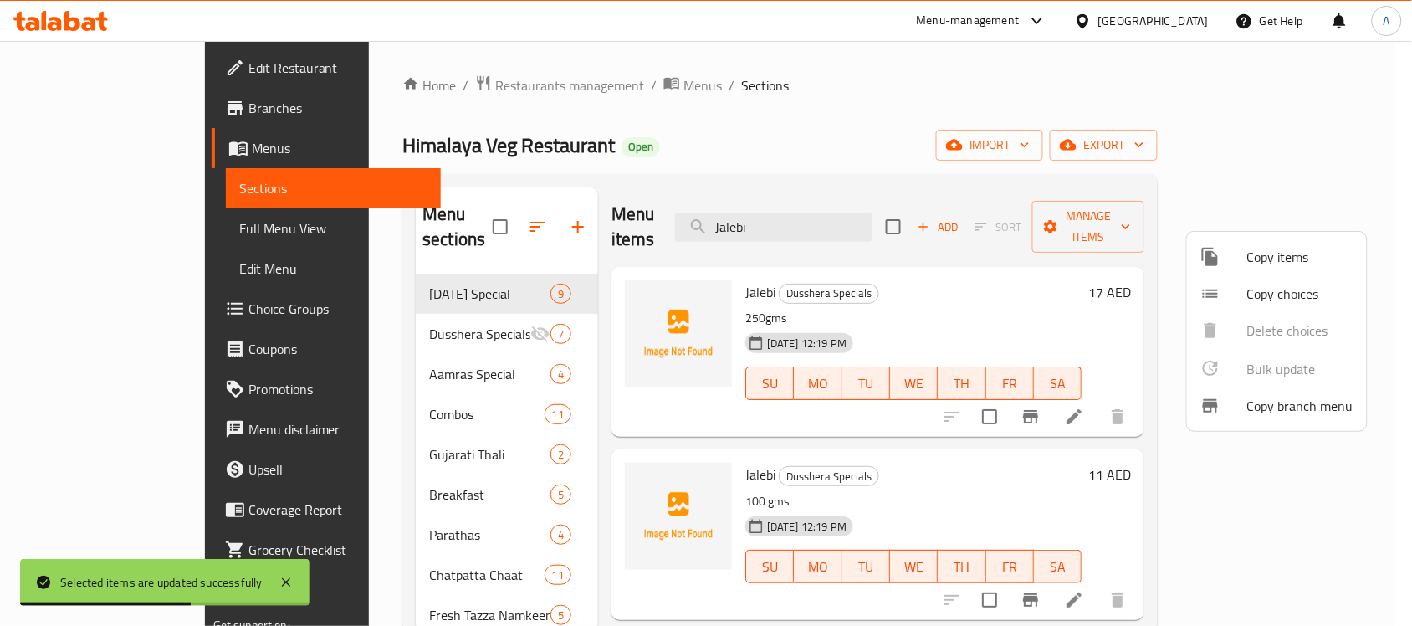
click at [856, 212] on input "Jalebi" at bounding box center [773, 226] width 197 height 29
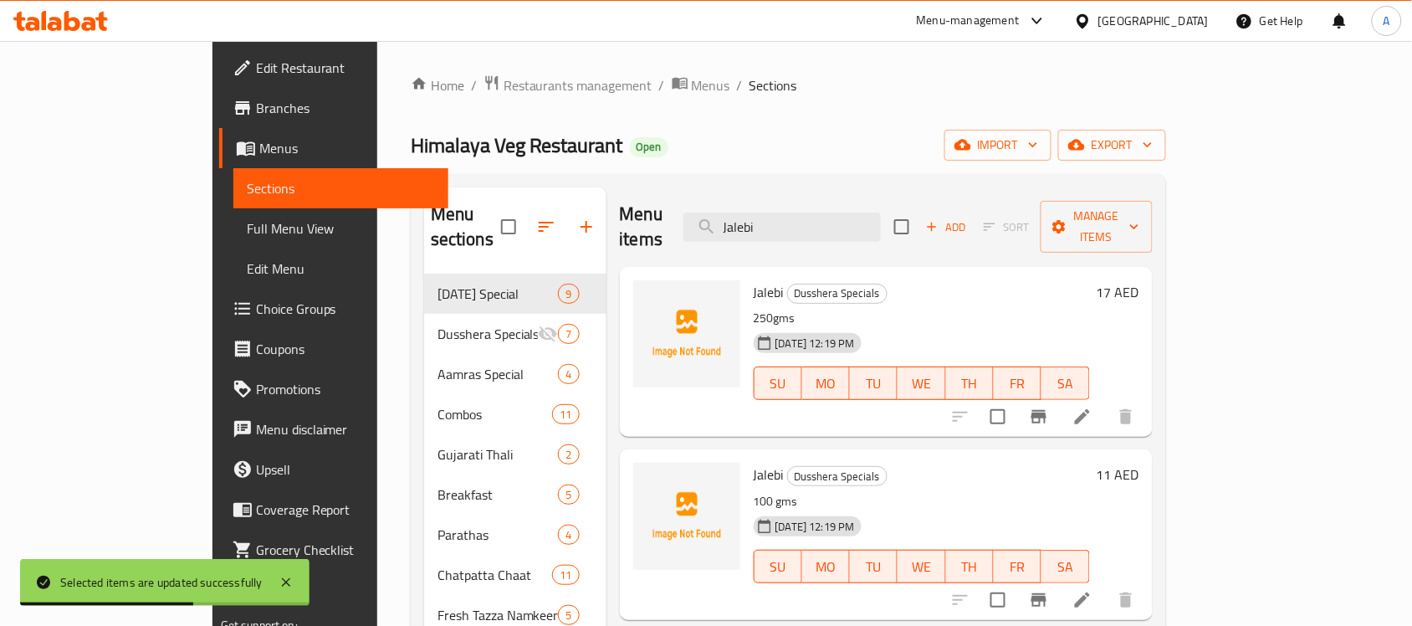
click at [856, 212] on input "Jalebi" at bounding box center [781, 226] width 197 height 29
paste input "Fafda"
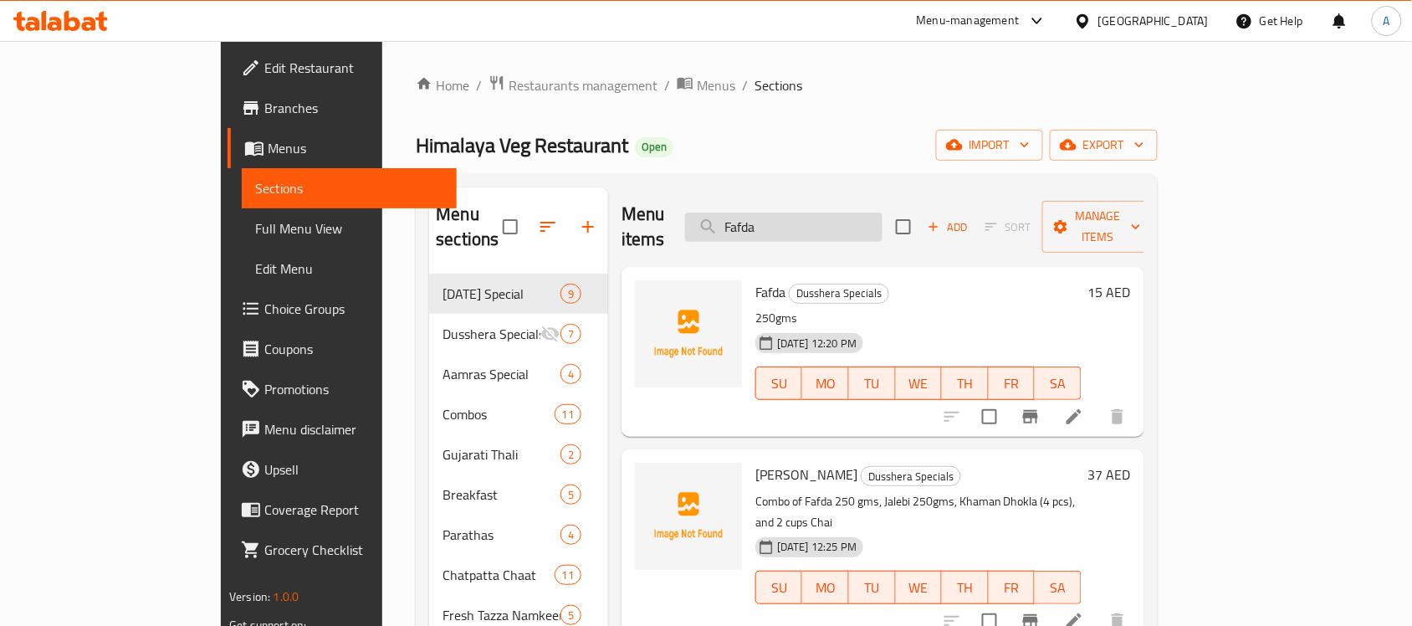
click at [868, 212] on input "Fafda" at bounding box center [783, 226] width 197 height 29
paste input "[PERSON_NAME]"
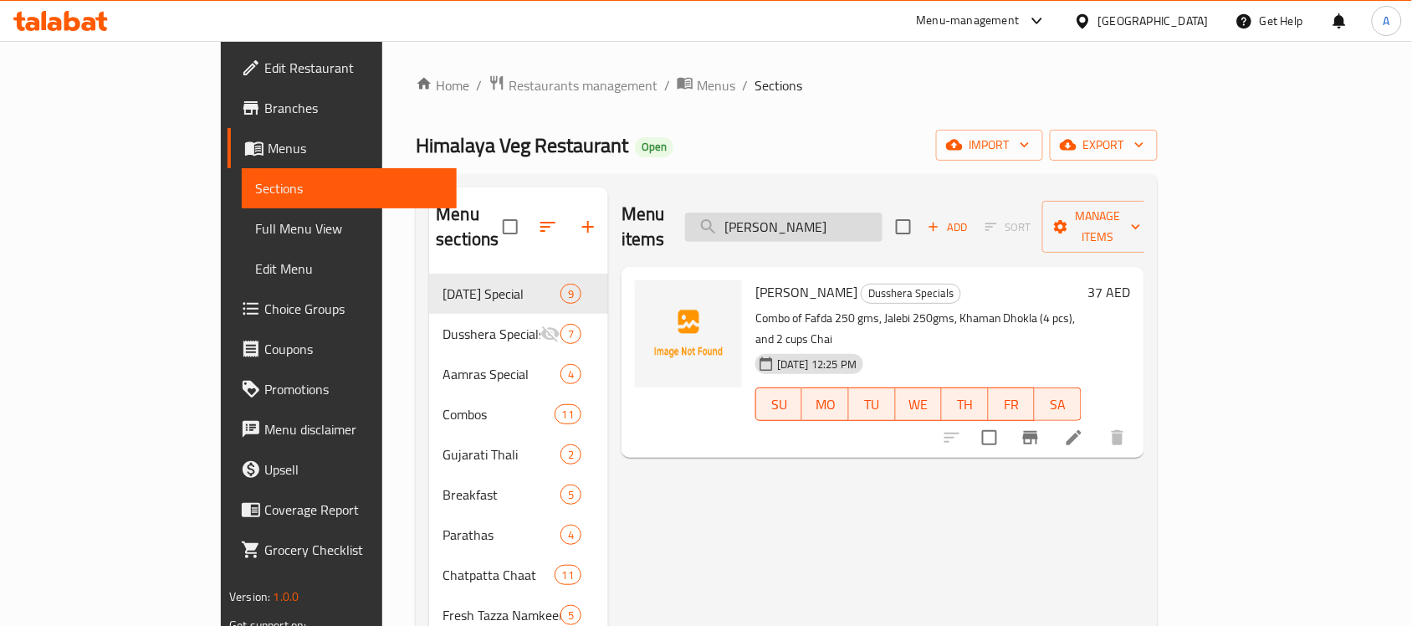
click at [882, 212] on input "[PERSON_NAME]" at bounding box center [783, 226] width 197 height 29
paste input "Jethalal Special"
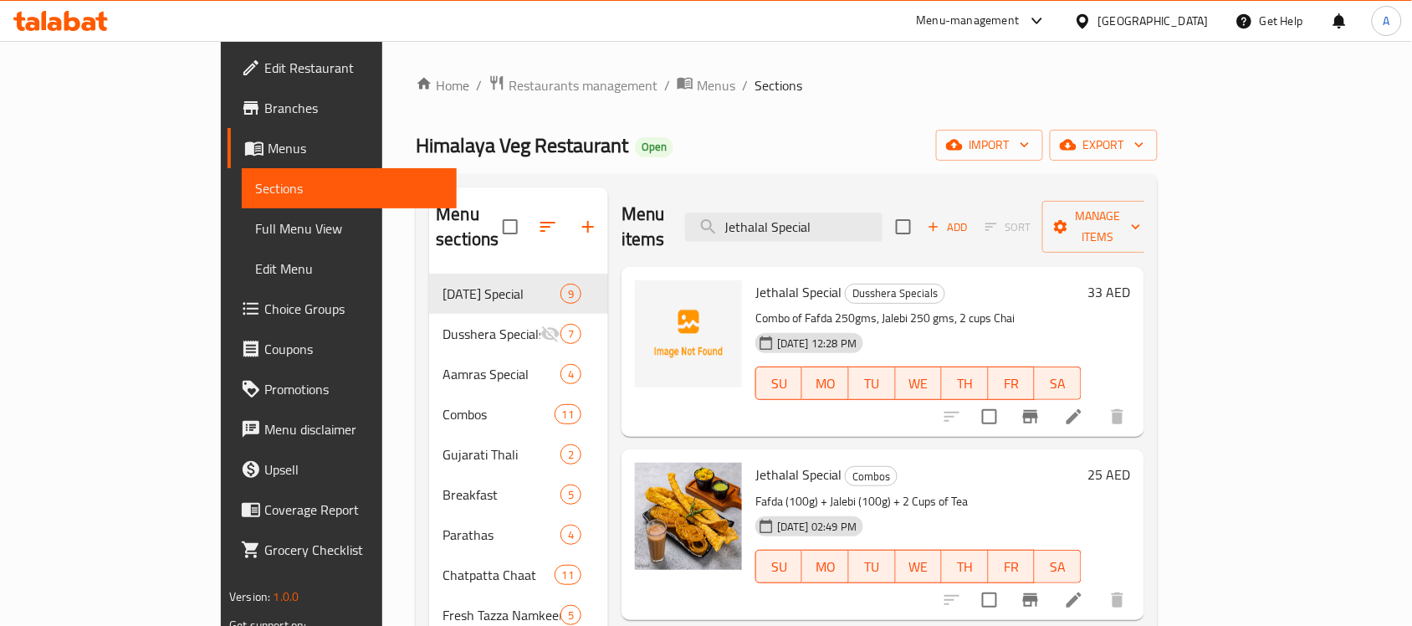
type input "Jethalal Special"
click at [1088, 326] on div "30-09-2025 12:28 PM SU MO TU WE TH FR SA" at bounding box center [919, 371] width 340 height 90
click at [927, 308] on p "Combo of Fafda 250gms, Jalebi 250 gms, 2 cups Chai" at bounding box center [918, 318] width 326 height 21
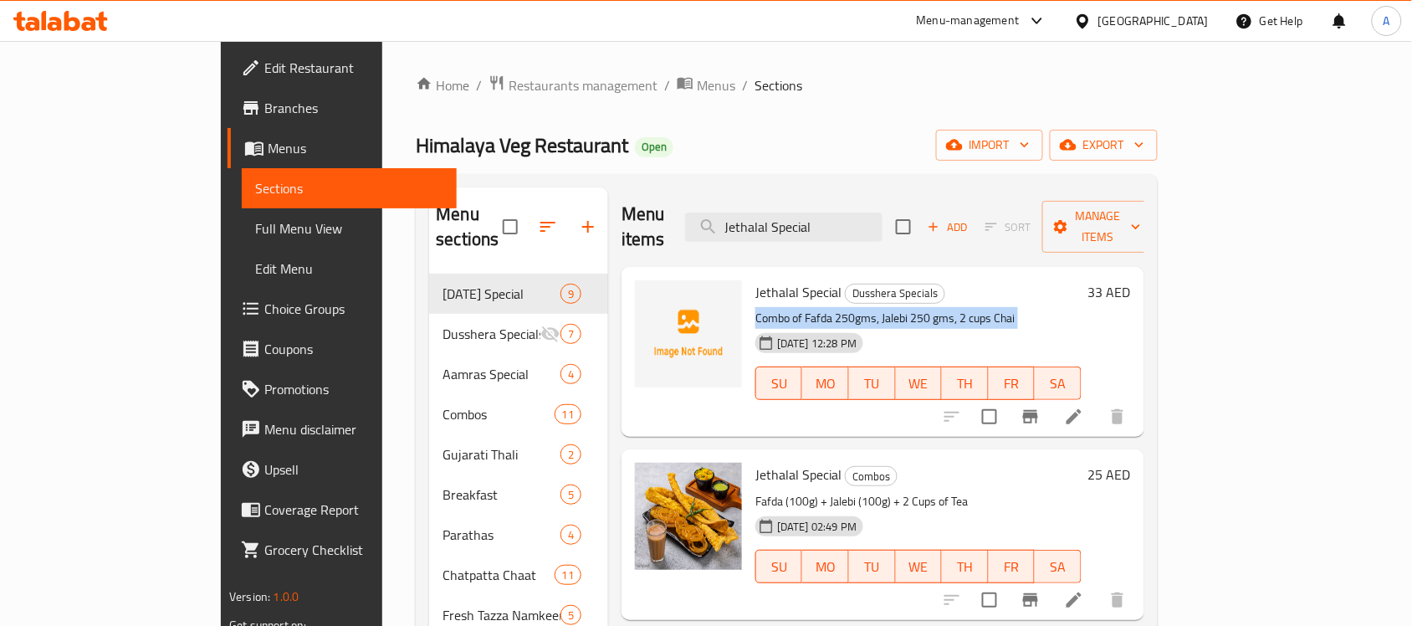
copy div "Combo of Fafda 250gms, Jalebi 250 gms, 2 cups Chai"
click at [1081, 409] on icon at bounding box center [1073, 416] width 15 height 15
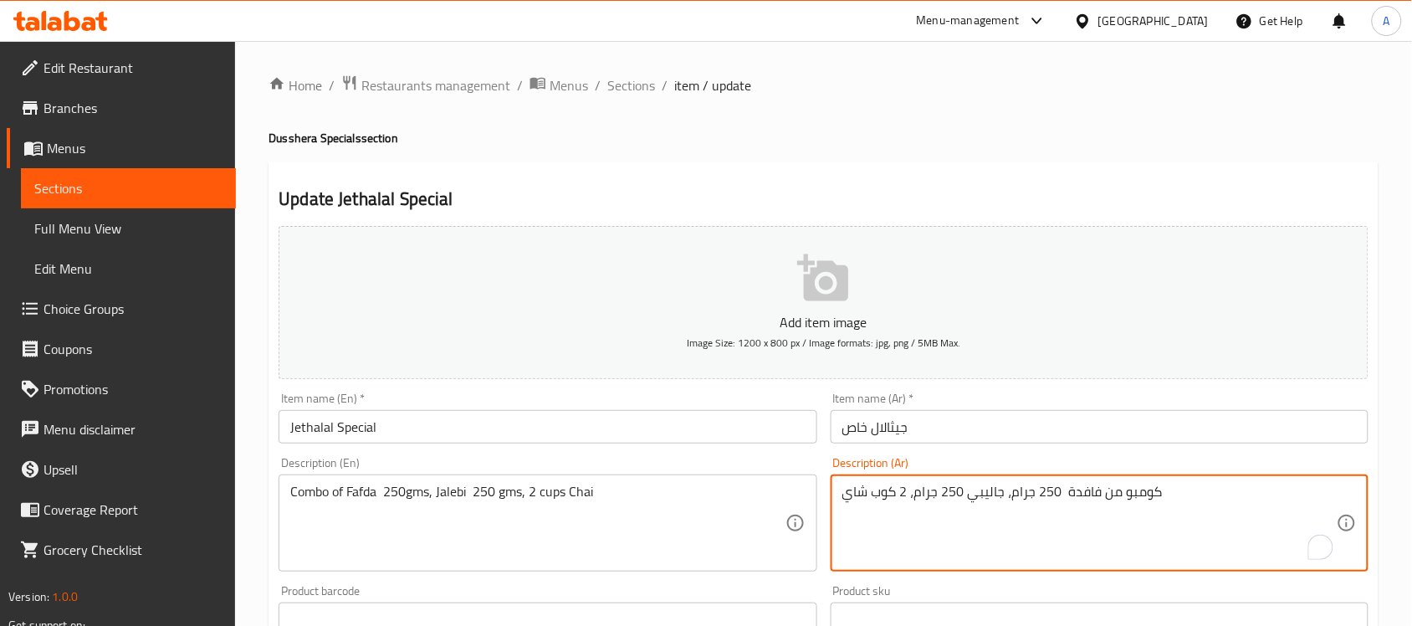
click at [989, 503] on textarea "كومبو من فافدة 250 جرام، جاليبي 250 جرام، 2 كوب شاي" at bounding box center [1089, 522] width 494 height 79
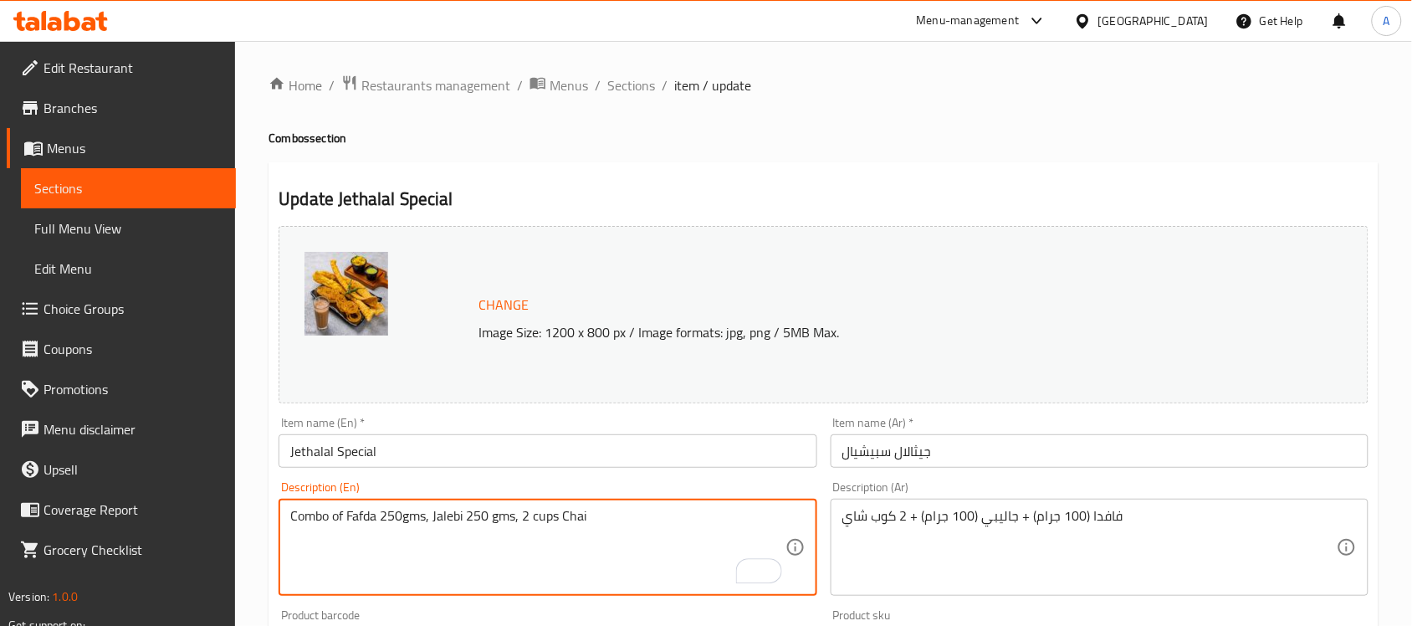
type textarea "Combo of Fafda 250gms, Jalebi 250 gms, 2 cups Chai"
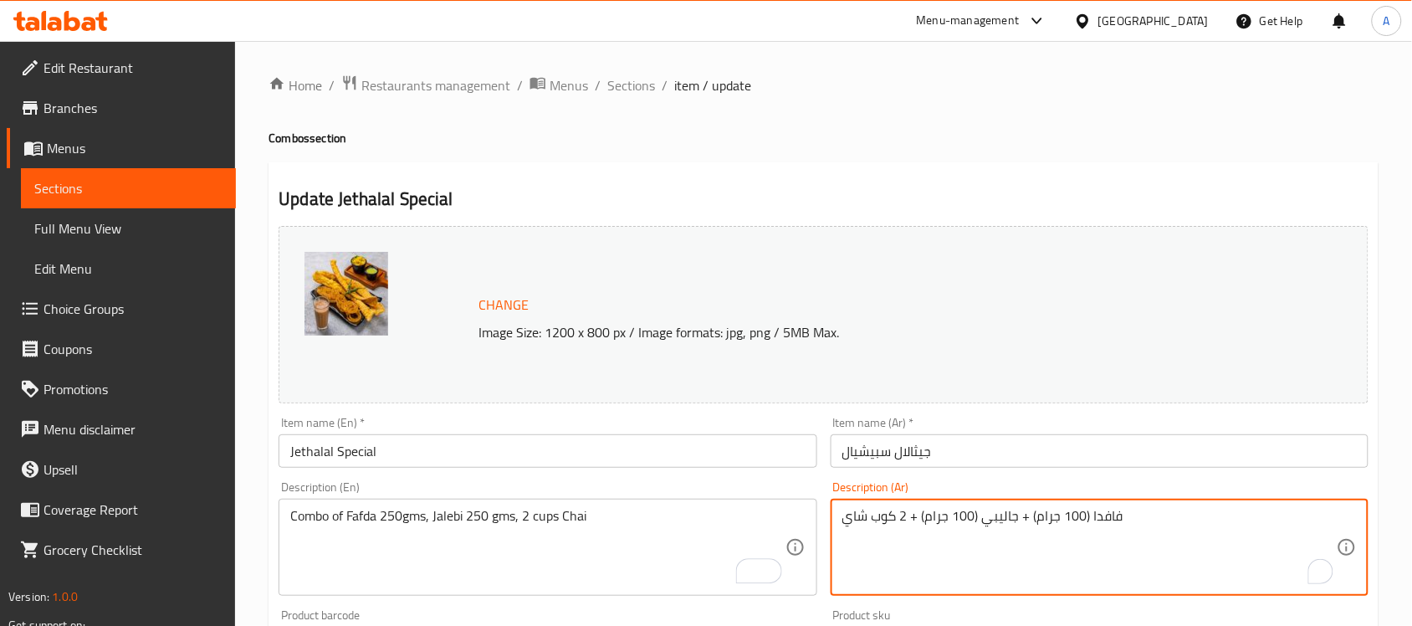
click at [950, 549] on textarea "فافدا (100 جرام) + جاليبي (100 جرام) + 2 كوب شاي" at bounding box center [1089, 547] width 494 height 79
paste textarea "ومبو من فافدة 250 جرام، جاليبي 250 جرام،"
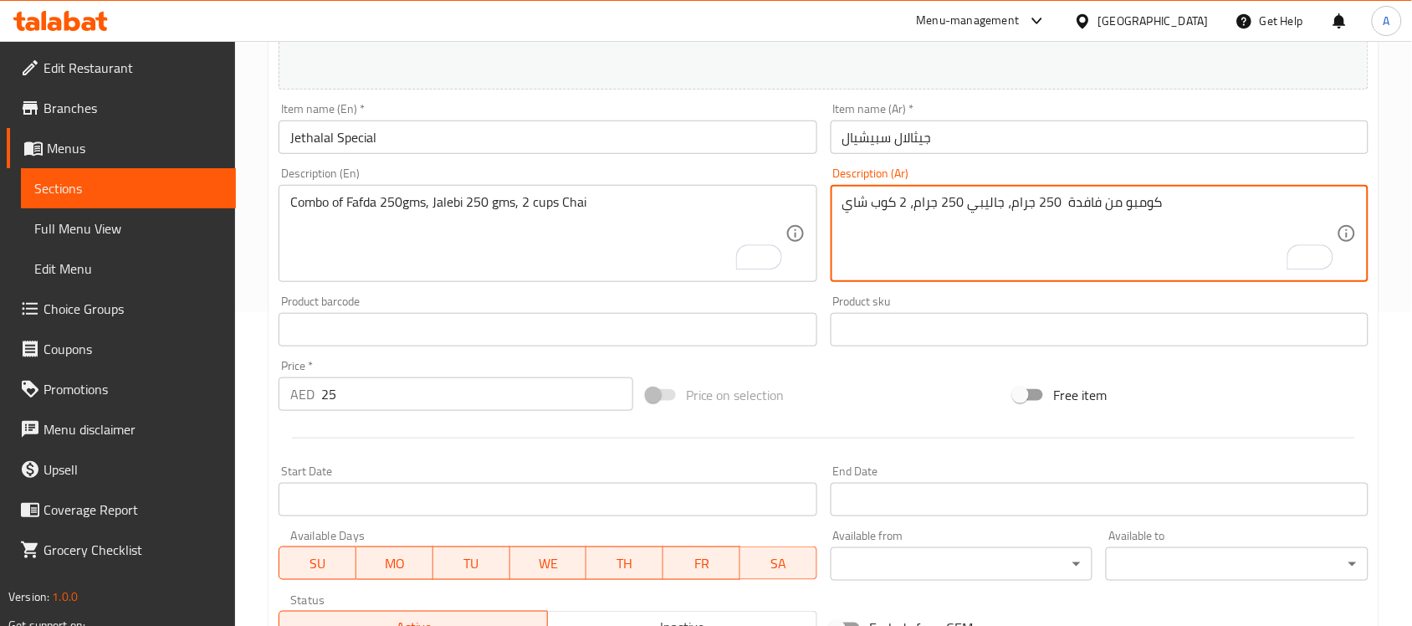
type textarea "كومبو من فافدة 250 جرام، جاليبي 250 جرام، 2 كوب شاي"
click at [399, 403] on input "25" at bounding box center [477, 393] width 312 height 33
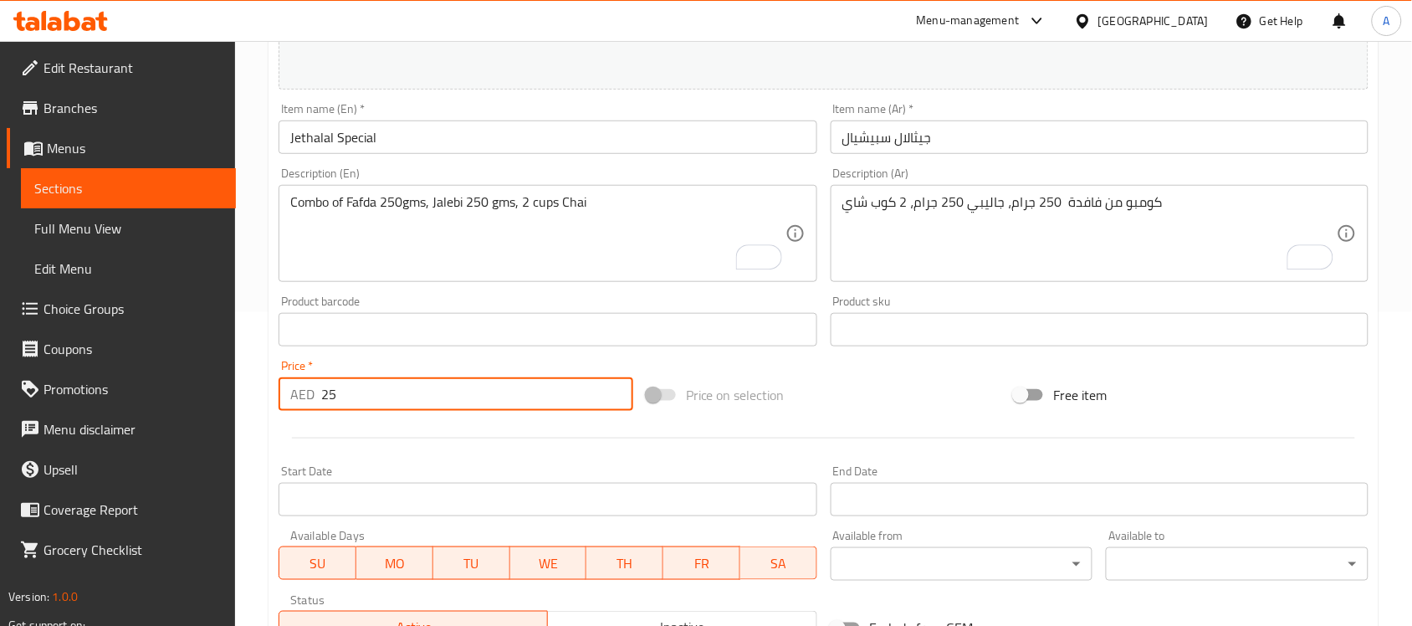
click at [399, 403] on input "25" at bounding box center [477, 393] width 312 height 33
type input "33"
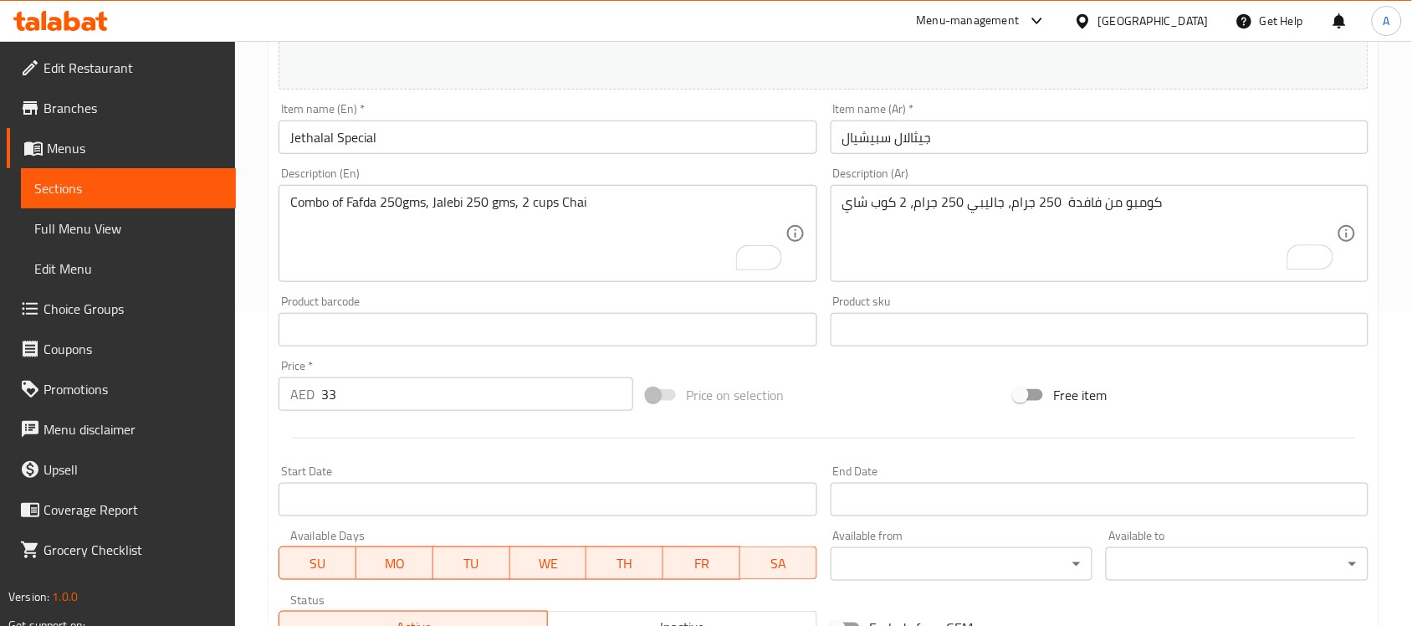
click at [382, 424] on div at bounding box center [823, 437] width 1103 height 41
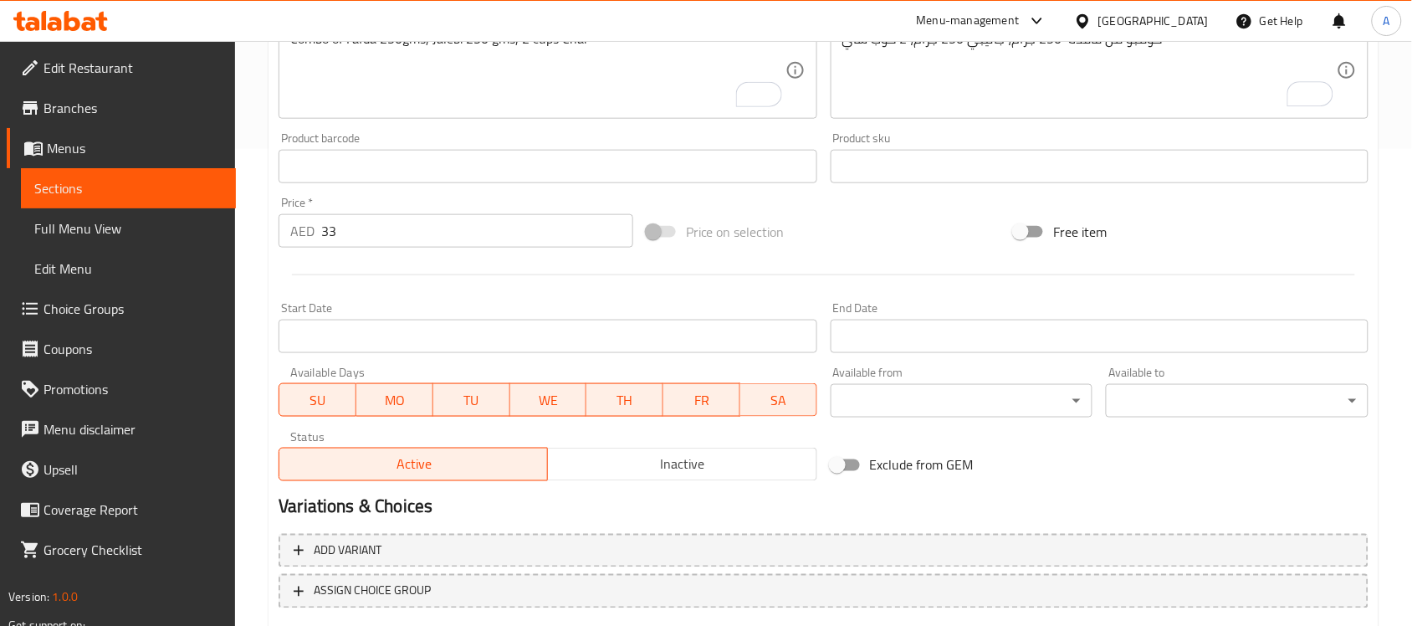
scroll to position [578, 0]
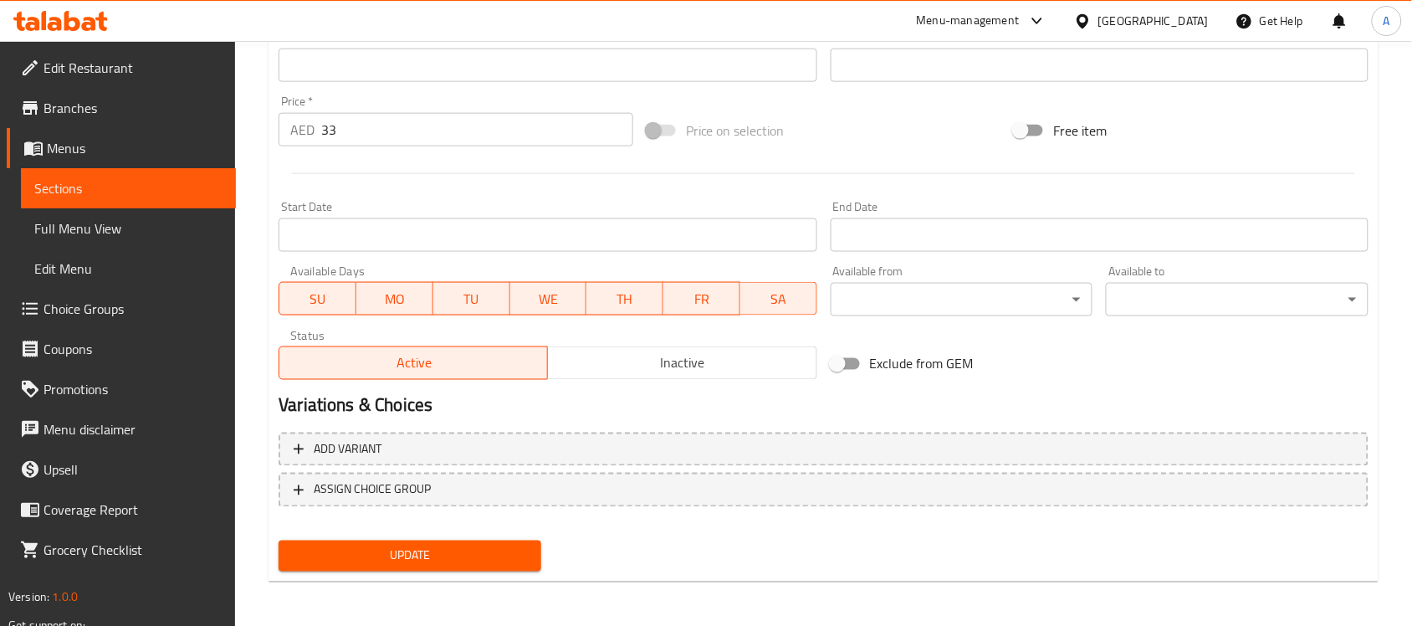
click at [368, 546] on span "Update" at bounding box center [410, 555] width 236 height 21
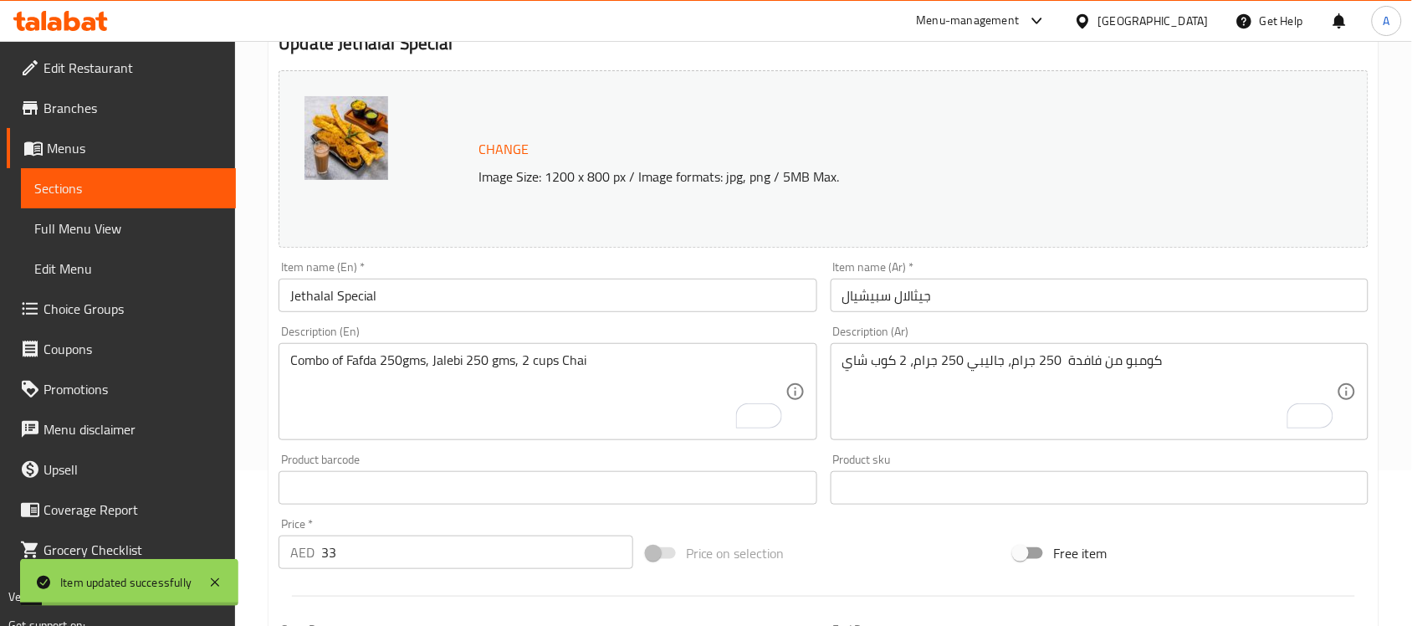
scroll to position [0, 0]
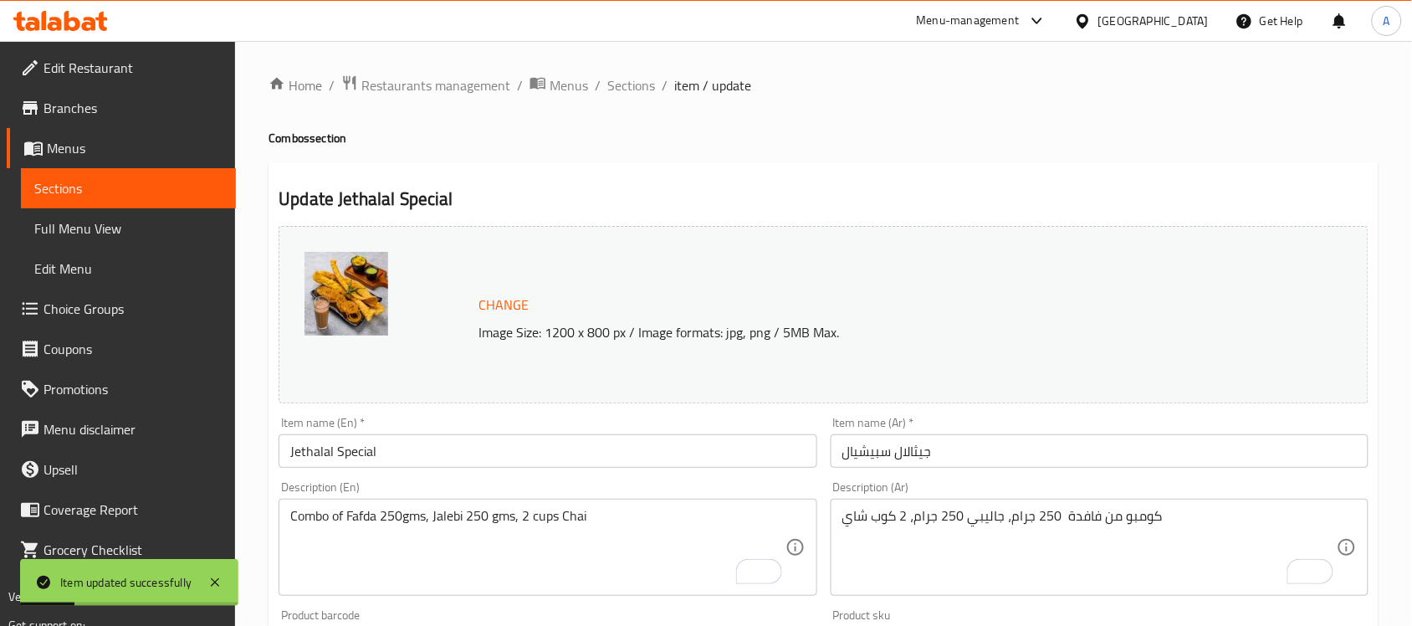
drag, startPoint x: 123, startPoint y: 174, endPoint x: 360, endPoint y: 166, distance: 237.7
click at [123, 174] on link "Sections" at bounding box center [128, 188] width 215 height 40
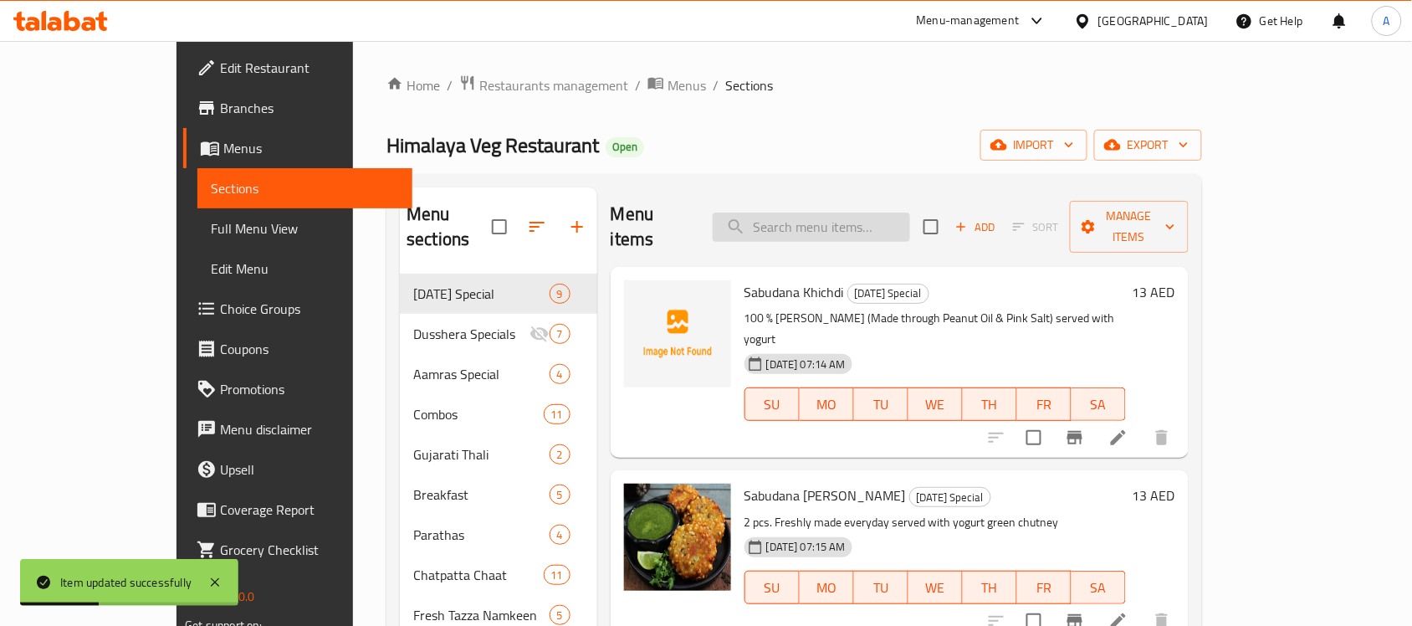
click at [856, 212] on input "search" at bounding box center [811, 226] width 197 height 29
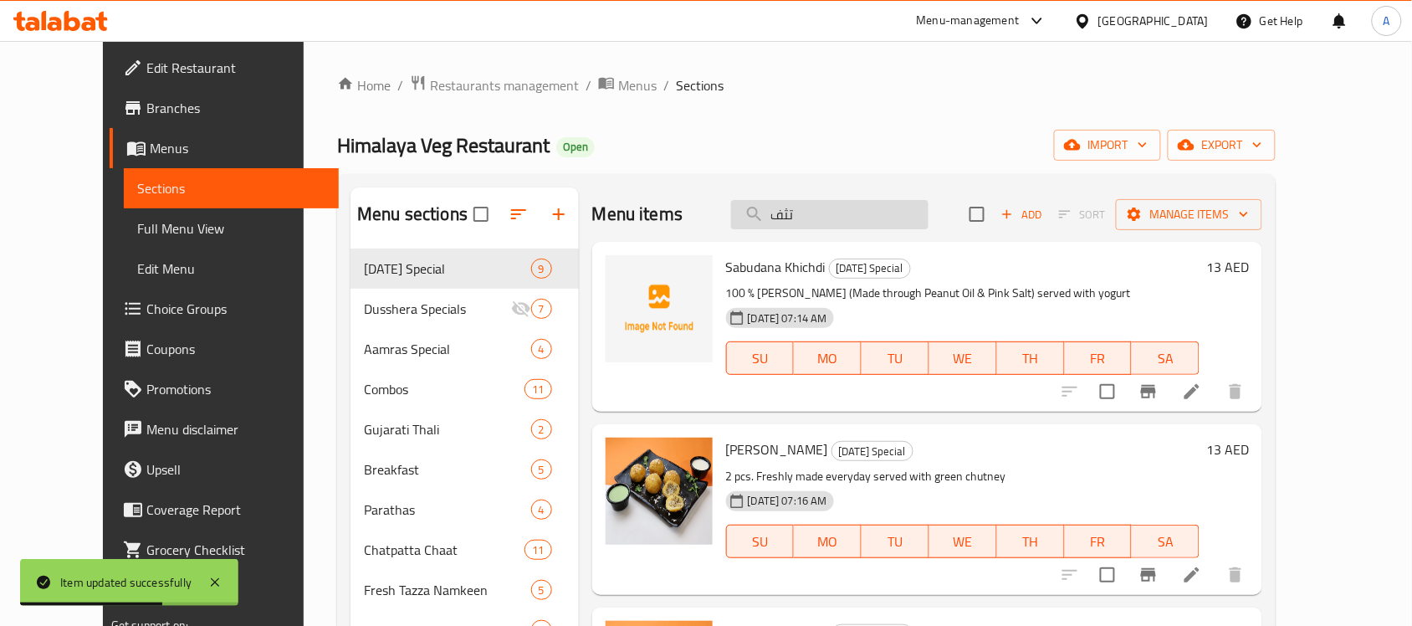
type input "تثفا"
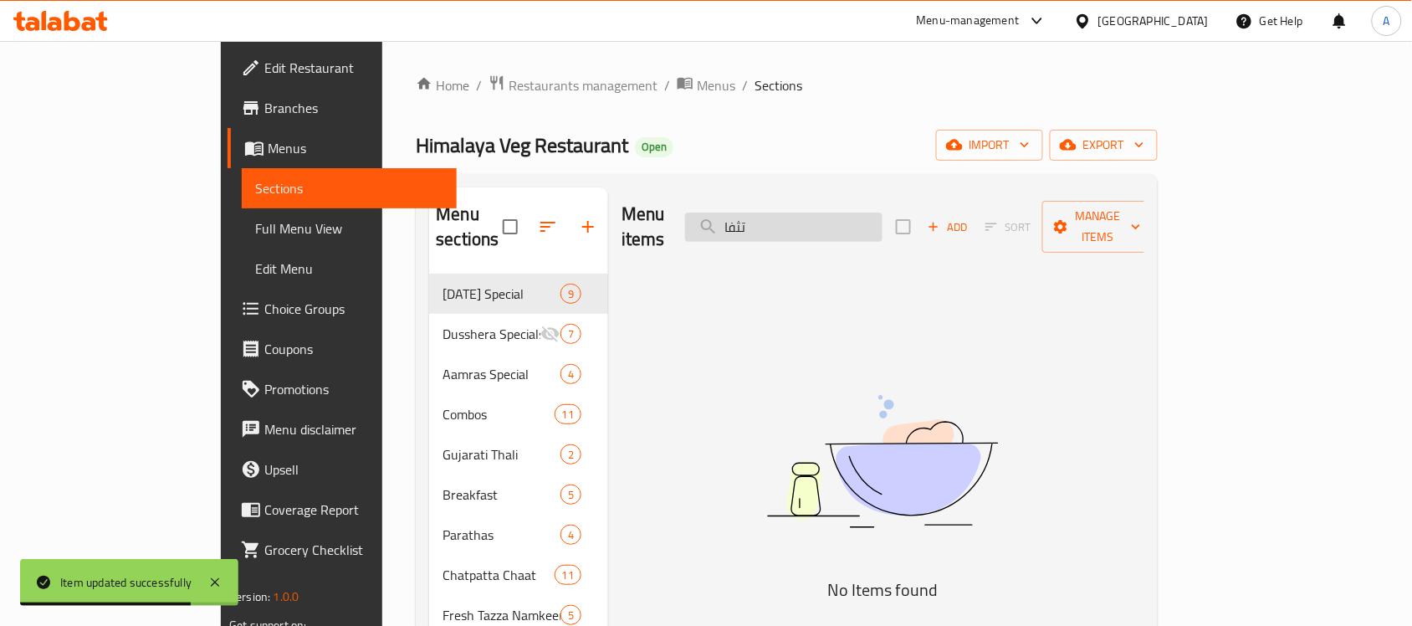
click at [857, 220] on input "تثفا" at bounding box center [783, 226] width 197 height 29
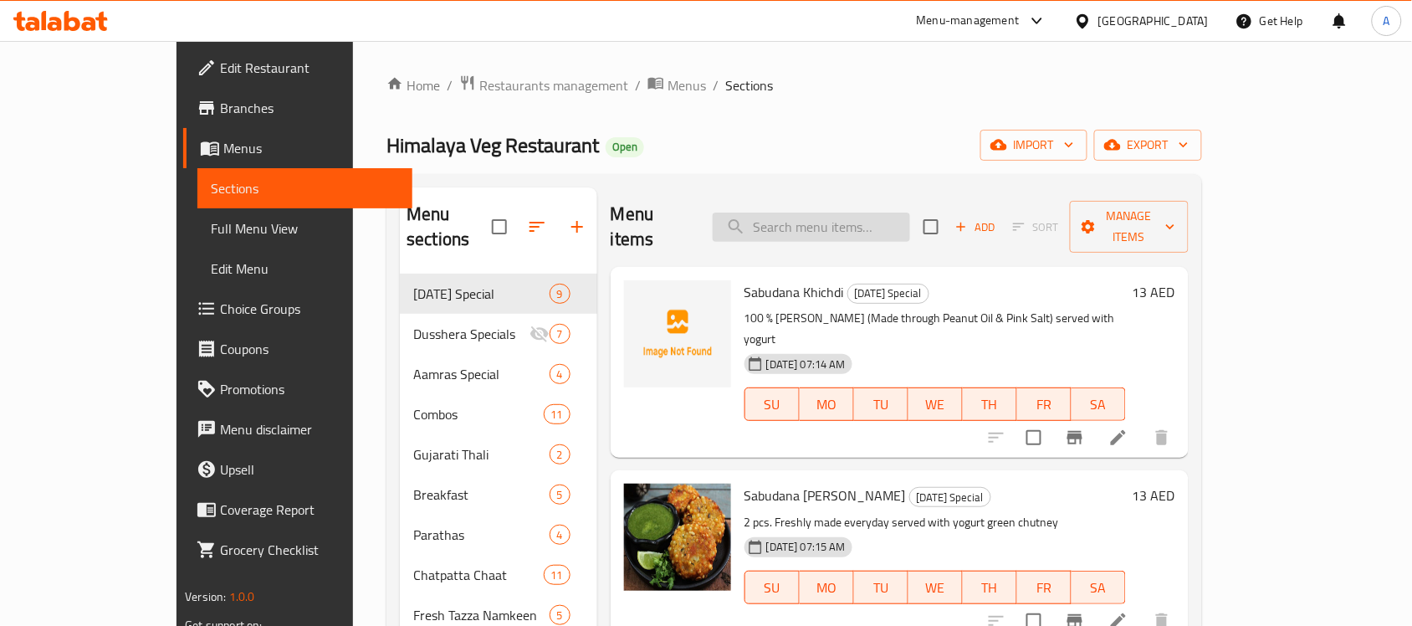
paste input "Jethalal Special"
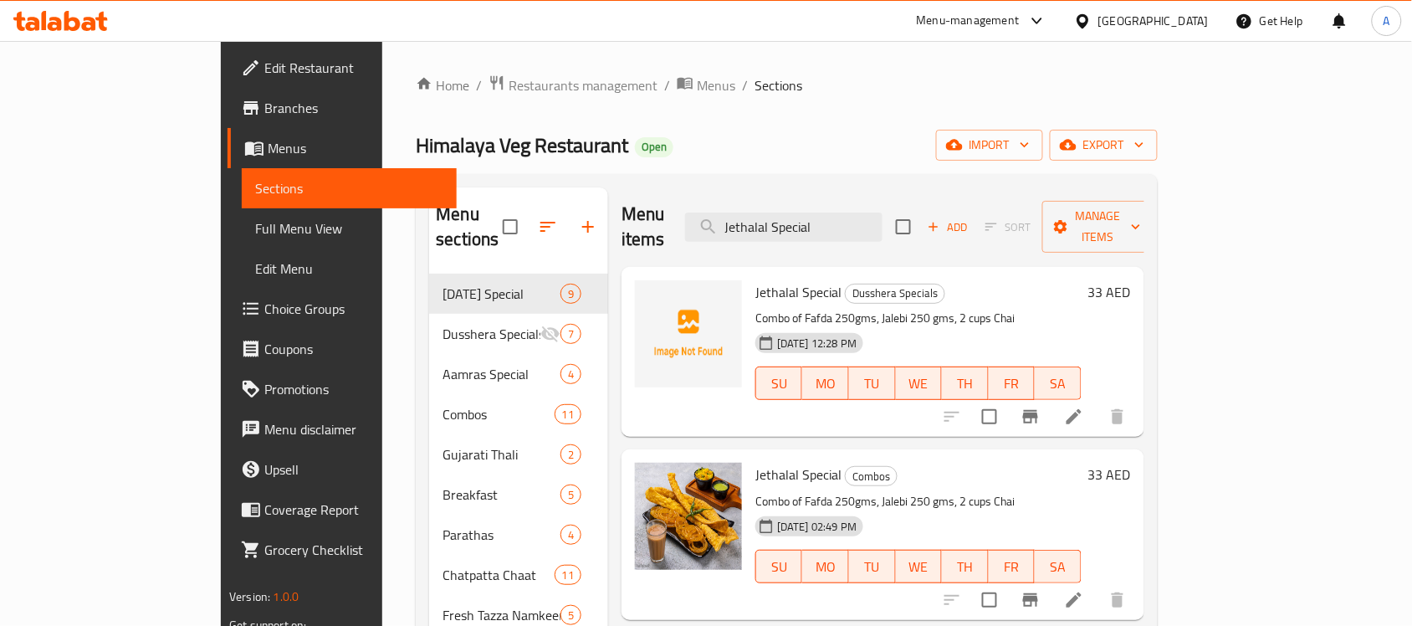
type input "Jethalal Special"
click at [962, 465] on div "Jethalal Special Combos Combo of Fafda 250gms, Jalebi 250 gms, 2 cups Chai 13-0…" at bounding box center [919, 534] width 340 height 156
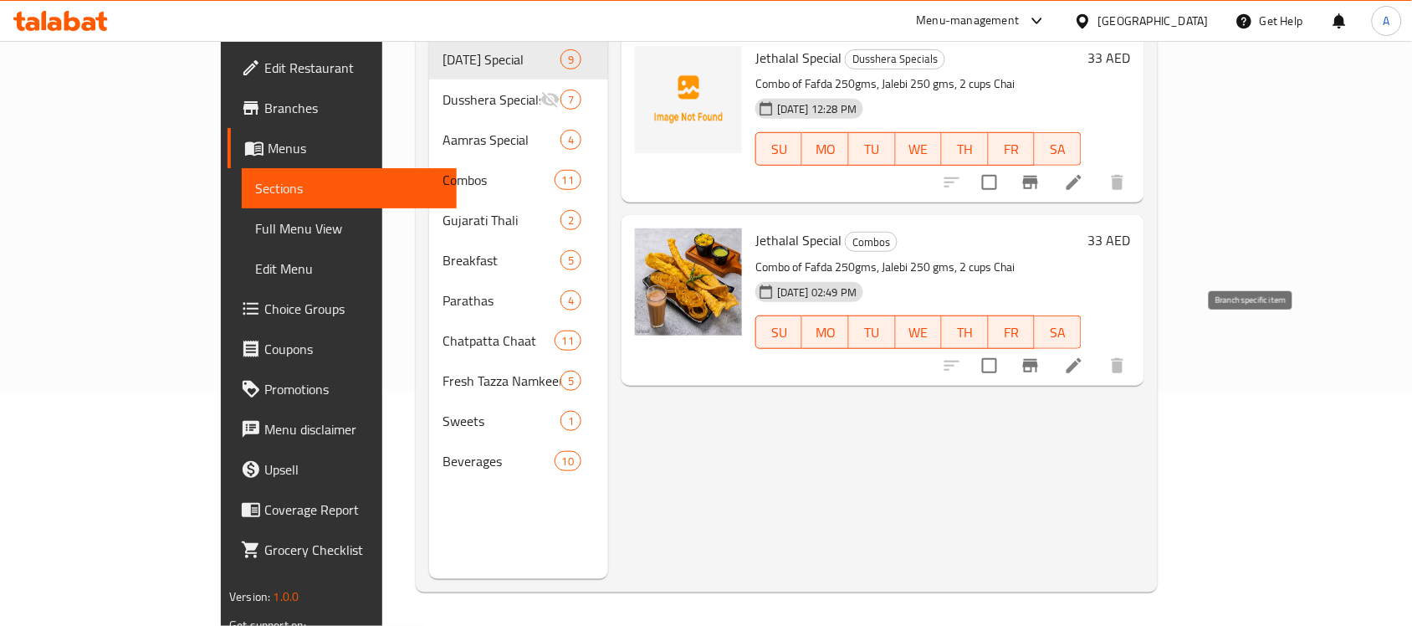
click at [1040, 355] on icon "Branch-specific-item" at bounding box center [1030, 365] width 20 height 20
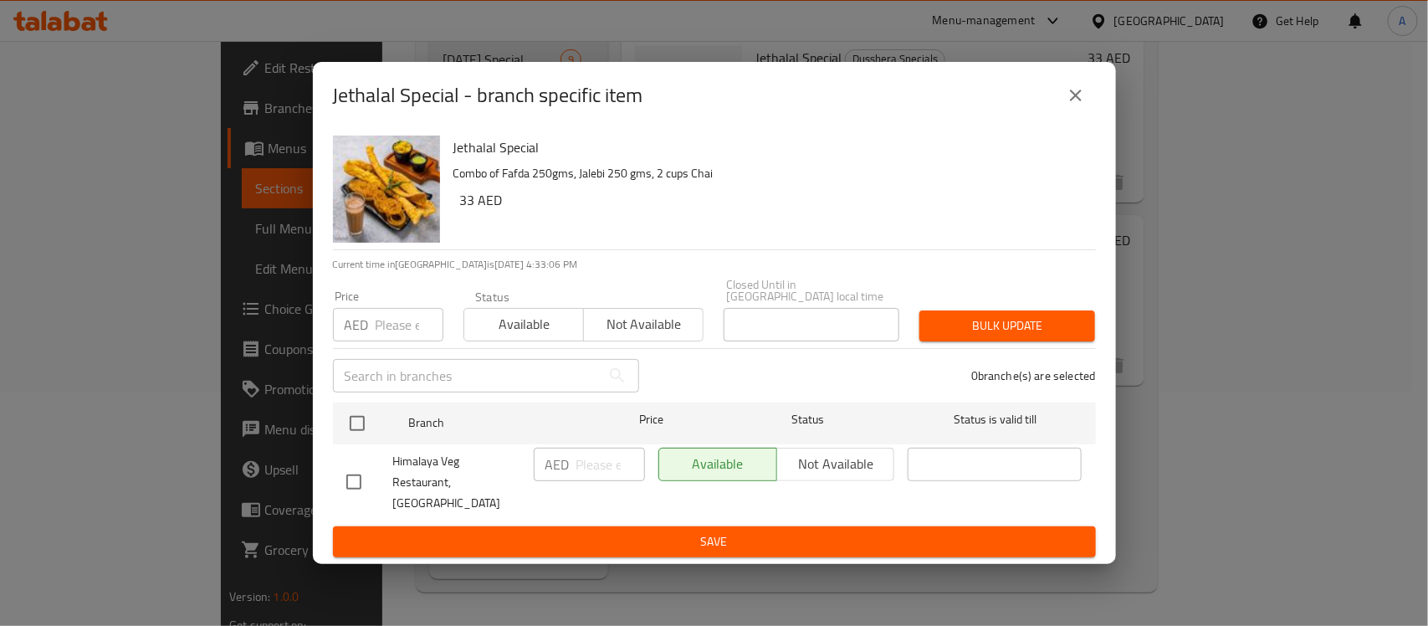
click at [1075, 105] on icon "close" at bounding box center [1076, 95] width 20 height 20
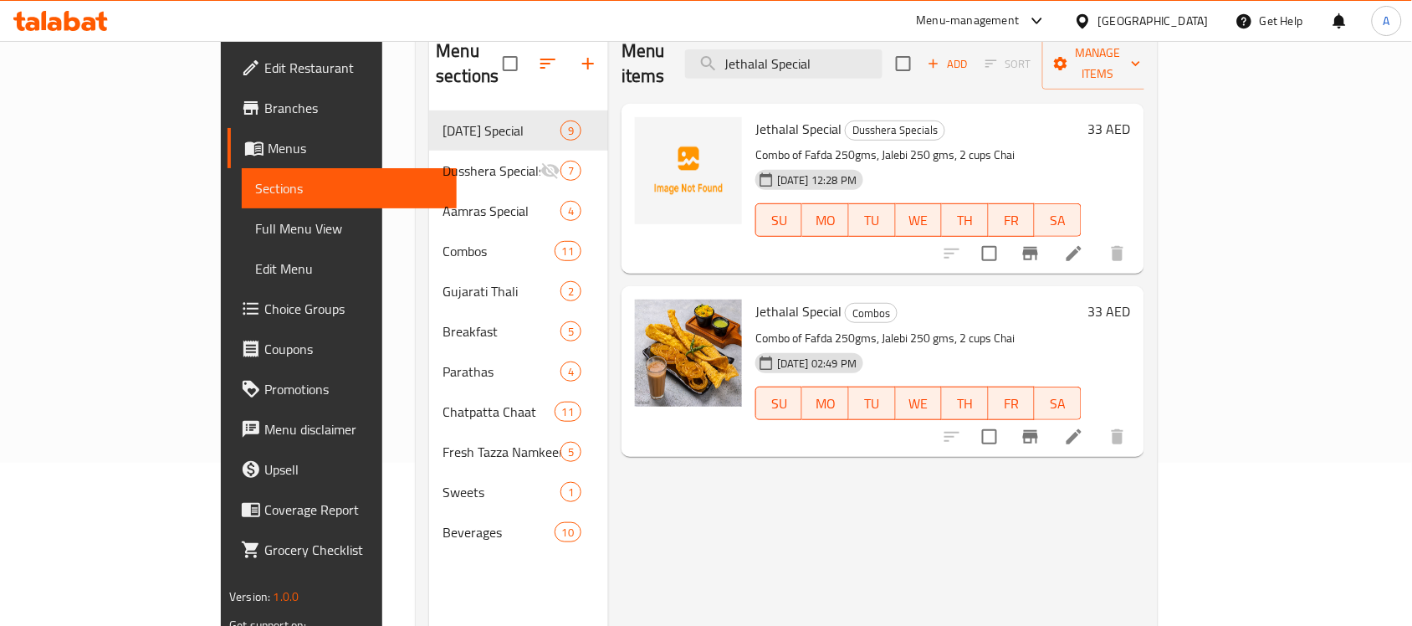
scroll to position [130, 0]
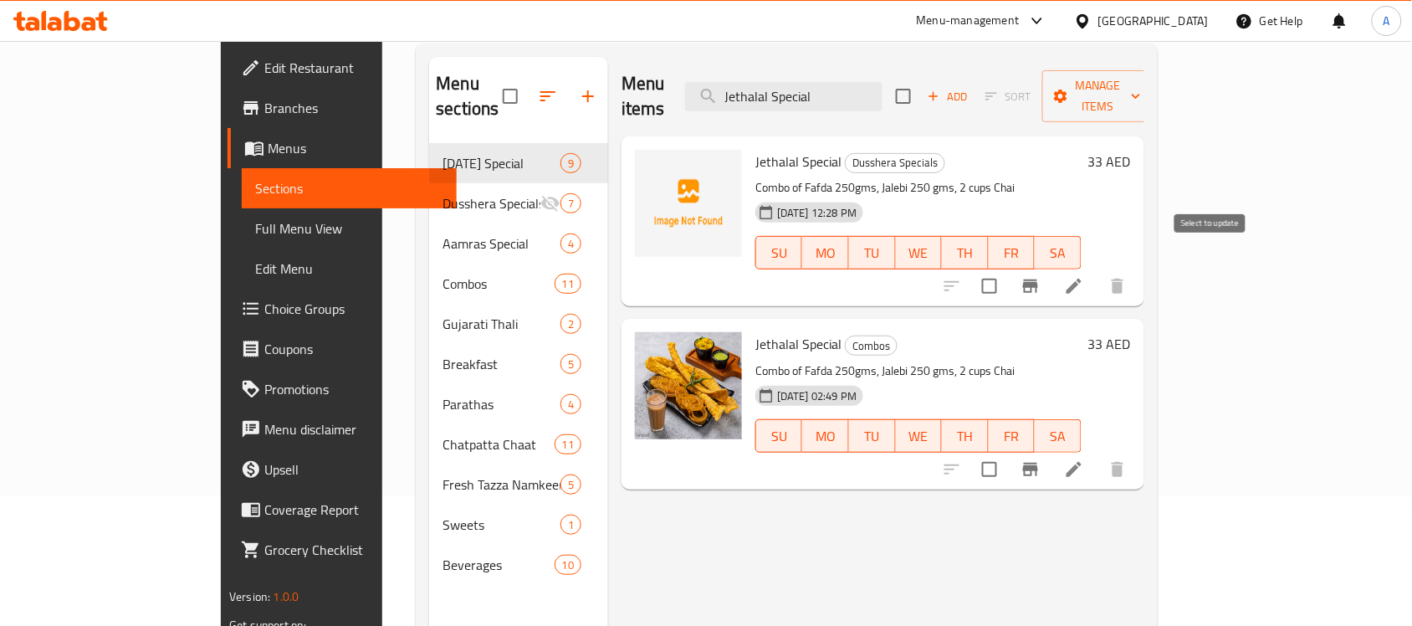
click at [1007, 268] on input "checkbox" at bounding box center [989, 285] width 35 height 35
click at [1141, 89] on span "Manage items" at bounding box center [1097, 96] width 85 height 42
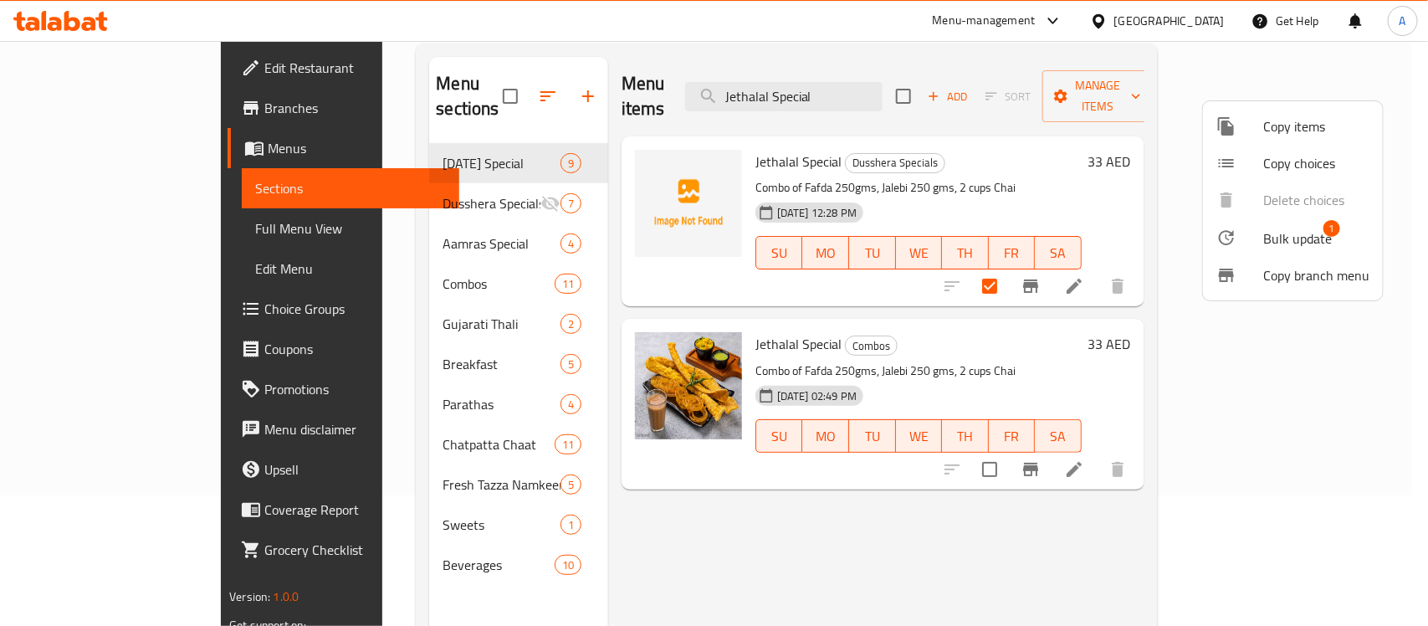
click at [1272, 233] on span "Bulk update" at bounding box center [1297, 238] width 69 height 20
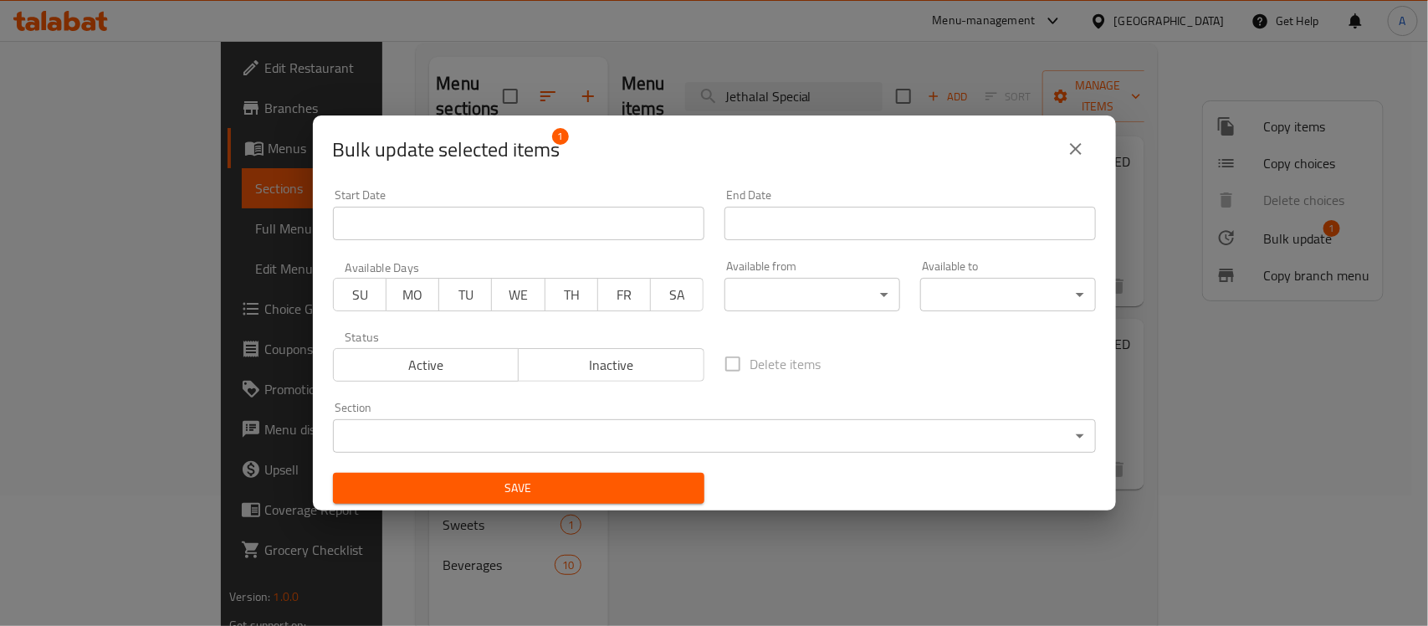
click at [545, 364] on span "Inactive" at bounding box center [611, 365] width 172 height 24
click at [557, 493] on span "Save" at bounding box center [518, 488] width 345 height 21
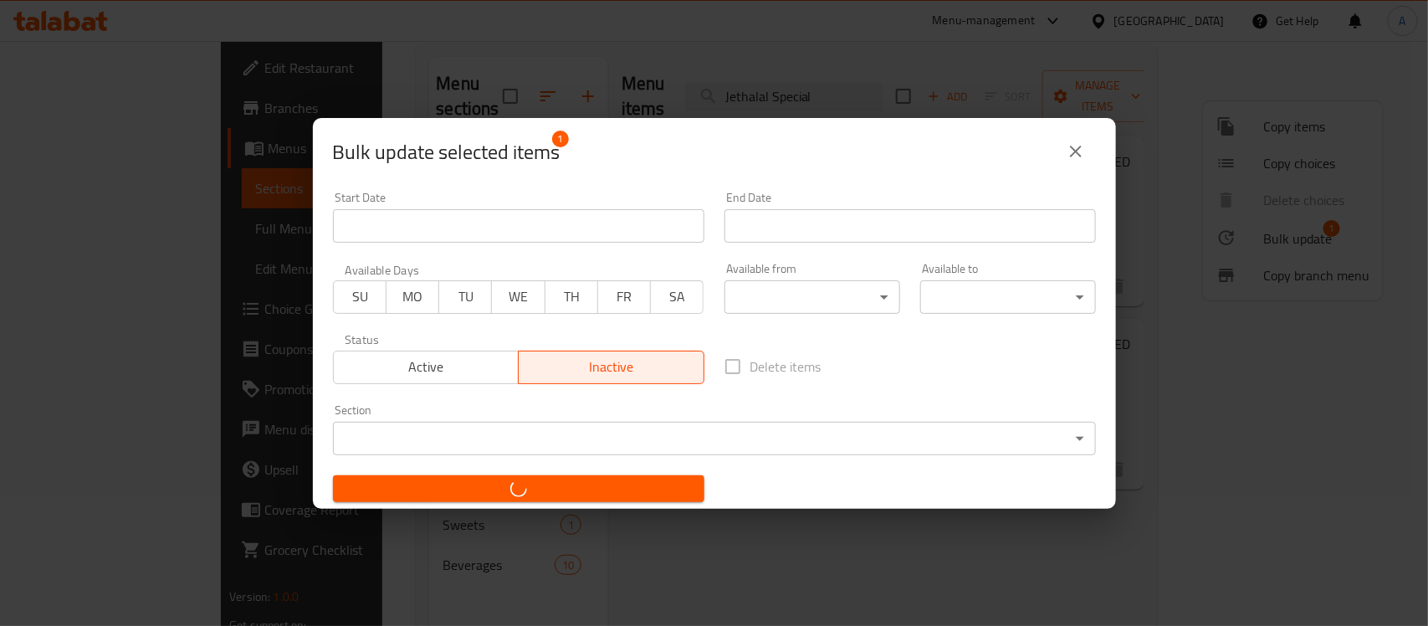
checkbox input "false"
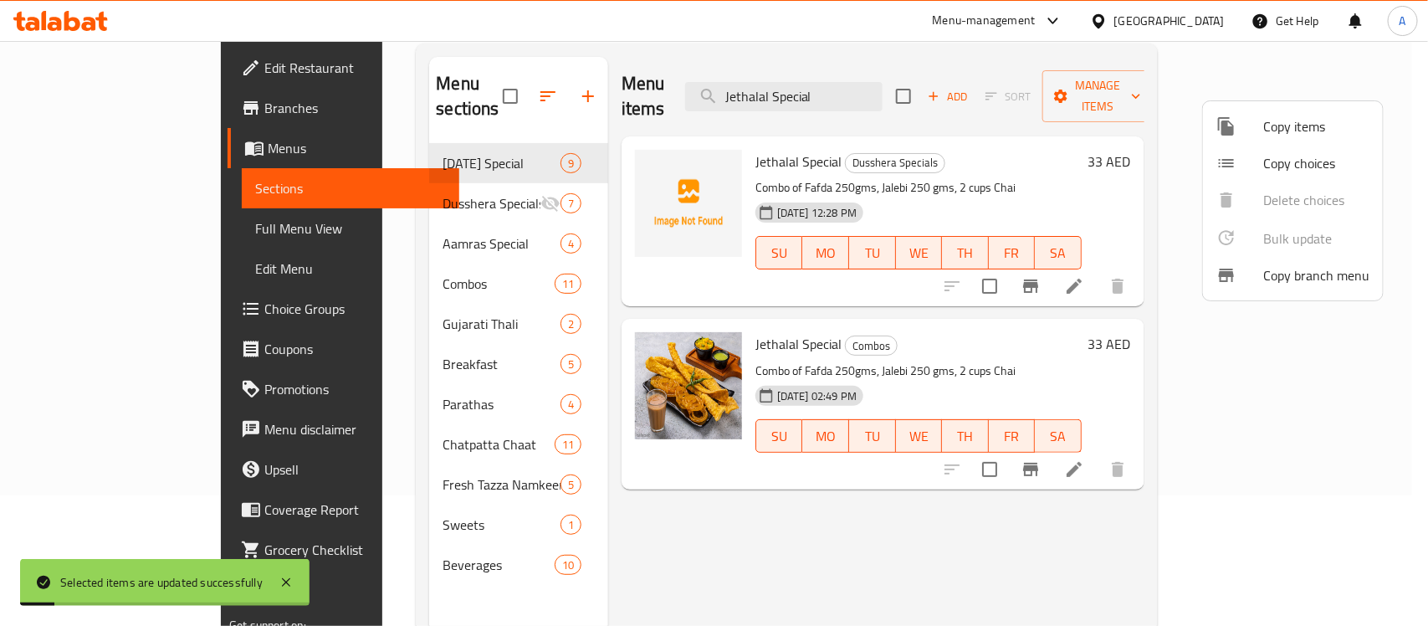
click at [1218, 444] on div at bounding box center [714, 313] width 1428 height 626
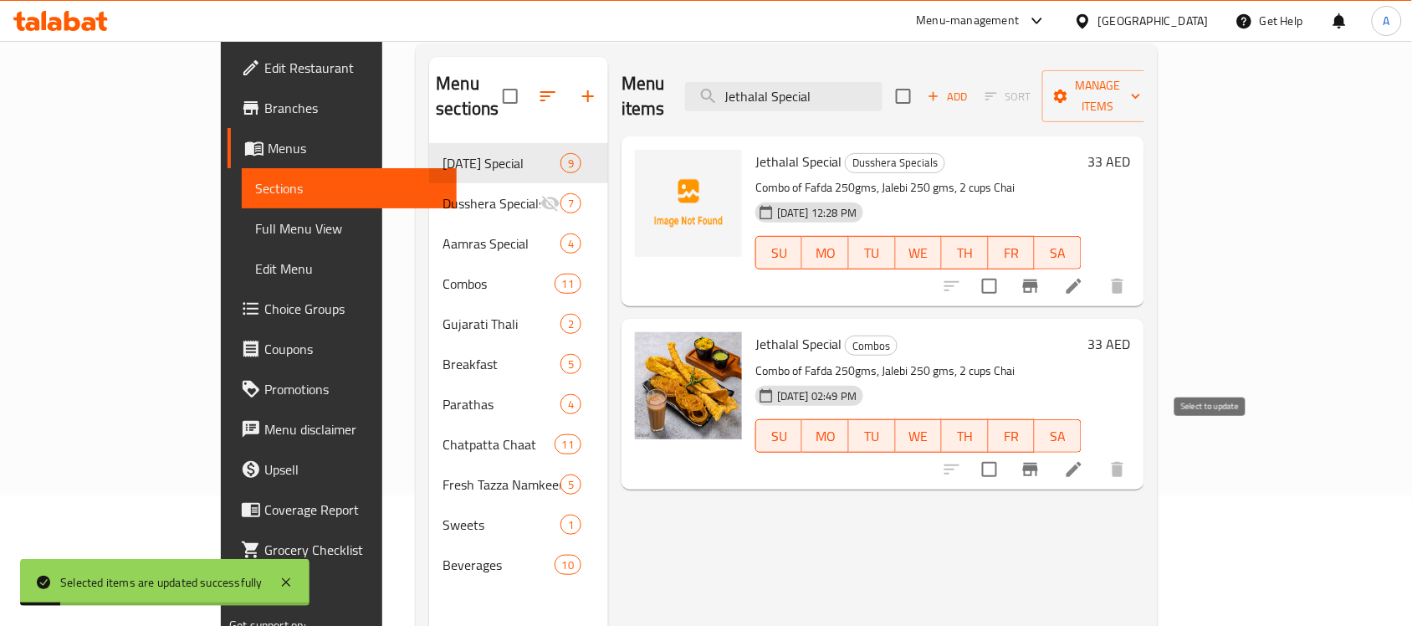
click at [1007, 452] on input "checkbox" at bounding box center [989, 469] width 35 height 35
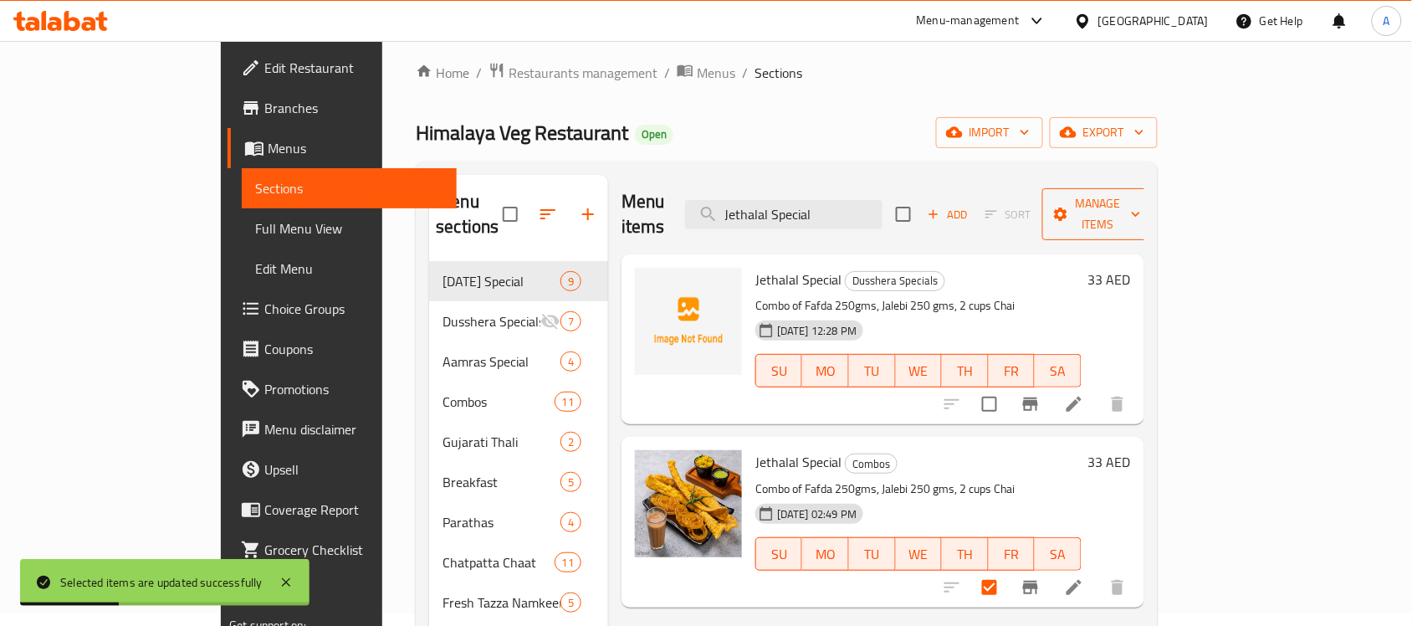
scroll to position [0, 0]
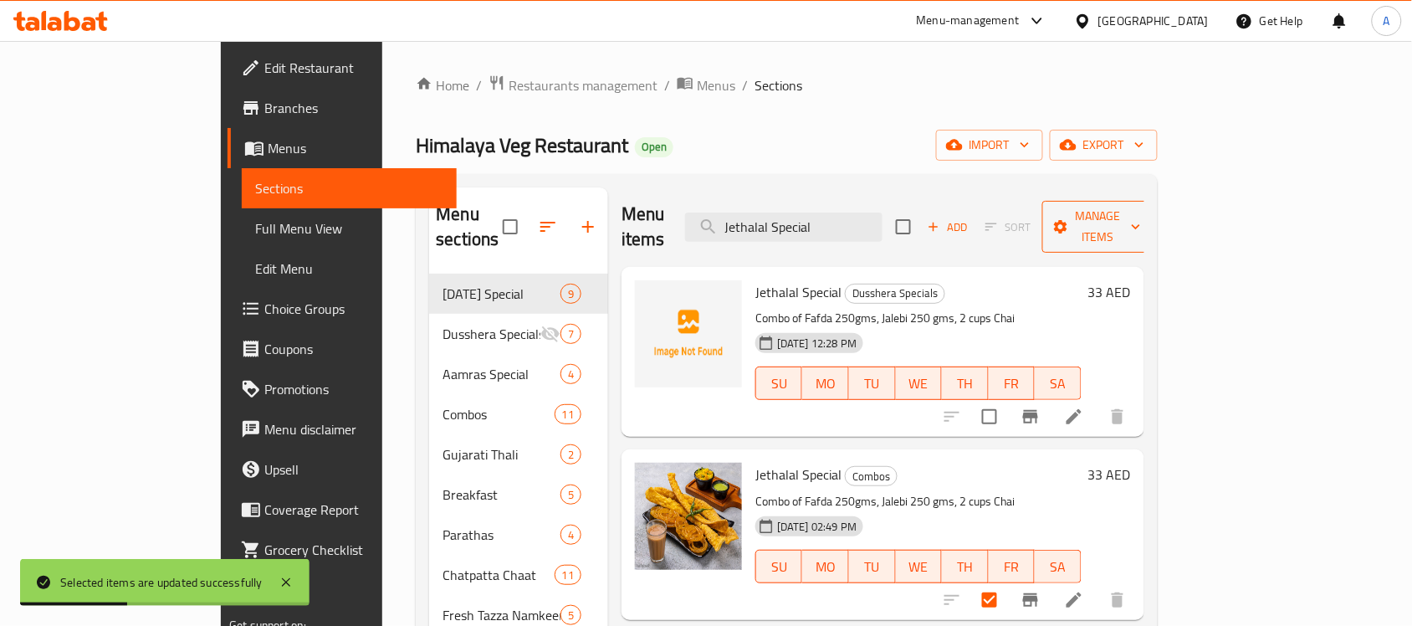
click at [1141, 214] on span "Manage items" at bounding box center [1097, 227] width 85 height 42
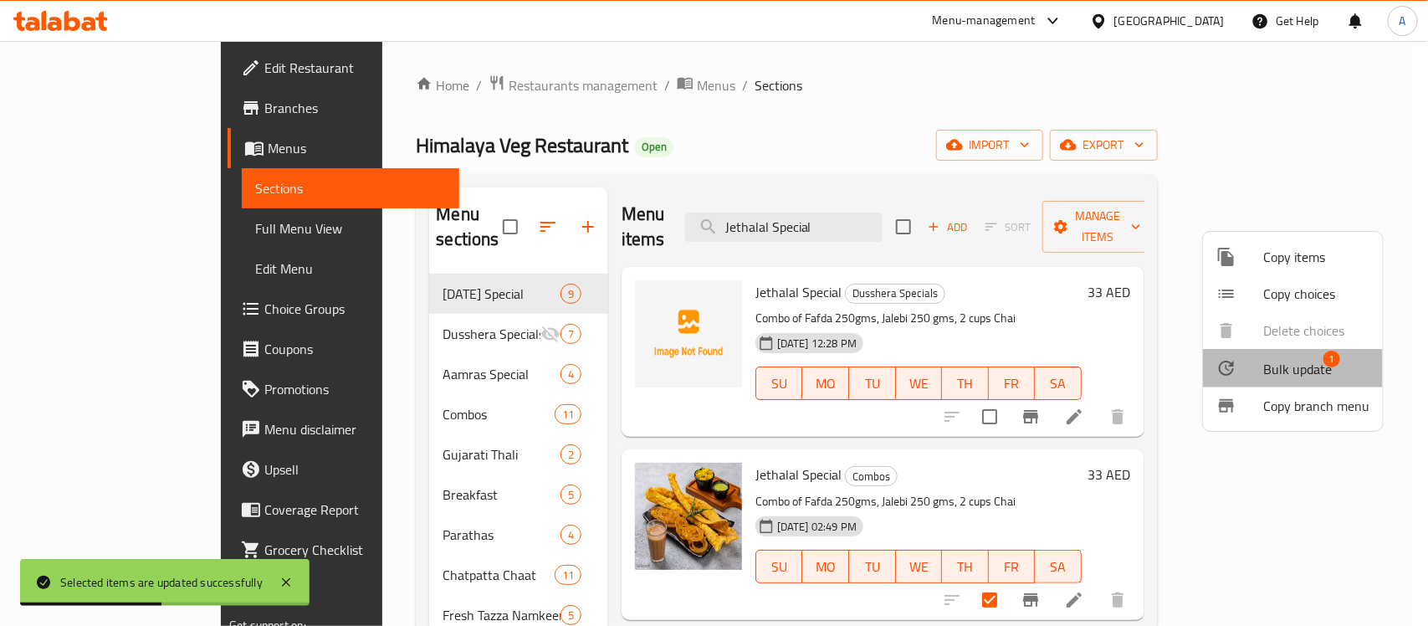
click at [1251, 369] on div at bounding box center [1239, 368] width 47 height 20
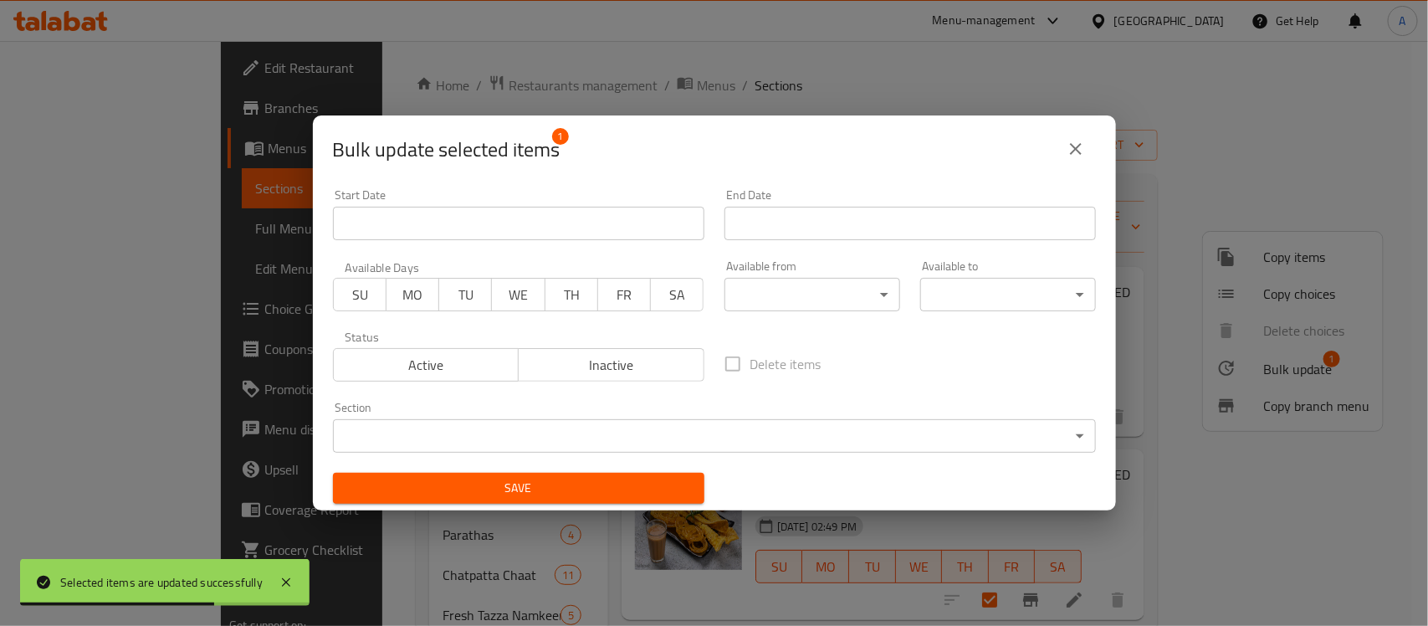
click at [468, 436] on body "Selected items are updated successfully ​ Menu-management United Arab Emirates …" at bounding box center [714, 333] width 1428 height 585
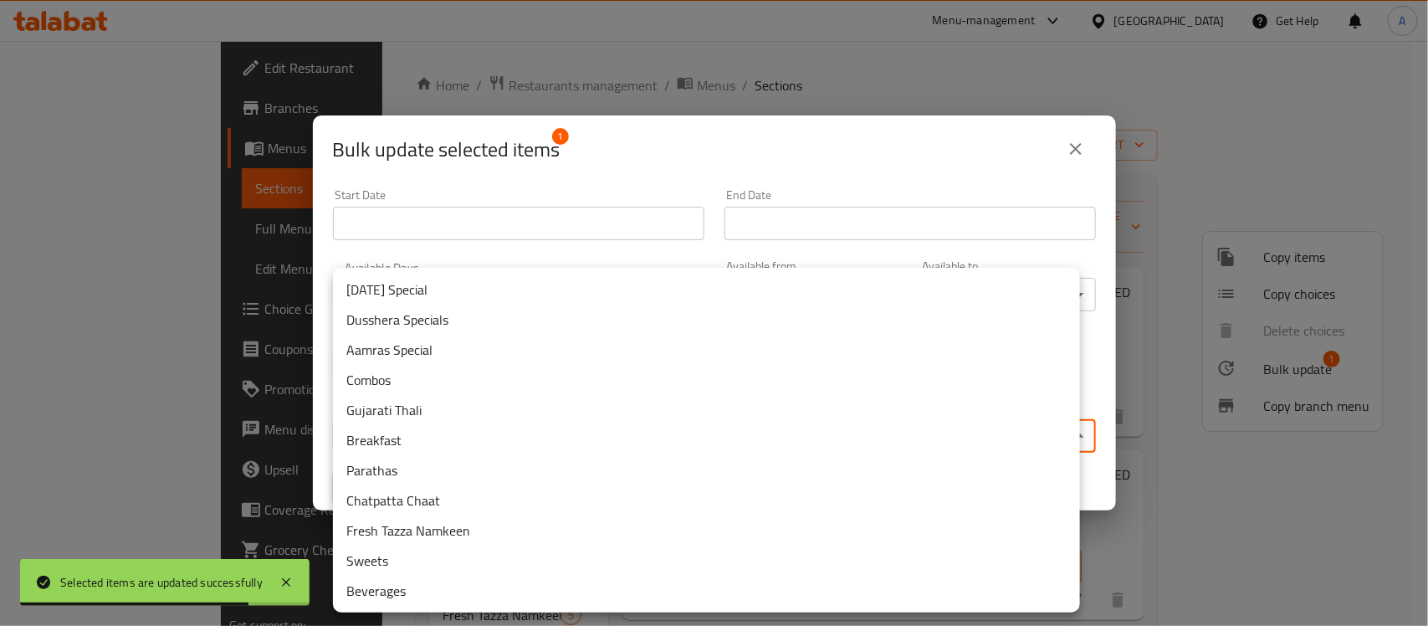
click at [446, 327] on li "Dusshera Specials" at bounding box center [706, 319] width 747 height 30
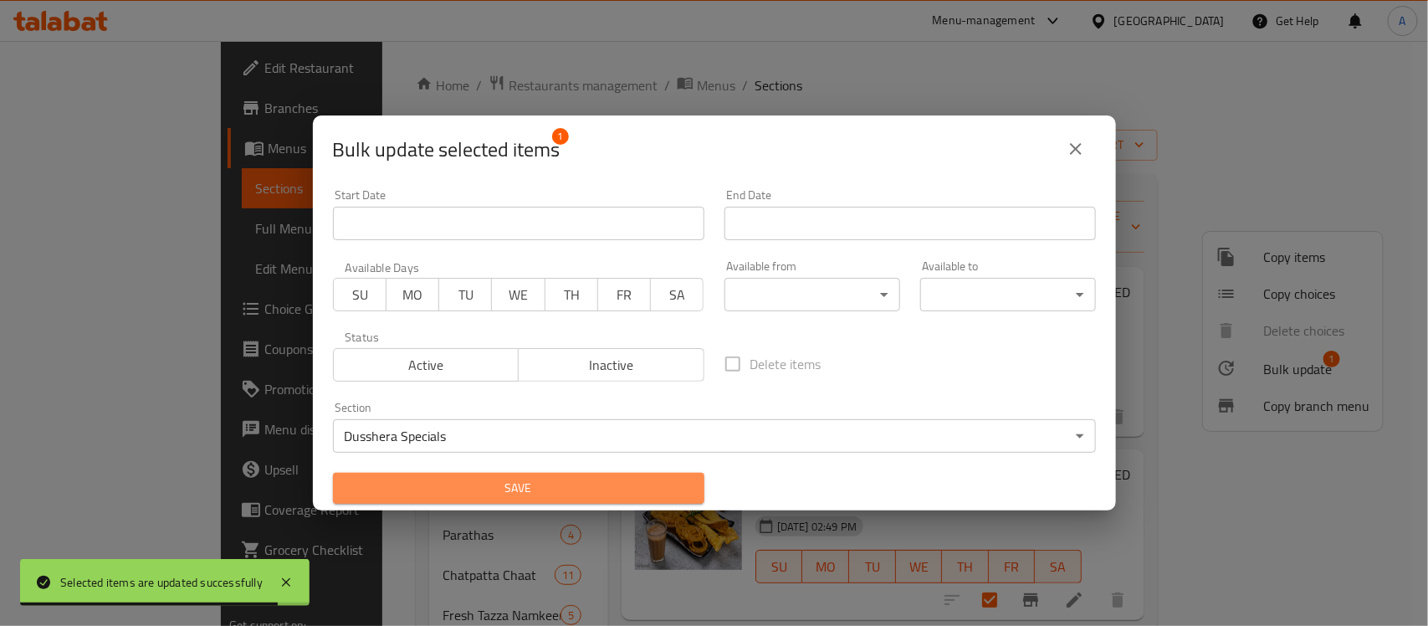
click at [609, 485] on span "Save" at bounding box center [518, 488] width 345 height 21
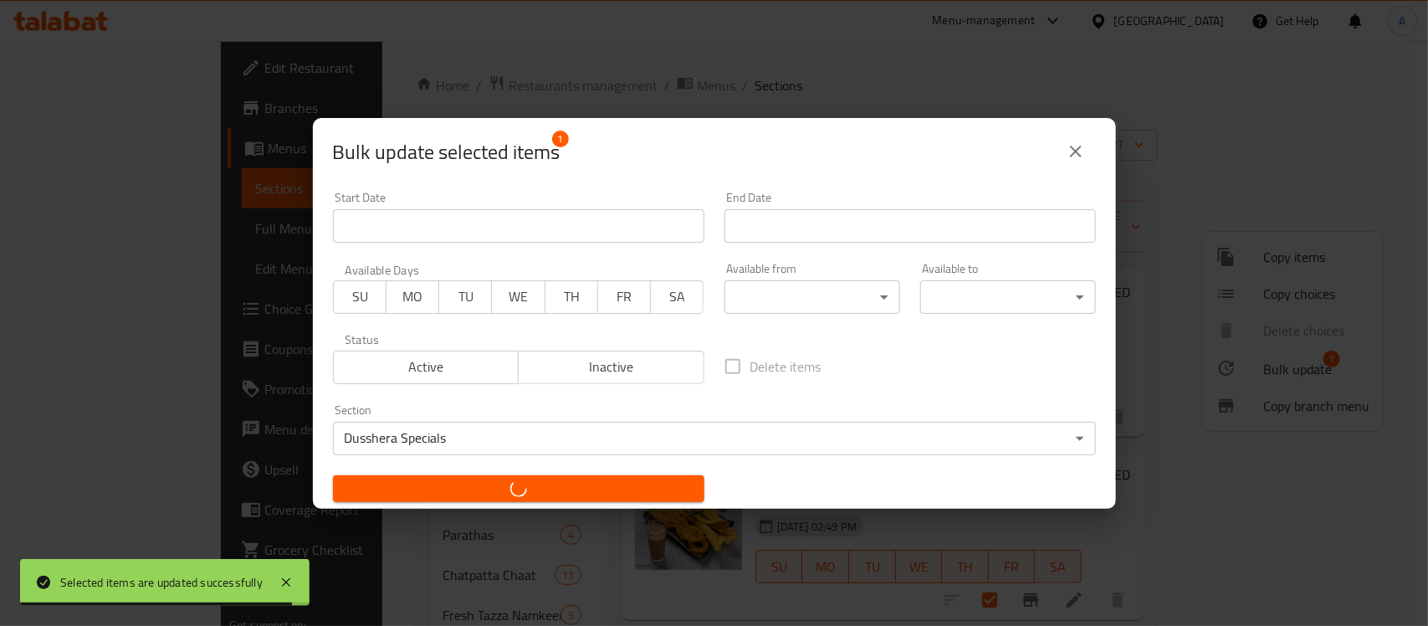
checkbox input "false"
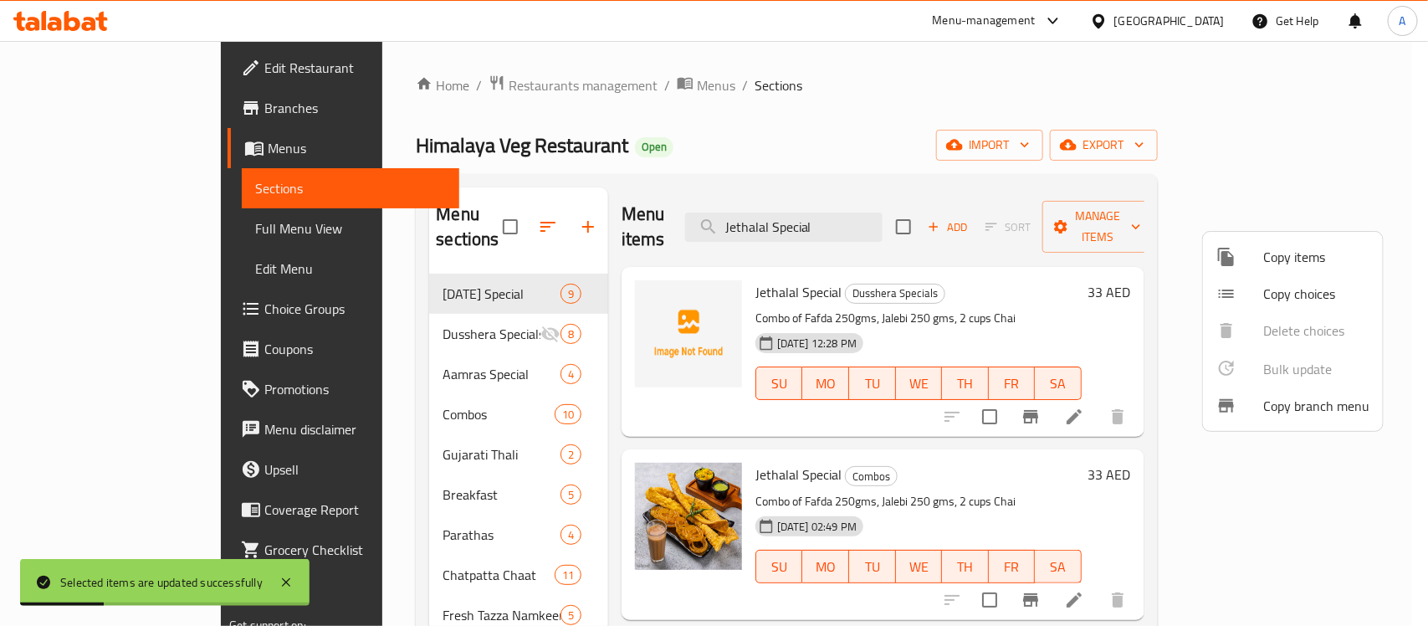
click at [893, 217] on div at bounding box center [714, 313] width 1428 height 626
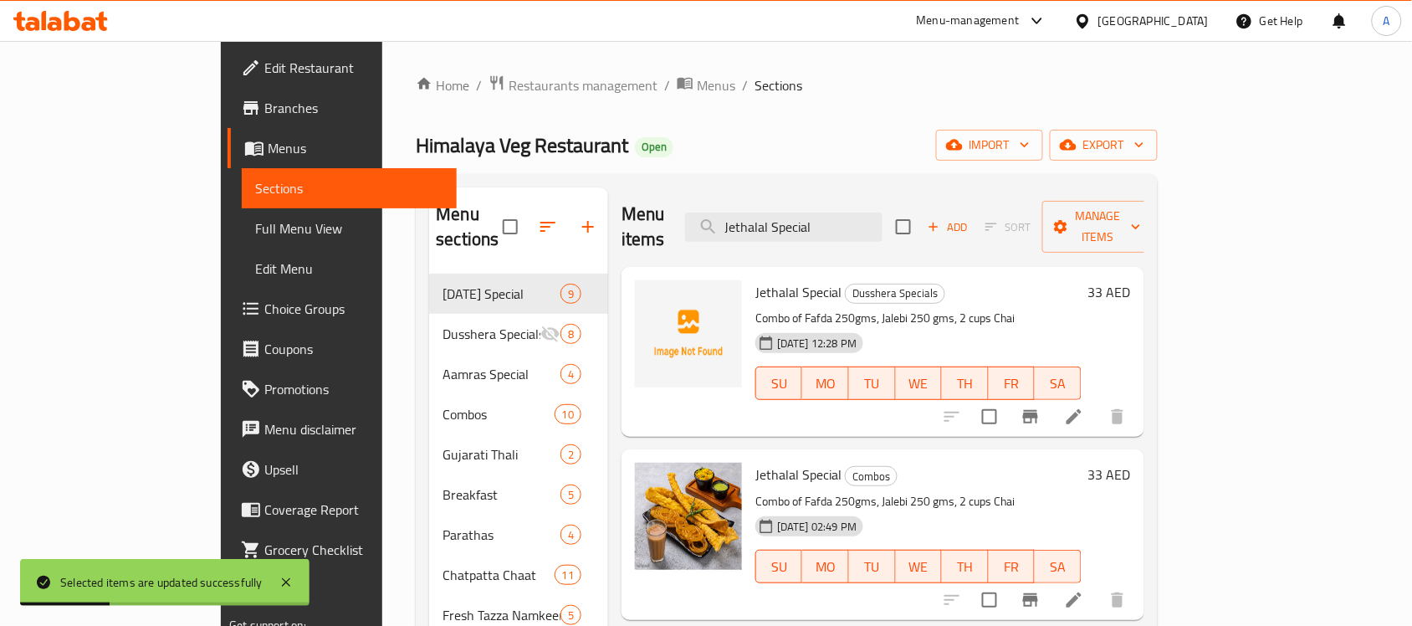
click at [882, 217] on input "Jethalal Special" at bounding box center [783, 226] width 197 height 29
paste input "Fafda Jalebi"
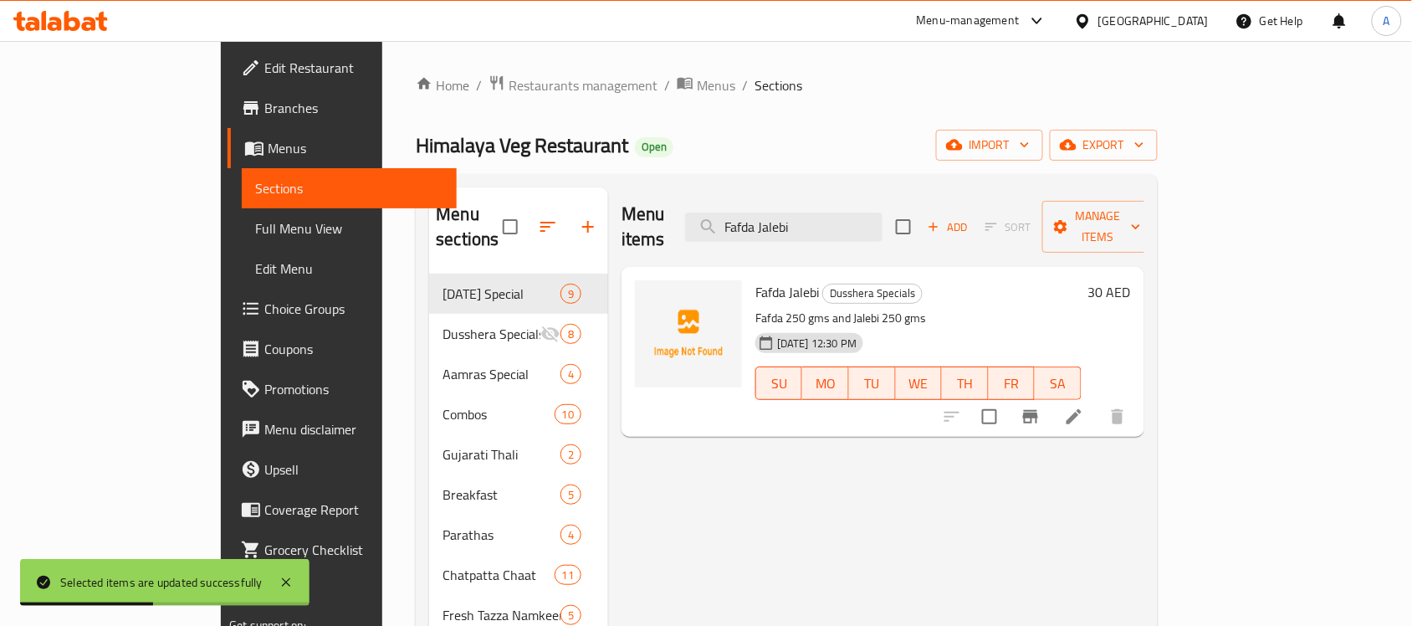
type input "Fafda Jalebi"
click at [962, 308] on p "Fafda 250 gms and Jalebi 250 gms" at bounding box center [918, 318] width 326 height 21
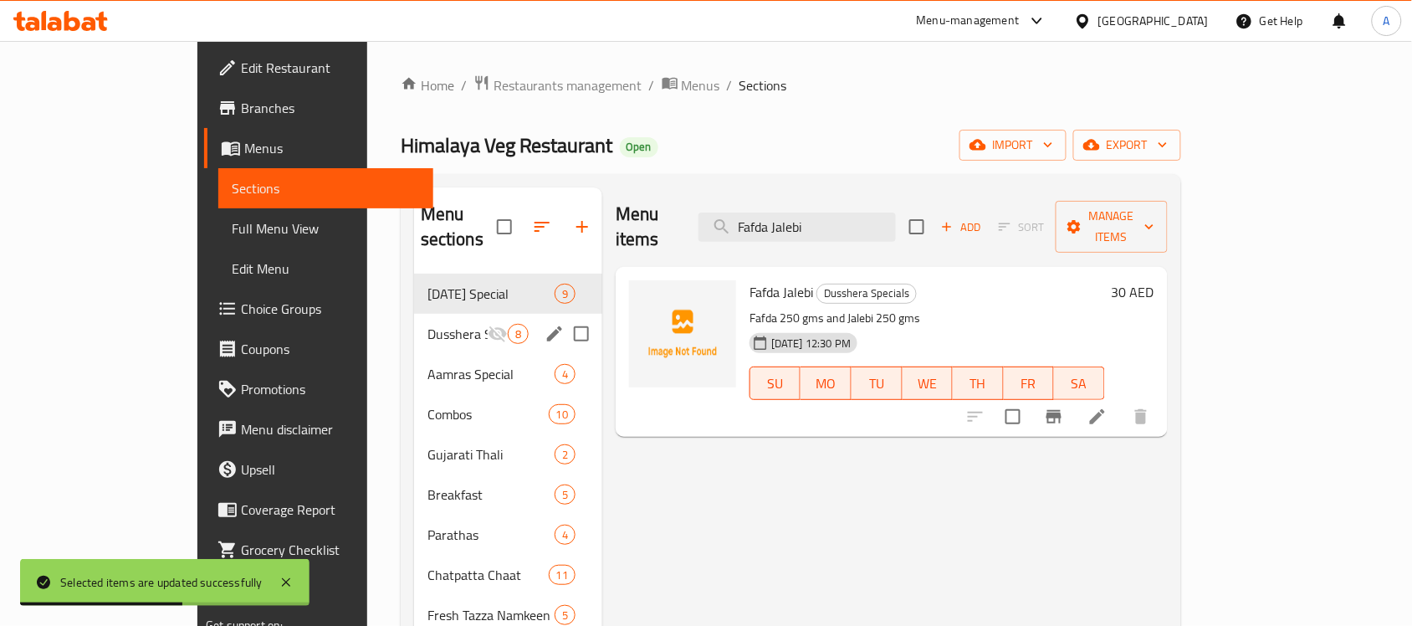
click at [429, 324] on span "Dusshera Specials" at bounding box center [457, 334] width 60 height 20
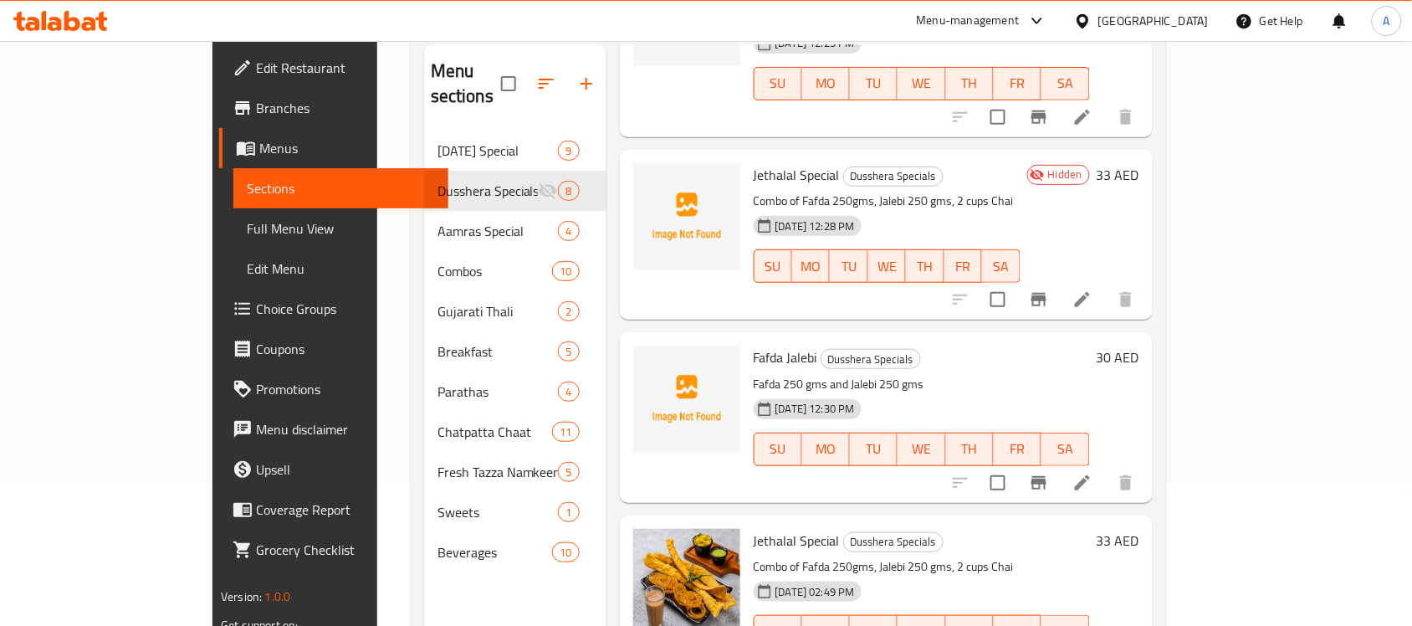
scroll to position [728, 0]
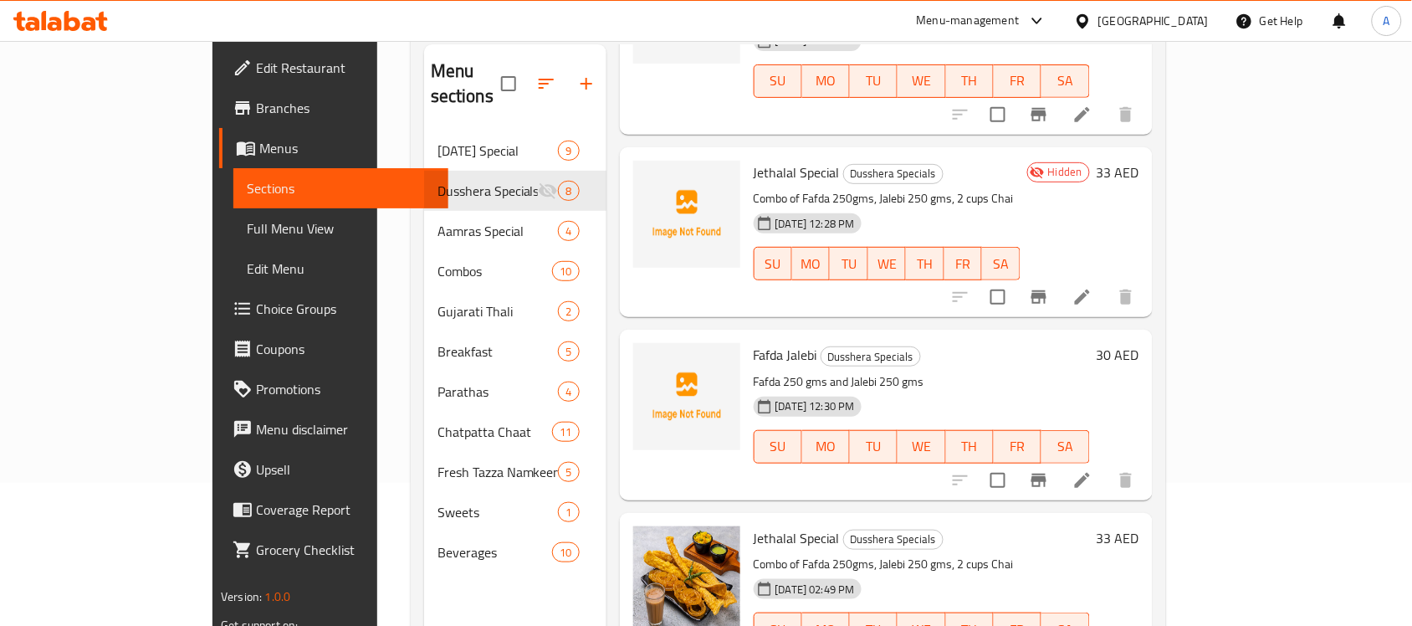
click at [580, 78] on icon "button" at bounding box center [586, 84] width 12 height 12
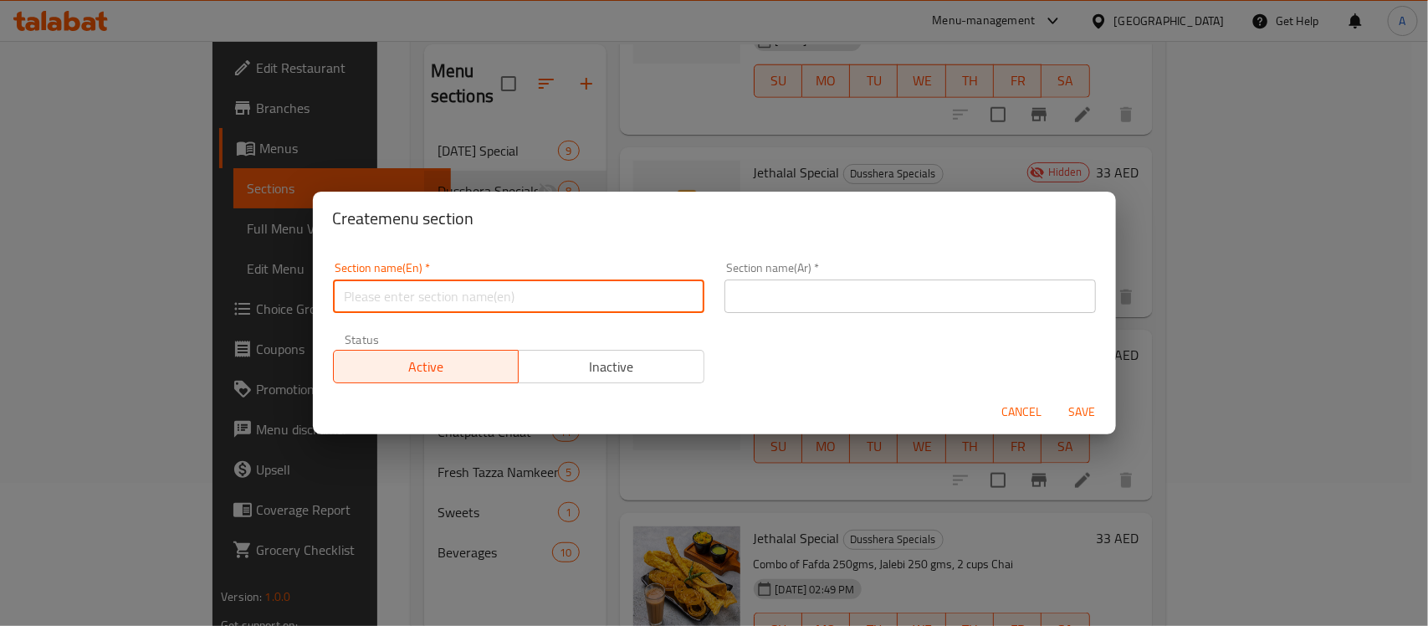
click at [544, 311] on input "text" at bounding box center [518, 295] width 371 height 33
type input "ي"
type input "delete"
click at [556, 368] on span "Inactive" at bounding box center [611, 367] width 172 height 24
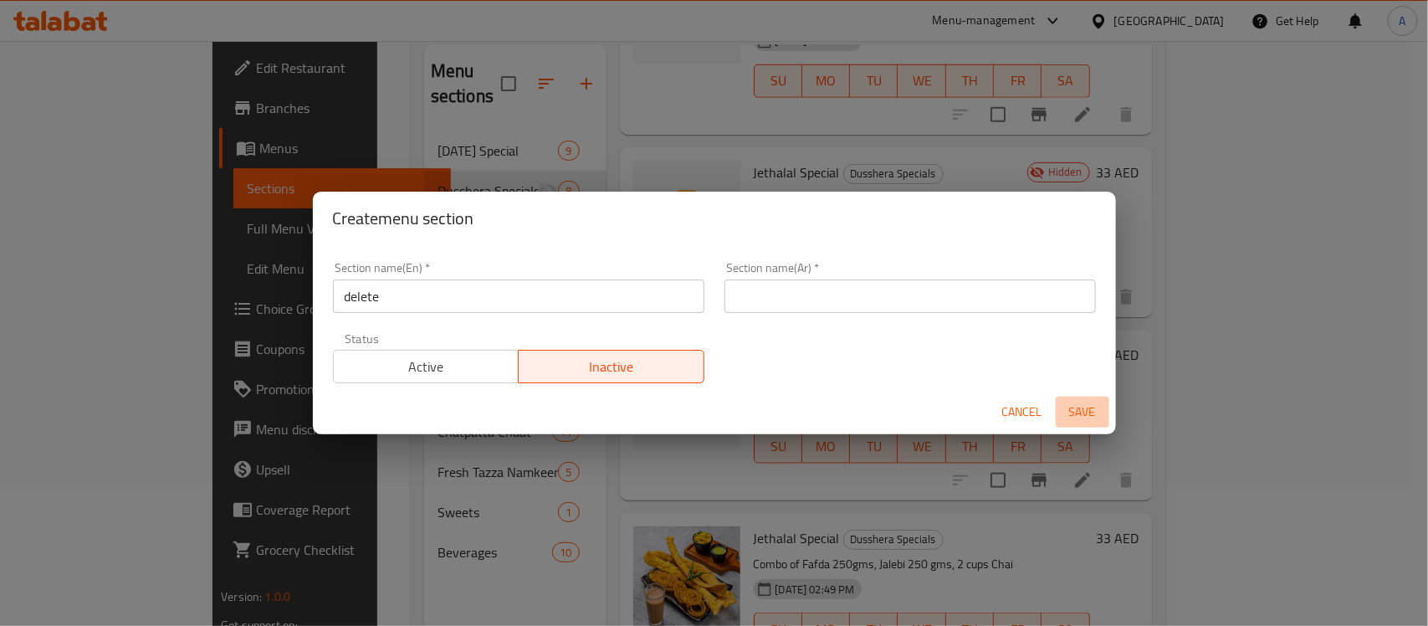
click at [1079, 414] on span "Save" at bounding box center [1082, 411] width 40 height 21
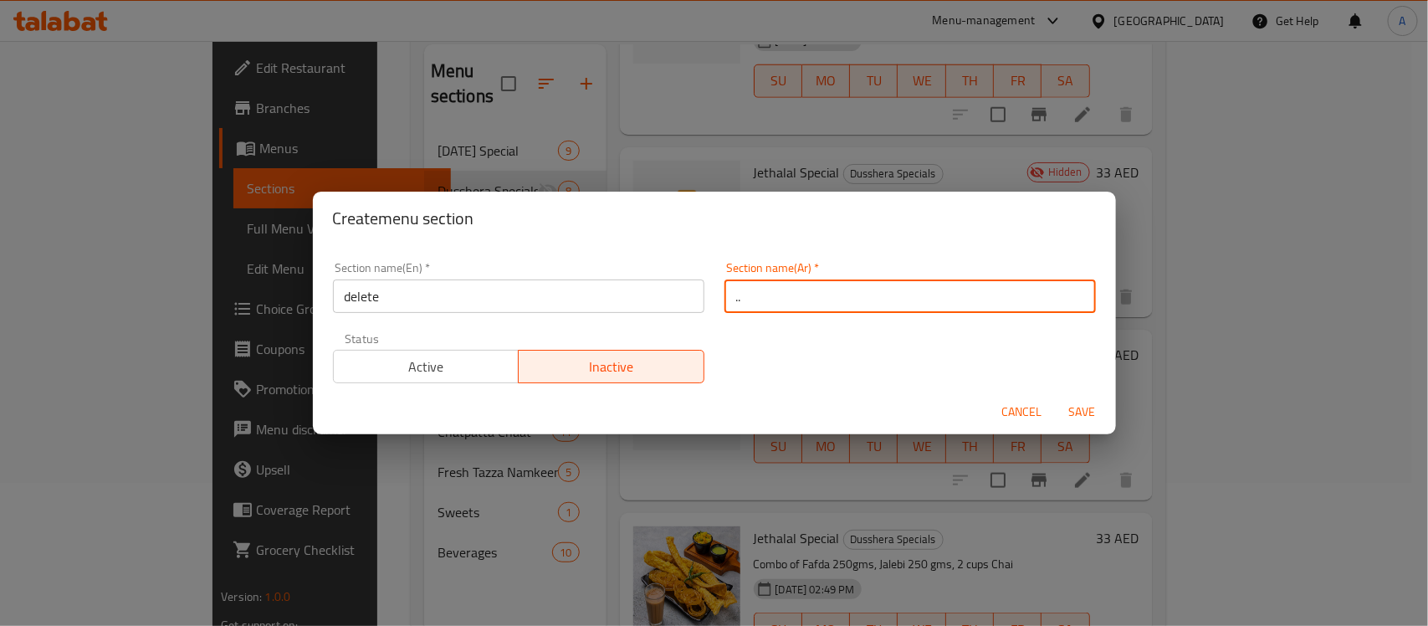
type input ".."
click at [1055, 396] on button "Save" at bounding box center [1082, 411] width 54 height 31
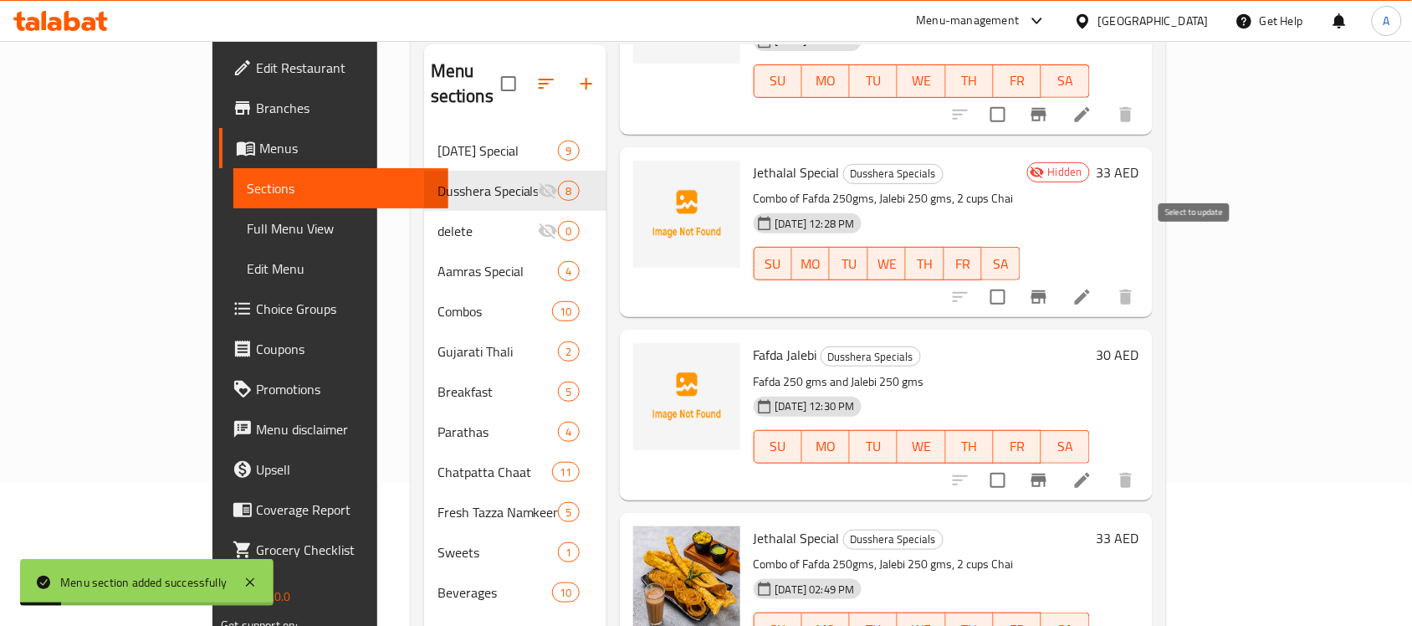
click at [1015, 279] on input "checkbox" at bounding box center [997, 296] width 35 height 35
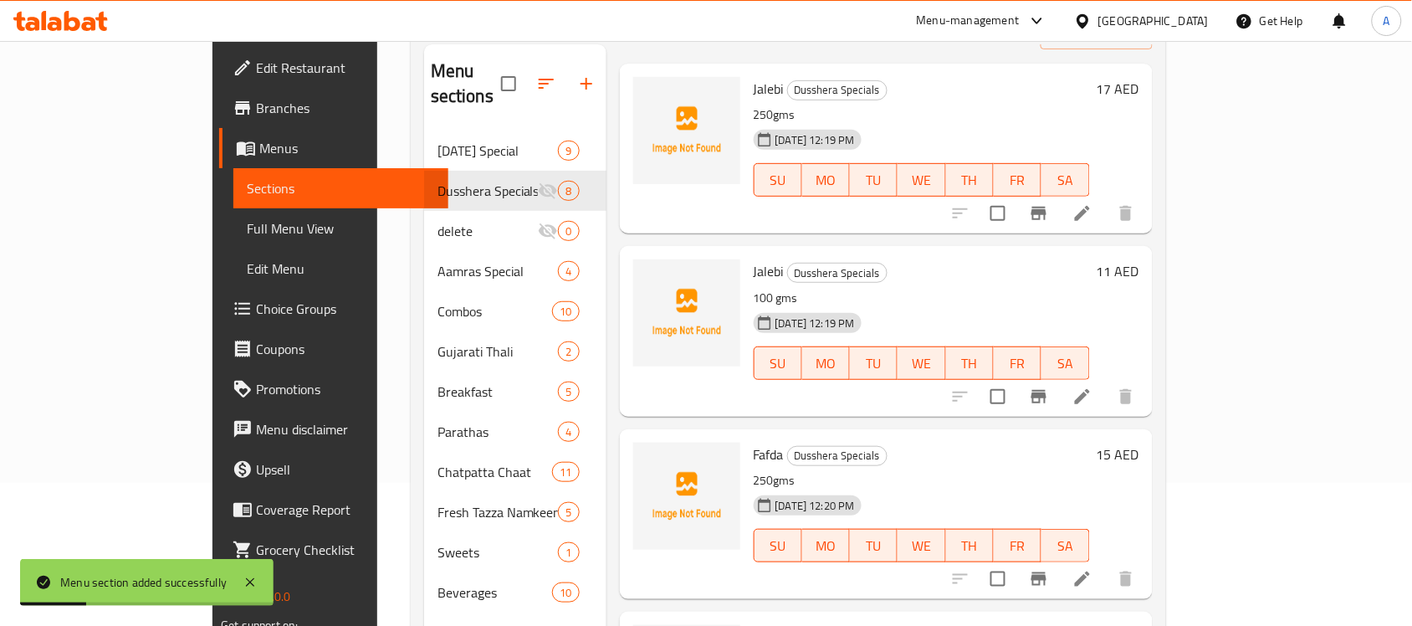
scroll to position [0, 0]
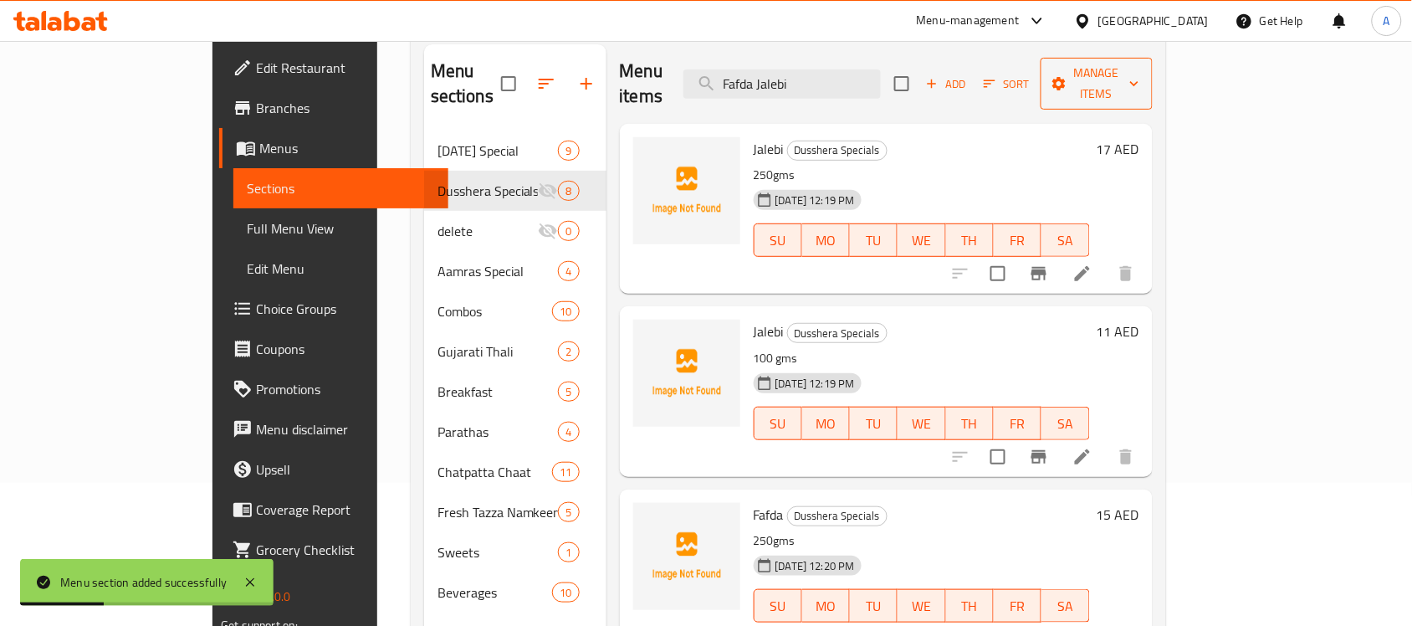
click at [1139, 73] on span "Manage items" at bounding box center [1096, 84] width 85 height 42
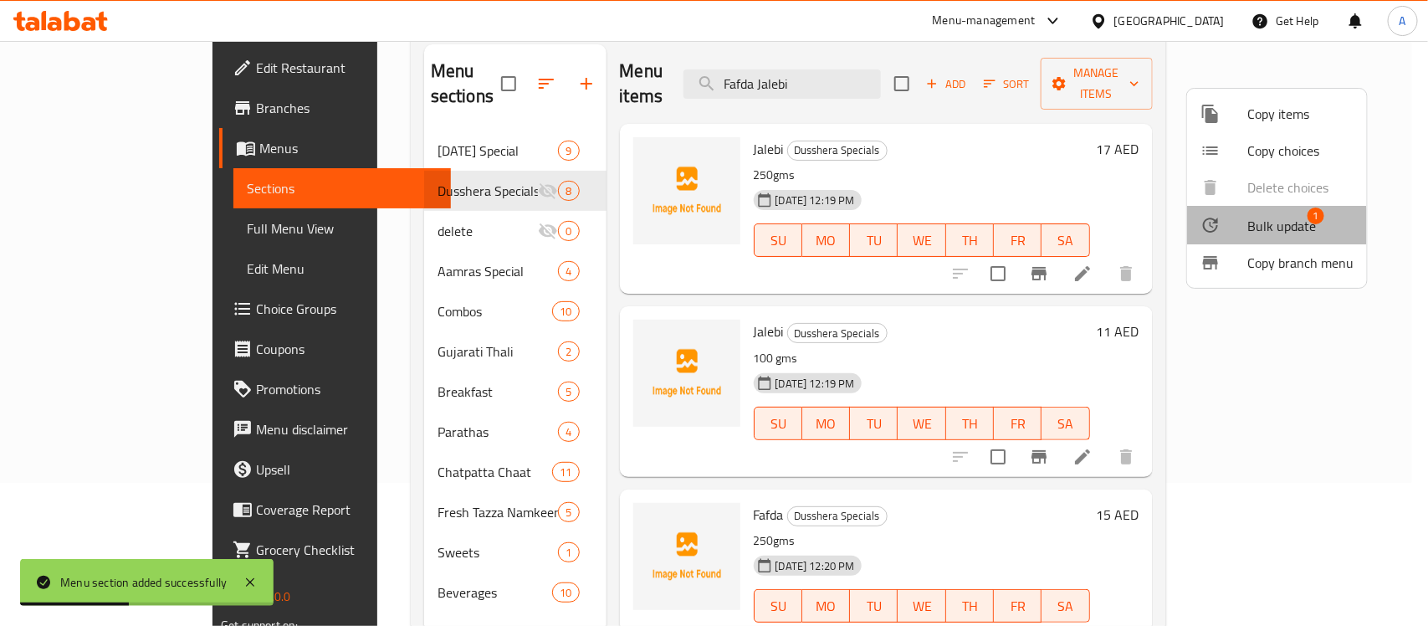
click at [1242, 237] on li "Bulk update 1" at bounding box center [1277, 225] width 180 height 38
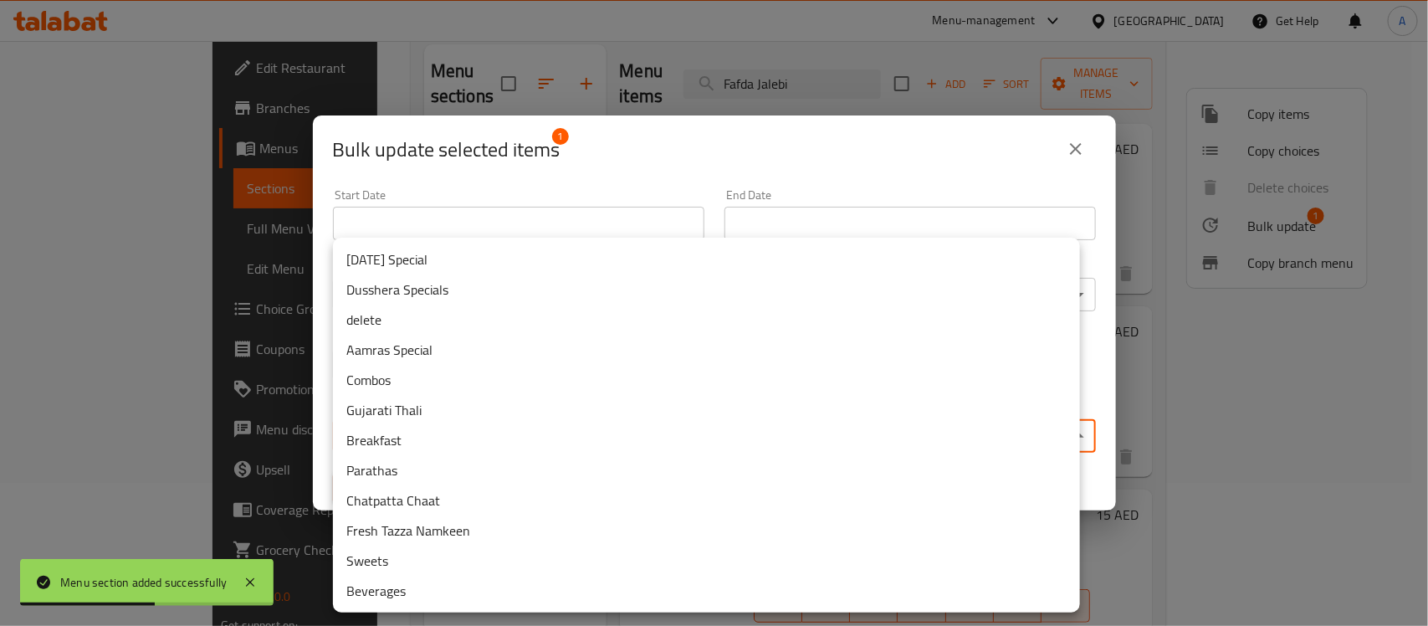
click at [583, 436] on body "Menu section added successfully ​ Menu-management United Arab Emirates Get Help…" at bounding box center [714, 190] width 1428 height 585
click at [465, 316] on li "delete" at bounding box center [706, 319] width 747 height 30
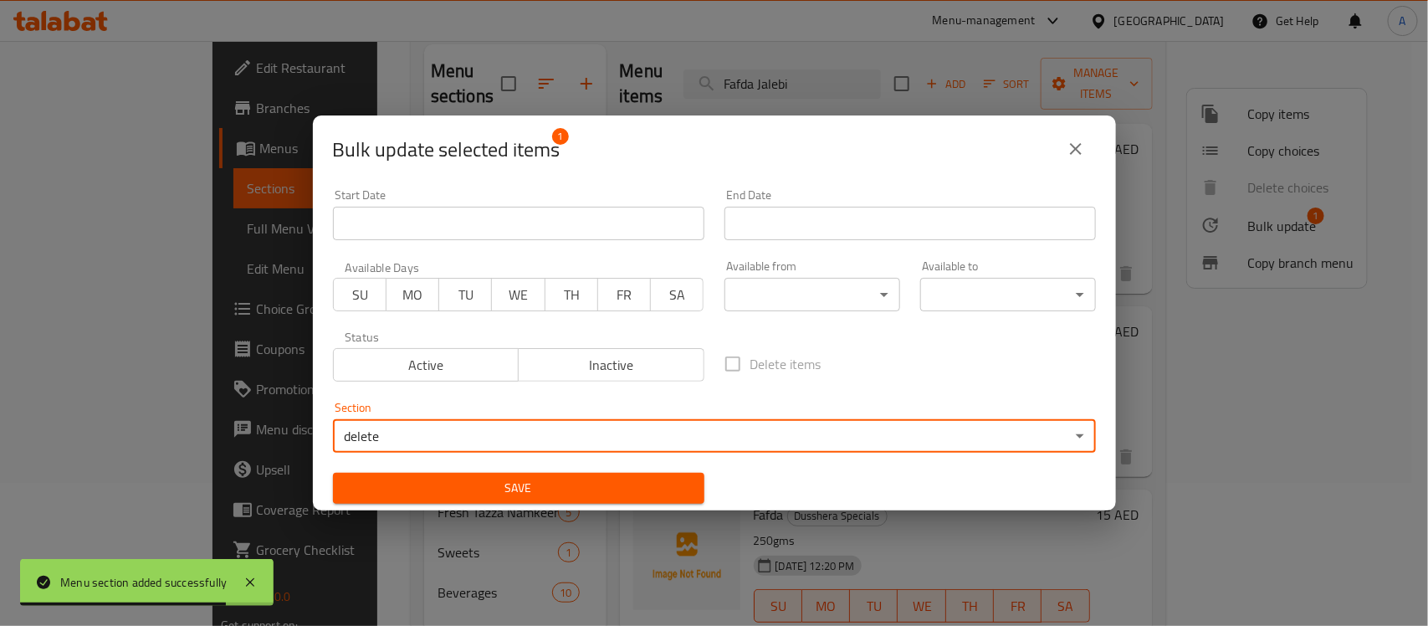
click at [617, 483] on span "Save" at bounding box center [518, 488] width 345 height 21
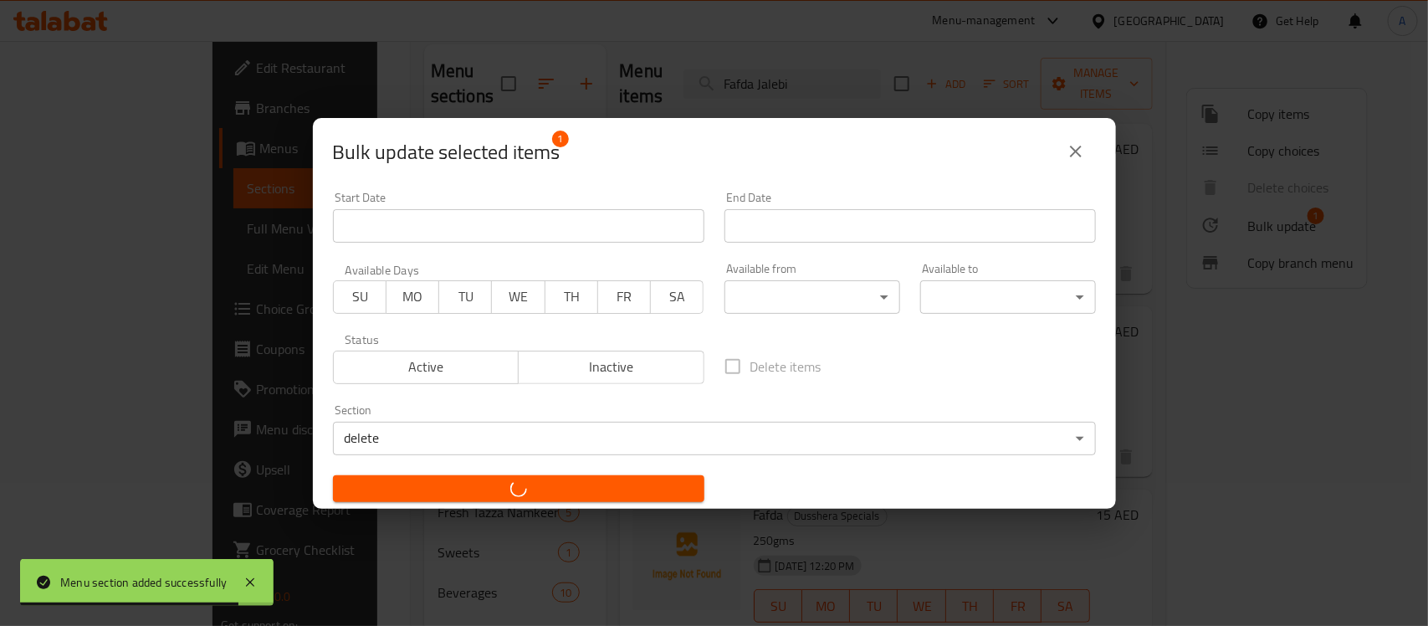
checkbox input "false"
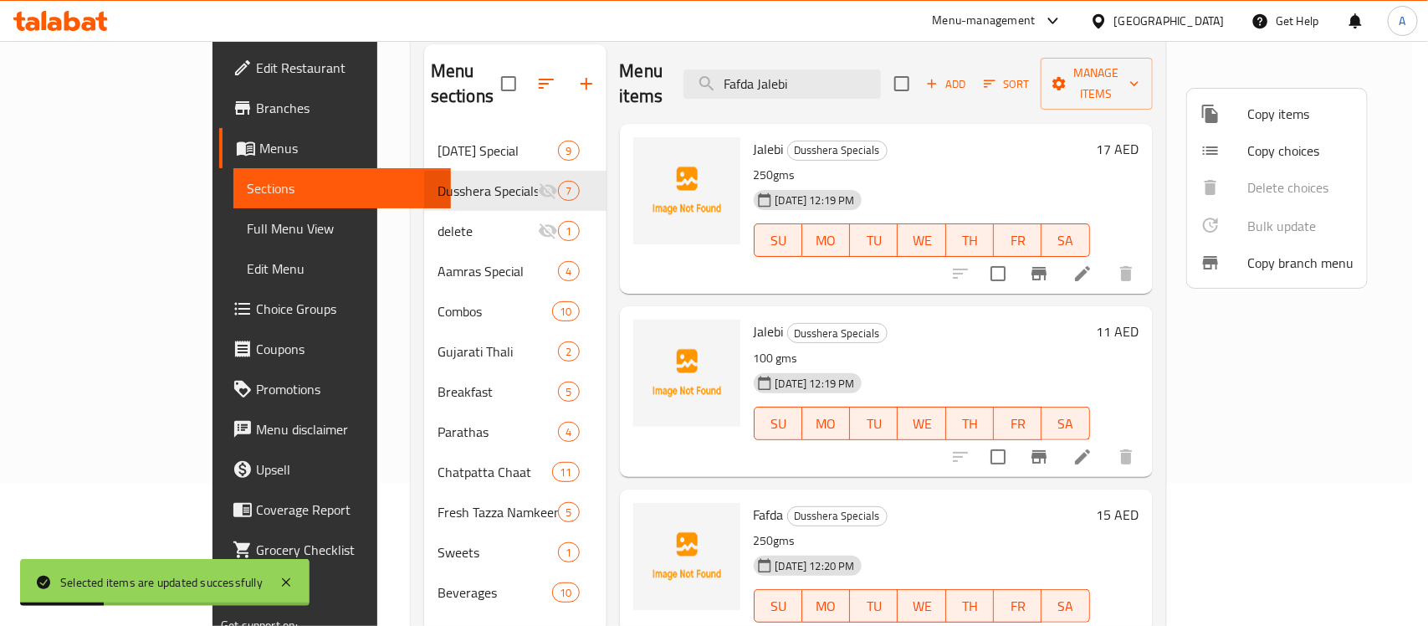
click at [933, 333] on div at bounding box center [714, 313] width 1428 height 626
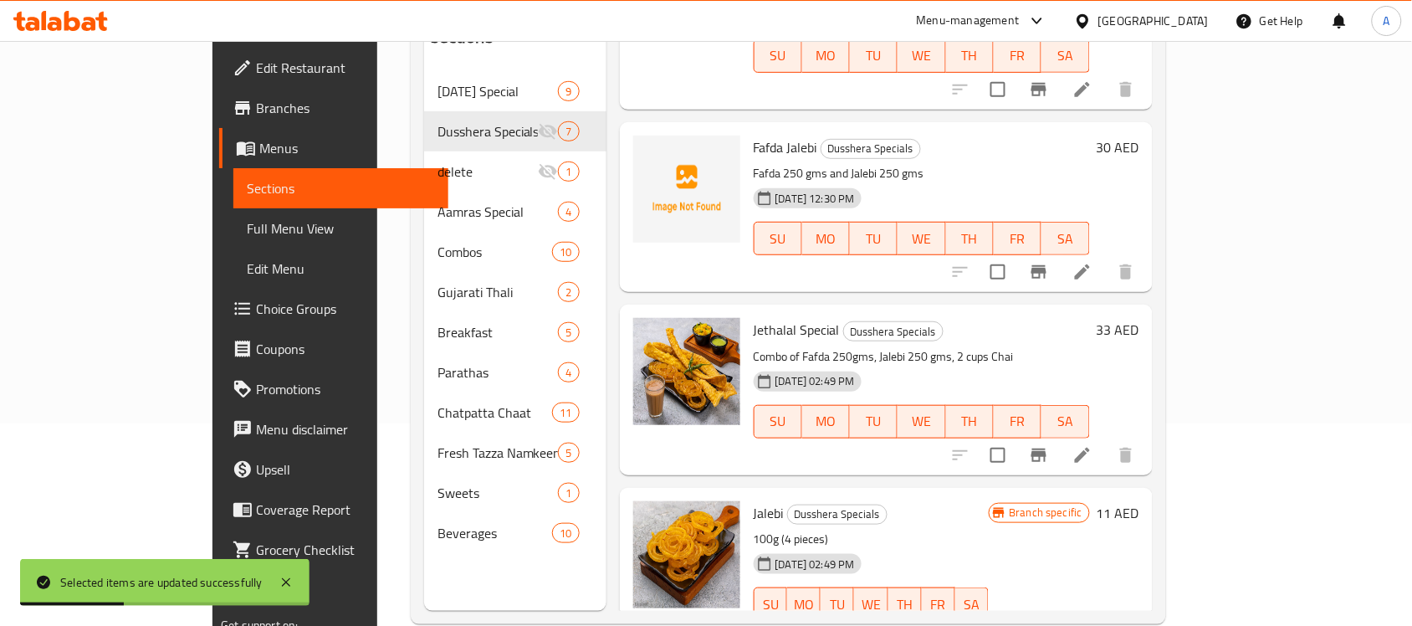
scroll to position [235, 0]
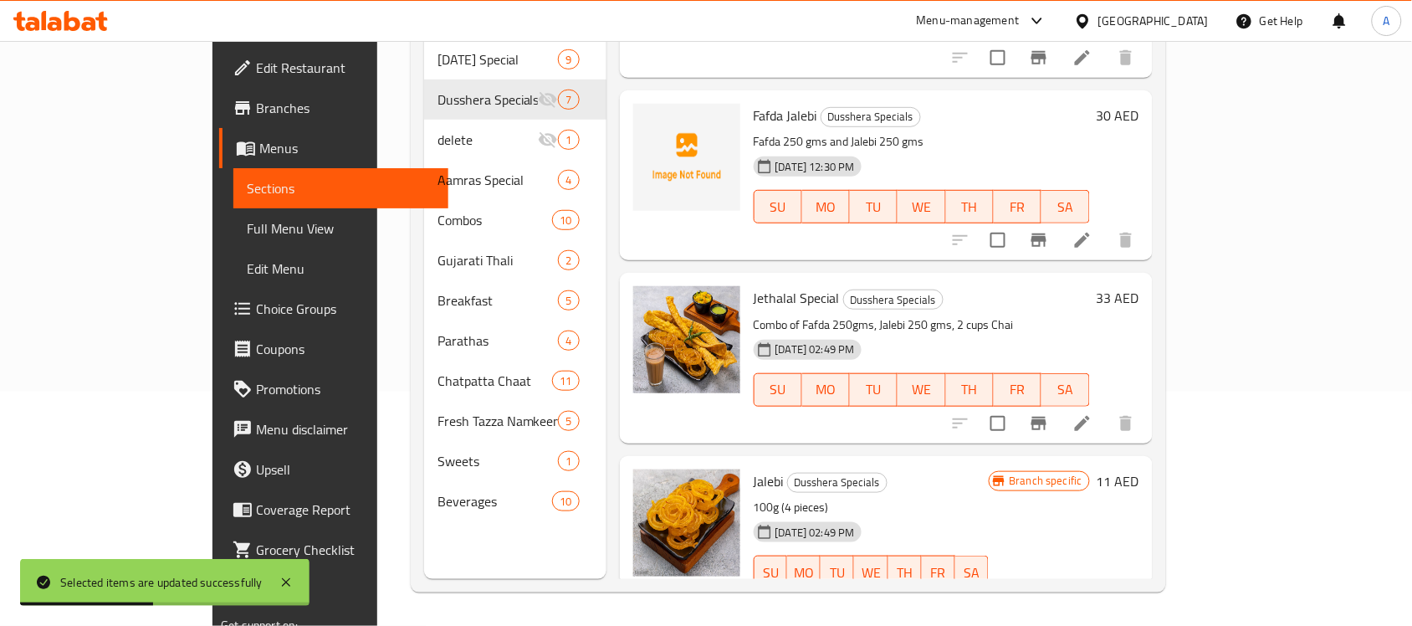
click at [954, 469] on h6 "Jalebi Dusshera Specials" at bounding box center [871, 480] width 235 height 23
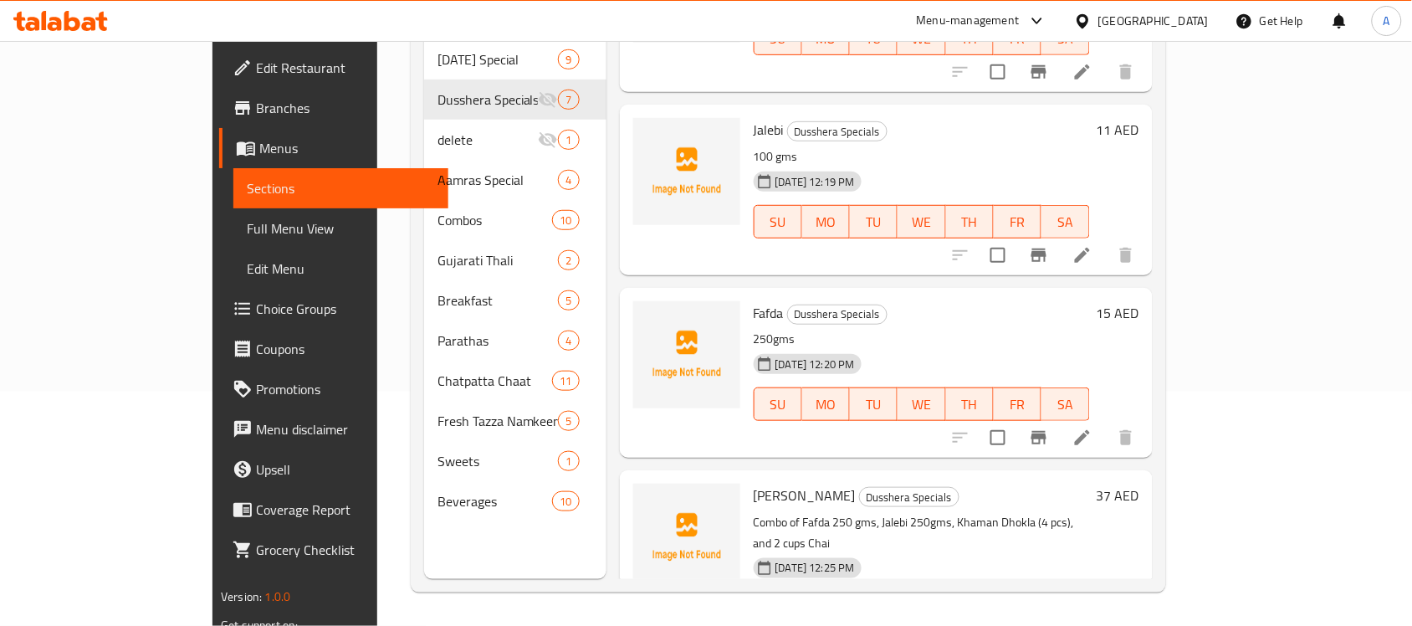
scroll to position [0, 0]
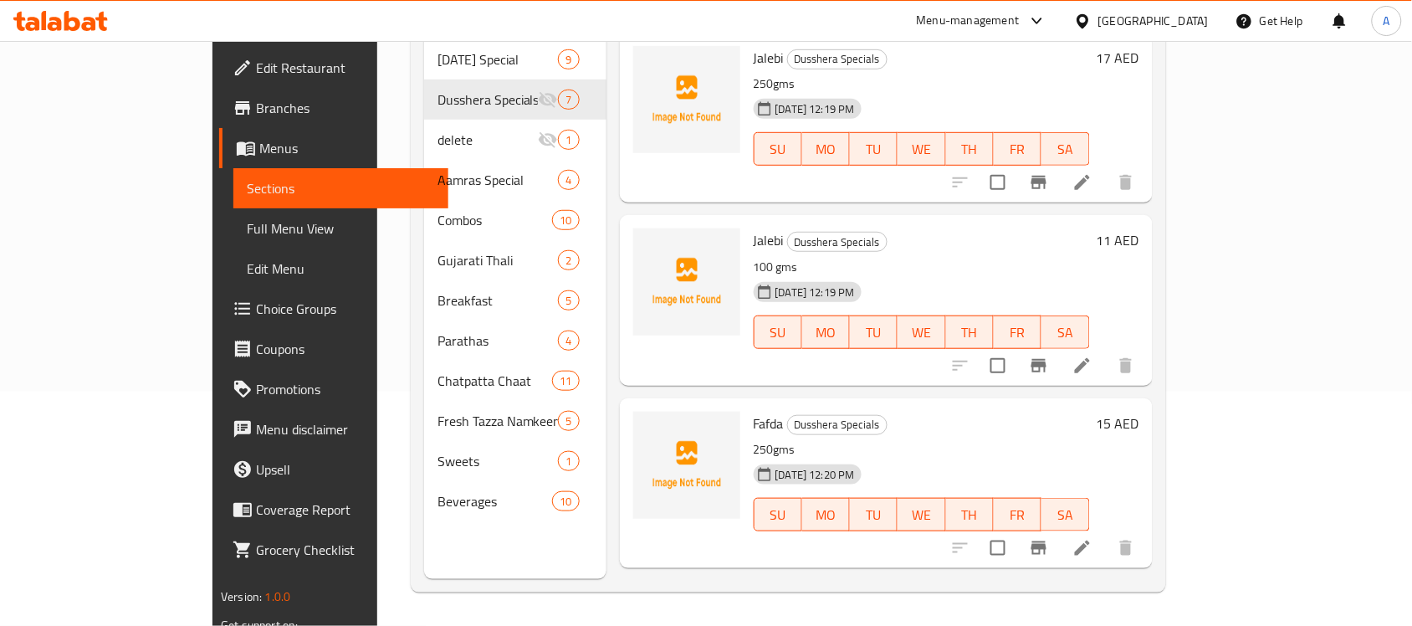
click at [938, 275] on div "30-09-2025 12:19 PM SU MO TU WE TH FR SA" at bounding box center [922, 320] width 350 height 90
click at [1015, 348] on input "checkbox" at bounding box center [997, 365] width 35 height 35
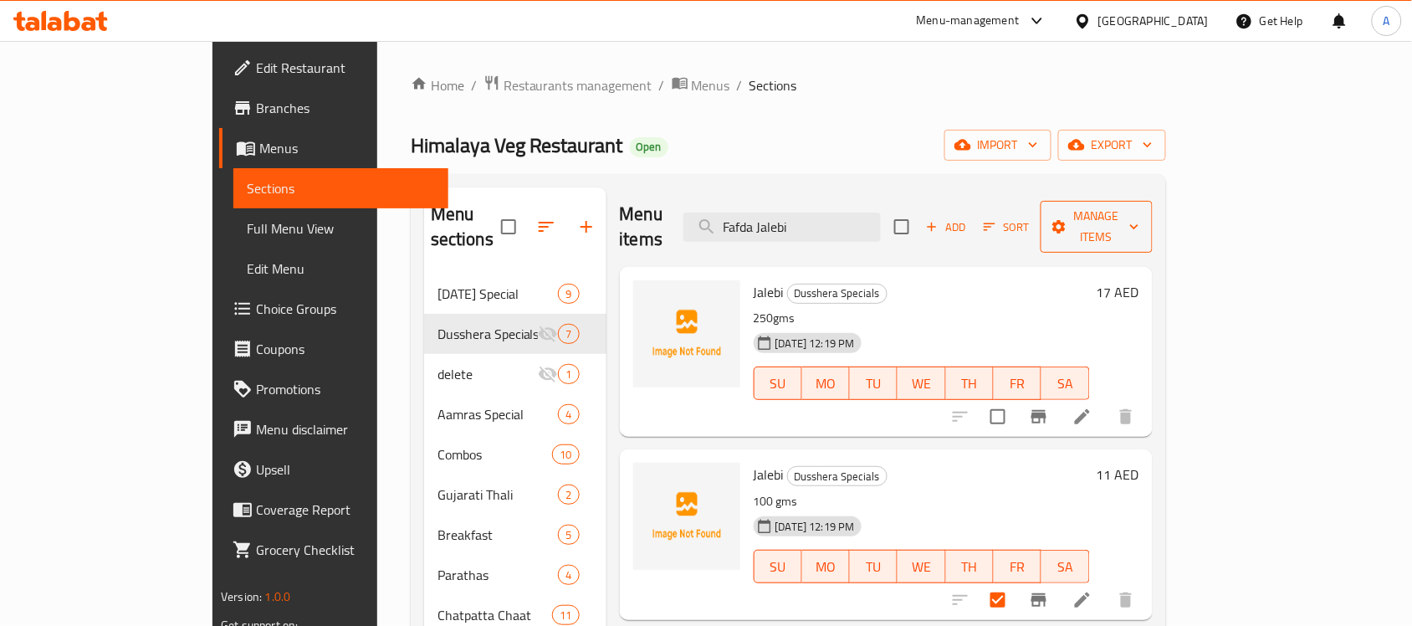
click at [1139, 210] on span "Manage items" at bounding box center [1096, 227] width 85 height 42
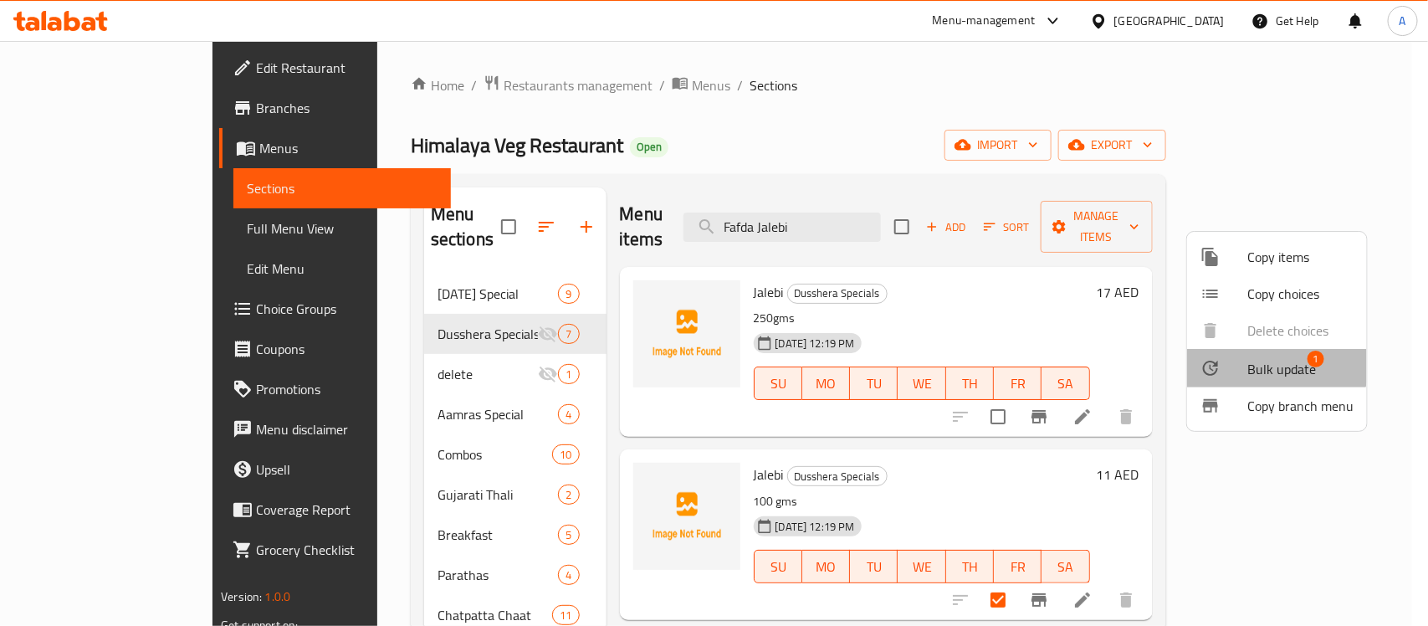
click at [1238, 358] on div at bounding box center [1223, 368] width 47 height 20
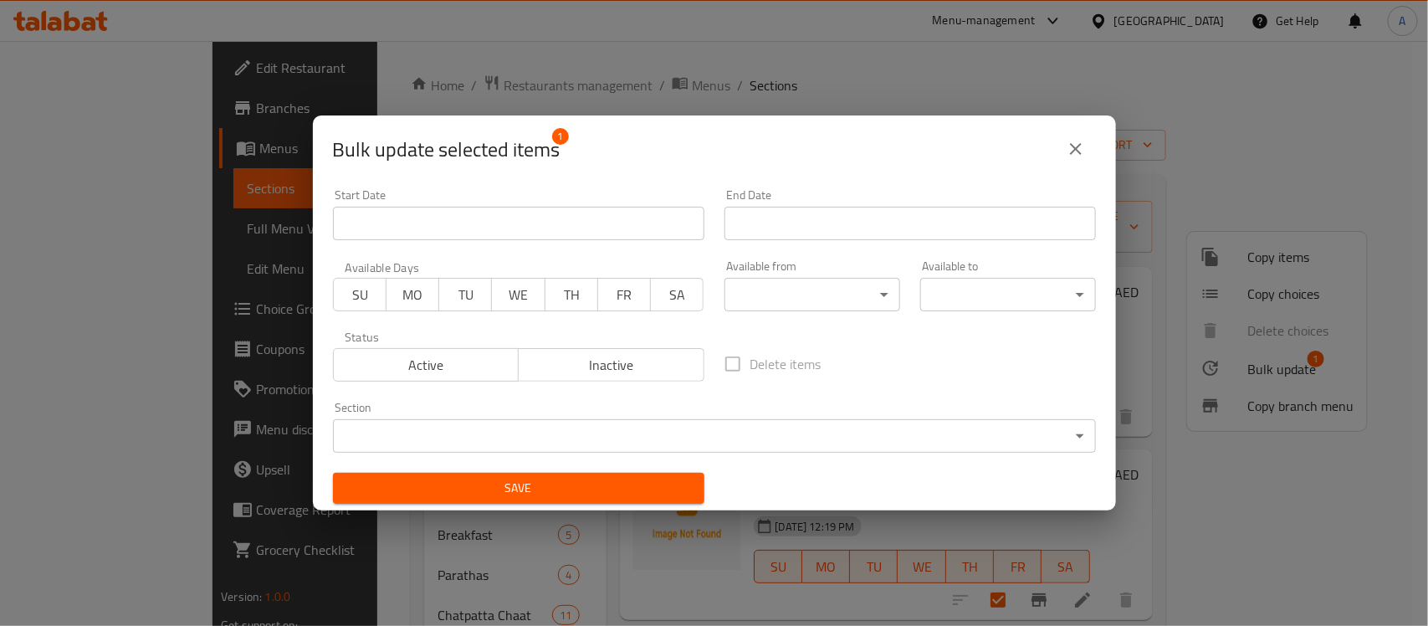
click at [552, 416] on div "Section ​ ​" at bounding box center [714, 426] width 763 height 51
click at [554, 427] on body "​ Menu-management United Arab Emirates Get Help A Edit Restaurant Branches Menu…" at bounding box center [714, 333] width 1428 height 585
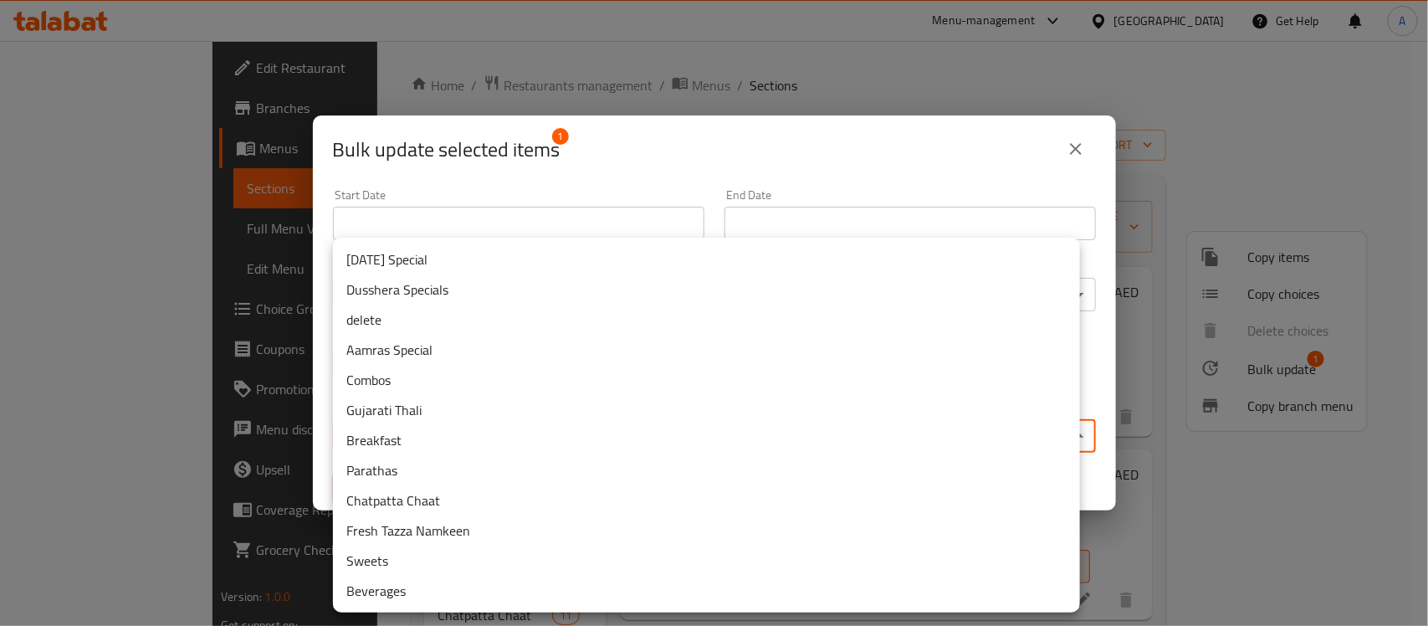
click at [391, 319] on li "delete" at bounding box center [706, 319] width 747 height 30
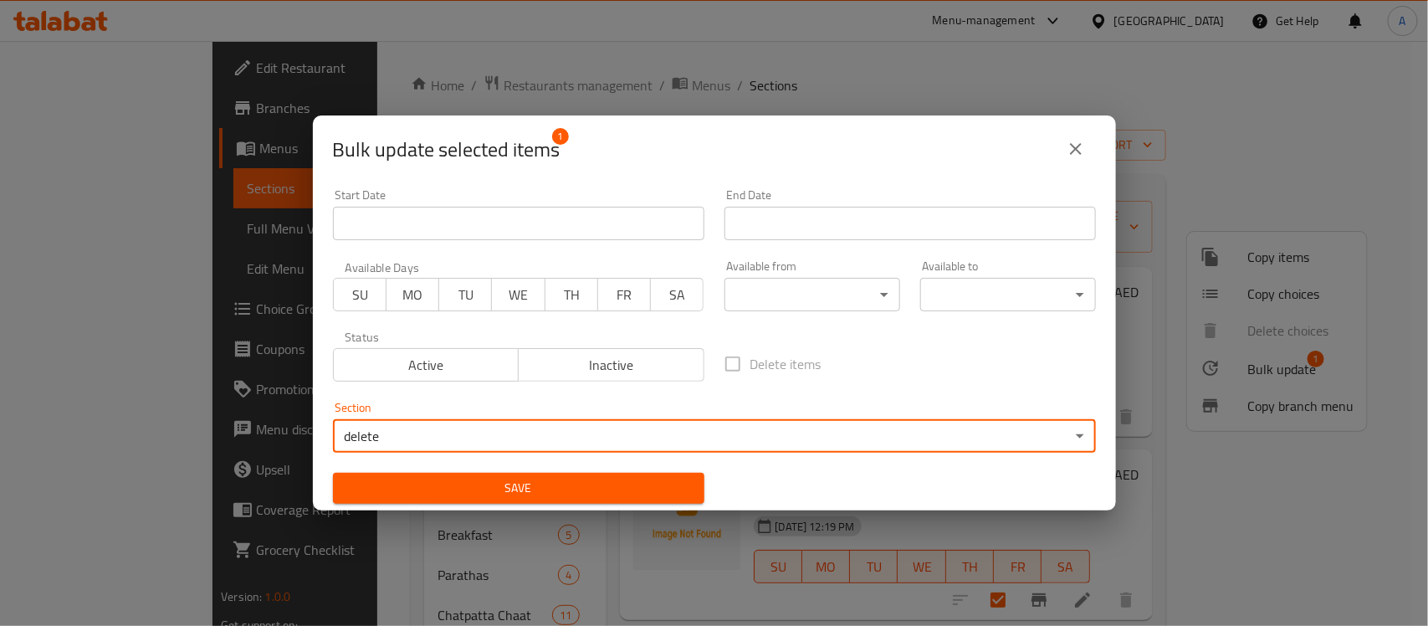
click at [662, 492] on span "Save" at bounding box center [518, 488] width 345 height 21
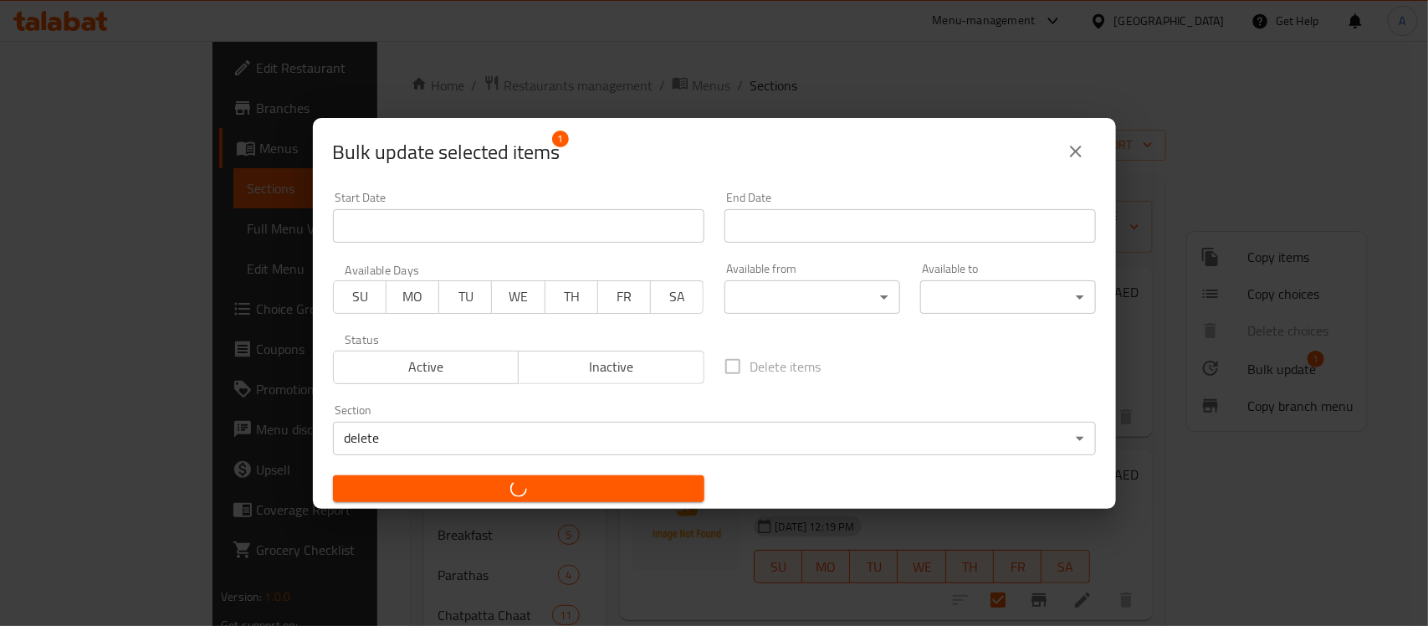
checkbox input "false"
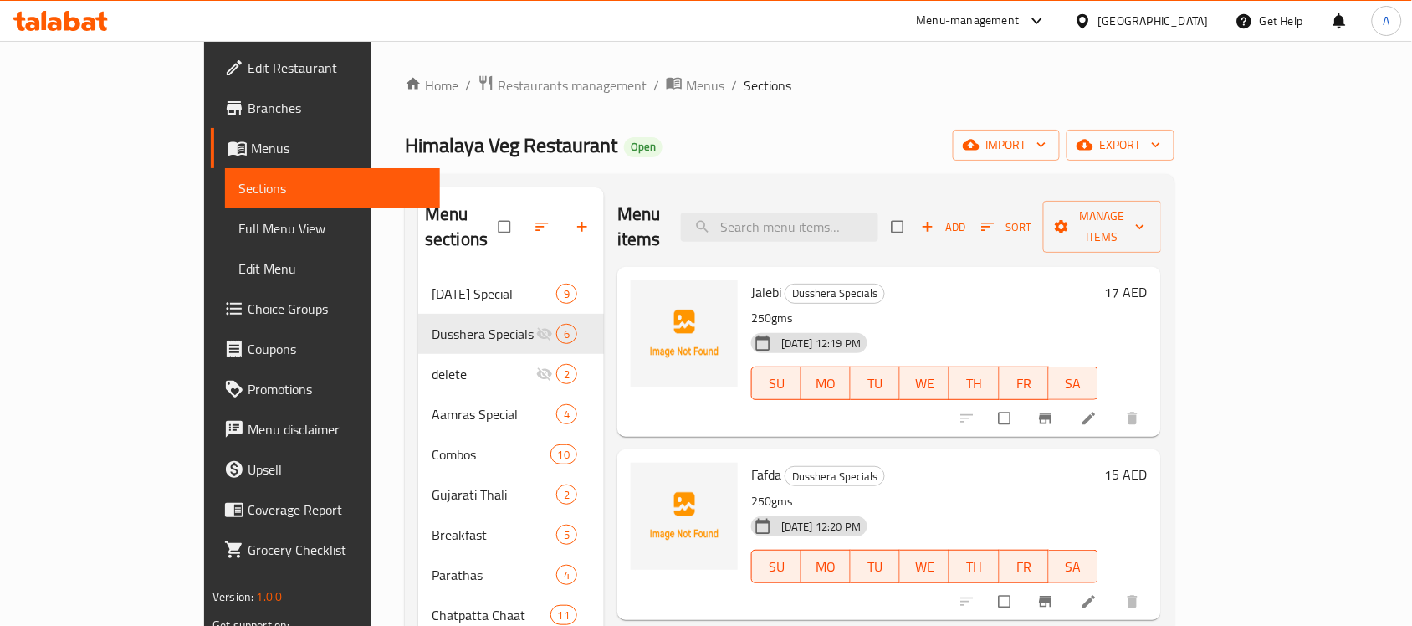
click at [943, 308] on p "250gms" at bounding box center [924, 318] width 347 height 21
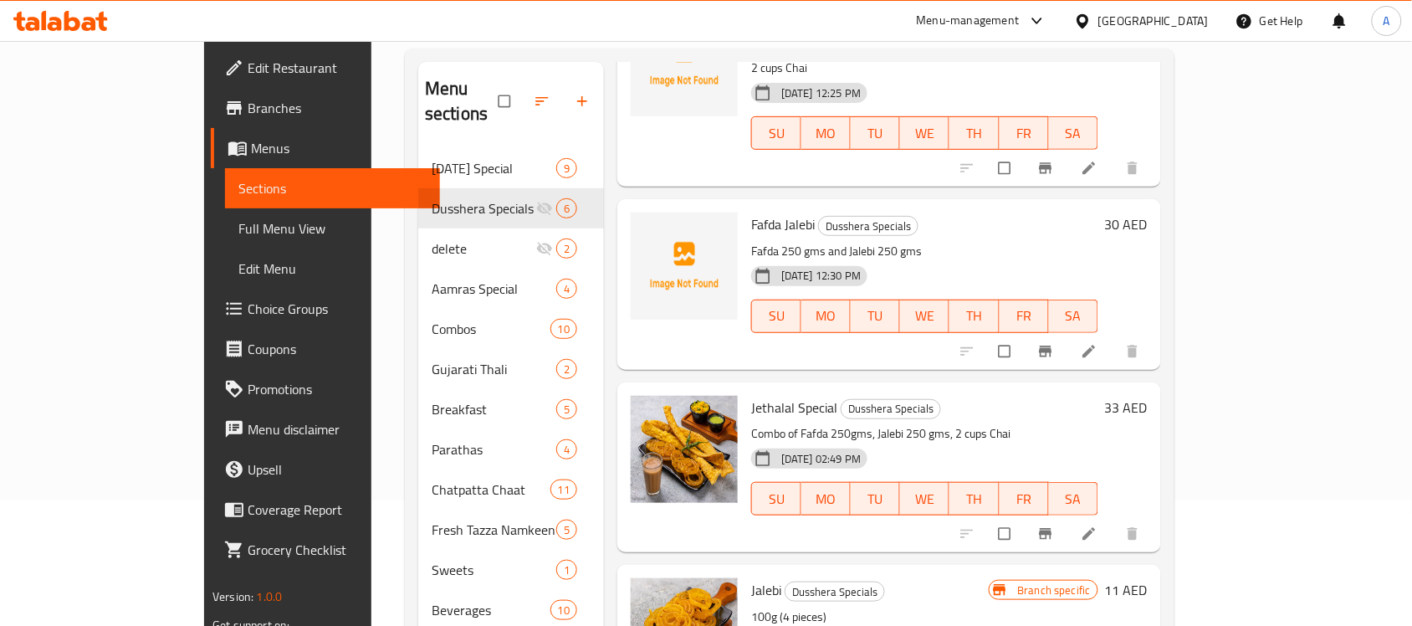
scroll to position [235, 0]
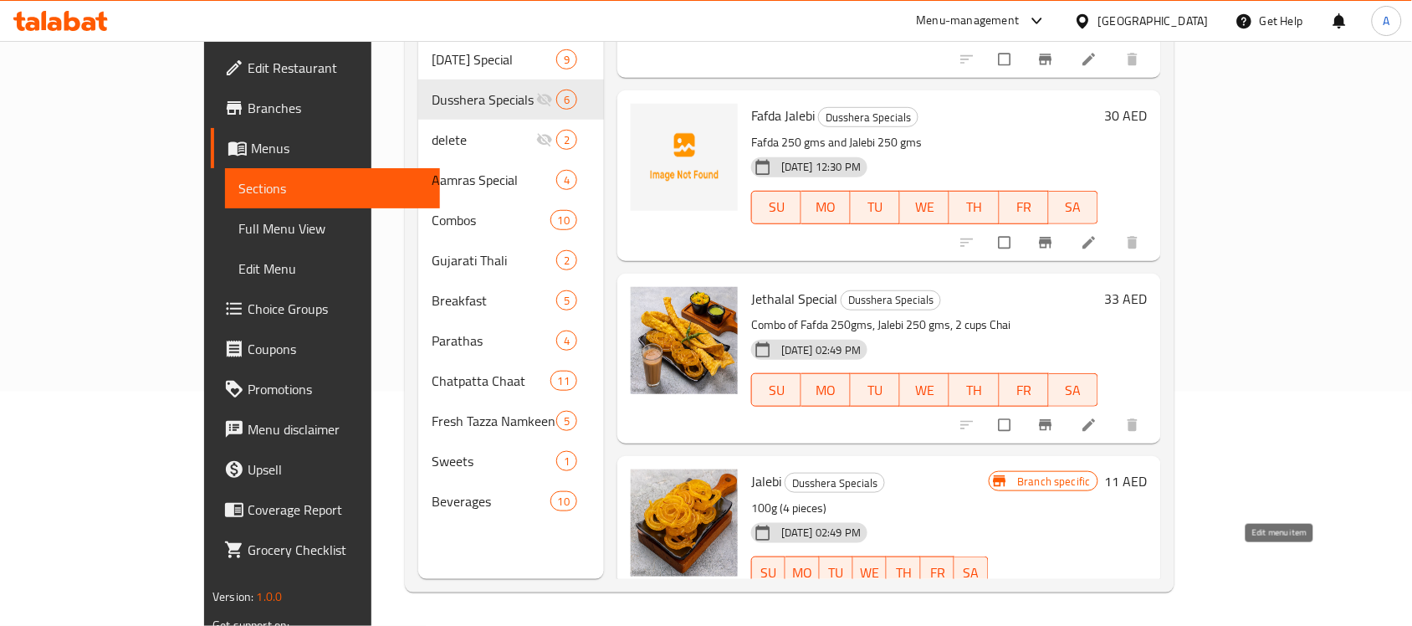
click at [1097, 600] on icon at bounding box center [1089, 608] width 17 height 17
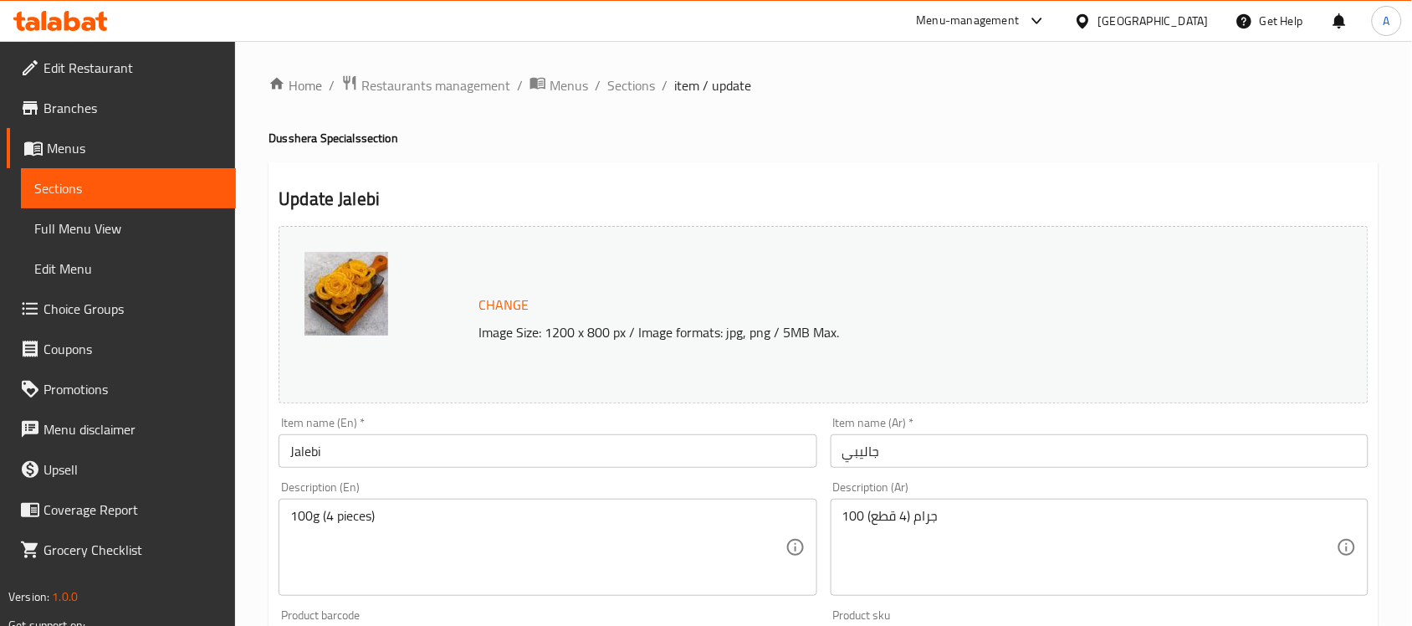
drag, startPoint x: 381, startPoint y: 504, endPoint x: 320, endPoint y: 515, distance: 61.2
click at [322, 515] on div "100g (4 pieces) Description (En)" at bounding box center [548, 546] width 538 height 97
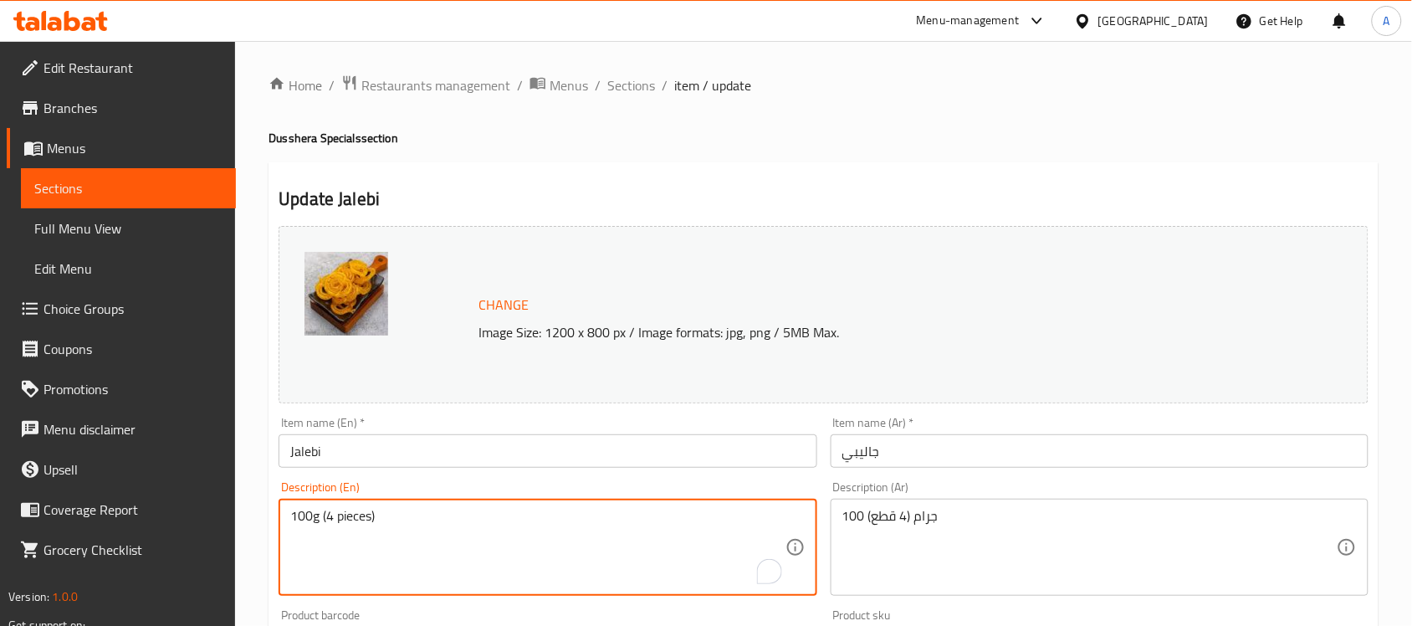
drag, startPoint x: 320, startPoint y: 515, endPoint x: 450, endPoint y: 525, distance: 130.0
click at [450, 525] on textarea "100g (4 pieces)" at bounding box center [537, 547] width 494 height 79
type textarea "100g"
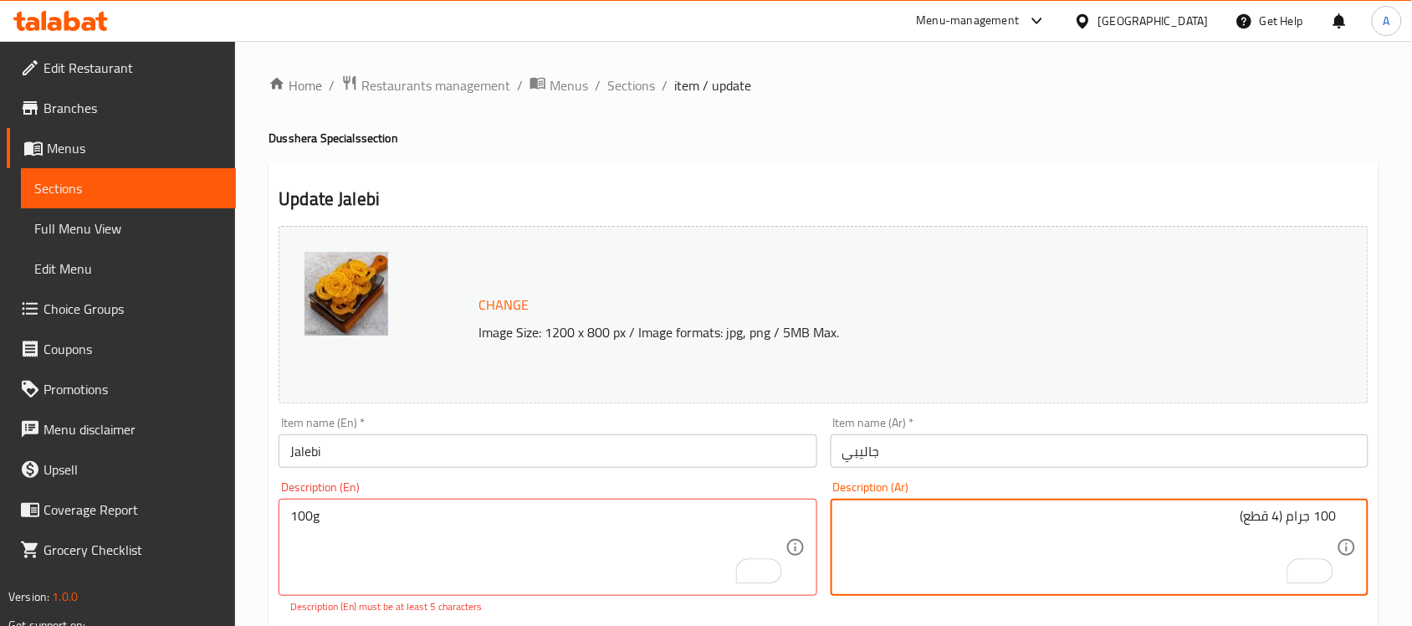
drag, startPoint x: 1272, startPoint y: 519, endPoint x: 1094, endPoint y: 499, distance: 179.3
click at [1094, 499] on div "100 جرام (4 قطع) Description (Ar)" at bounding box center [1099, 546] width 538 height 97
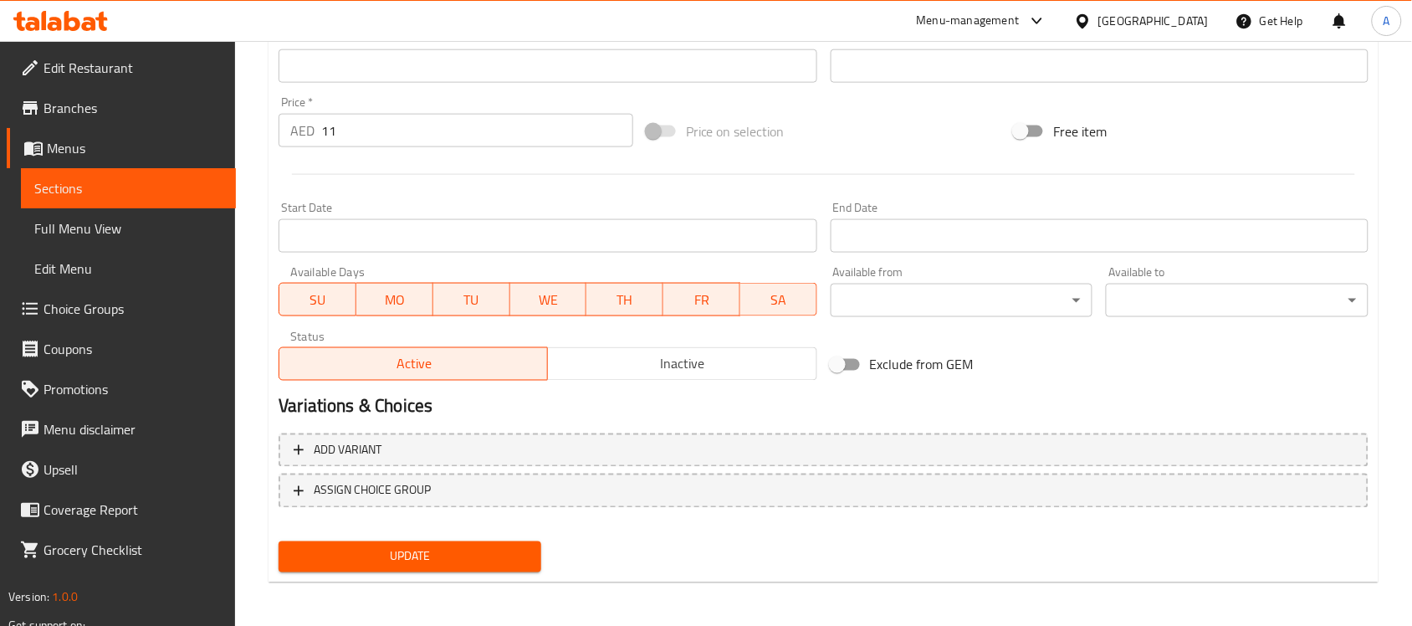
type textarea "100 جرام"
click at [408, 557] on span "Update" at bounding box center [410, 556] width 236 height 21
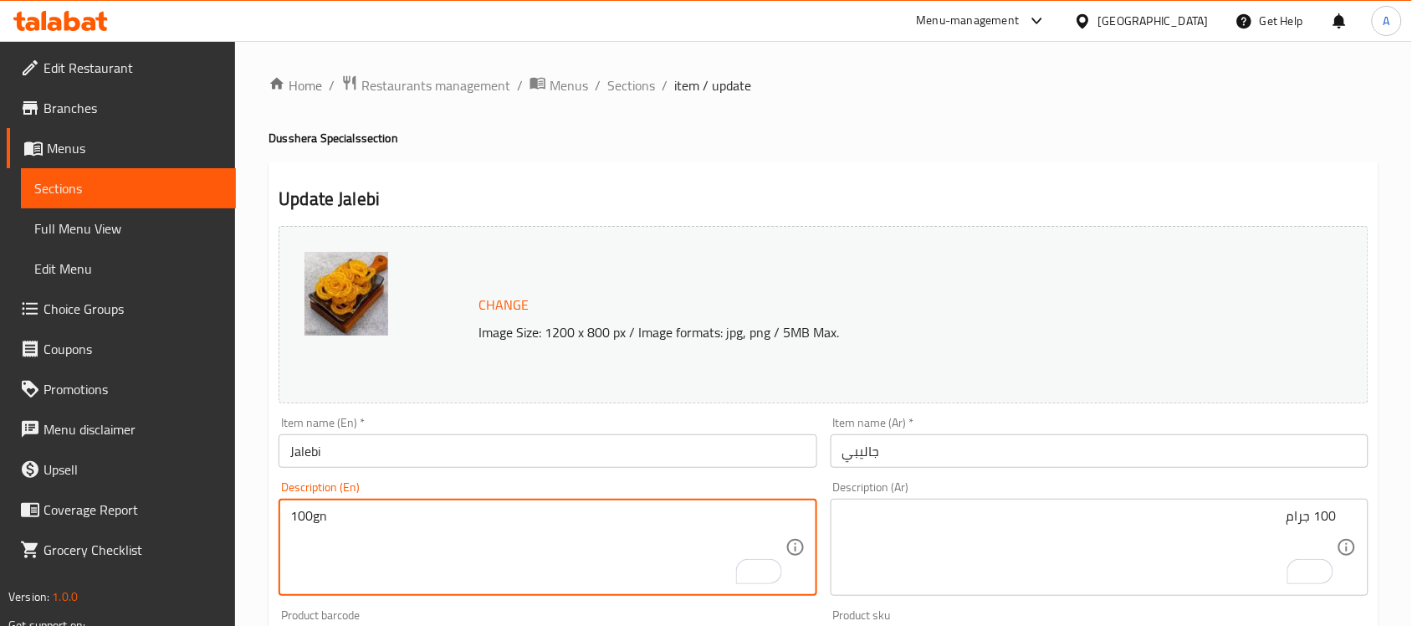
click at [310, 521] on textarea "100gn" at bounding box center [537, 547] width 494 height 79
click at [332, 519] on textarea "100 gn" at bounding box center [537, 547] width 494 height 79
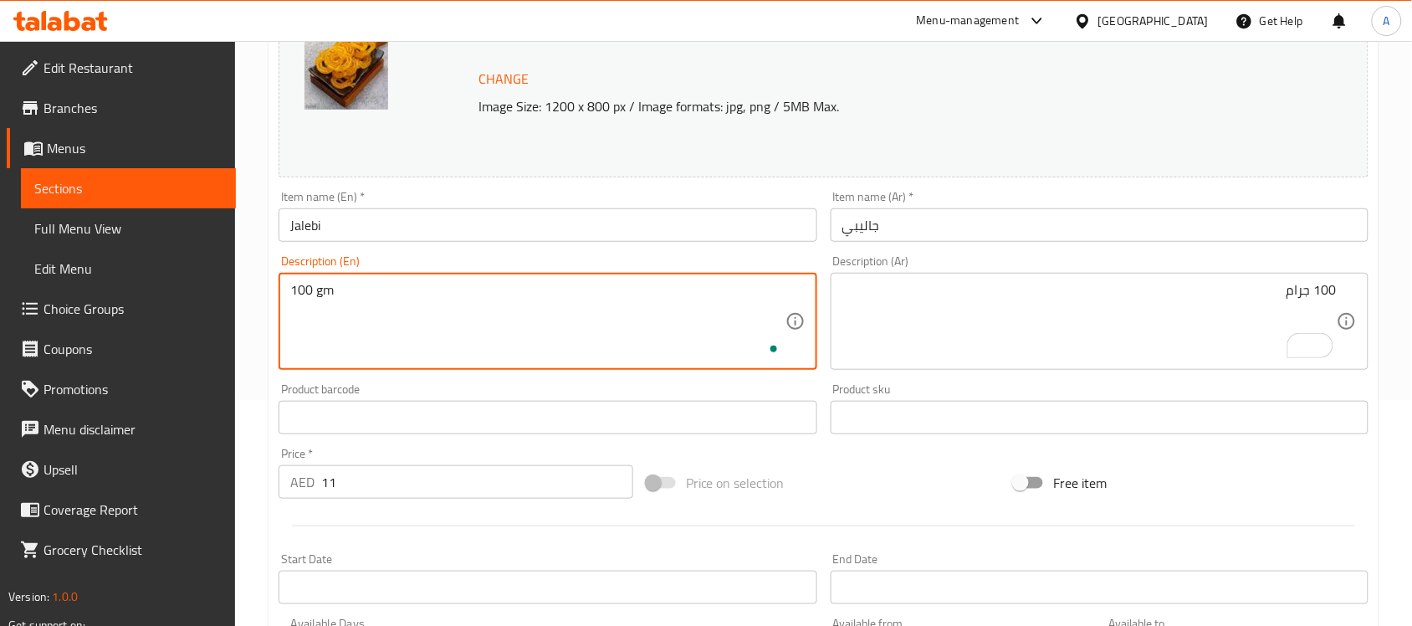
scroll to position [578, 0]
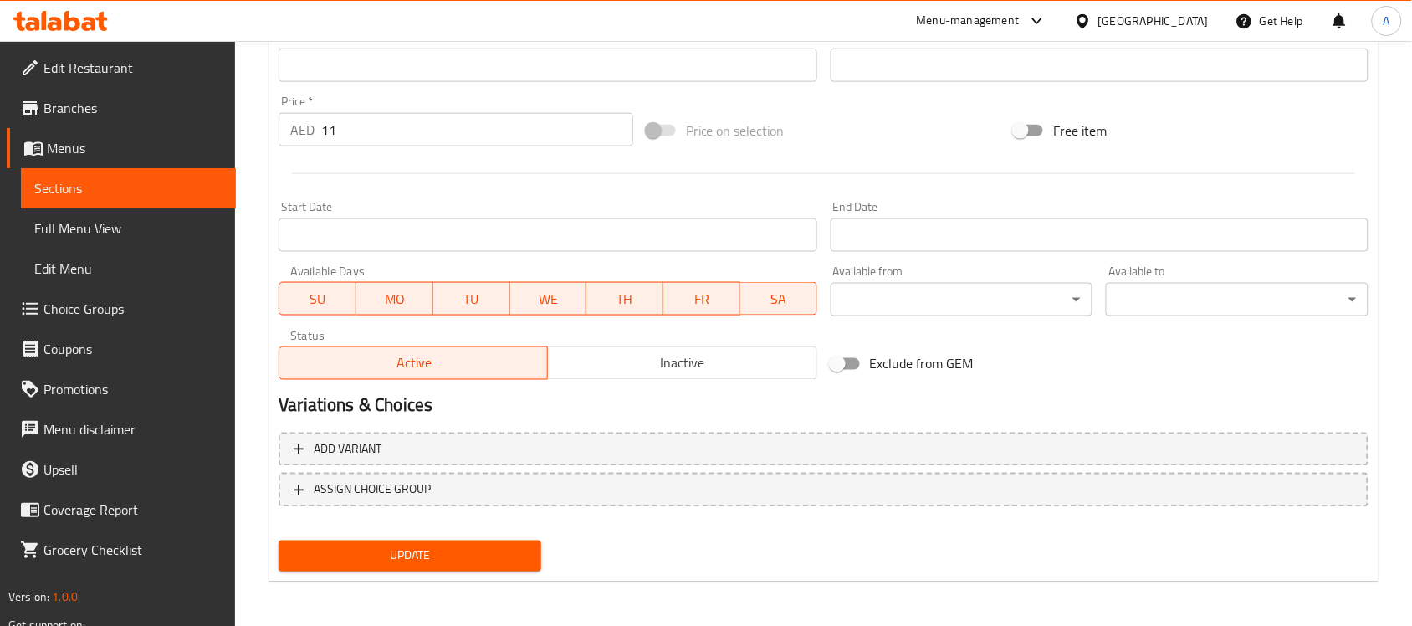
type textarea "100 gm"
click at [343, 566] on button "Update" at bounding box center [410, 555] width 263 height 31
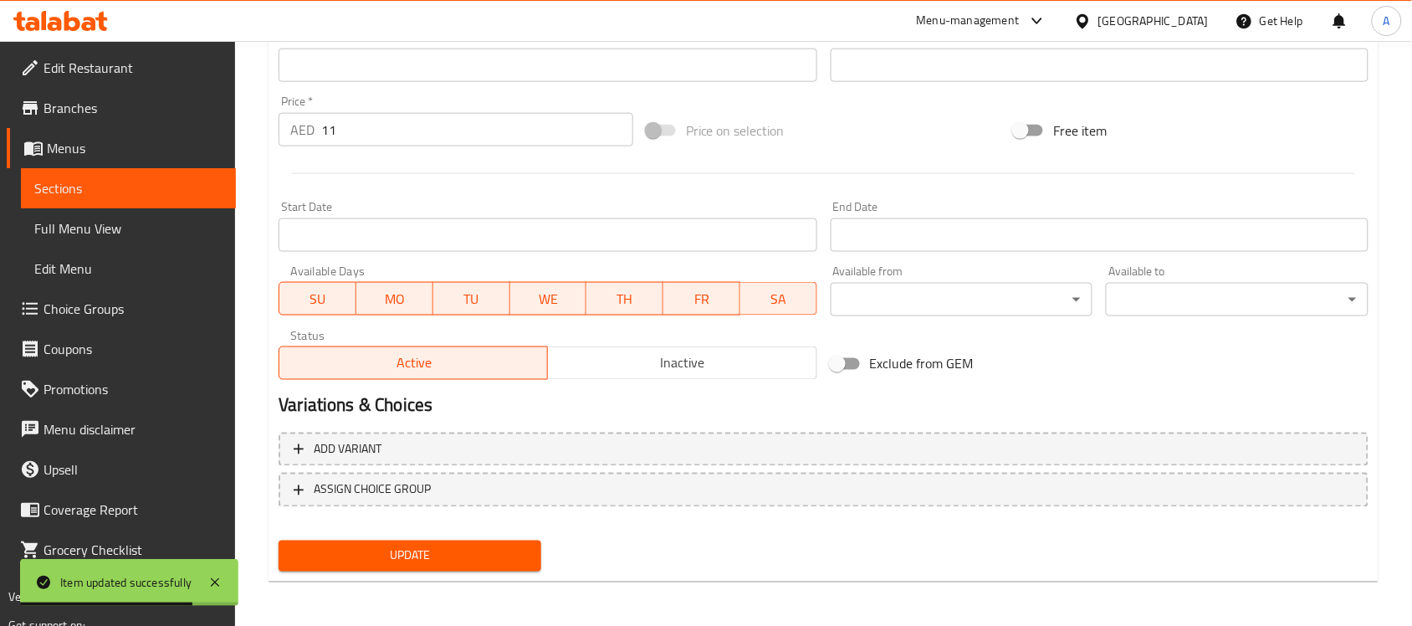
scroll to position [0, 0]
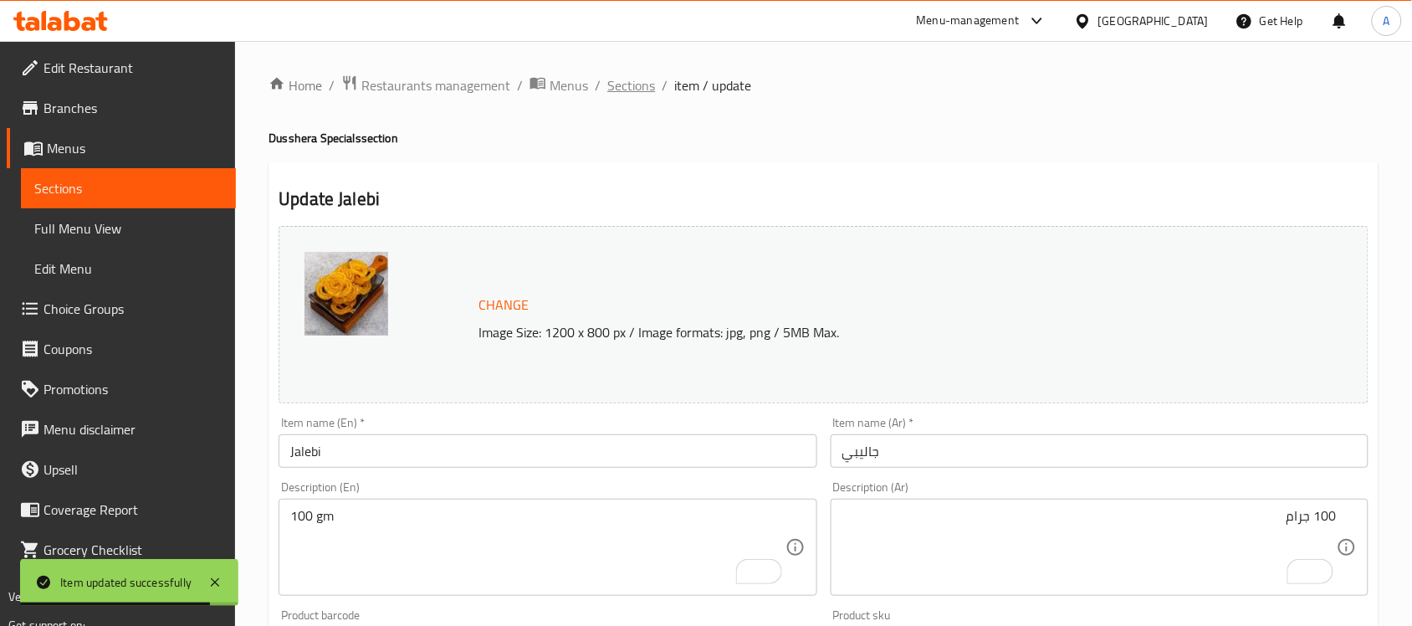
click at [638, 79] on span "Sections" at bounding box center [631, 85] width 48 height 20
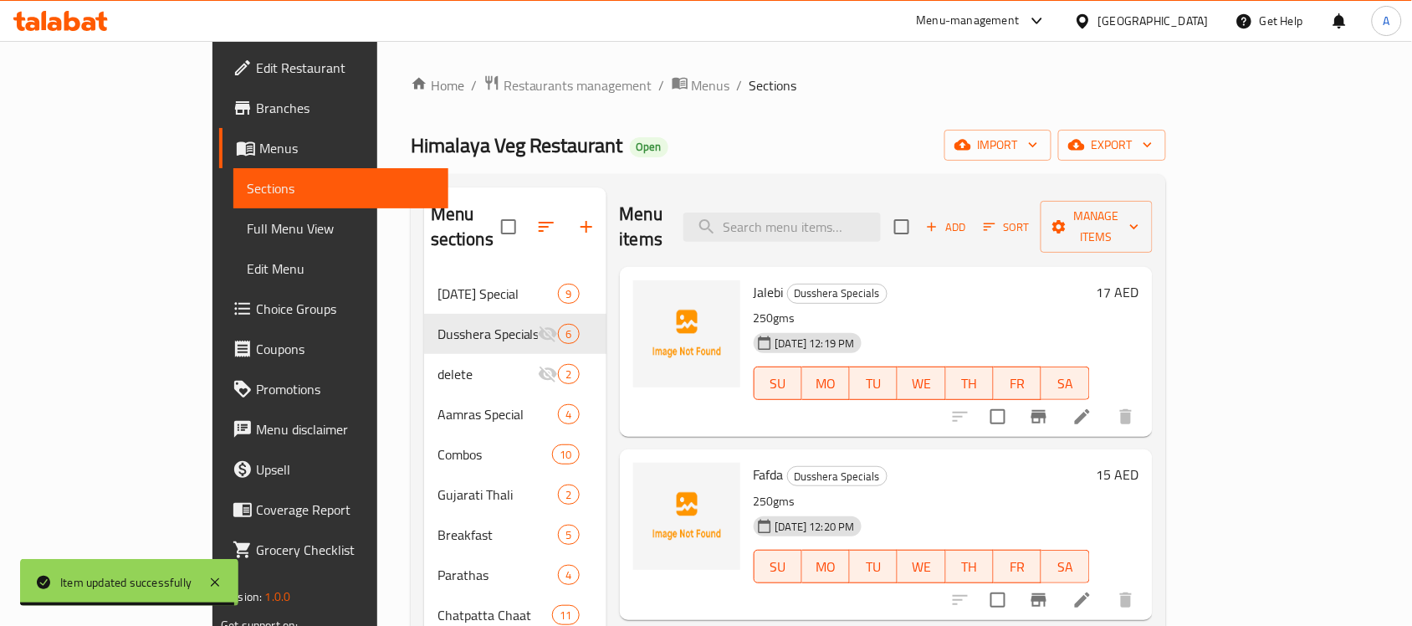
click at [917, 280] on h6 "Jalebi Dusshera Specials" at bounding box center [922, 291] width 336 height 23
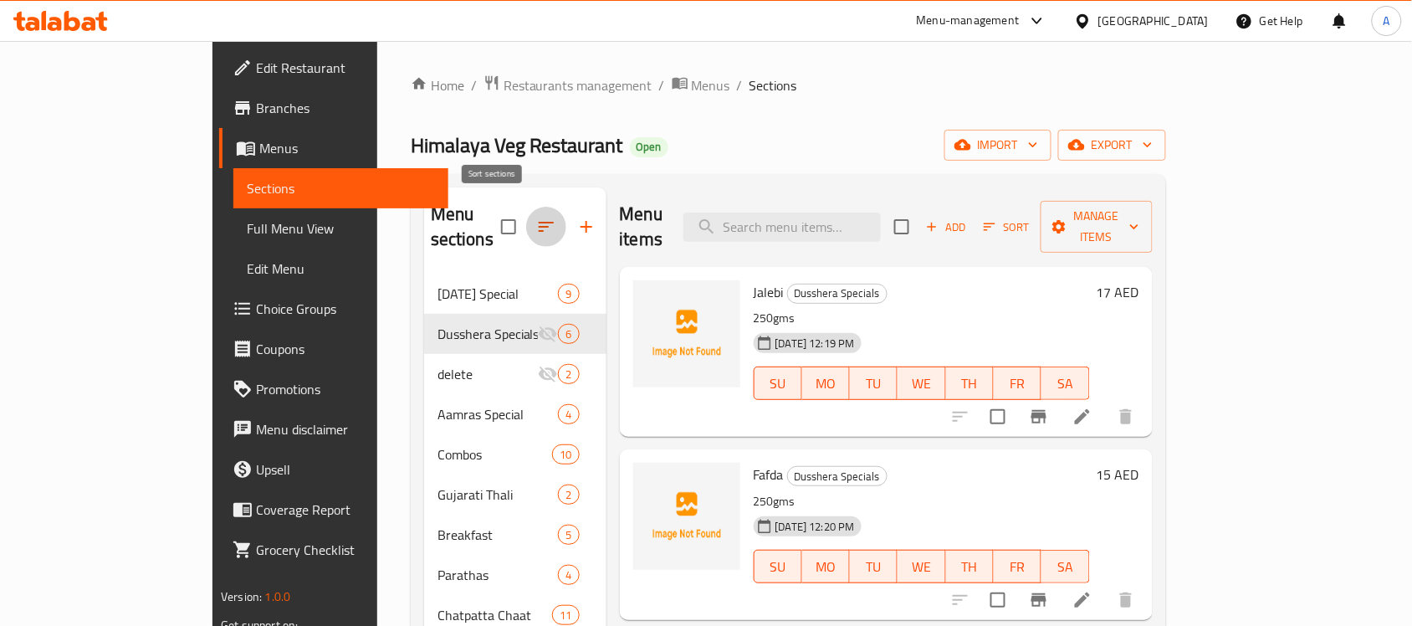
click at [536, 217] on icon "button" at bounding box center [546, 227] width 20 height 20
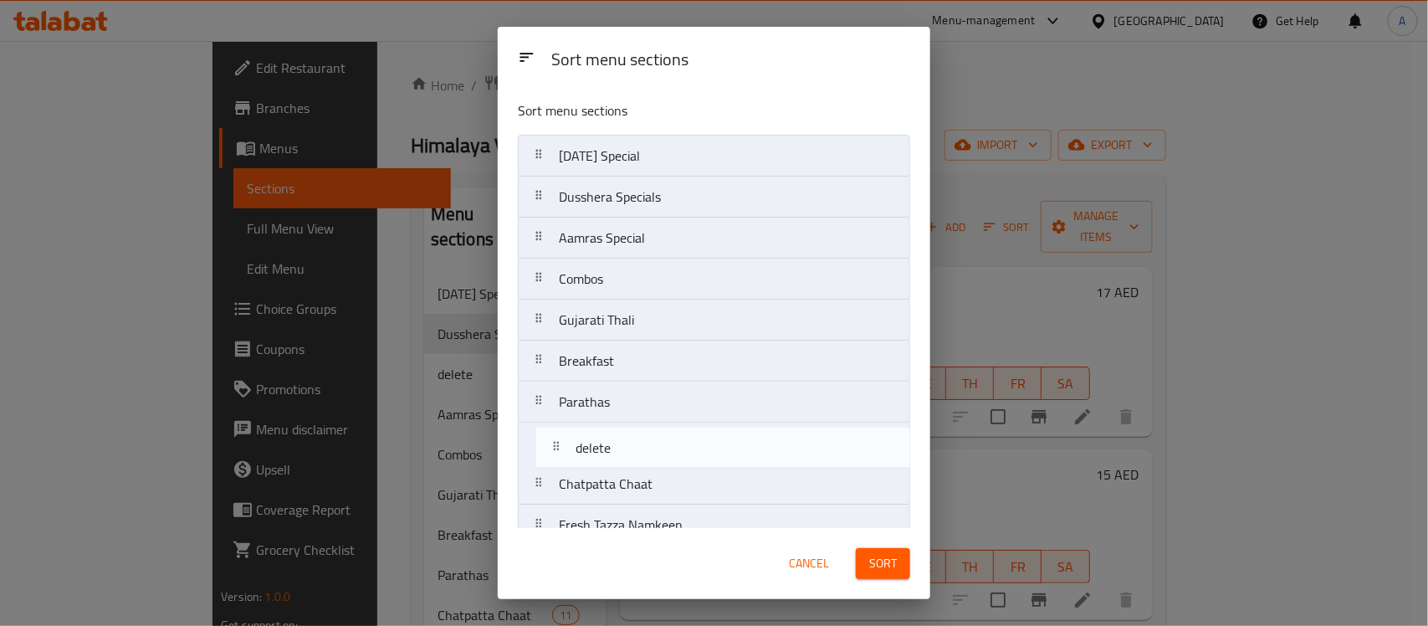
scroll to position [109, 0]
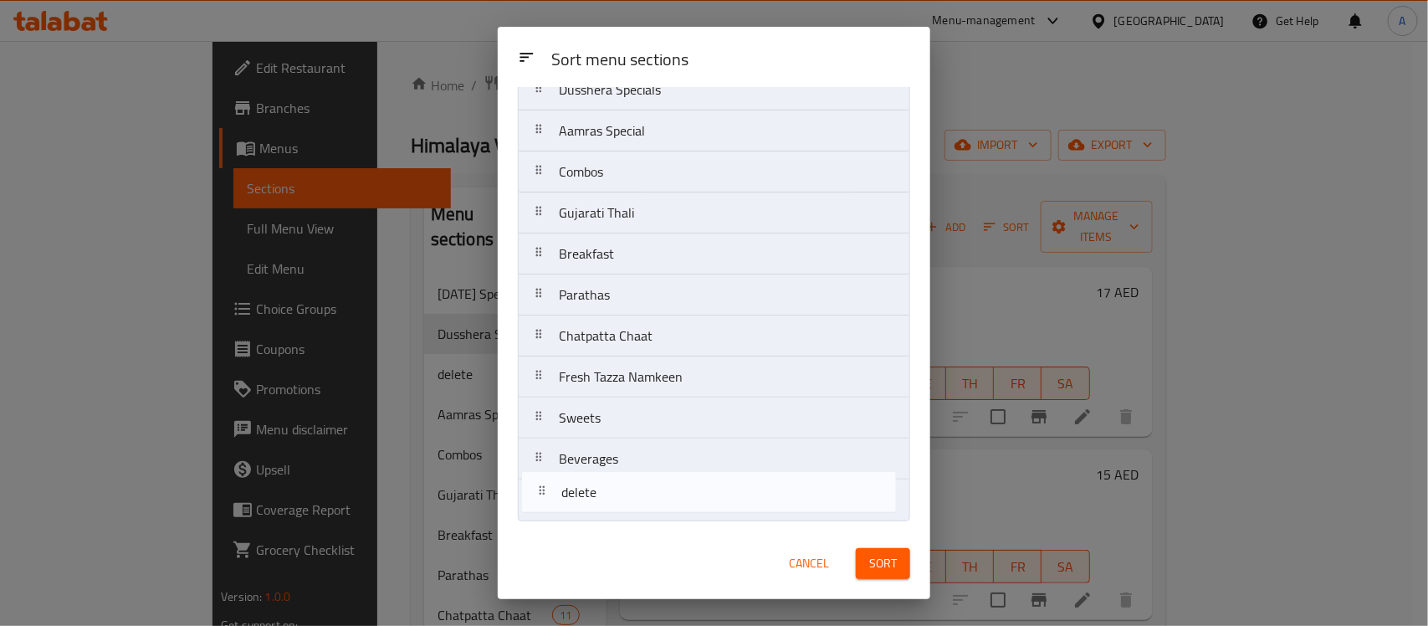
drag, startPoint x: 536, startPoint y: 240, endPoint x: 539, endPoint y: 498, distance: 257.6
click at [539, 498] on nav "Navratri Special Dusshera Specials delete Aamras Special Combos Gujarati Thali …" at bounding box center [714, 274] width 392 height 493
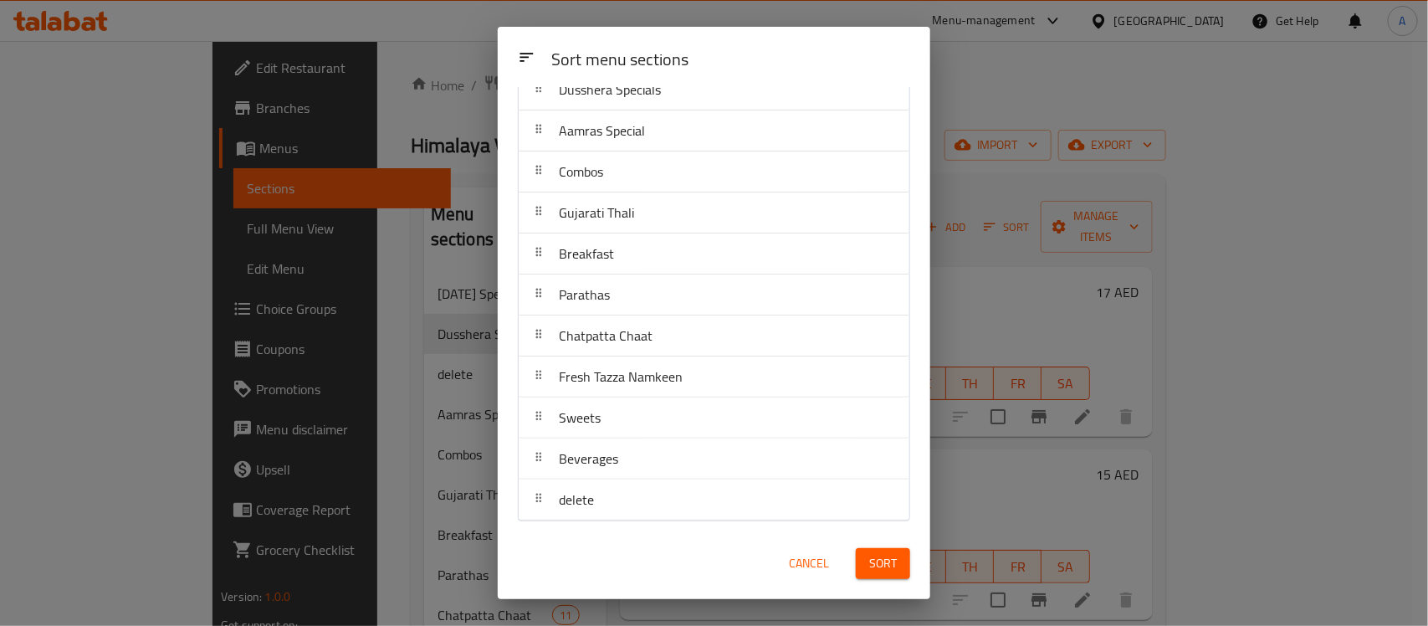
click at [878, 565] on span "Sort" at bounding box center [883, 563] width 28 height 21
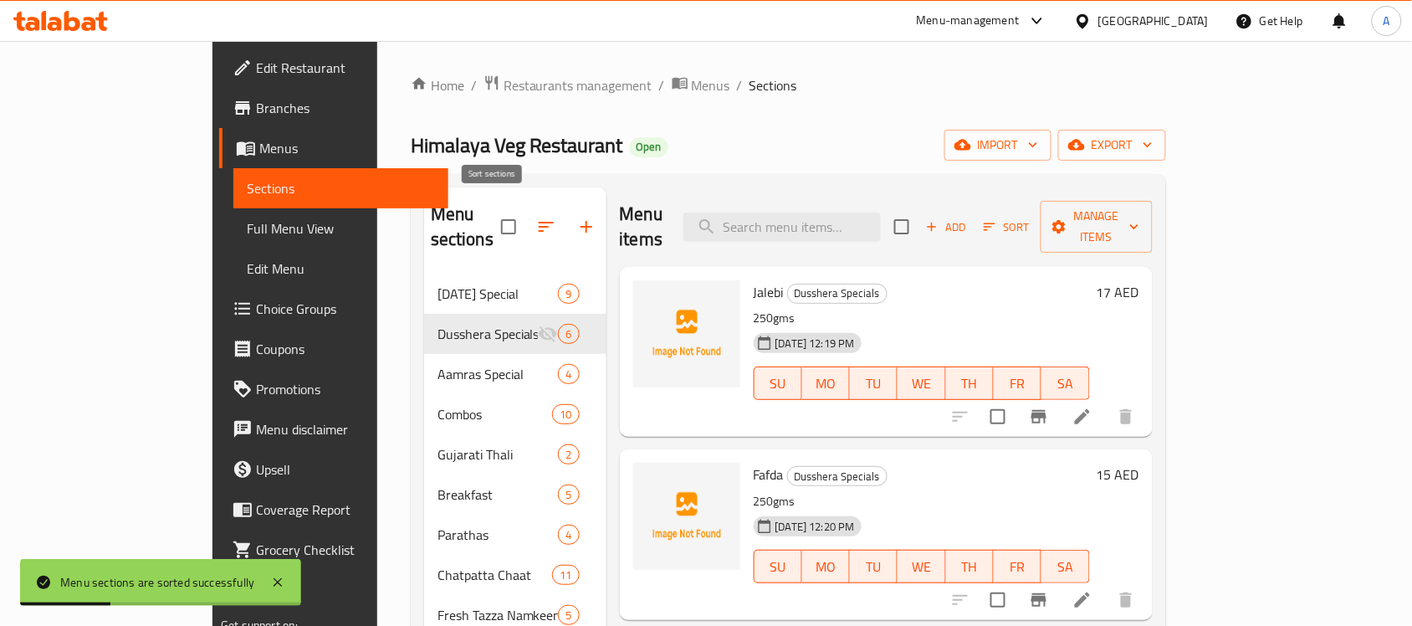
click at [536, 217] on icon "button" at bounding box center [546, 227] width 20 height 20
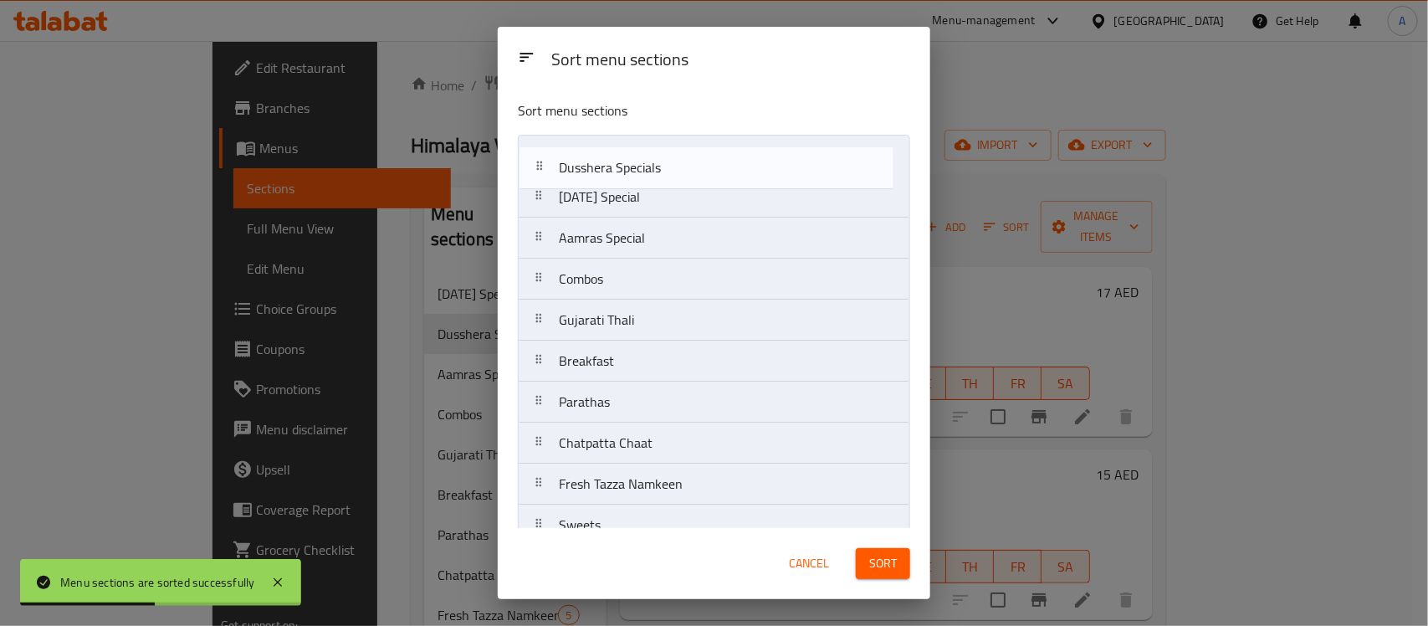
drag, startPoint x: 544, startPoint y: 206, endPoint x: 539, endPoint y: 166, distance: 40.4
click at [539, 166] on nav "Navratri Special Dusshera Specials Aamras Special Combos Gujarati Thali Breakfa…" at bounding box center [714, 381] width 392 height 493
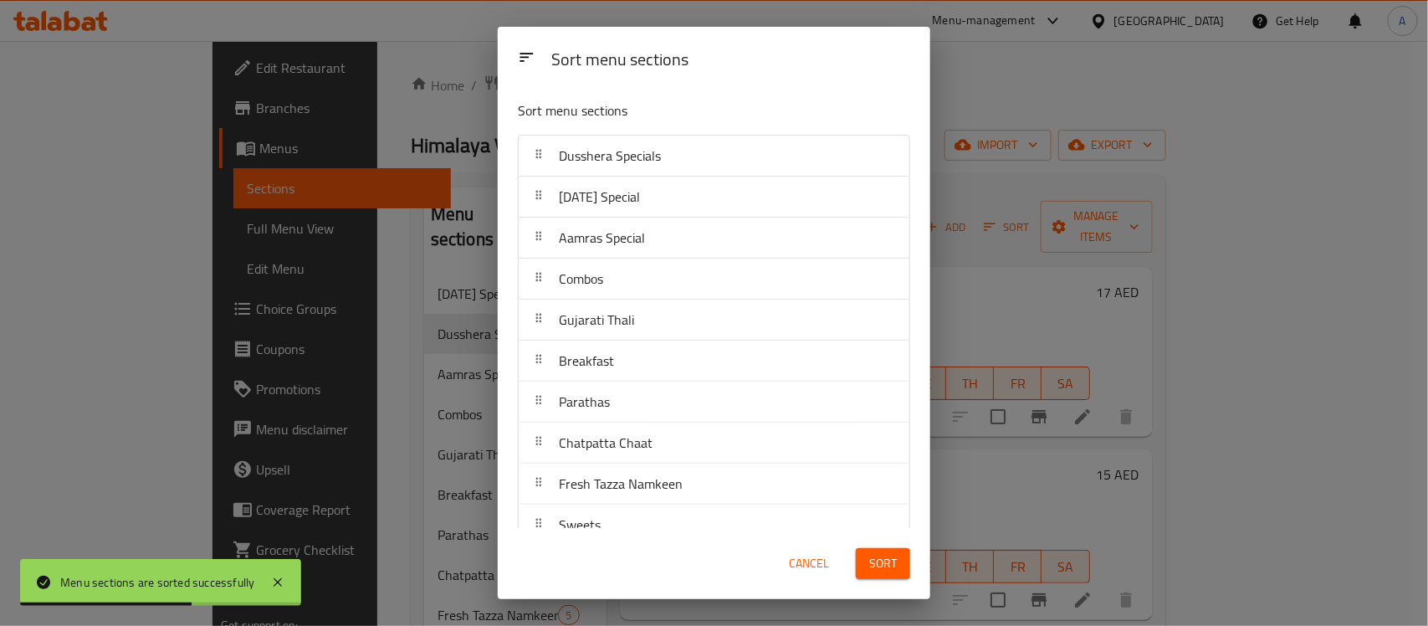
click at [887, 570] on span "Sort" at bounding box center [883, 563] width 28 height 21
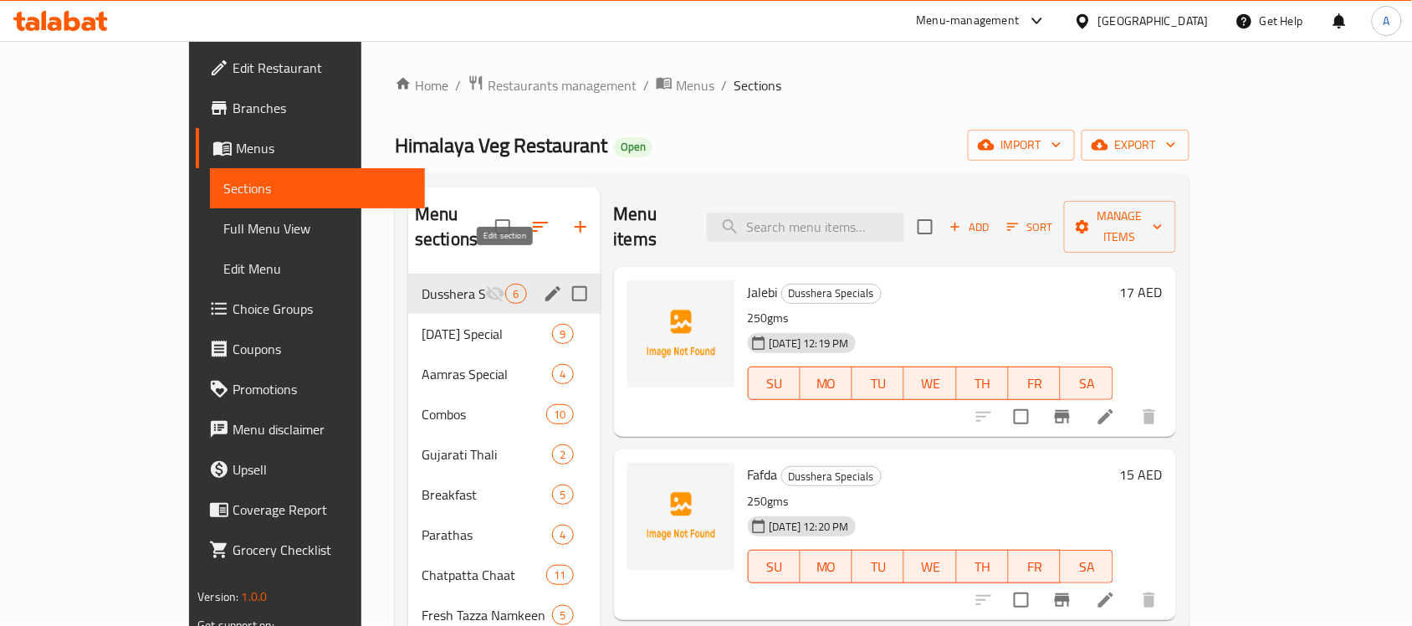
click at [543, 284] on icon "edit" at bounding box center [553, 294] width 20 height 20
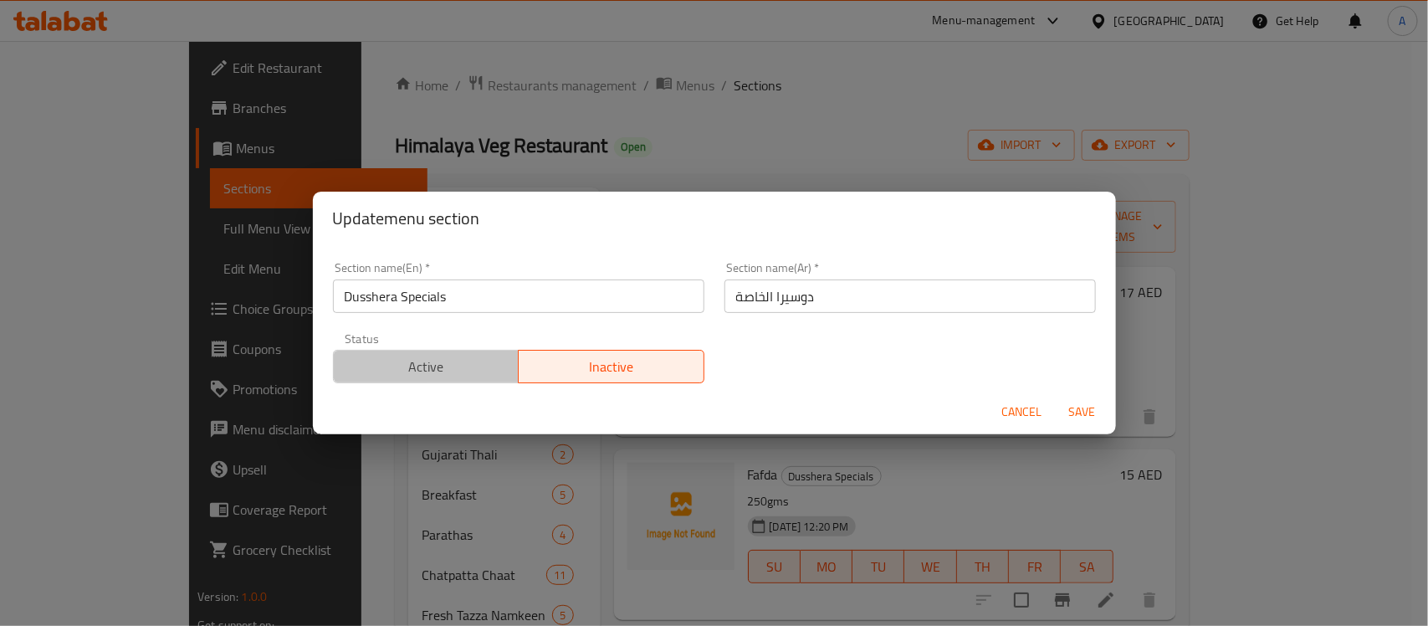
click at [471, 362] on span "Active" at bounding box center [426, 367] width 172 height 24
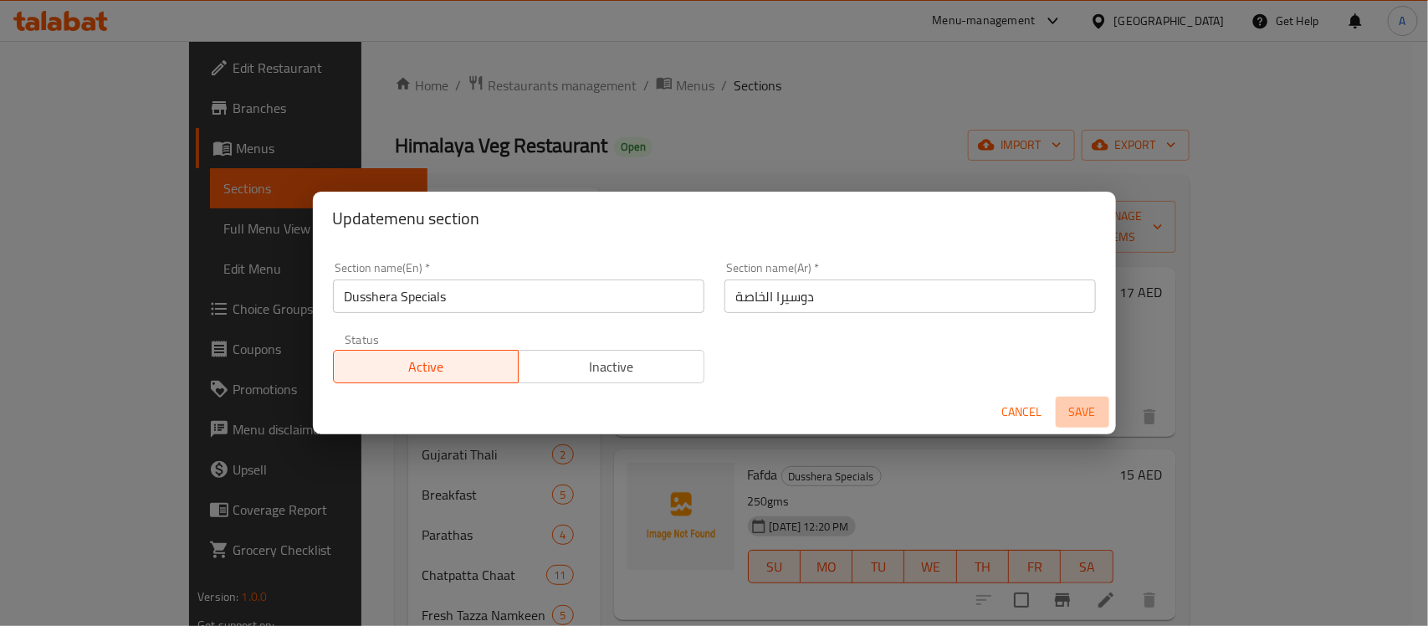
click at [1098, 418] on span "Save" at bounding box center [1082, 411] width 40 height 21
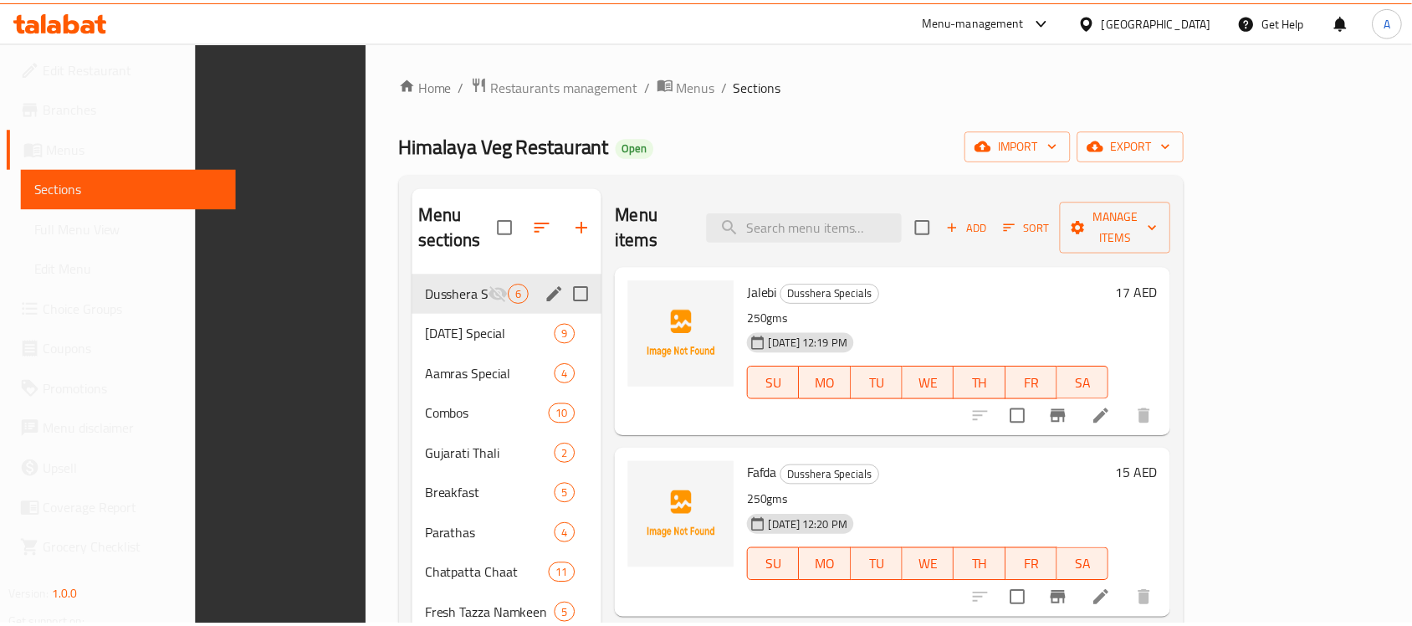
scroll to position [235, 0]
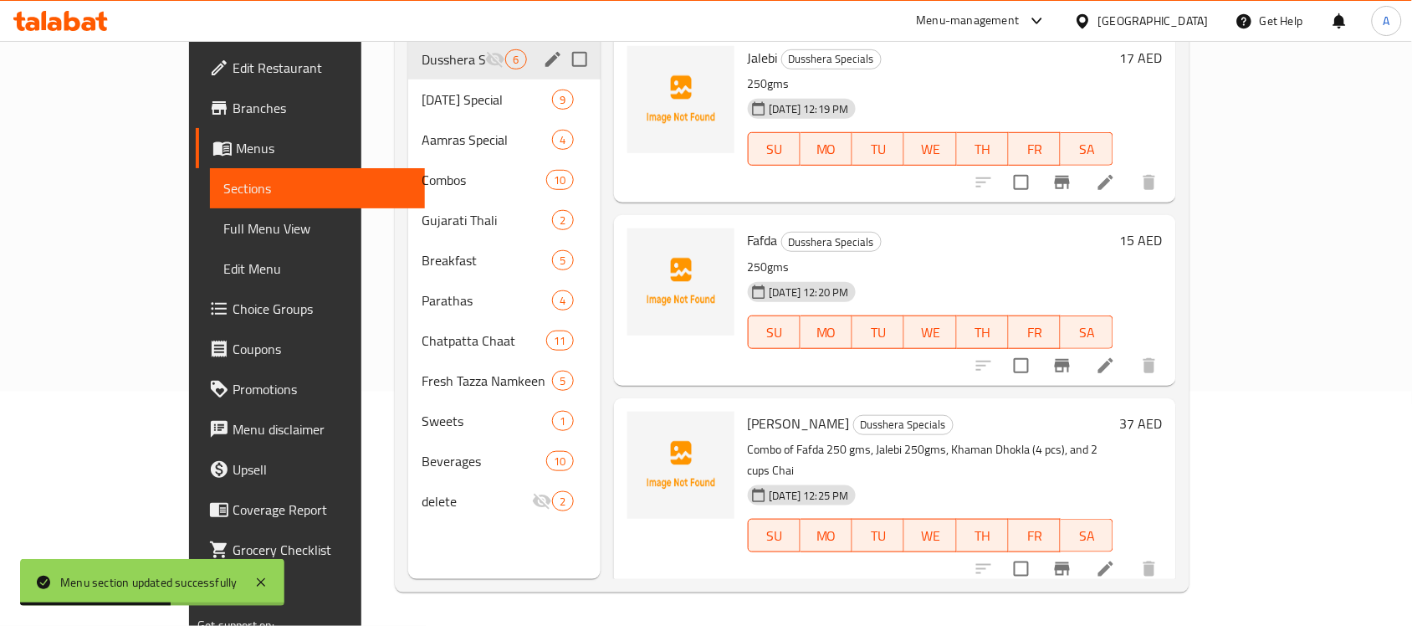
click at [927, 257] on p "250gms" at bounding box center [930, 267] width 365 height 21
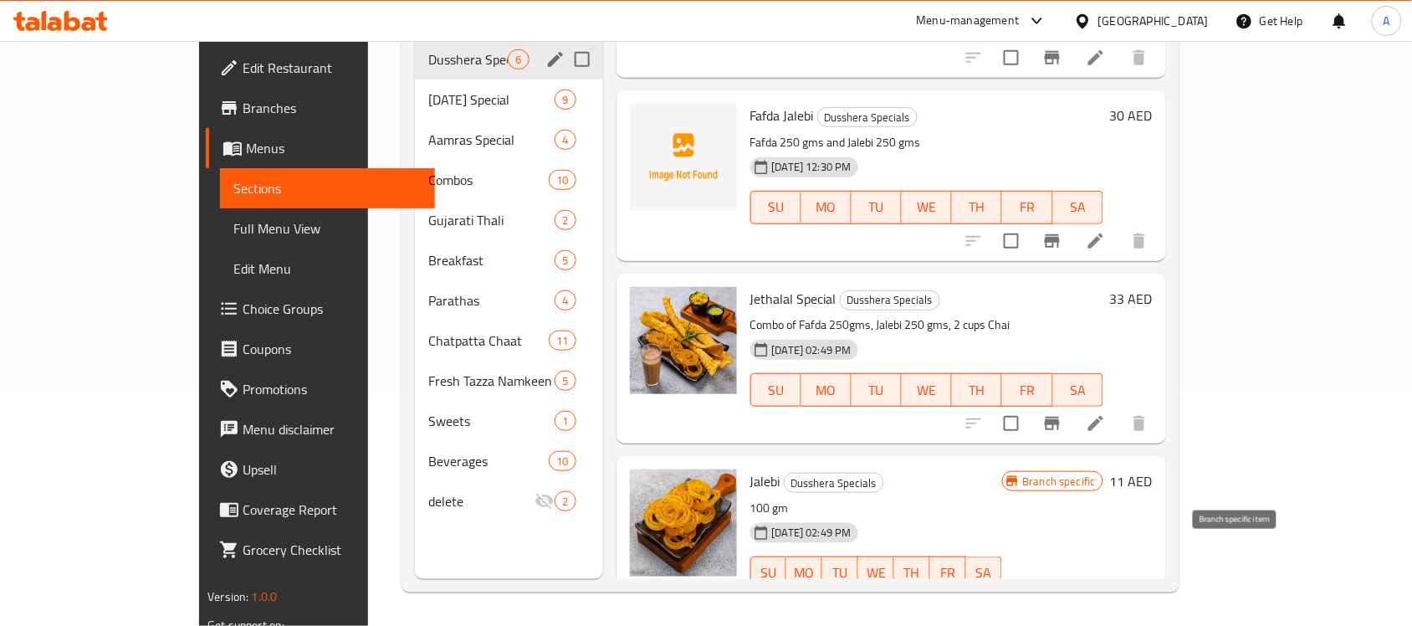
click at [1060, 600] on icon "Branch-specific-item" at bounding box center [1052, 606] width 15 height 13
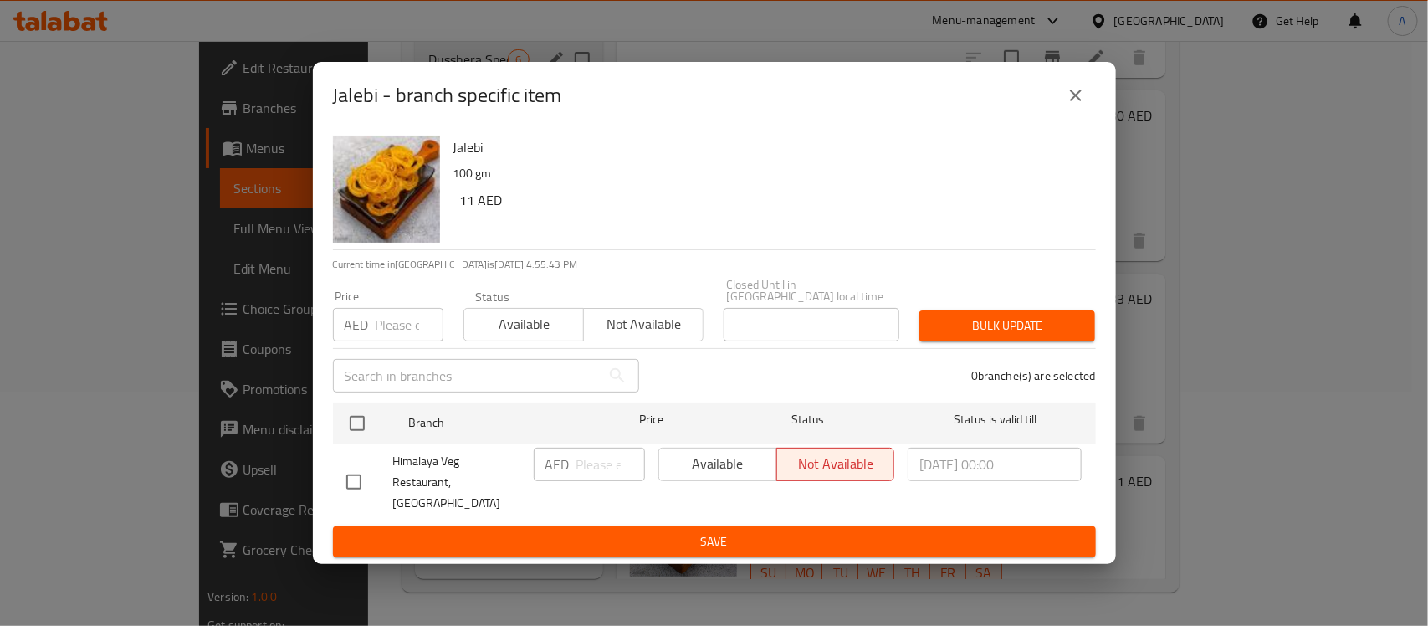
click at [1066, 105] on icon "close" at bounding box center [1076, 95] width 20 height 20
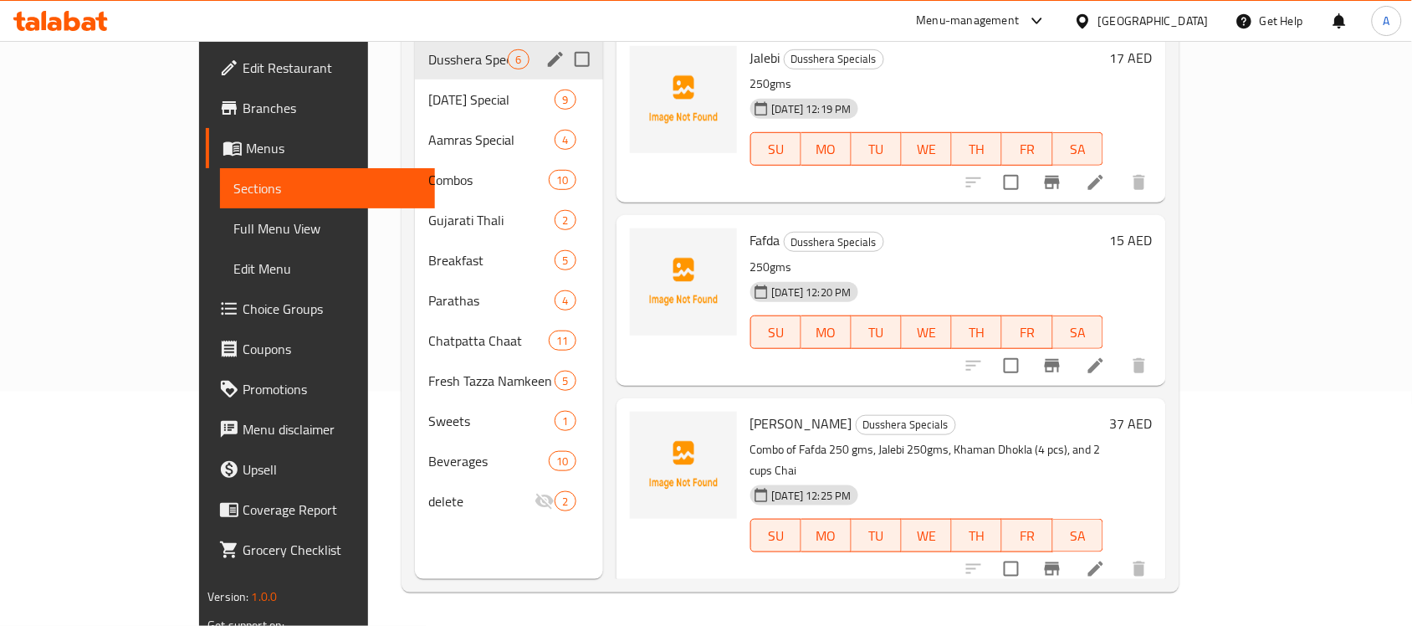
scroll to position [0, 0]
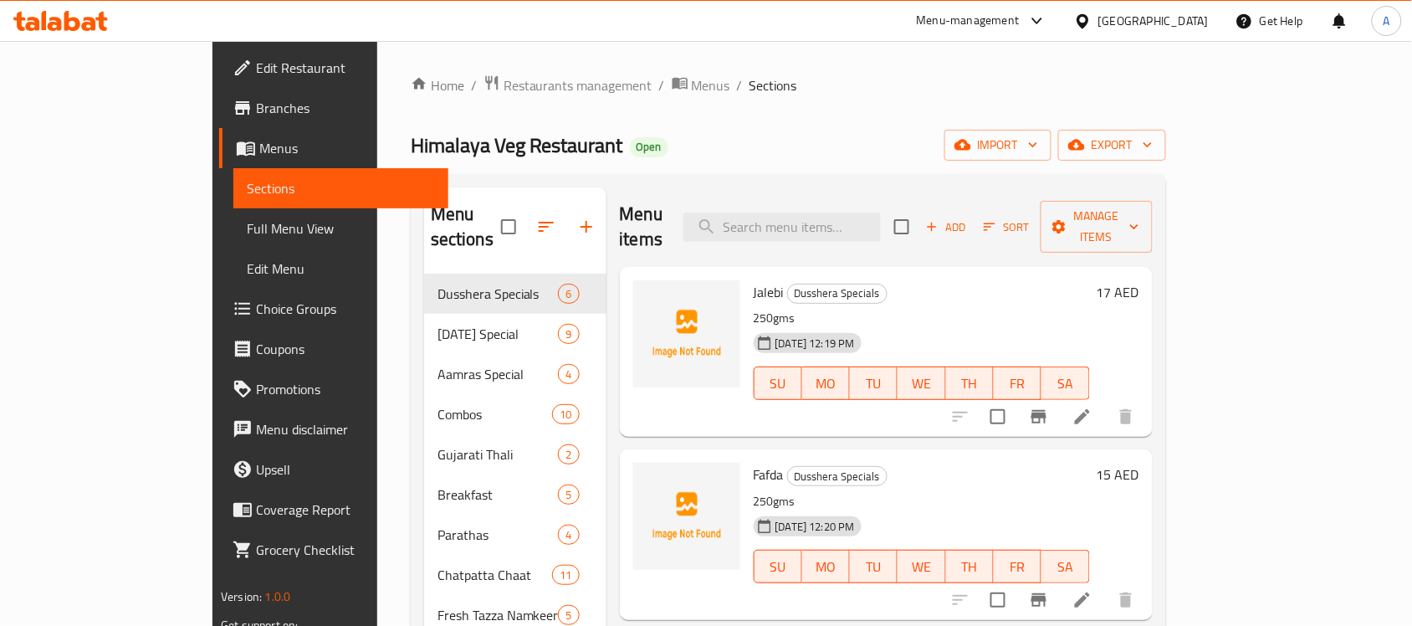
click at [673, 140] on div "Himalaya Veg Restaurant Open import export" at bounding box center [788, 145] width 755 height 31
click at [247, 238] on span "Full Menu View" at bounding box center [341, 228] width 188 height 20
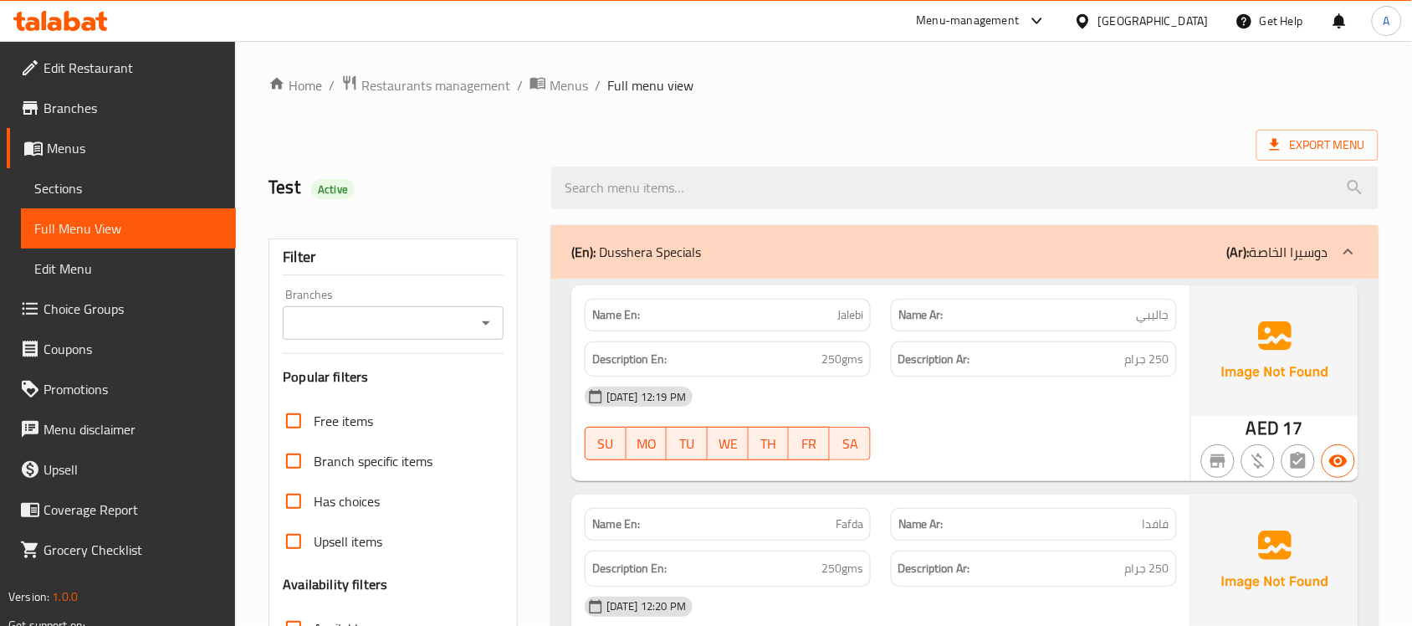
click at [494, 331] on icon "Open" at bounding box center [486, 323] width 20 height 20
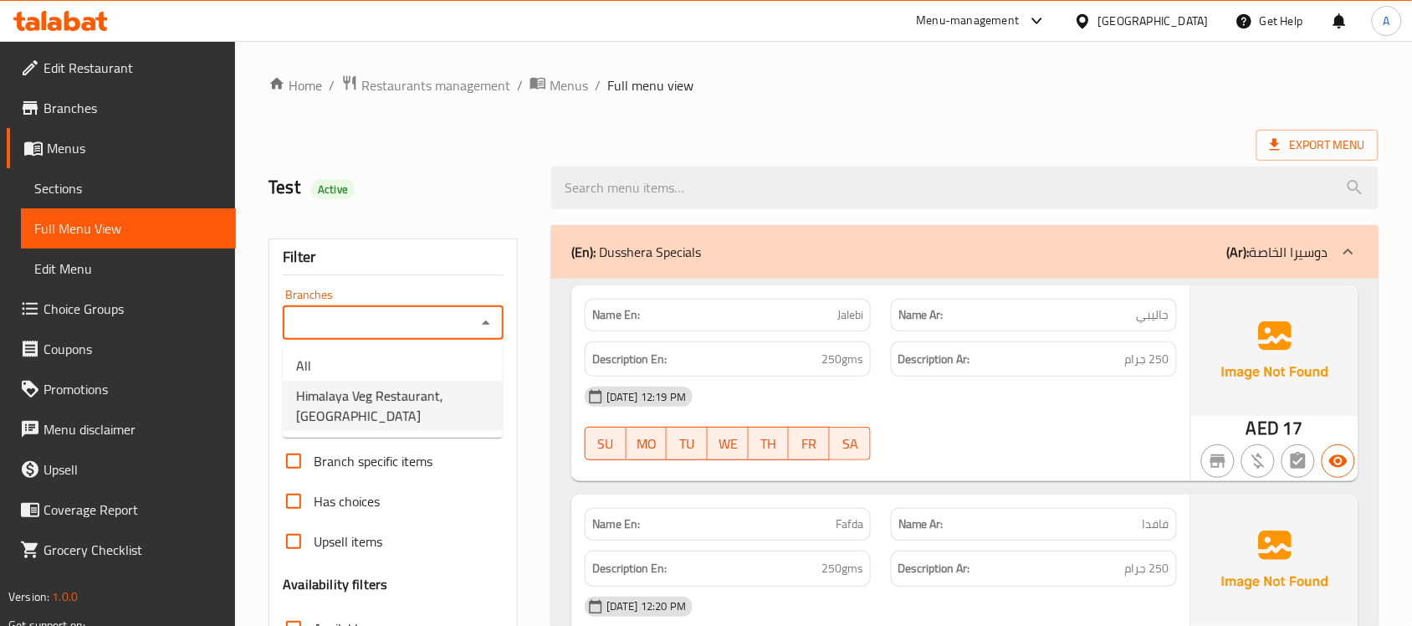
click at [477, 396] on span "Himalaya Veg Restaurant, Oud Metha" at bounding box center [392, 406] width 193 height 40
type input "Himalaya Veg Restaurant, Oud Metha"
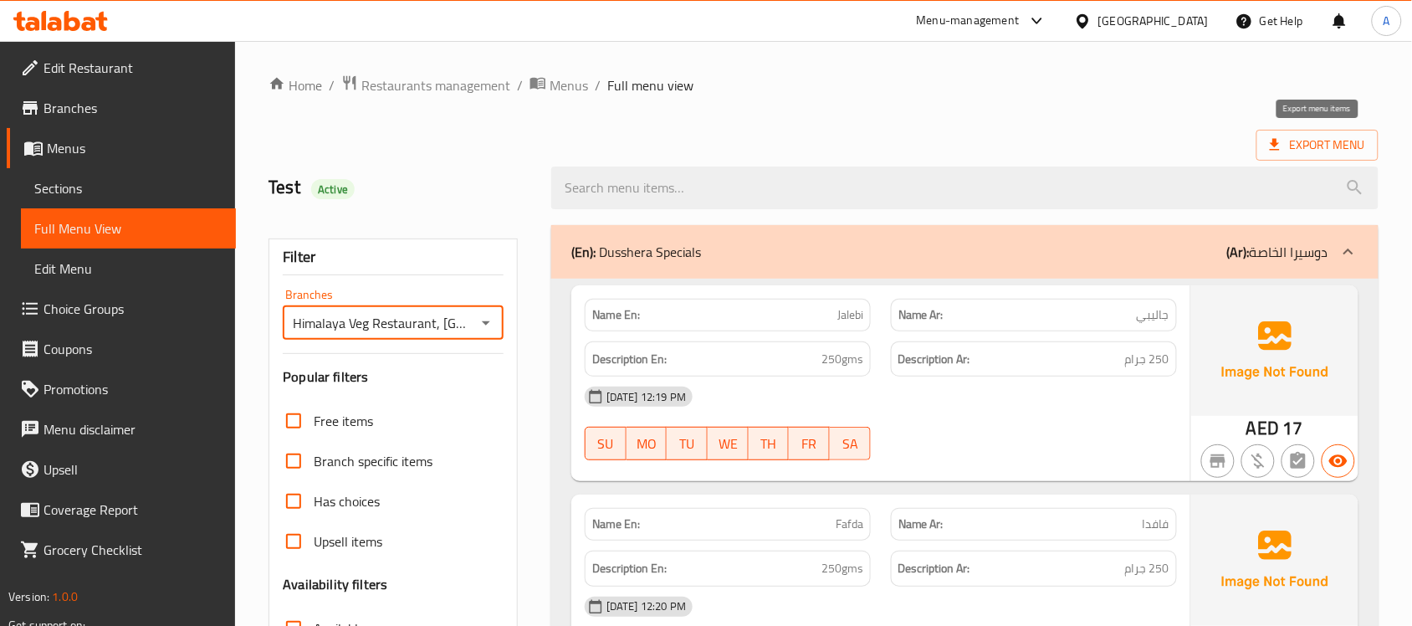
click at [1317, 146] on span "Export Menu" at bounding box center [1317, 145] width 95 height 21
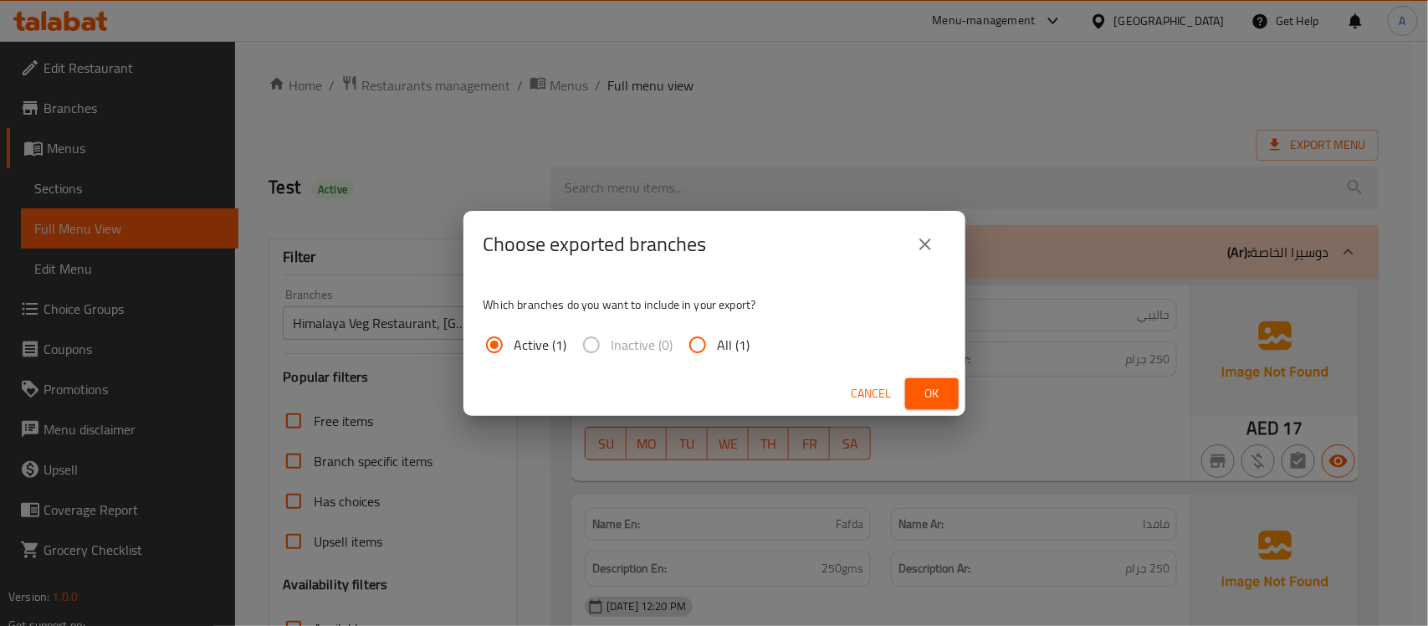
click at [930, 386] on span "Ok" at bounding box center [931, 393] width 27 height 21
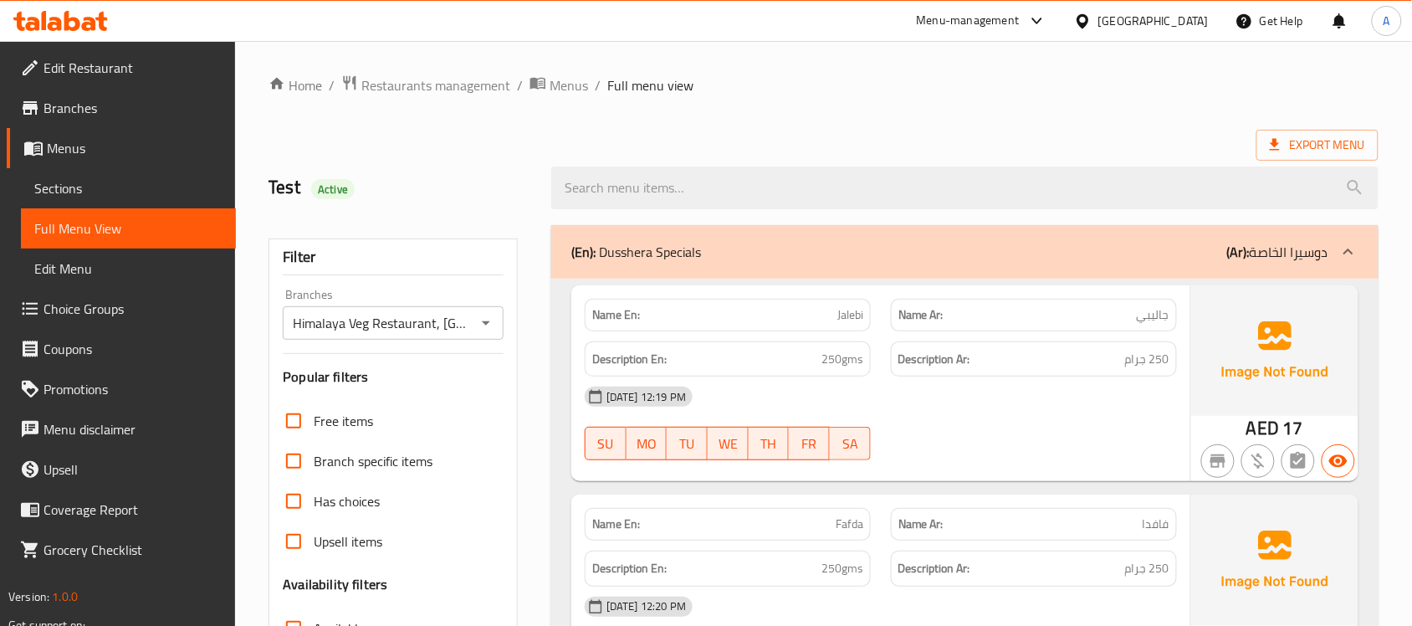
click at [155, 69] on span "Edit Restaurant" at bounding box center [132, 68] width 179 height 20
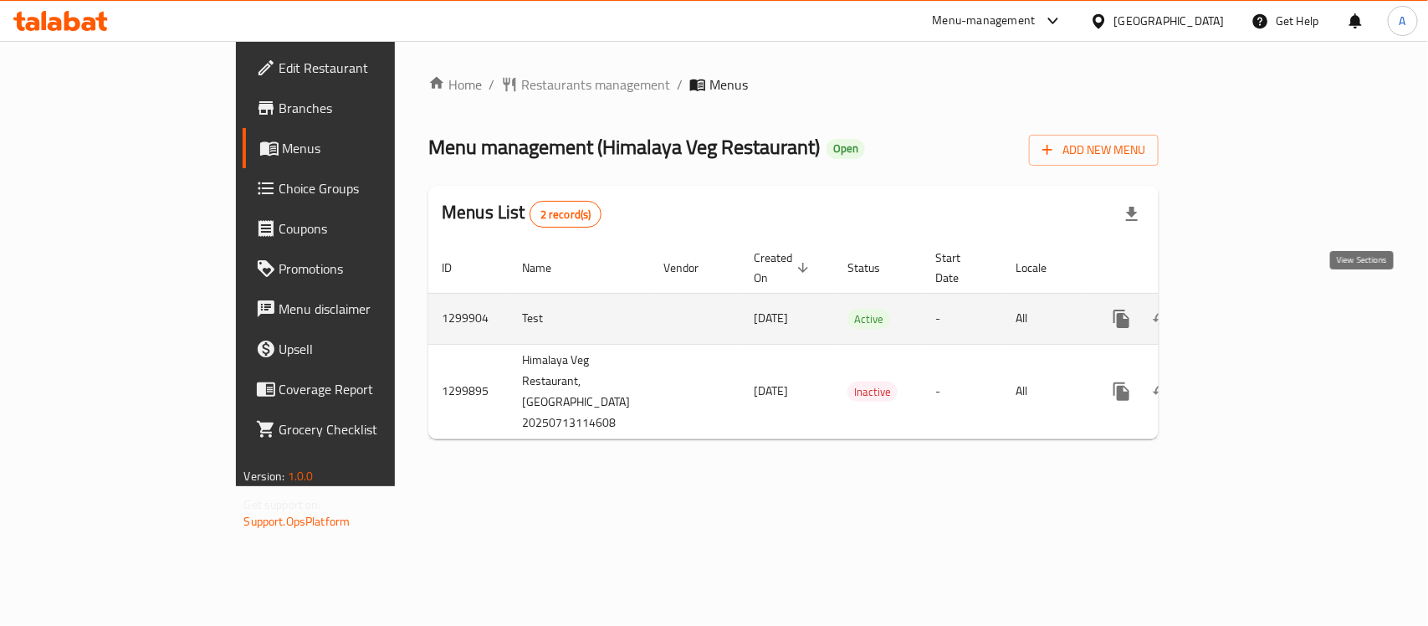
click at [1249, 311] on icon "enhanced table" at bounding box center [1241, 318] width 15 height 15
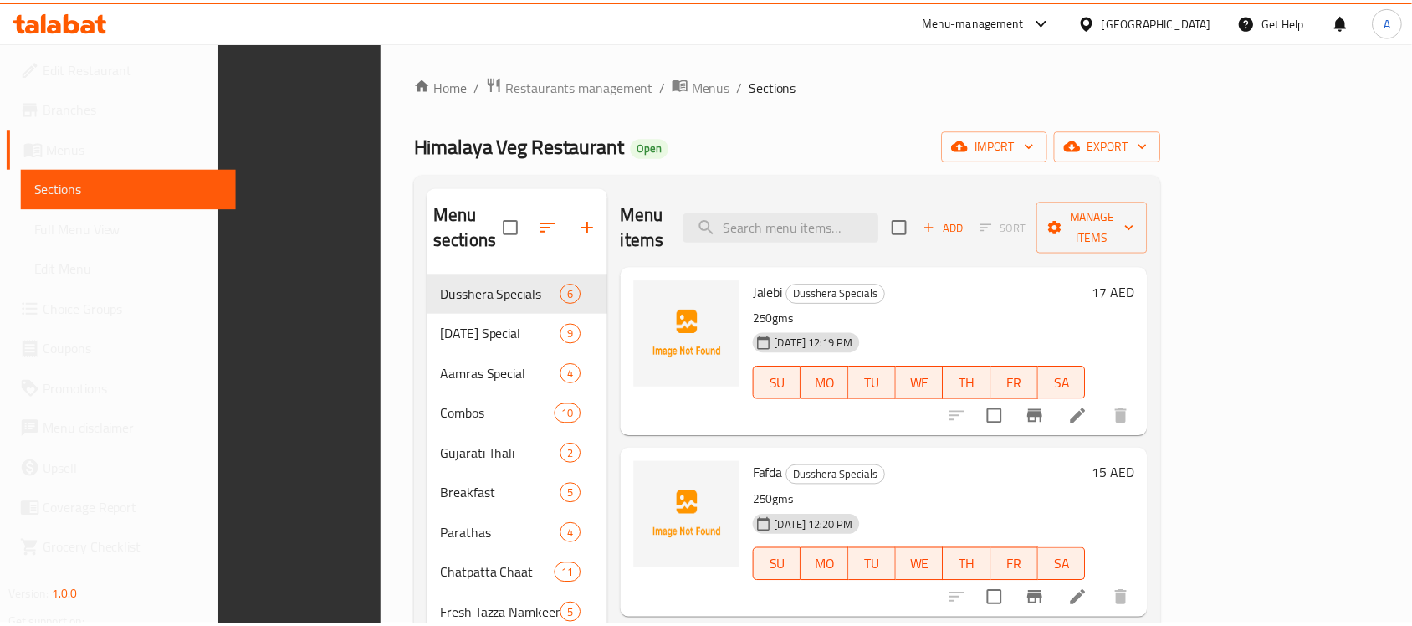
scroll to position [235, 0]
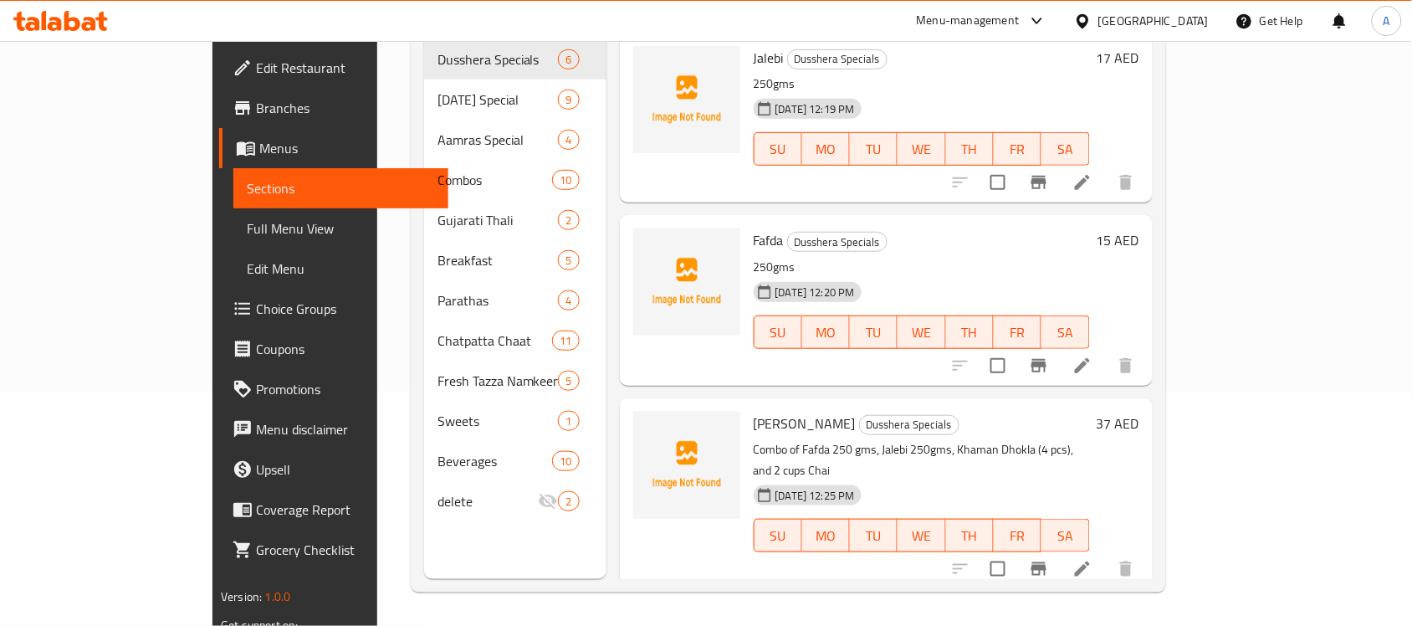
click at [1192, 28] on div "[GEOGRAPHIC_DATA]" at bounding box center [1153, 21] width 110 height 18
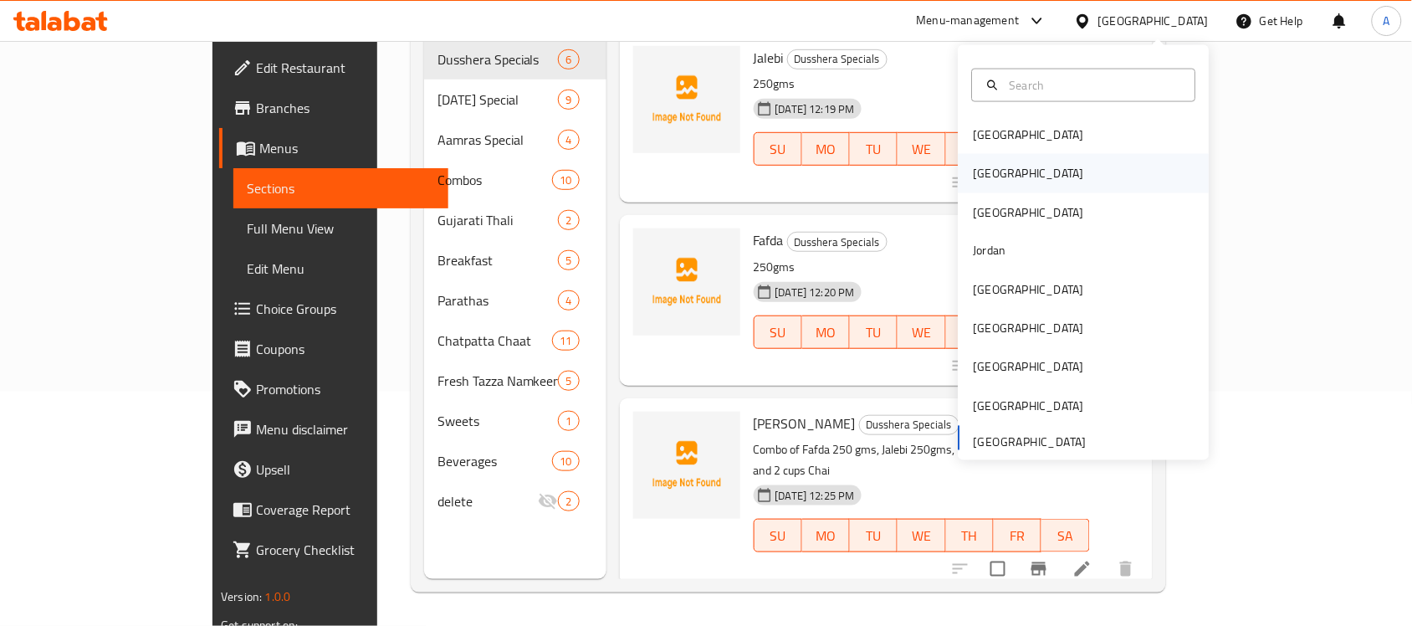
click at [1009, 176] on div "[GEOGRAPHIC_DATA]" at bounding box center [1083, 173] width 251 height 38
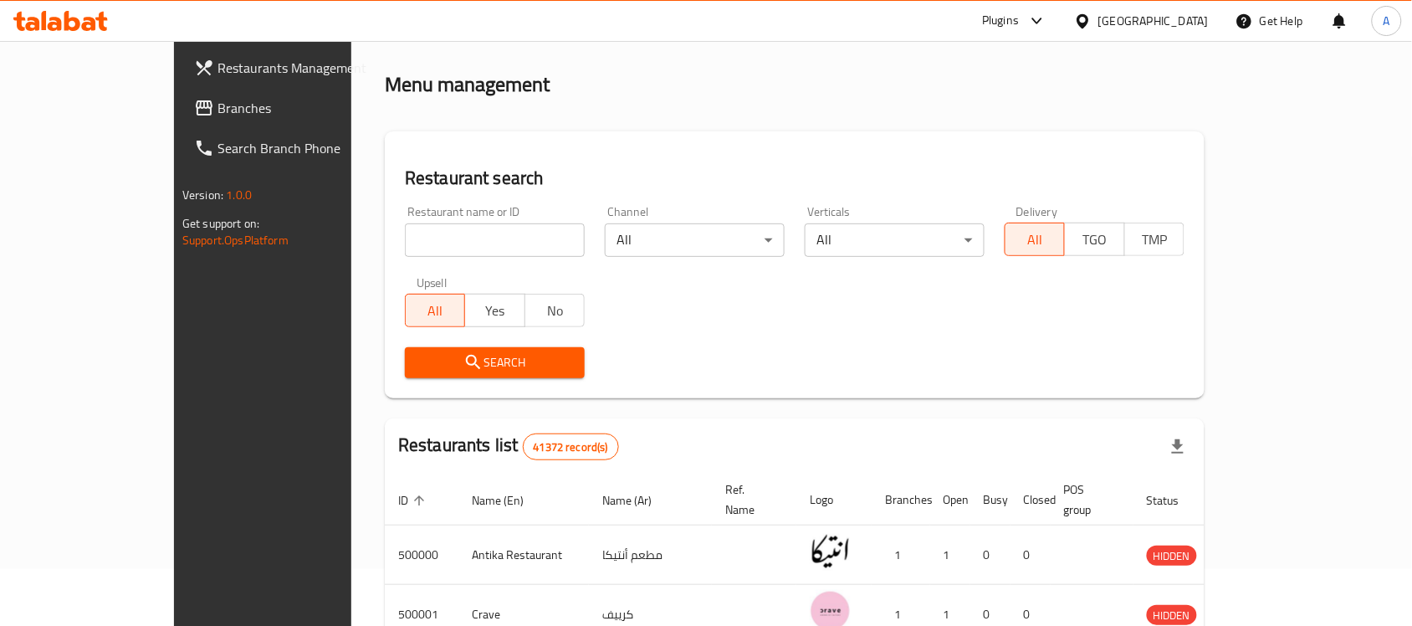
scroll to position [235, 0]
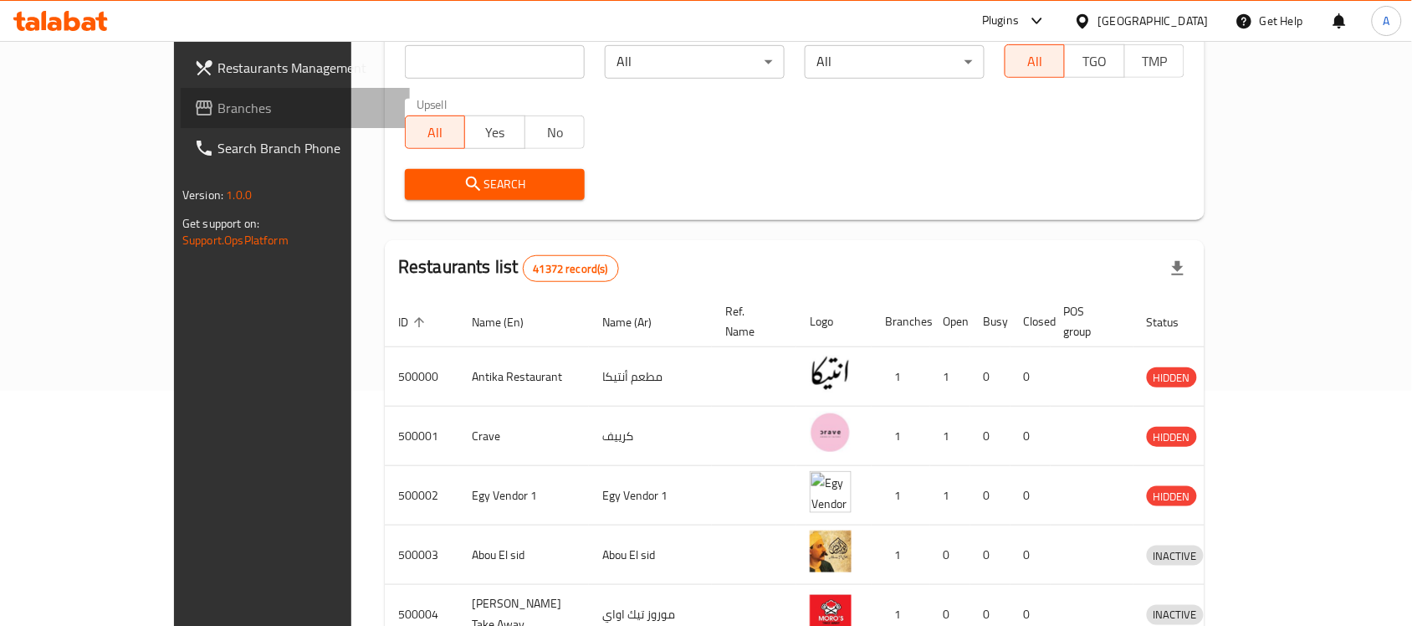
click at [217, 117] on span "Branches" at bounding box center [306, 108] width 179 height 20
